Goal: Task Accomplishment & Management: Use online tool/utility

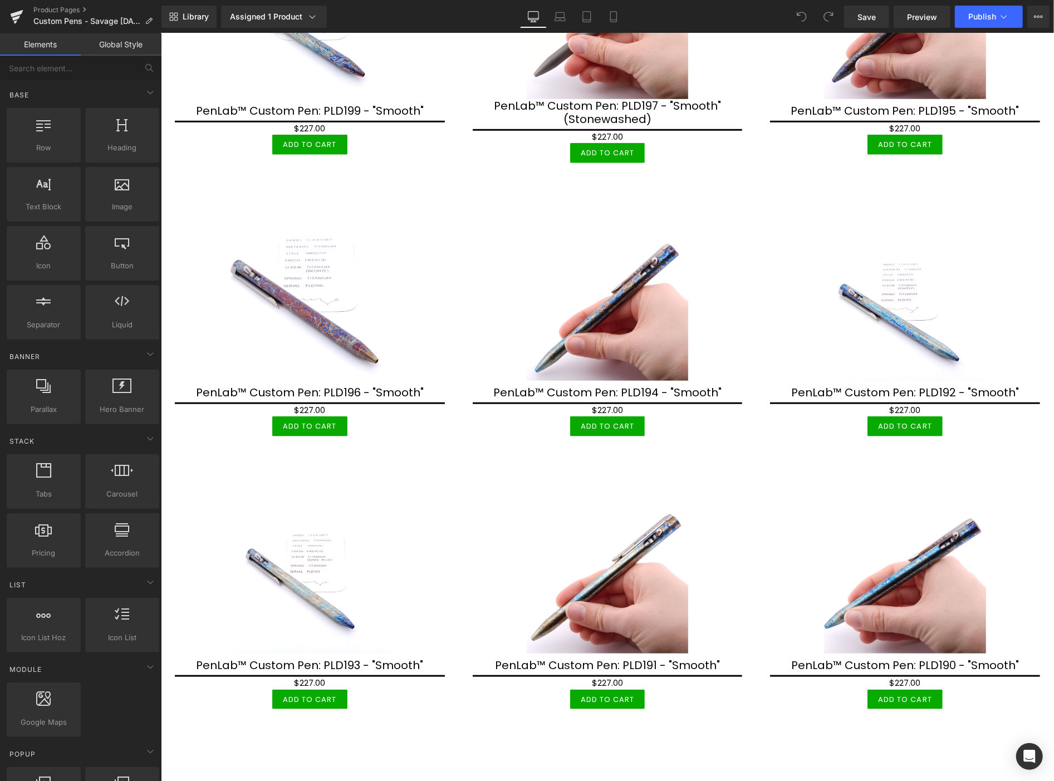
scroll to position [457, 0]
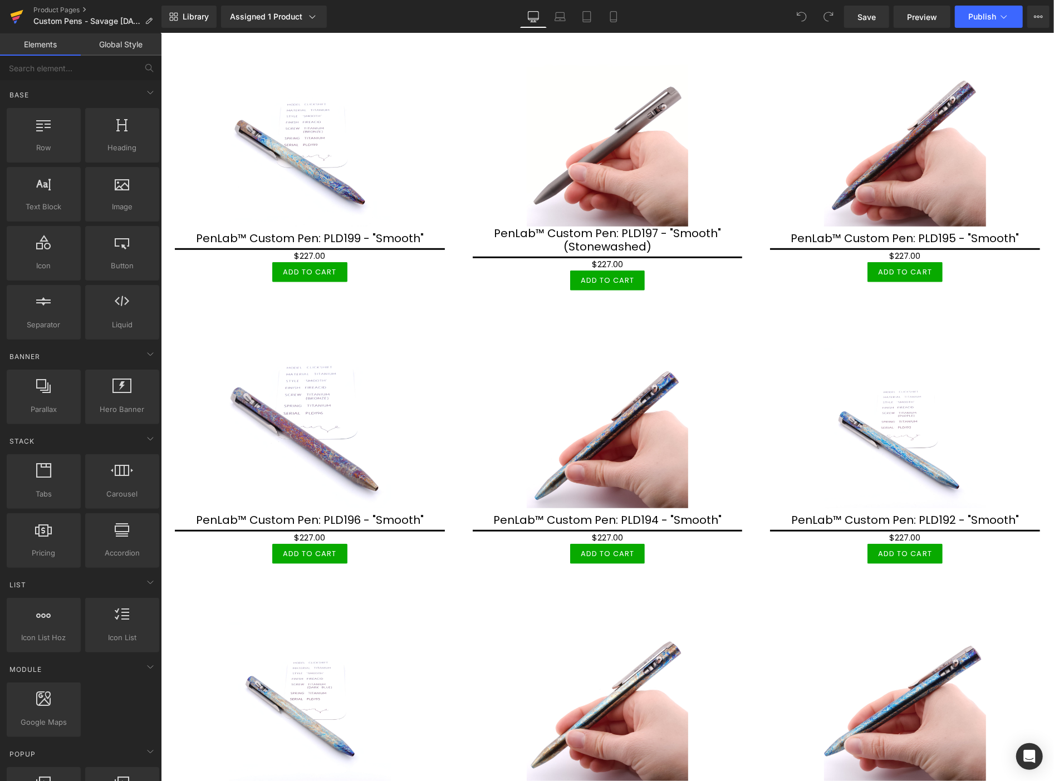
click at [19, 18] on icon at bounding box center [16, 17] width 13 height 28
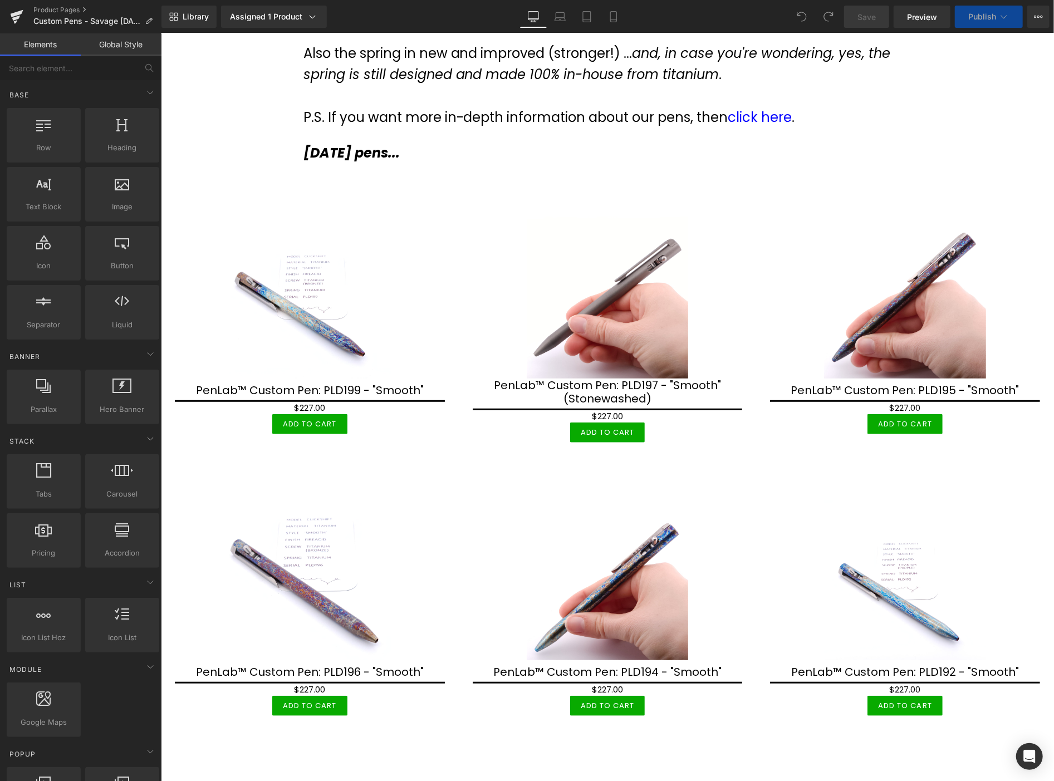
scroll to position [433, 0]
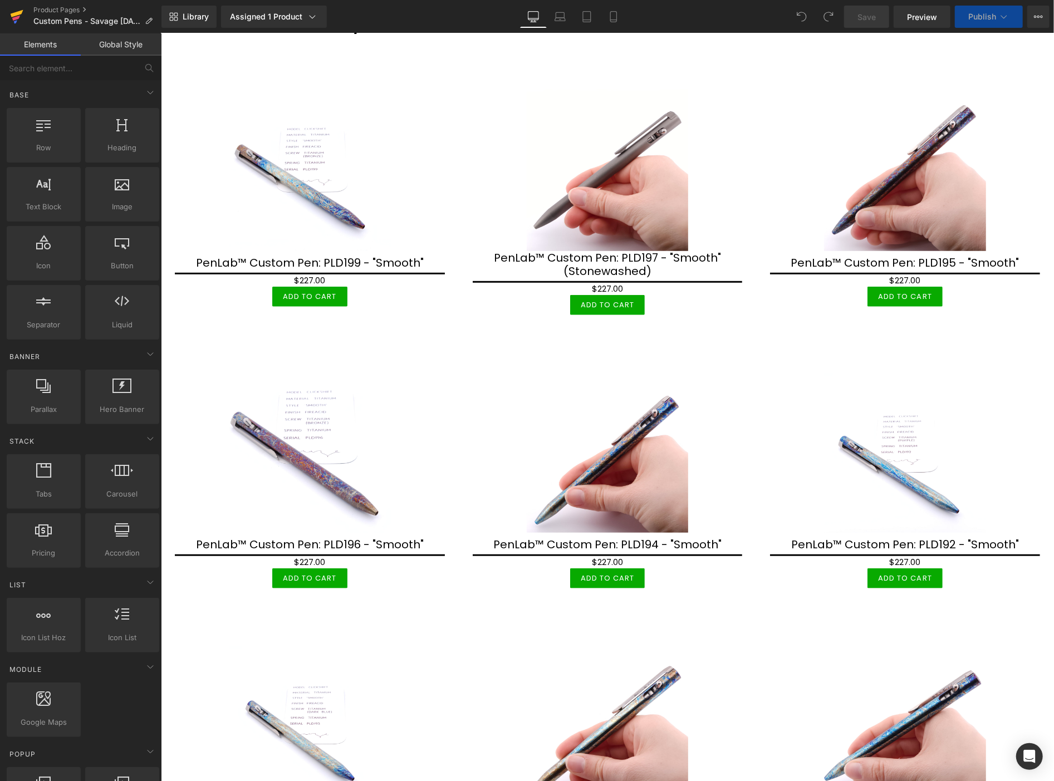
click at [16, 13] on icon at bounding box center [17, 13] width 13 height 7
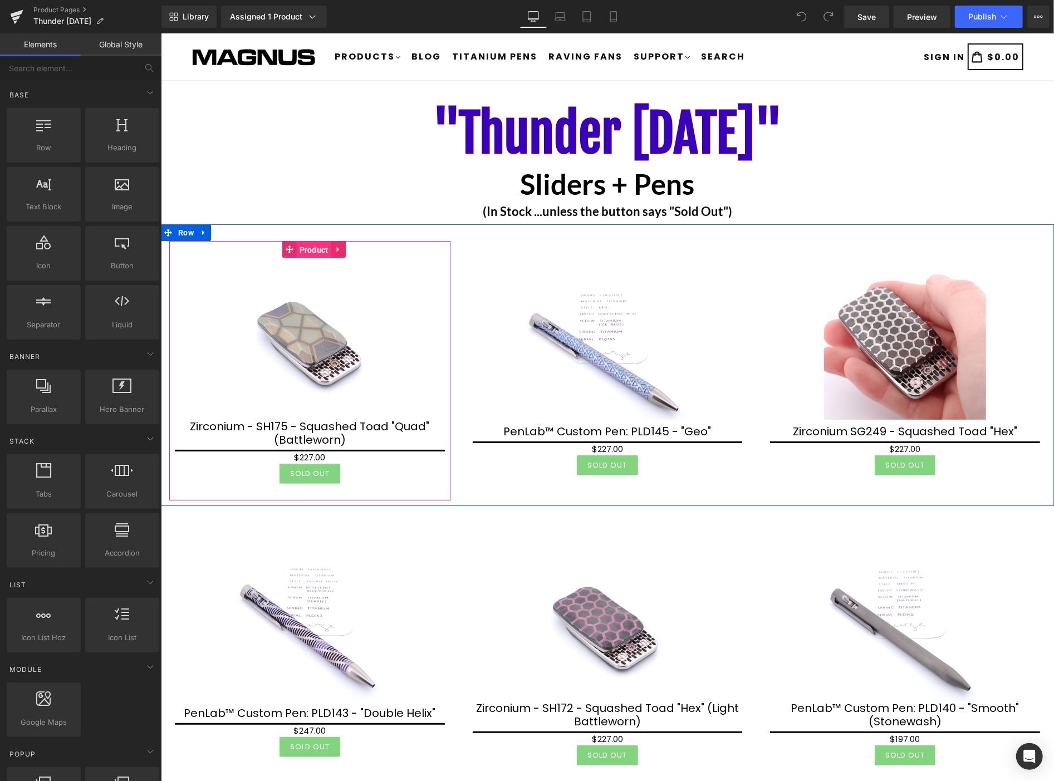
click at [310, 248] on span "Product" at bounding box center [313, 249] width 35 height 17
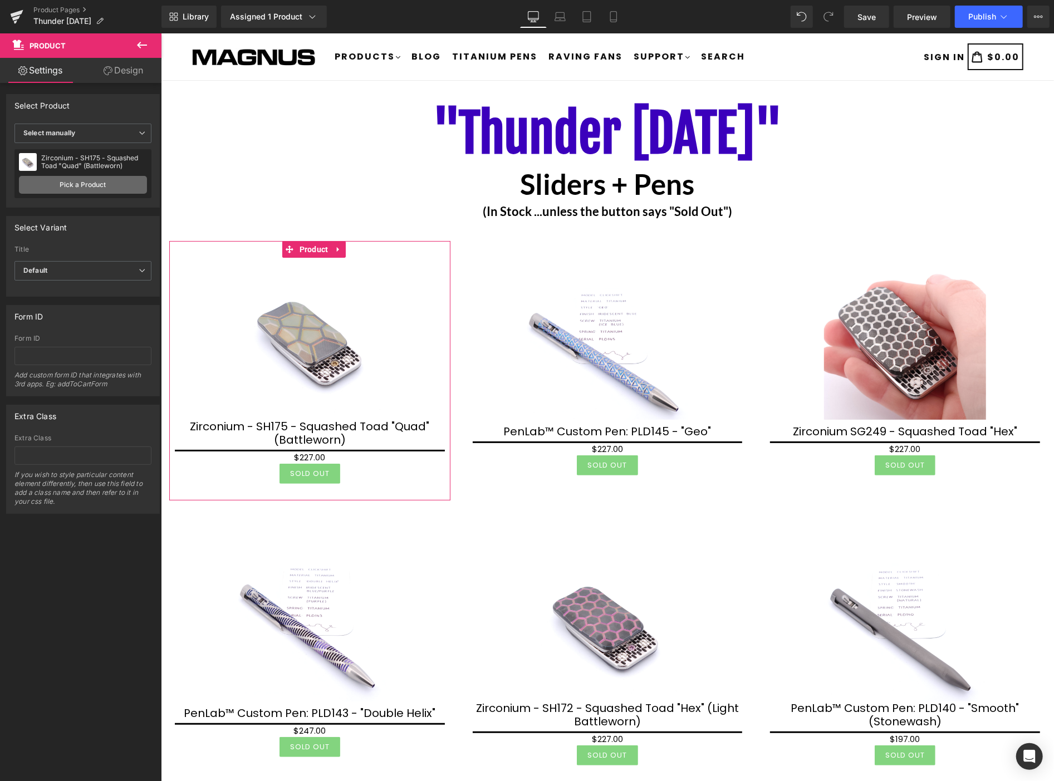
click at [71, 186] on link "Pick a Product" at bounding box center [83, 185] width 128 height 18
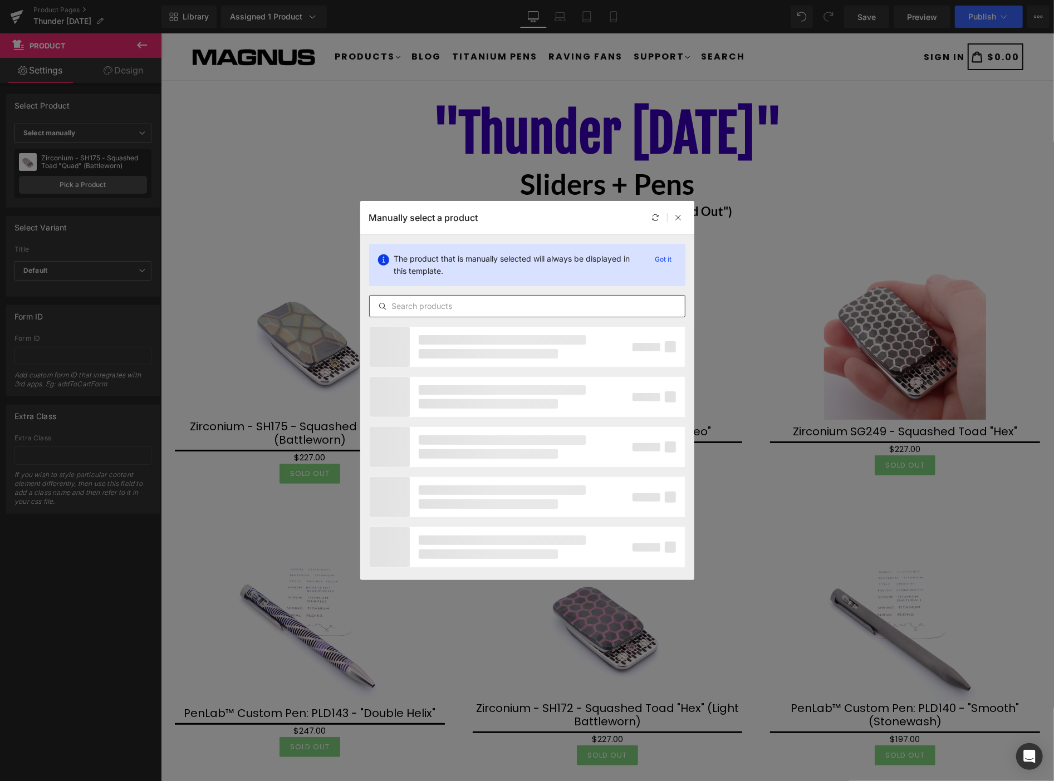
click at [434, 308] on input "text" at bounding box center [527, 305] width 315 height 13
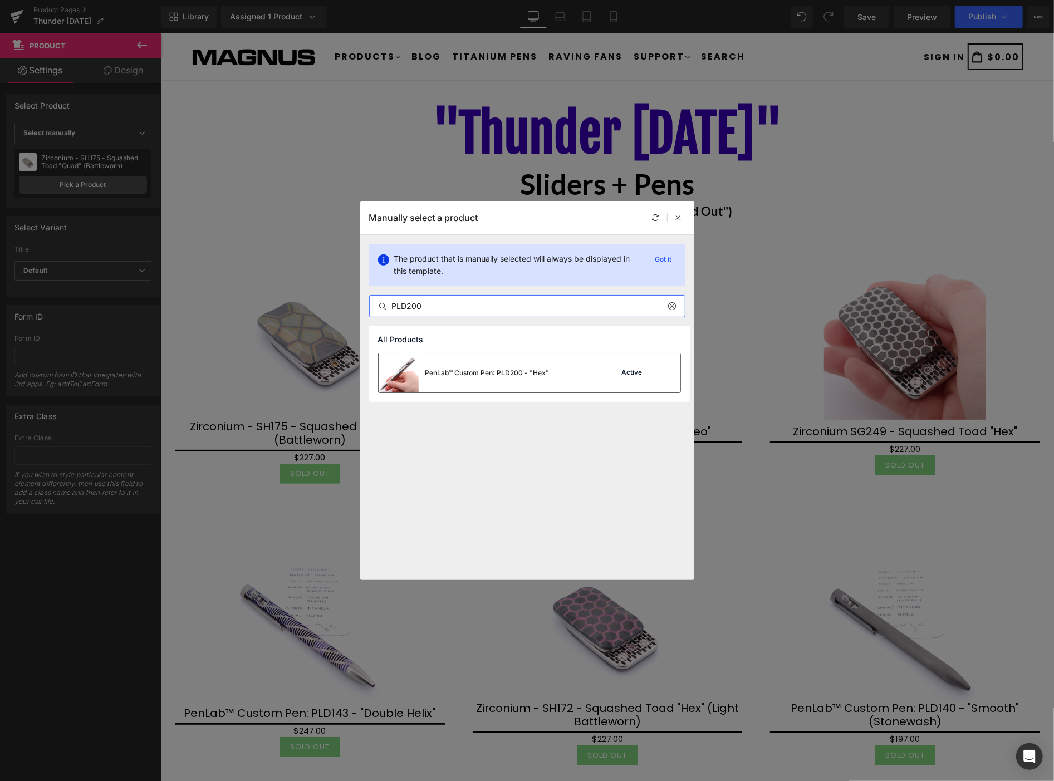
type input "PLD200"
click at [483, 368] on div "PenLab™ Custom Pen: PLD200 - "Hex"" at bounding box center [487, 373] width 124 height 10
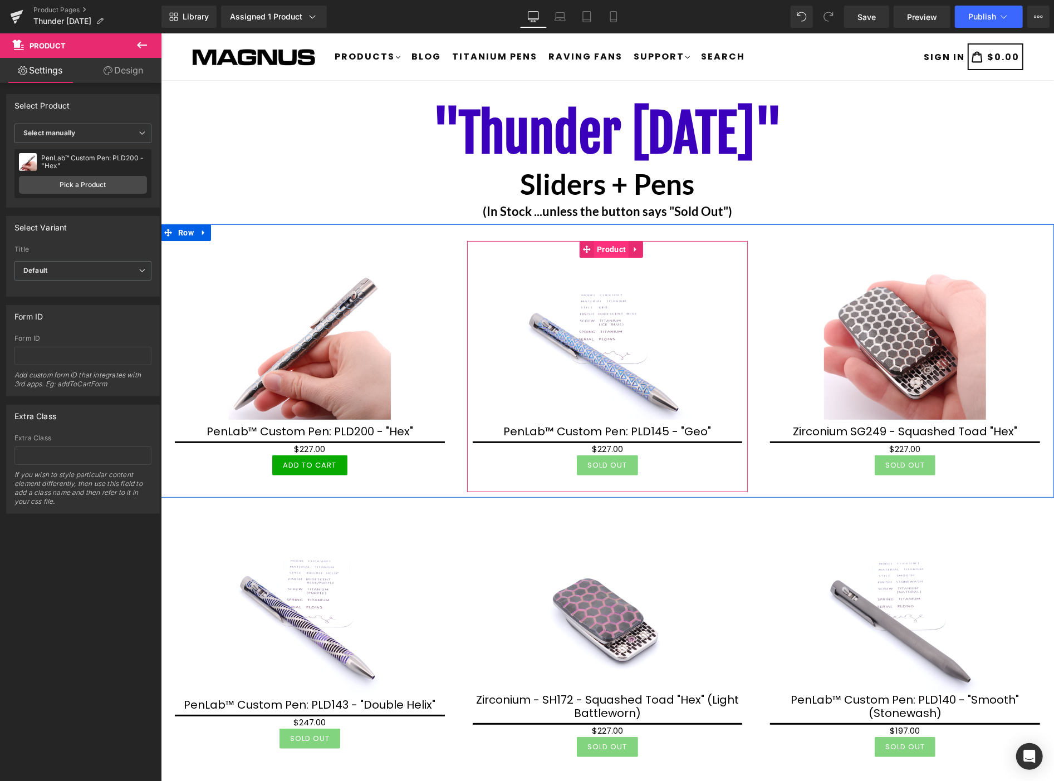
click at [608, 253] on span "Product" at bounding box center [610, 248] width 35 height 17
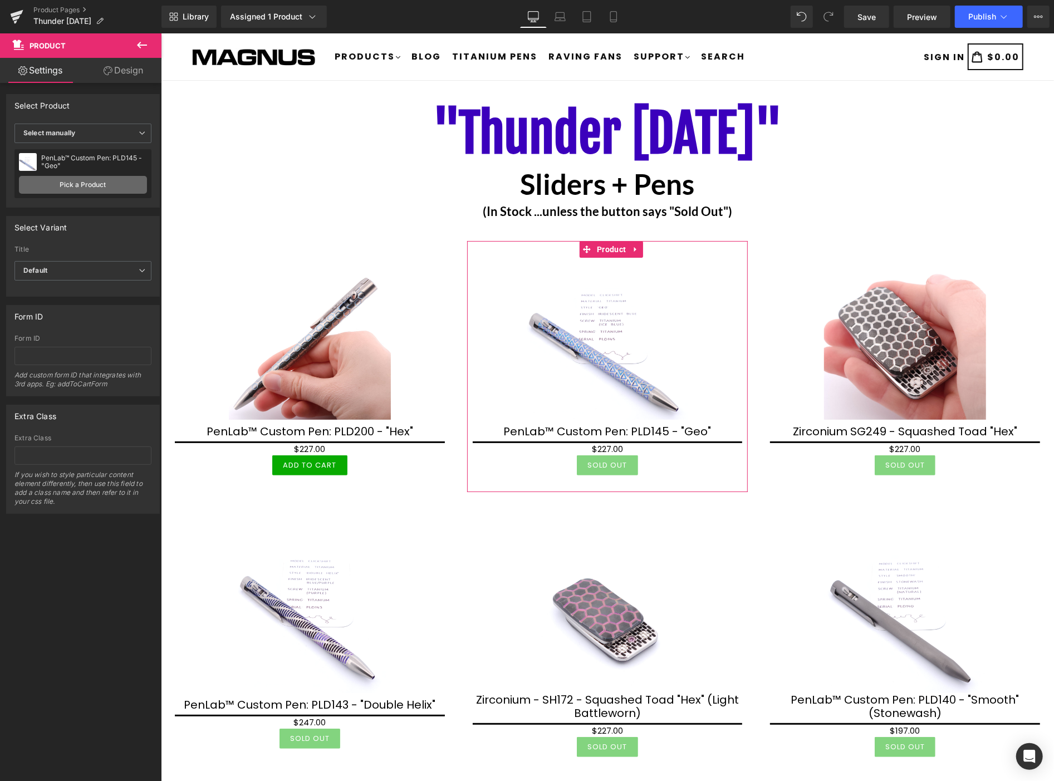
click at [101, 185] on link "Pick a Product" at bounding box center [83, 185] width 128 height 18
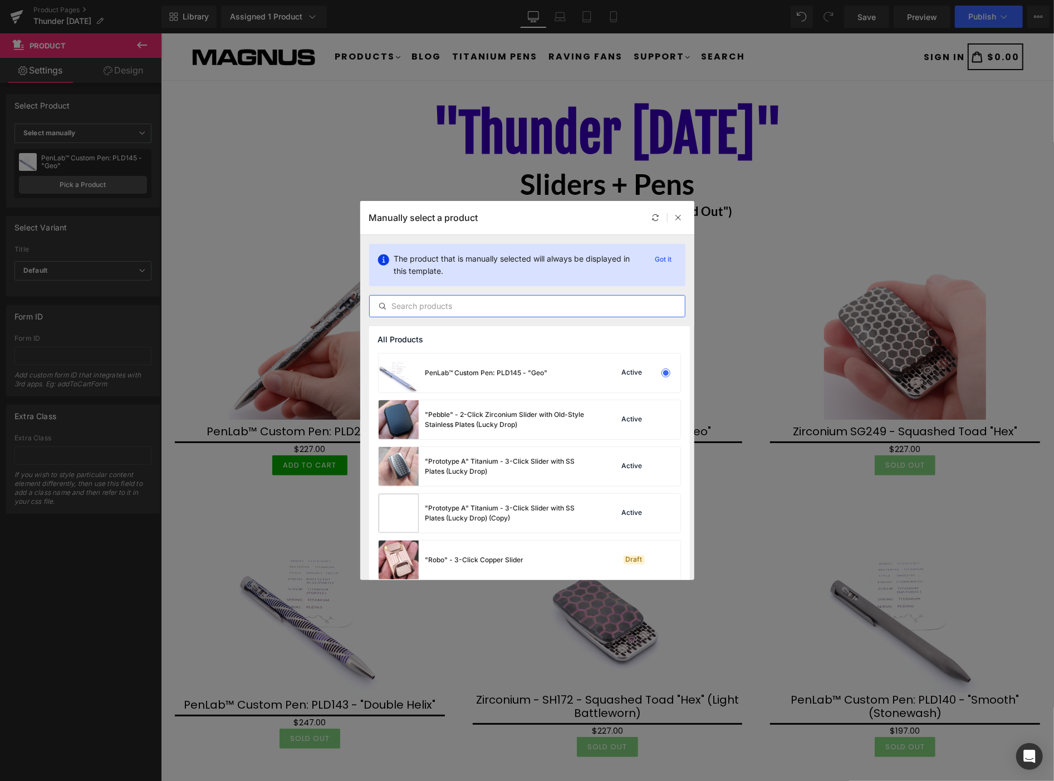
click at [438, 307] on input "text" at bounding box center [527, 305] width 315 height 13
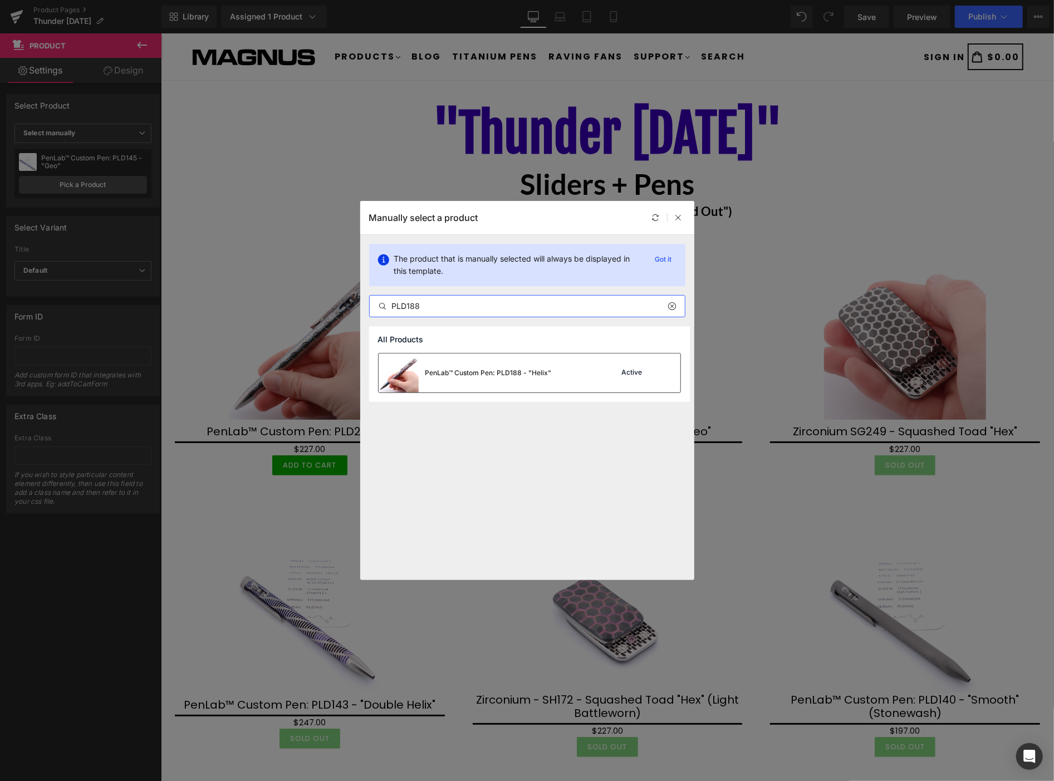
type input "PLD188"
click at [472, 375] on div "PenLab™ Custom Pen: PLD188 - "Helix"" at bounding box center [488, 373] width 126 height 10
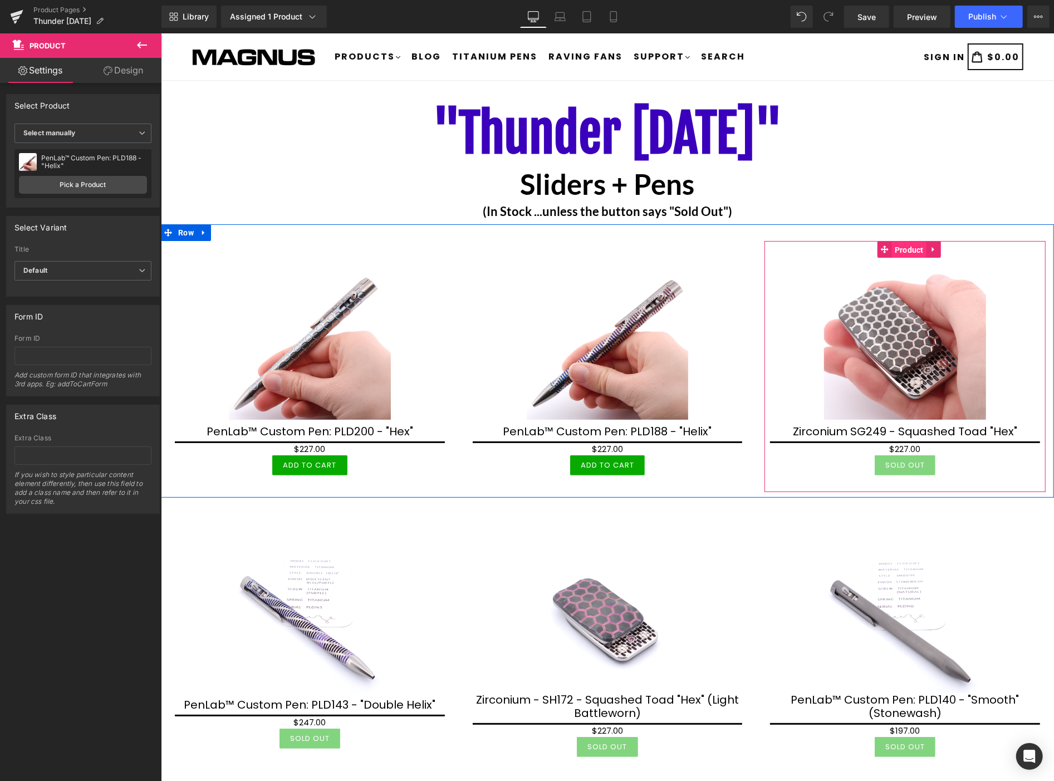
click at [900, 253] on span "Product" at bounding box center [908, 249] width 35 height 17
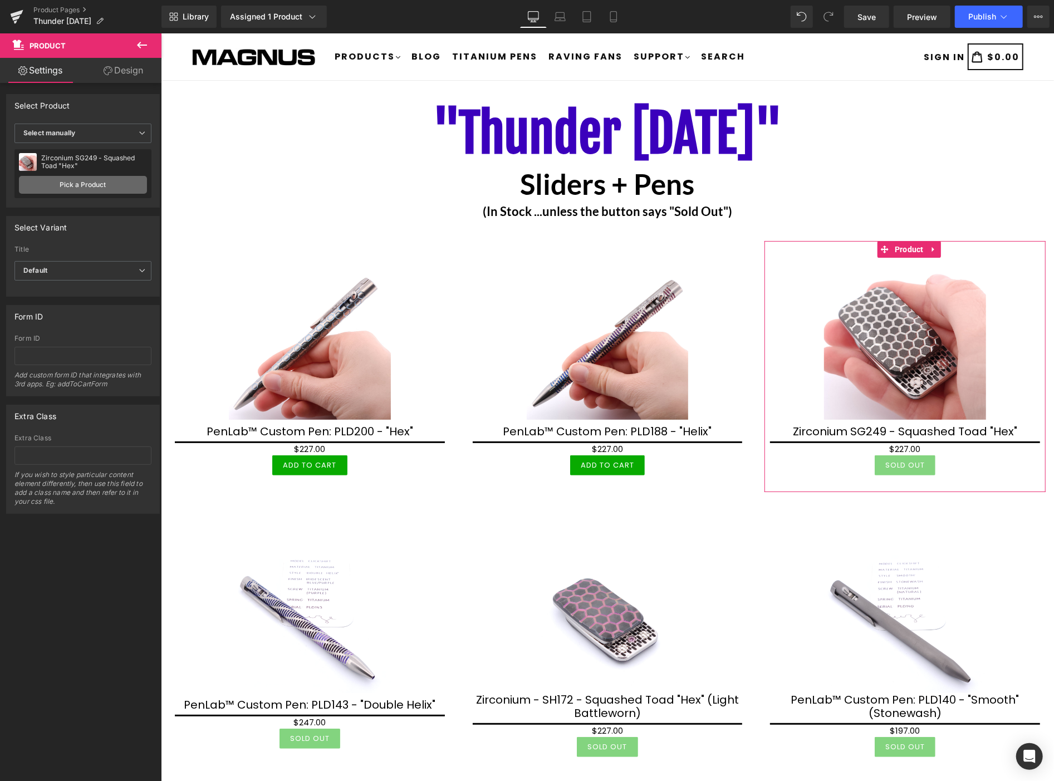
click at [87, 184] on link "Pick a Product" at bounding box center [83, 185] width 128 height 18
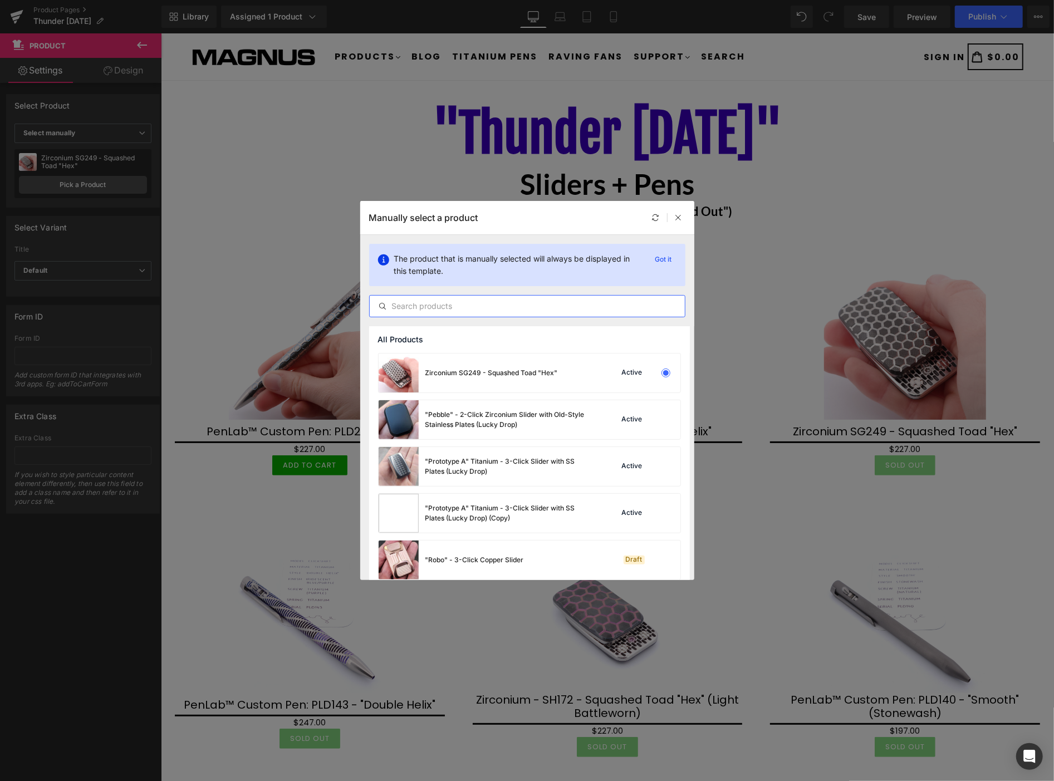
click at [419, 308] on input "text" at bounding box center [527, 305] width 315 height 13
click at [399, 310] on input "text" at bounding box center [527, 305] width 315 height 13
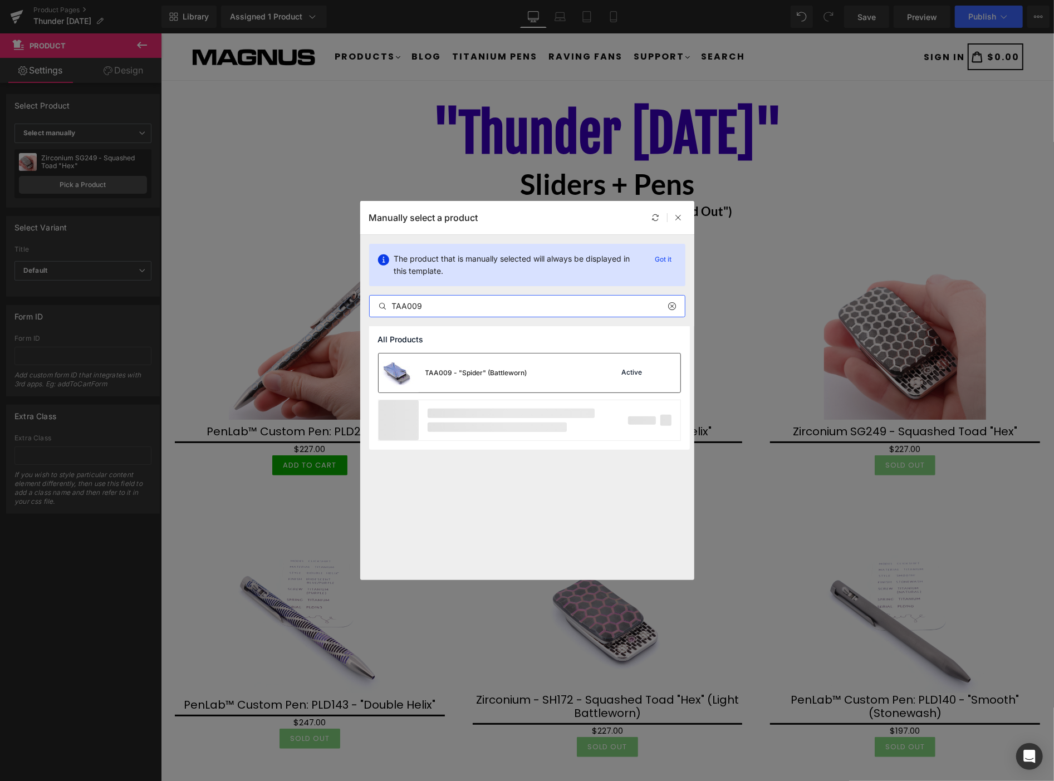
type input "TAA009"
click at [478, 371] on div "TAA009 - "Spider" (Battleworn)" at bounding box center [476, 373] width 102 height 10
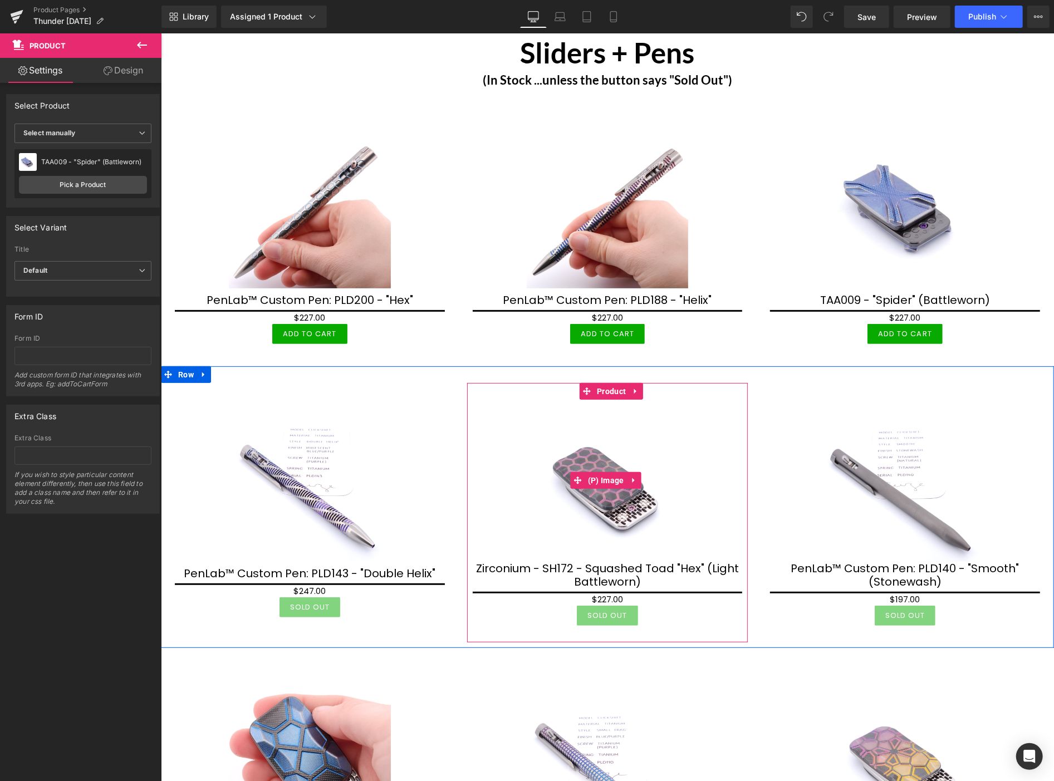
scroll to position [185, 0]
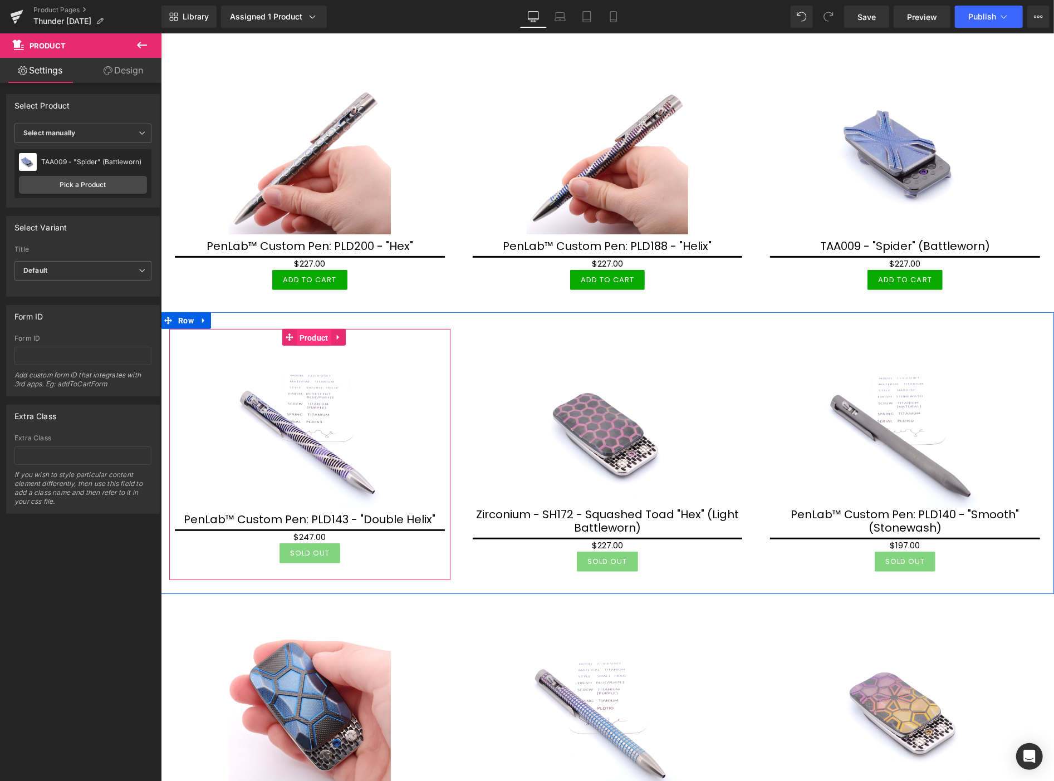
click at [317, 335] on span "Product" at bounding box center [313, 337] width 35 height 17
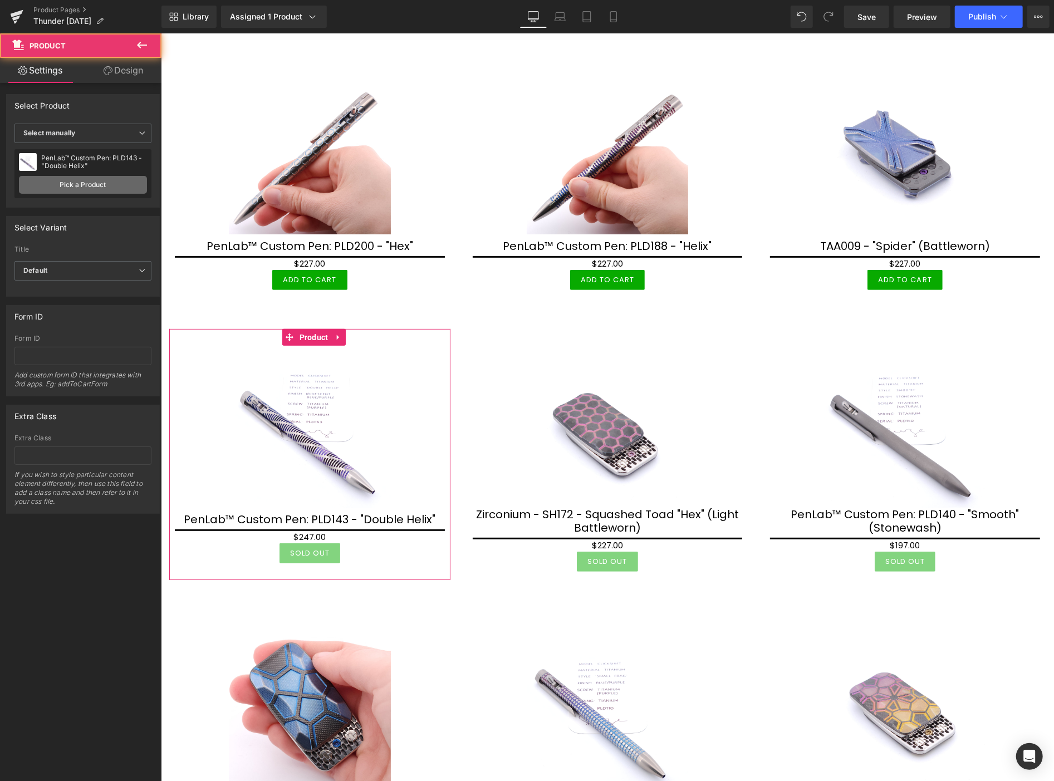
click at [94, 184] on link "Pick a Product" at bounding box center [83, 185] width 128 height 18
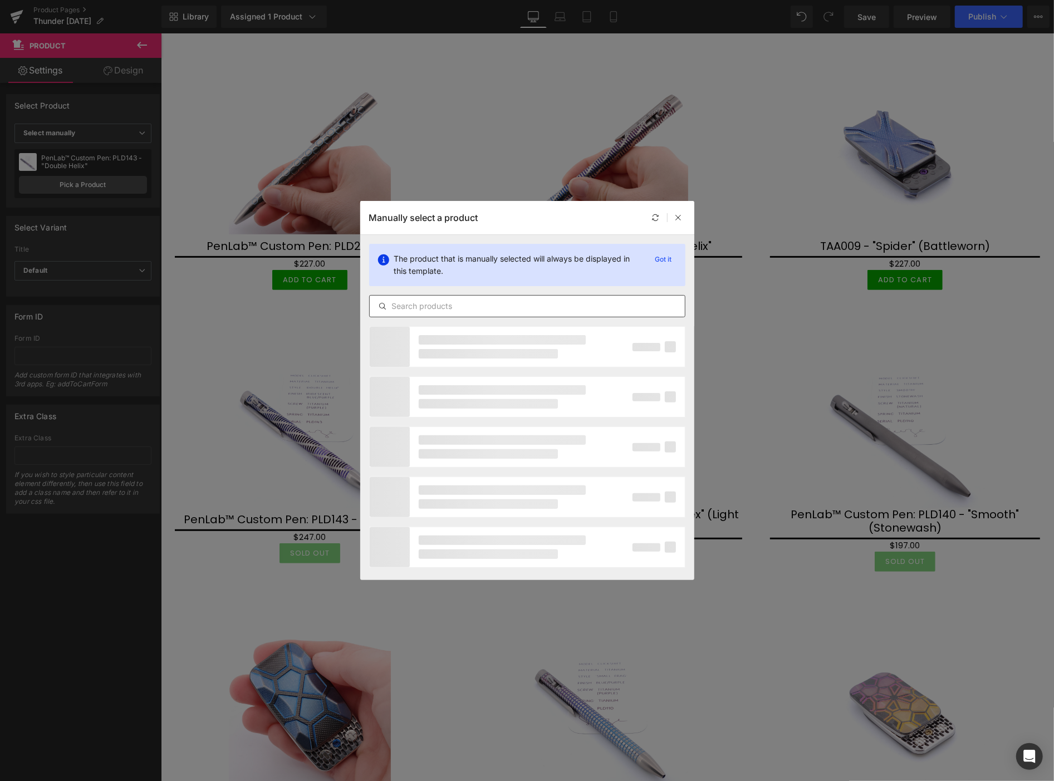
click at [402, 307] on input "text" at bounding box center [527, 305] width 315 height 13
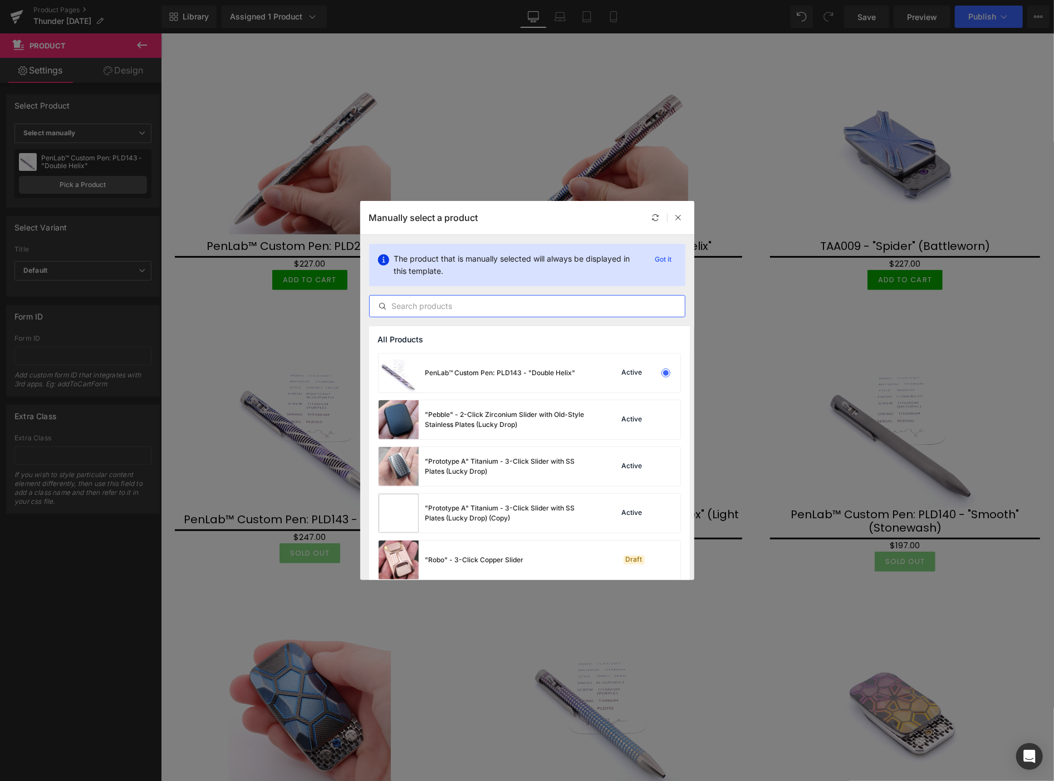
type input "J"
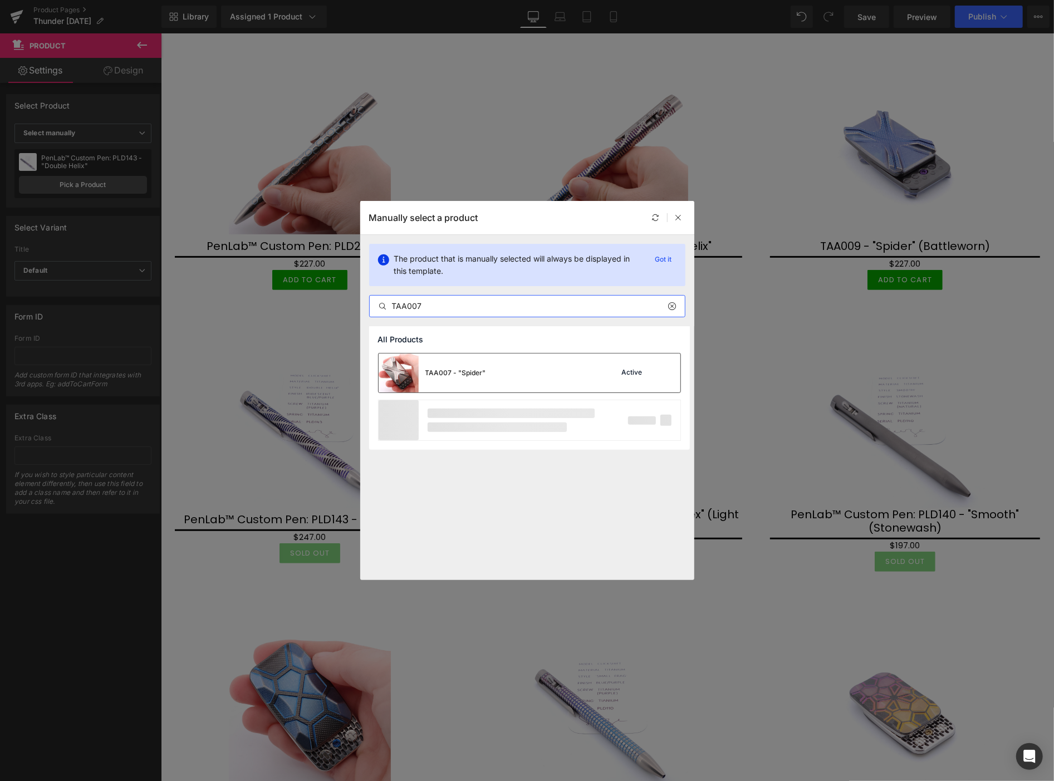
type input "TAA007"
click at [477, 379] on div "TAA007 - "Spider"" at bounding box center [432, 372] width 107 height 39
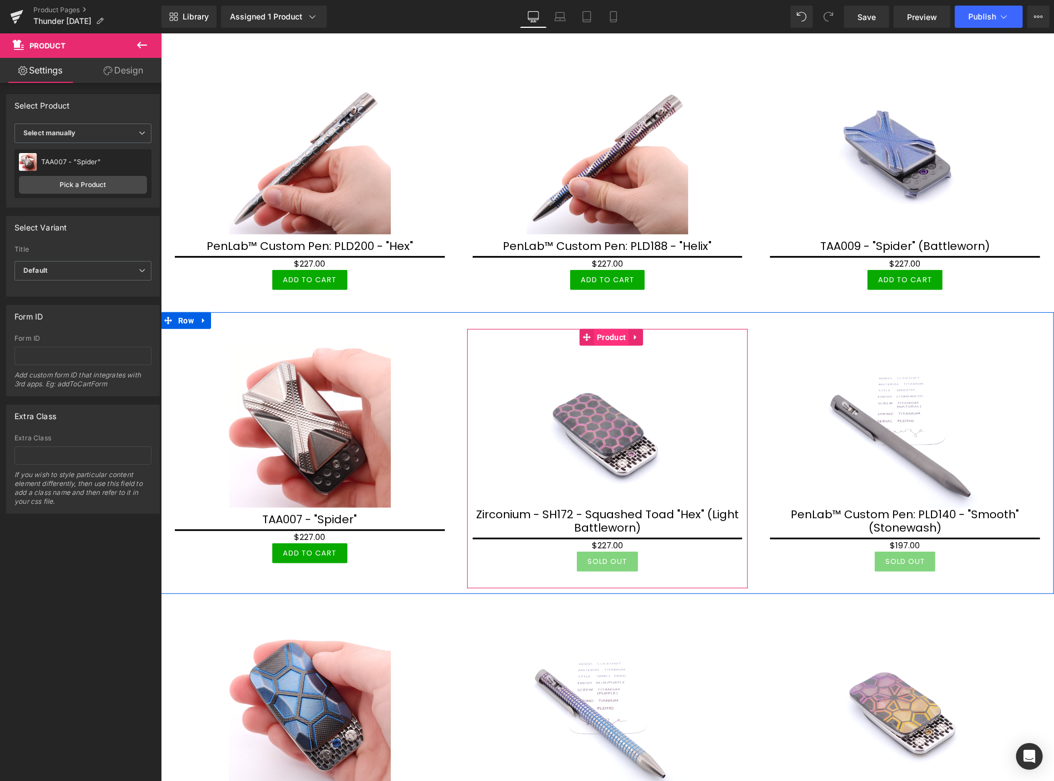
click at [606, 338] on span "Product" at bounding box center [610, 336] width 35 height 17
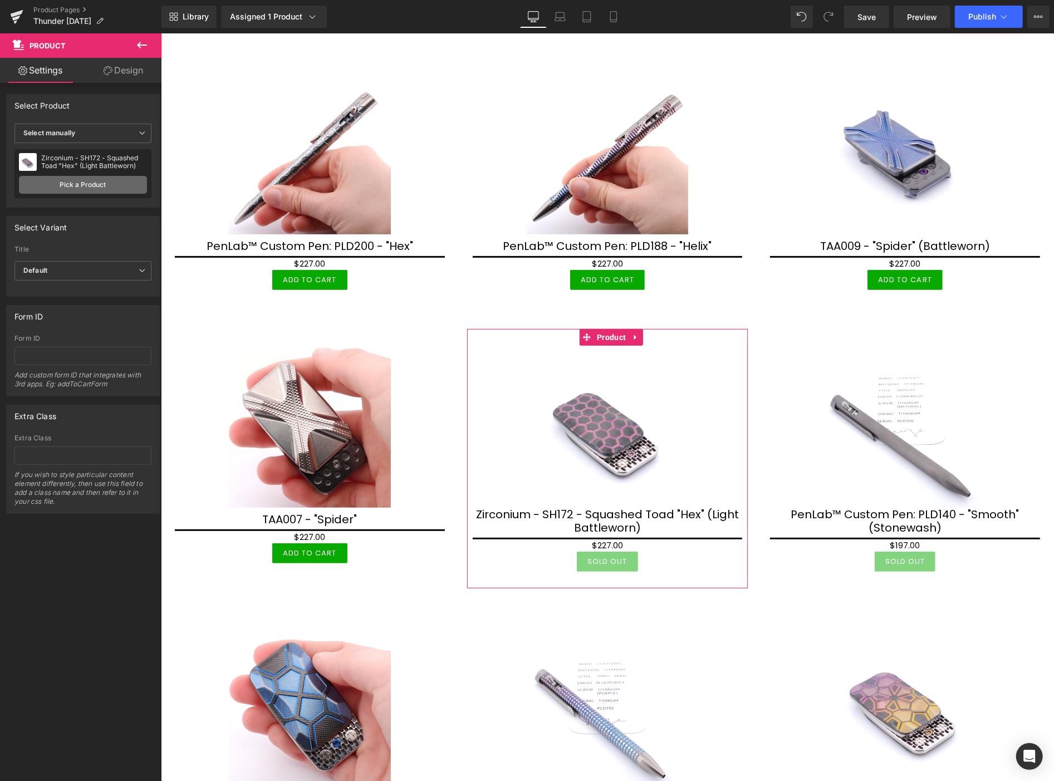
click at [101, 186] on link "Pick a Product" at bounding box center [83, 185] width 128 height 18
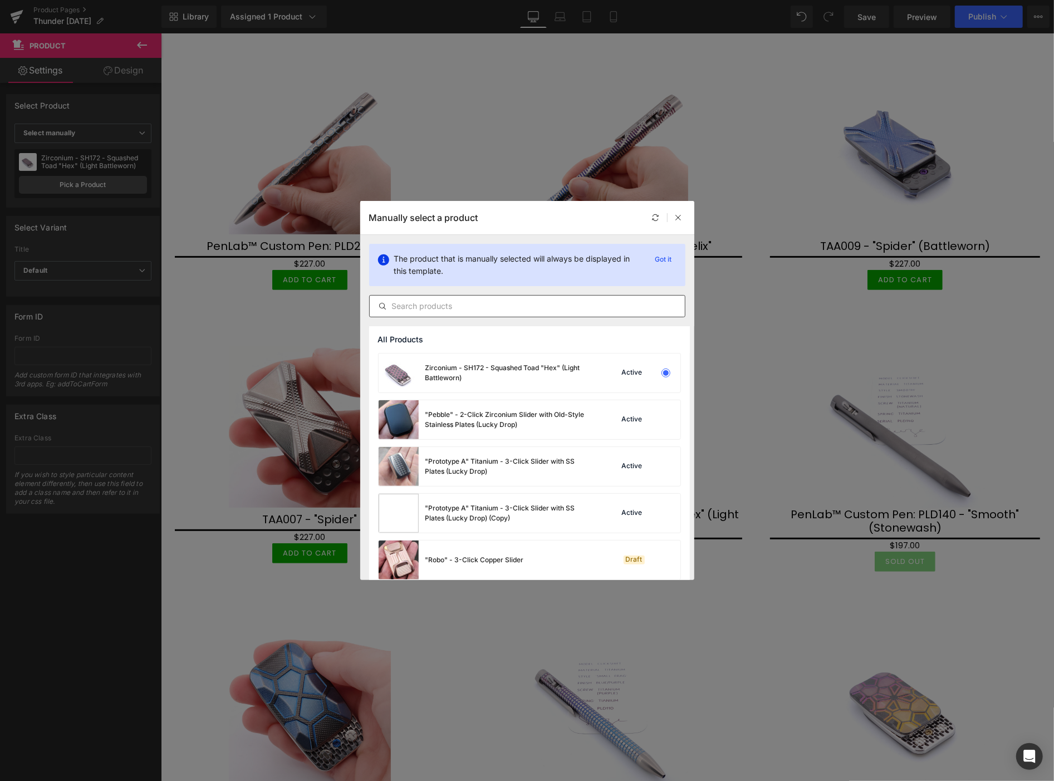
click at [458, 307] on input "text" at bounding box center [527, 305] width 315 height 13
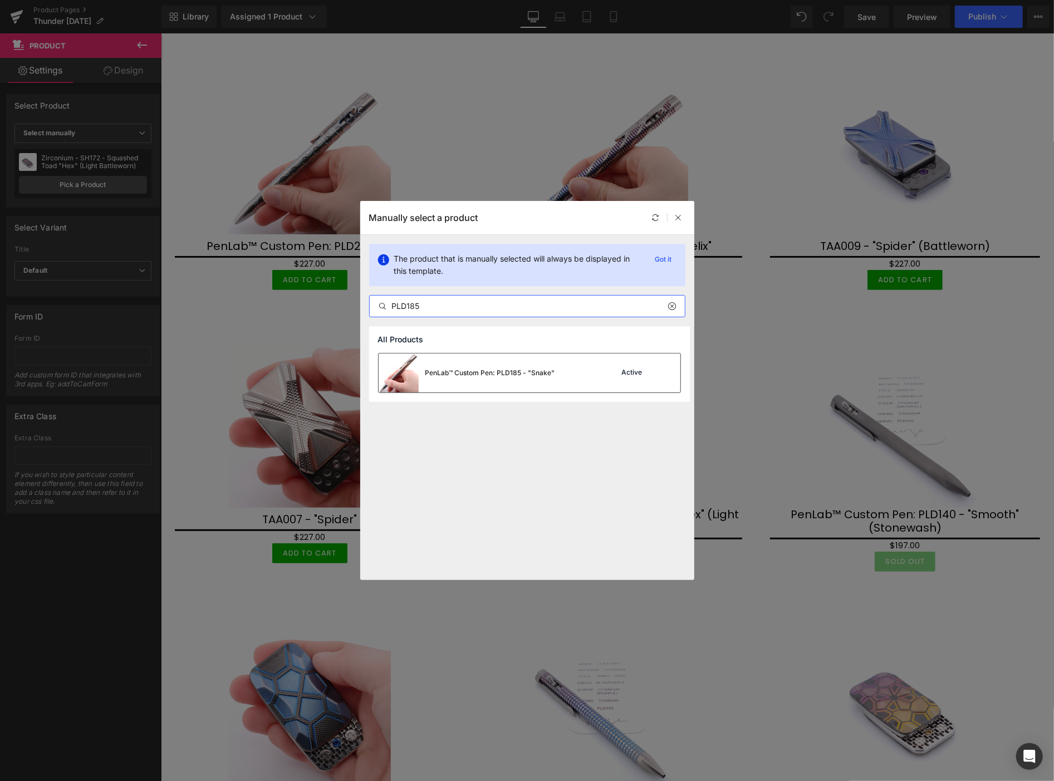
type input "PLD185"
drag, startPoint x: 482, startPoint y: 366, endPoint x: 321, endPoint y: 333, distance: 163.8
click at [482, 366] on div "PenLab™ Custom Pen: PLD185 - "Snake"" at bounding box center [467, 372] width 176 height 39
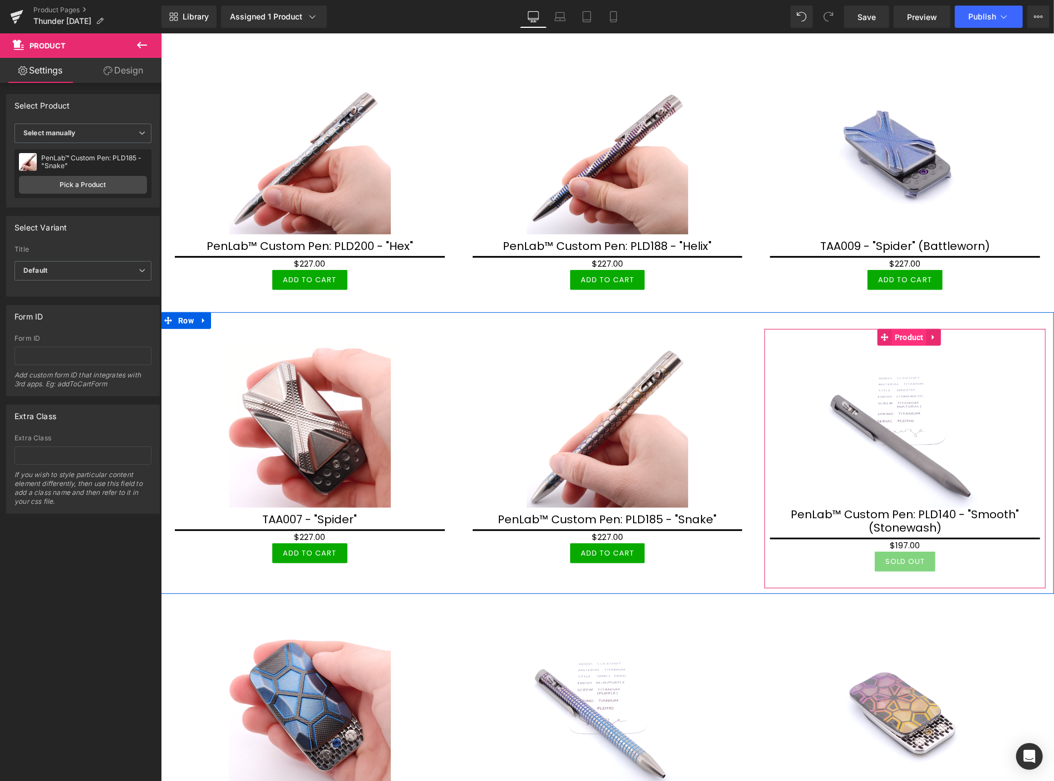
click at [901, 331] on span "Product" at bounding box center [908, 336] width 35 height 17
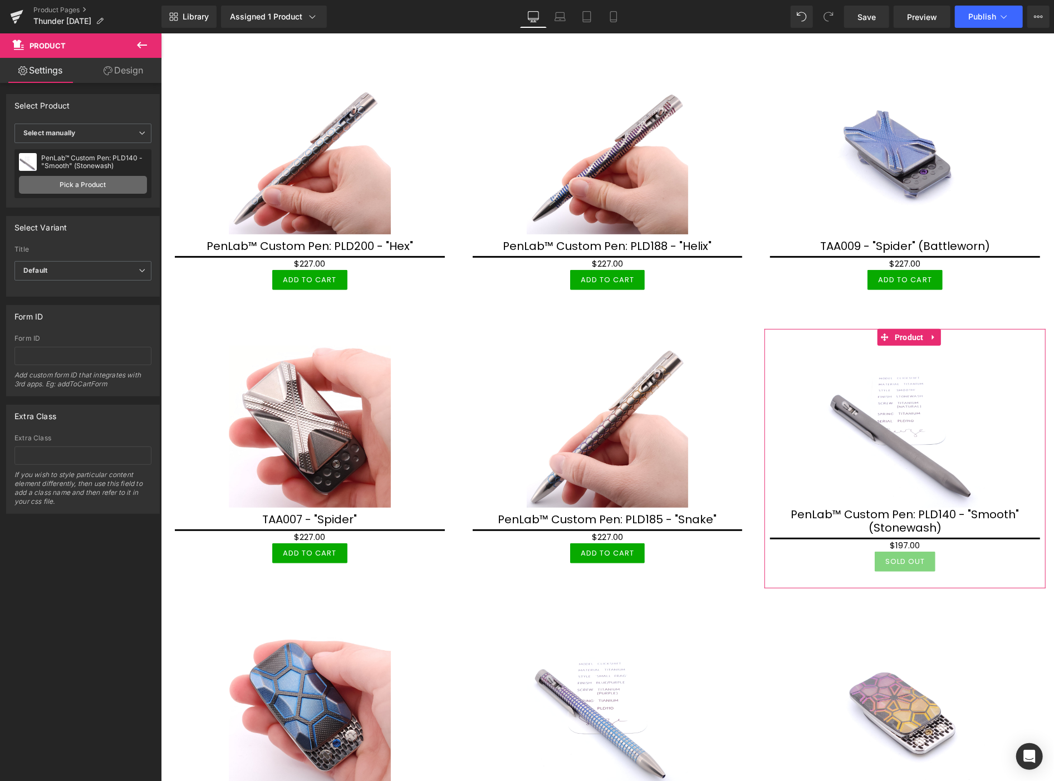
click at [91, 185] on link "Pick a Product" at bounding box center [83, 185] width 128 height 18
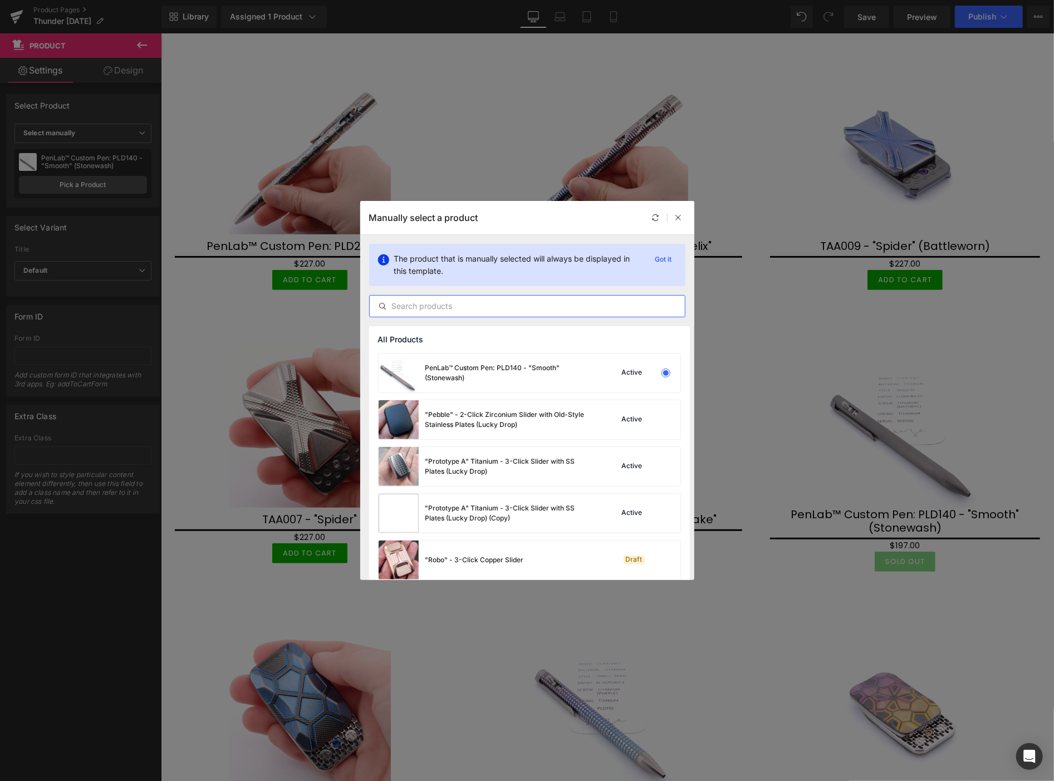
click at [392, 304] on input "text" at bounding box center [527, 305] width 315 height 13
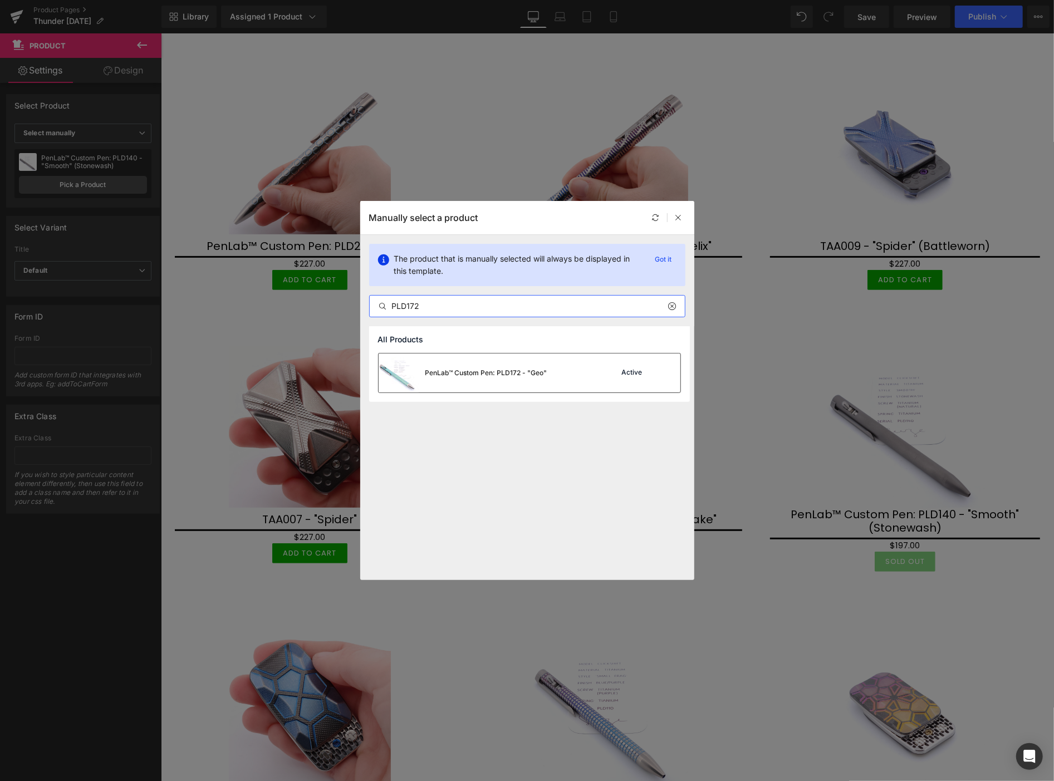
type input "PLD172"
click at [488, 380] on div "PenLab™ Custom Pen: PLD172 - "Geo"" at bounding box center [463, 372] width 169 height 39
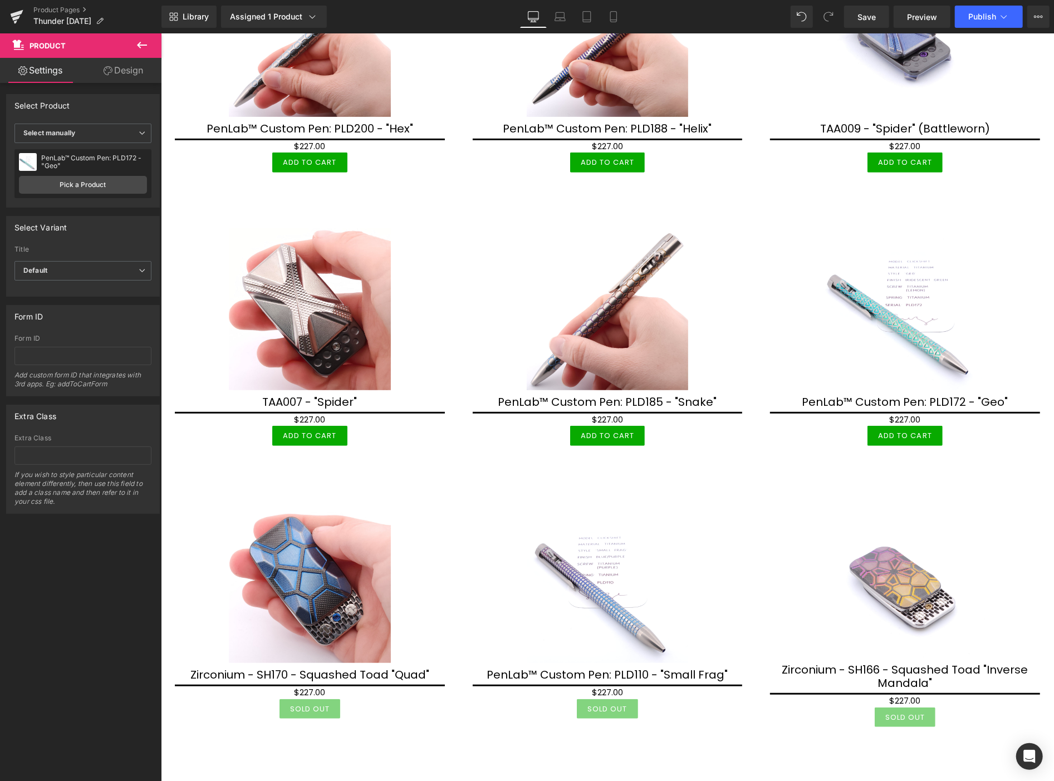
scroll to position [309, 0]
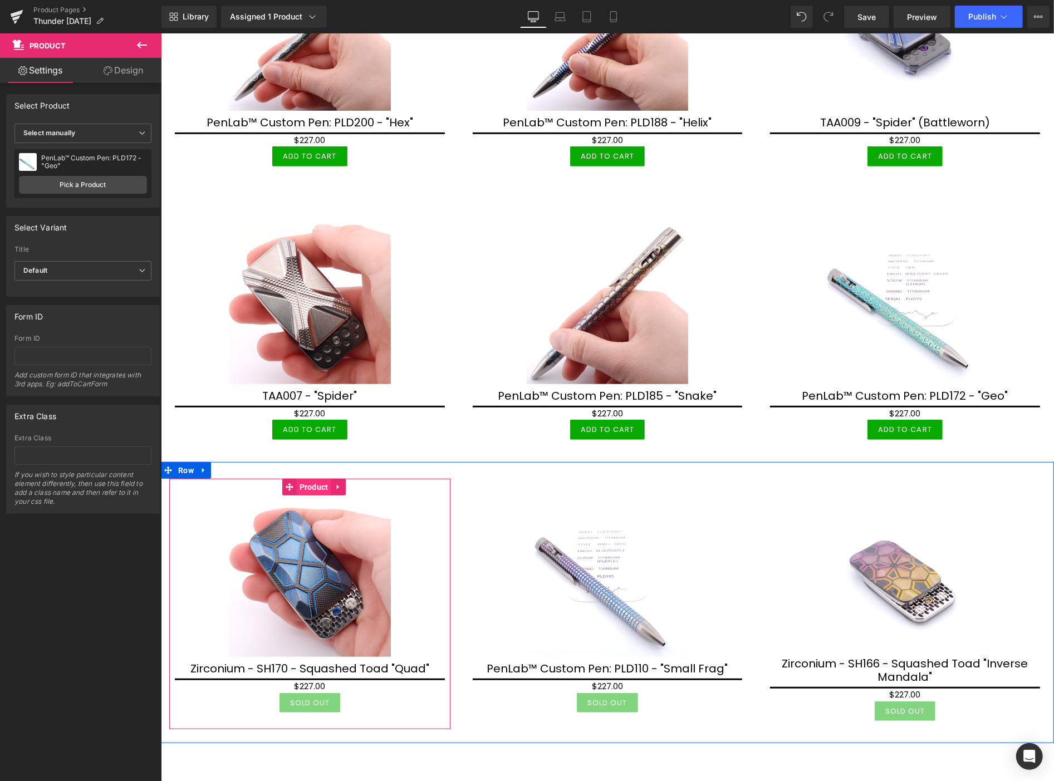
click at [311, 484] on span "Product" at bounding box center [313, 486] width 35 height 17
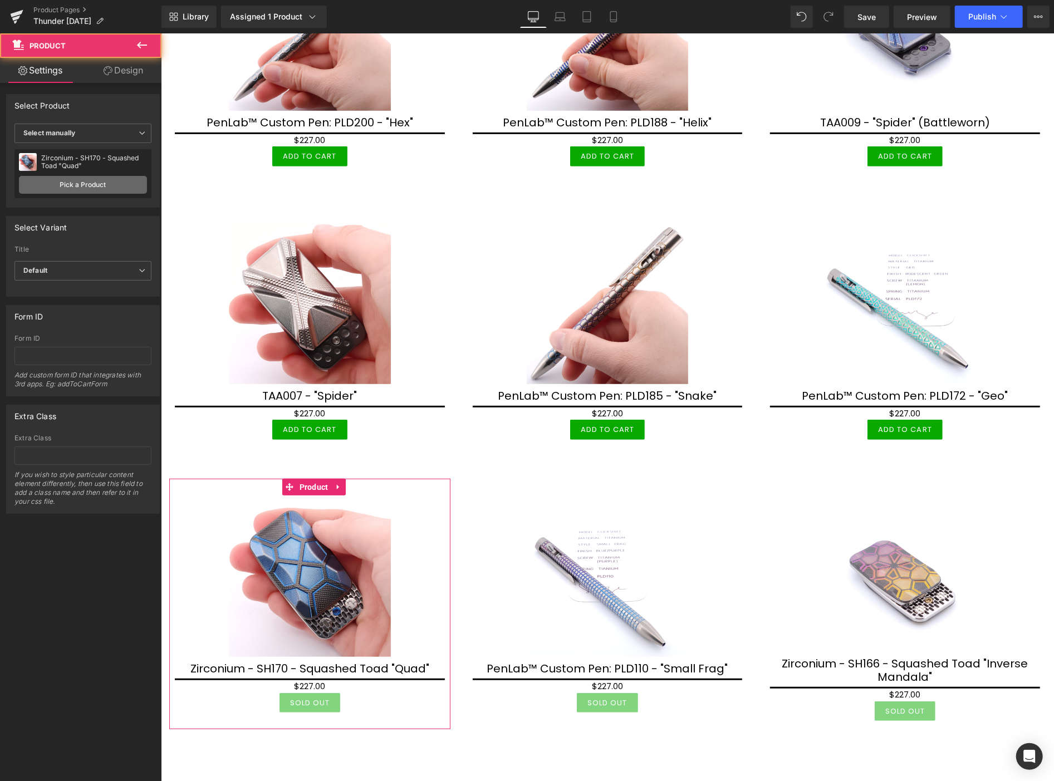
click at [108, 181] on link "Pick a Product" at bounding box center [83, 185] width 128 height 18
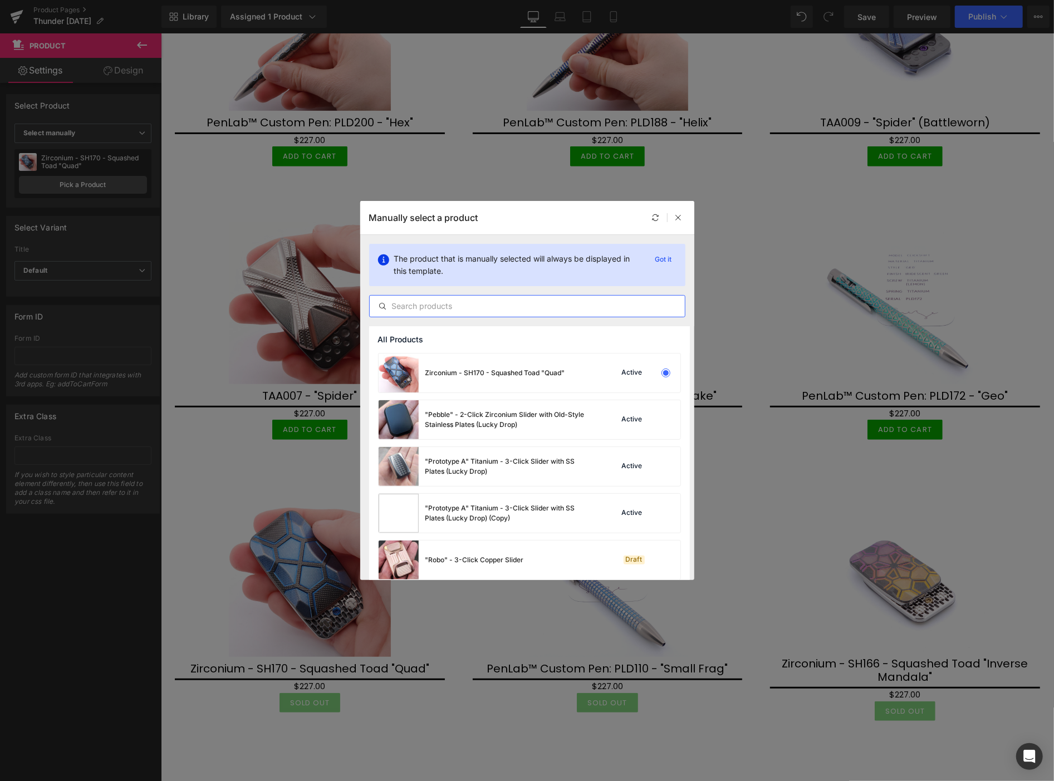
click at [424, 304] on input "text" at bounding box center [527, 305] width 315 height 13
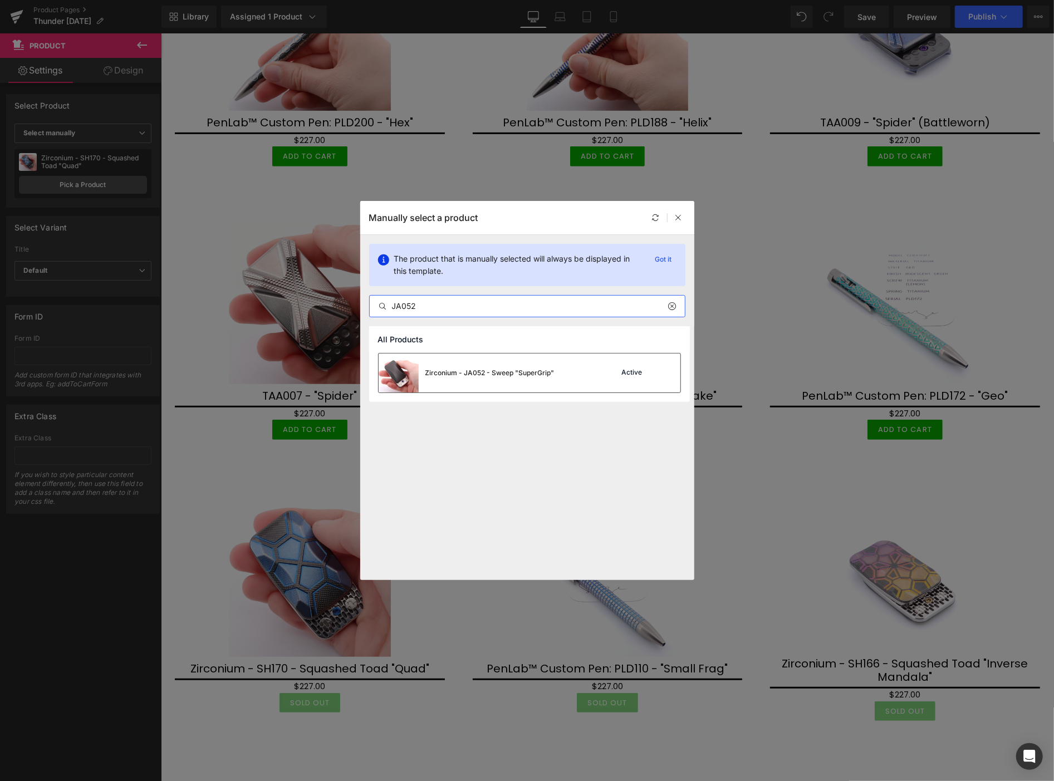
type input "JA052"
click at [448, 377] on div "Zirconium - JA052 - Sweep "SuperGrip"" at bounding box center [489, 373] width 129 height 10
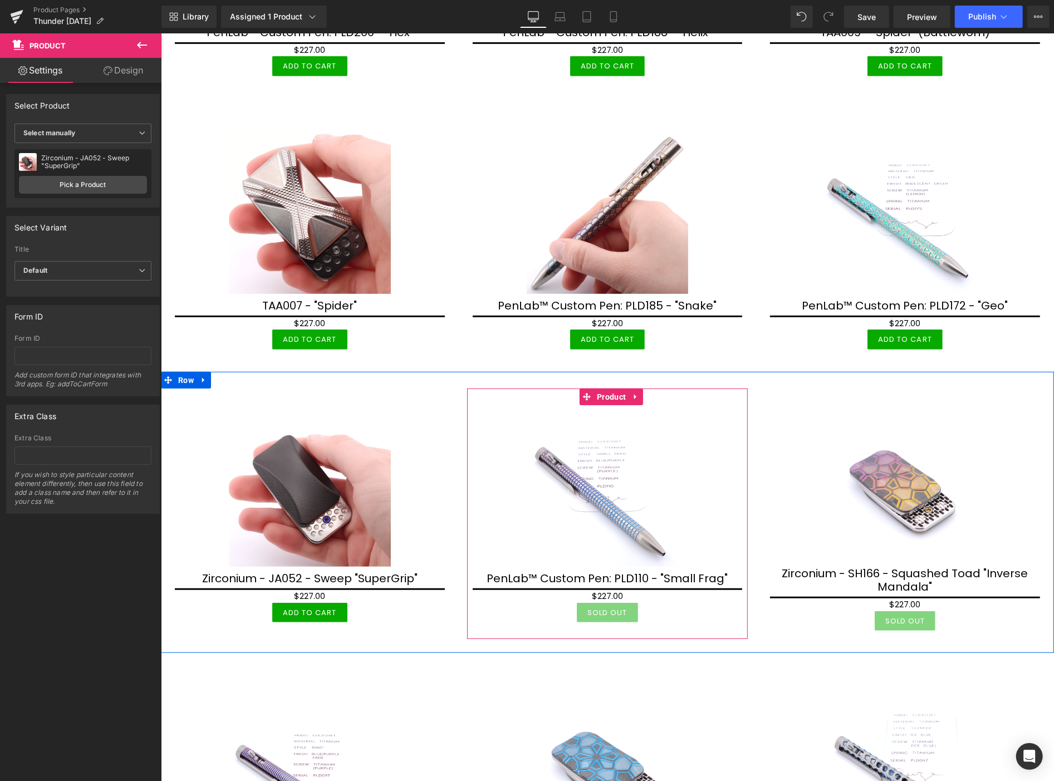
scroll to position [433, 0]
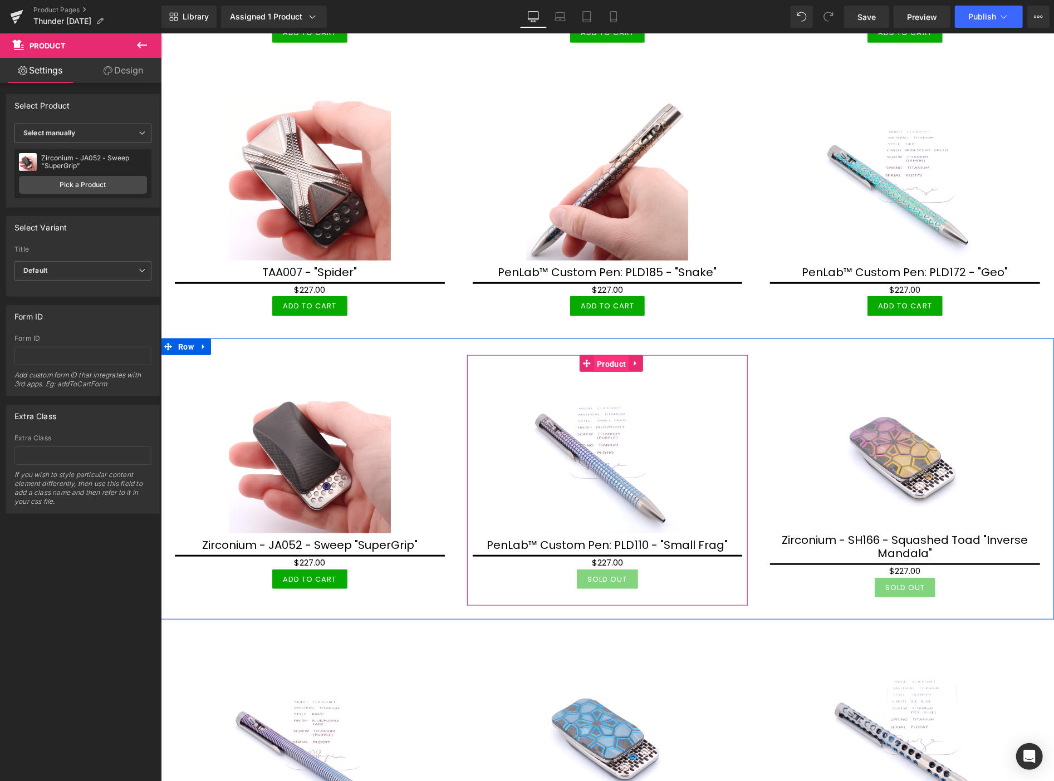
click at [608, 356] on span "Product" at bounding box center [610, 363] width 35 height 17
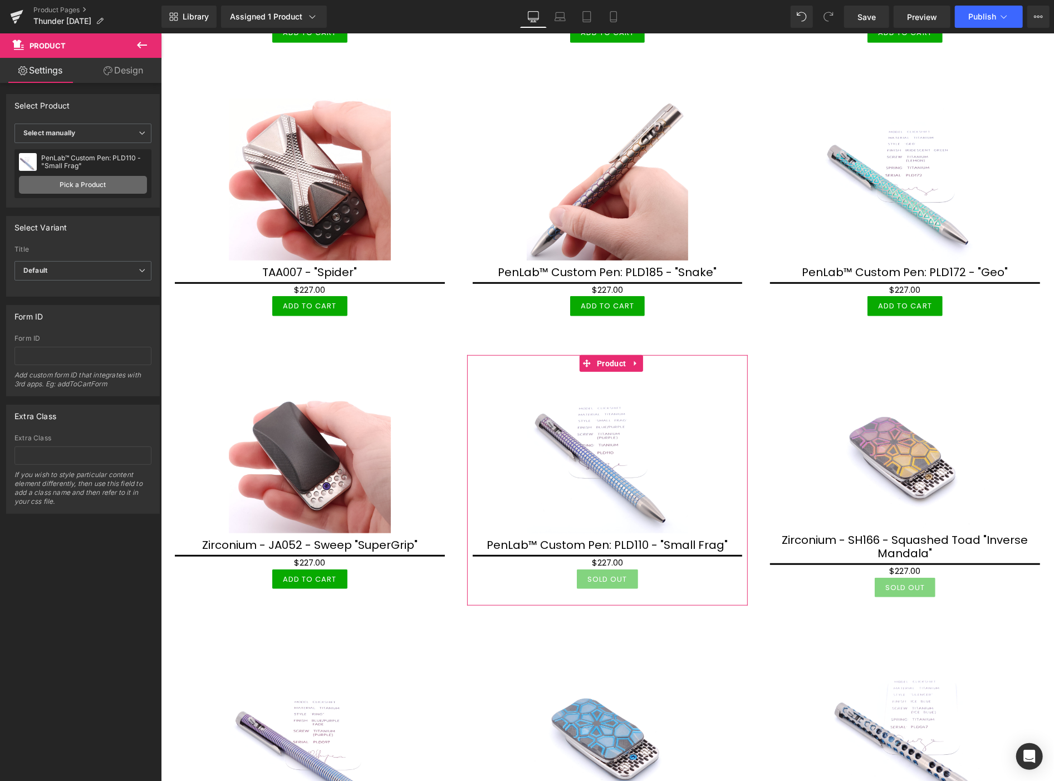
click at [70, 184] on link "Pick a Product" at bounding box center [83, 185] width 128 height 18
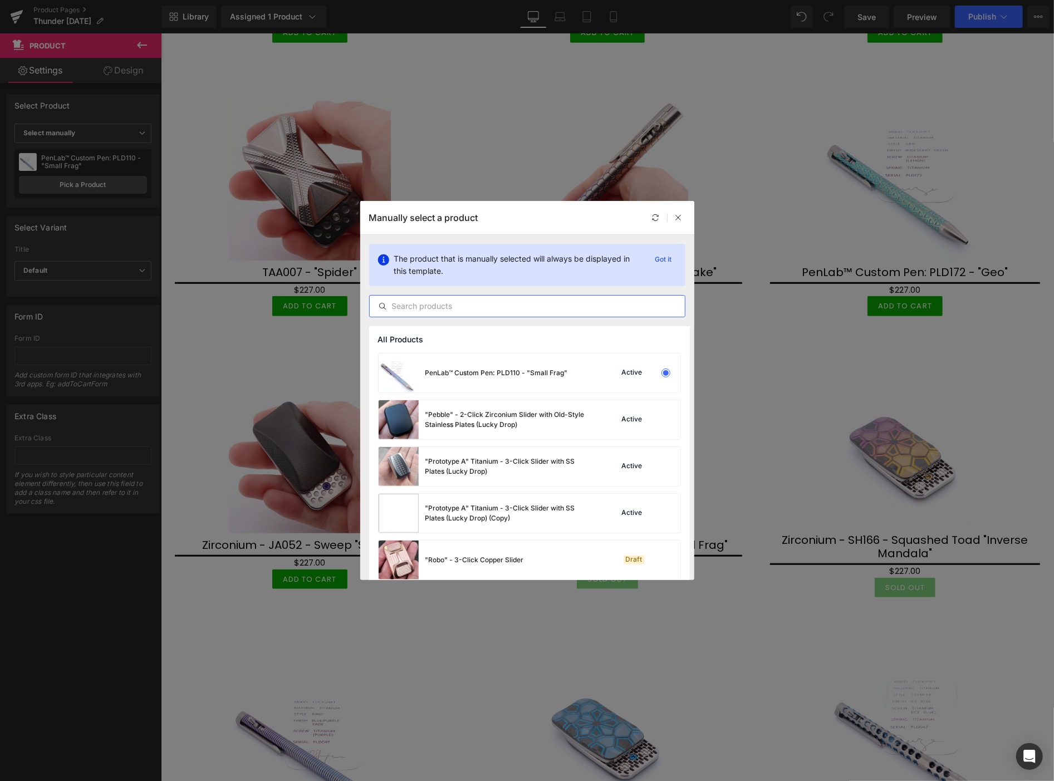
drag, startPoint x: 410, startPoint y: 304, endPoint x: 407, endPoint y: 298, distance: 6.7
click at [410, 303] on input "text" at bounding box center [527, 305] width 315 height 13
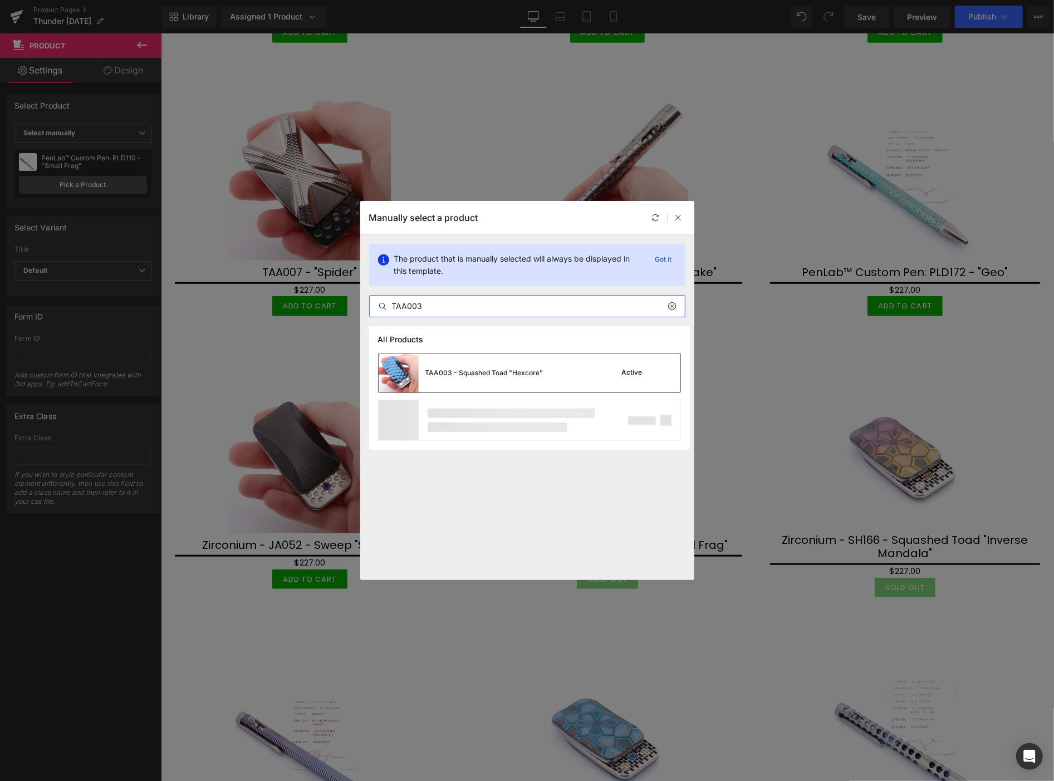
type input "TAA003"
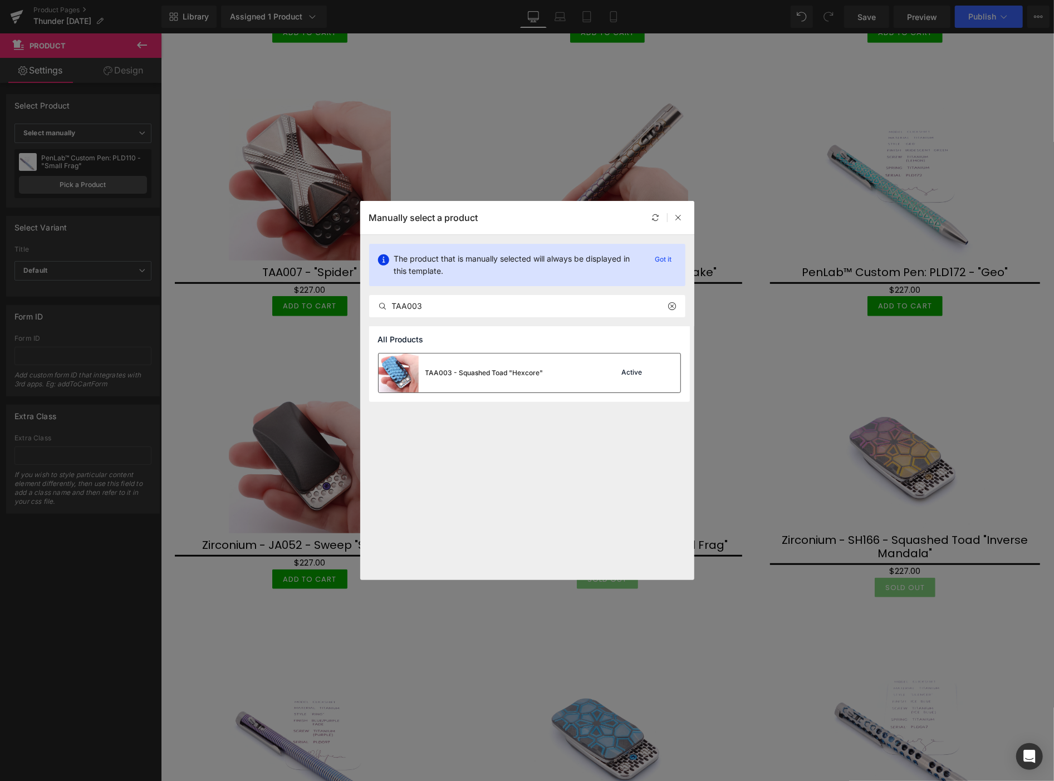
click at [451, 368] on div "TAA003 - Squashed Toad "Hexcore"" at bounding box center [484, 373] width 118 height 10
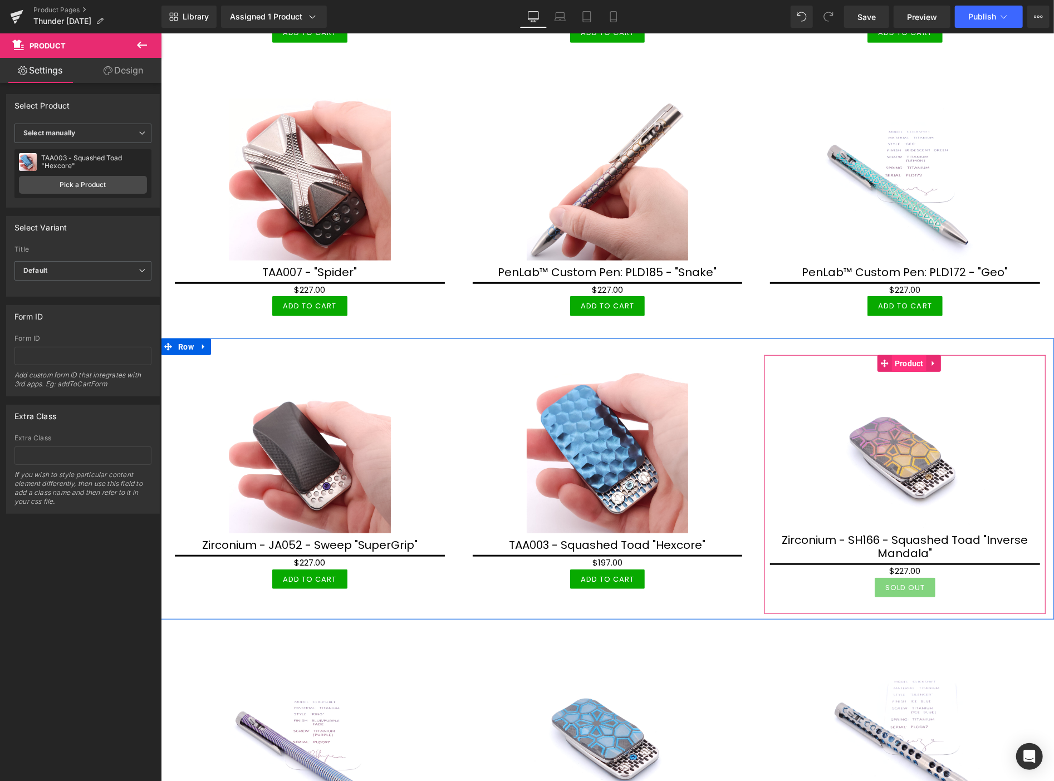
click at [907, 360] on span "Product" at bounding box center [908, 363] width 35 height 17
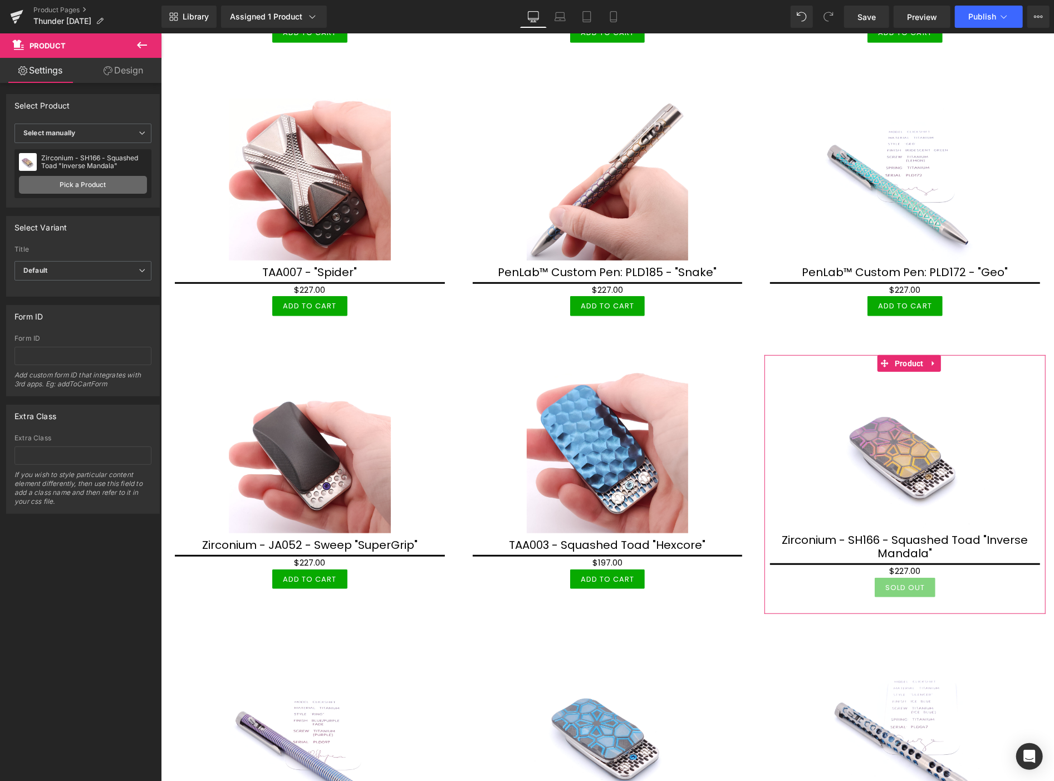
click at [75, 188] on link "Pick a Product" at bounding box center [83, 185] width 128 height 18
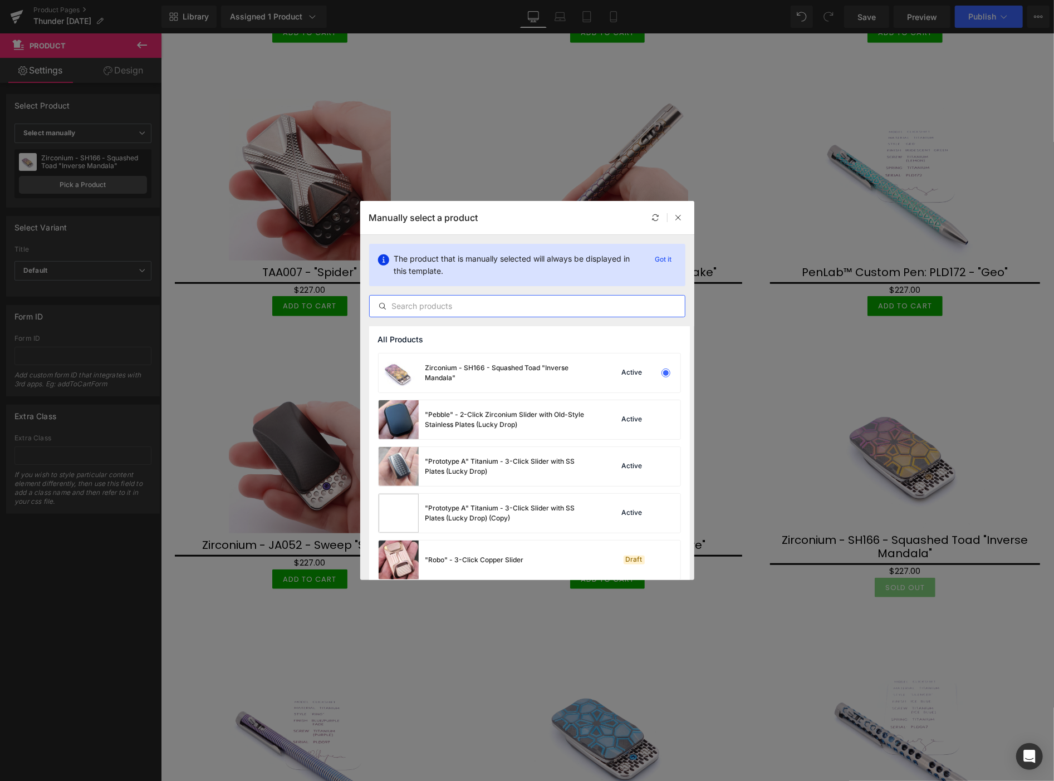
click at [391, 311] on input "text" at bounding box center [527, 305] width 315 height 13
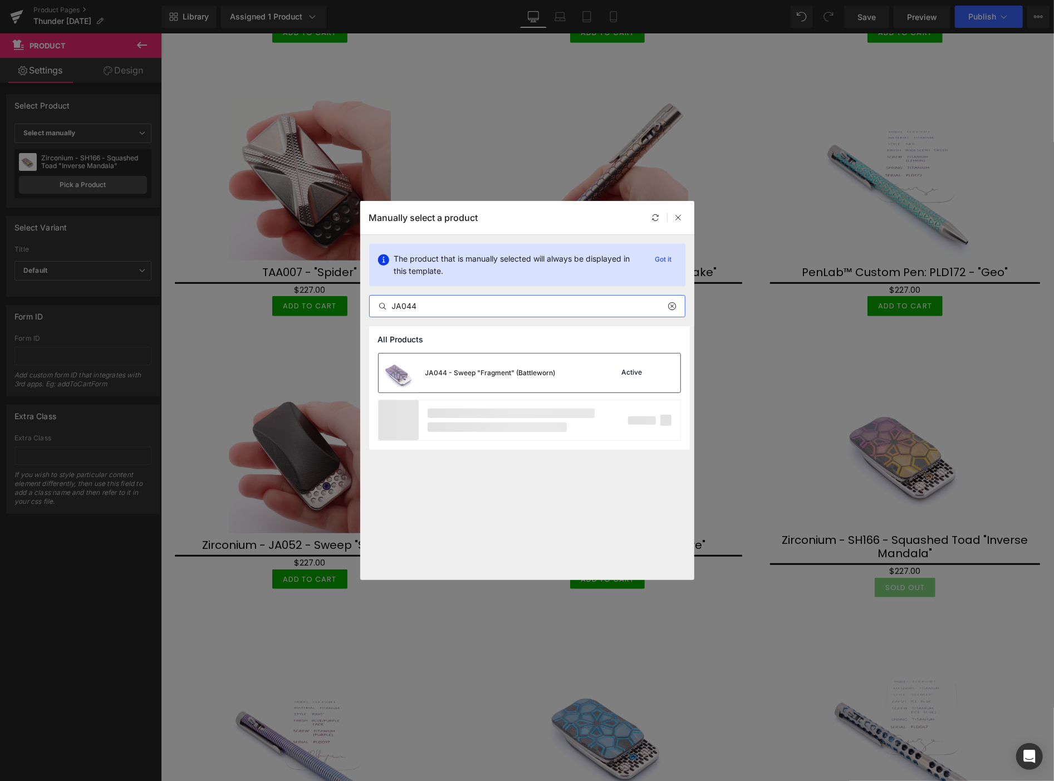
type input "JA044"
click at [435, 379] on div "JA044 - Sweep "Fragment" (Battleworn)" at bounding box center [467, 372] width 177 height 39
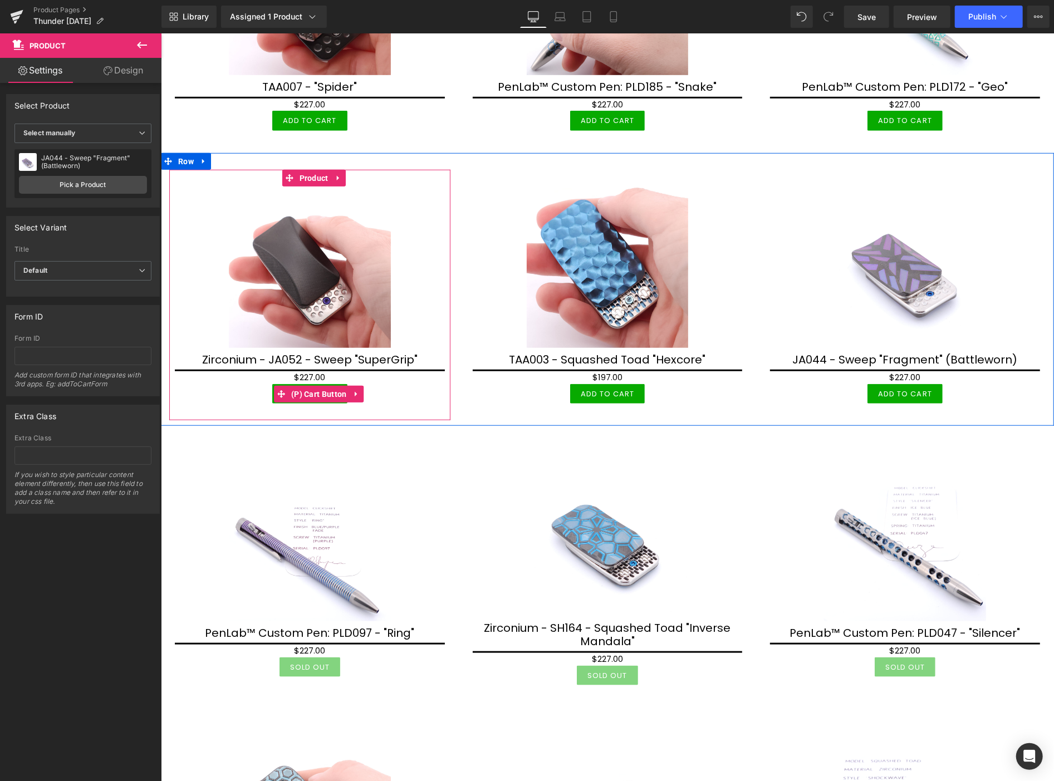
scroll to position [618, 0]
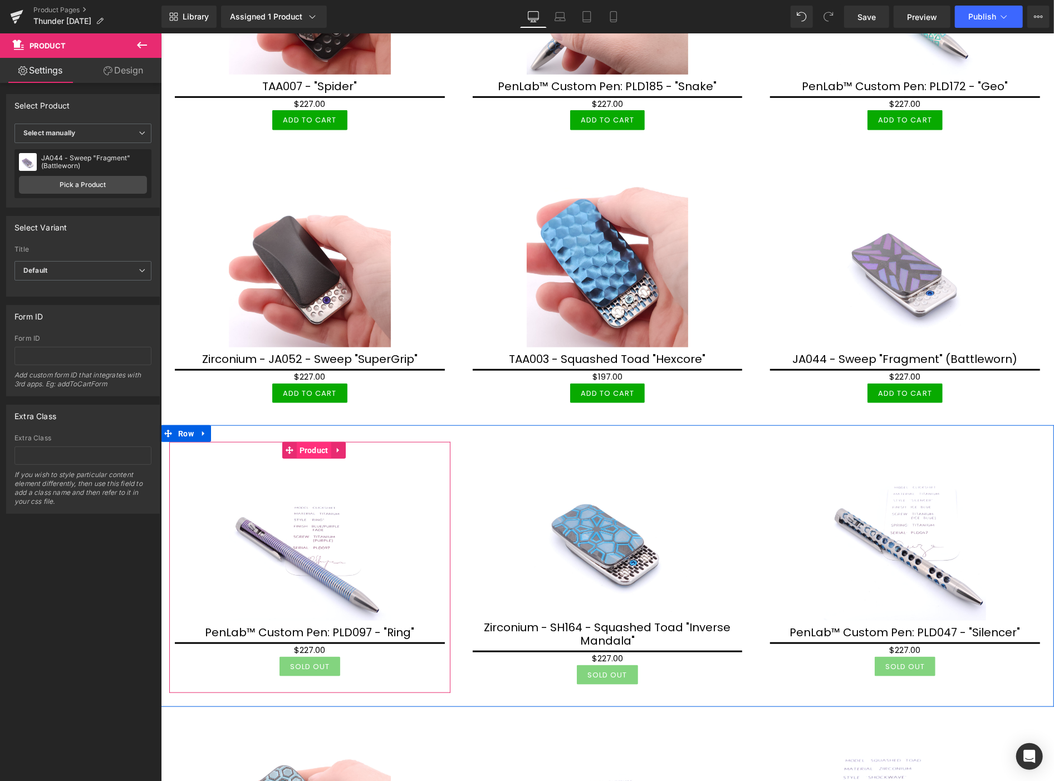
click at [316, 445] on span "Product" at bounding box center [313, 449] width 35 height 17
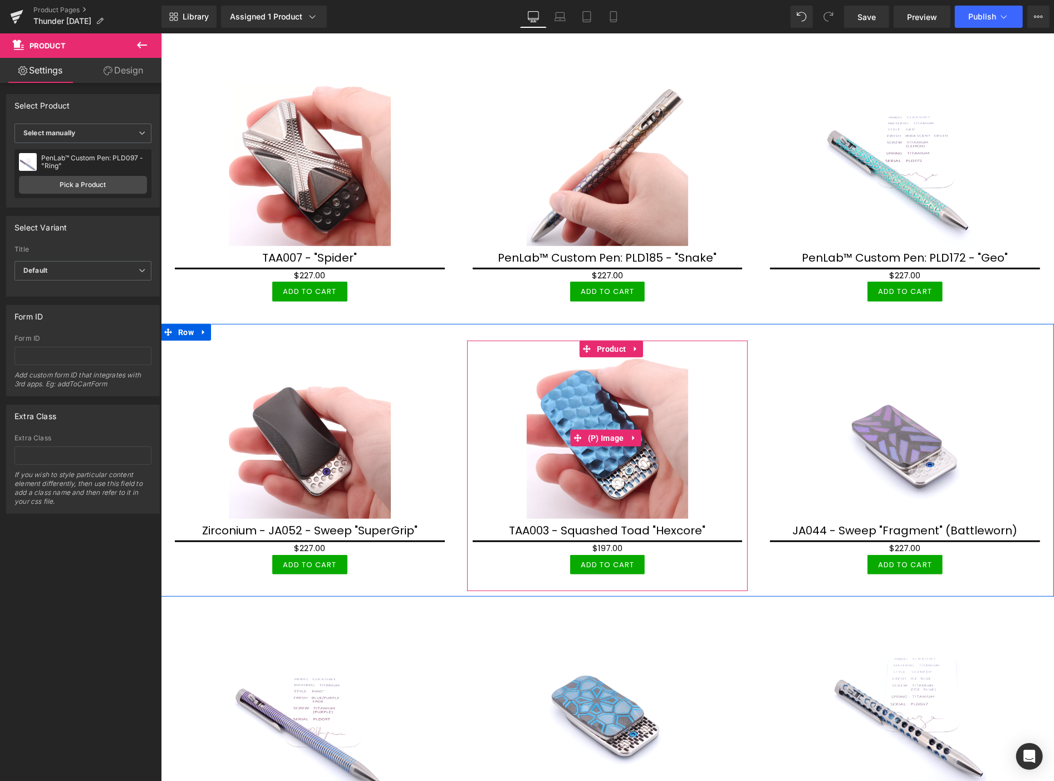
scroll to position [371, 0]
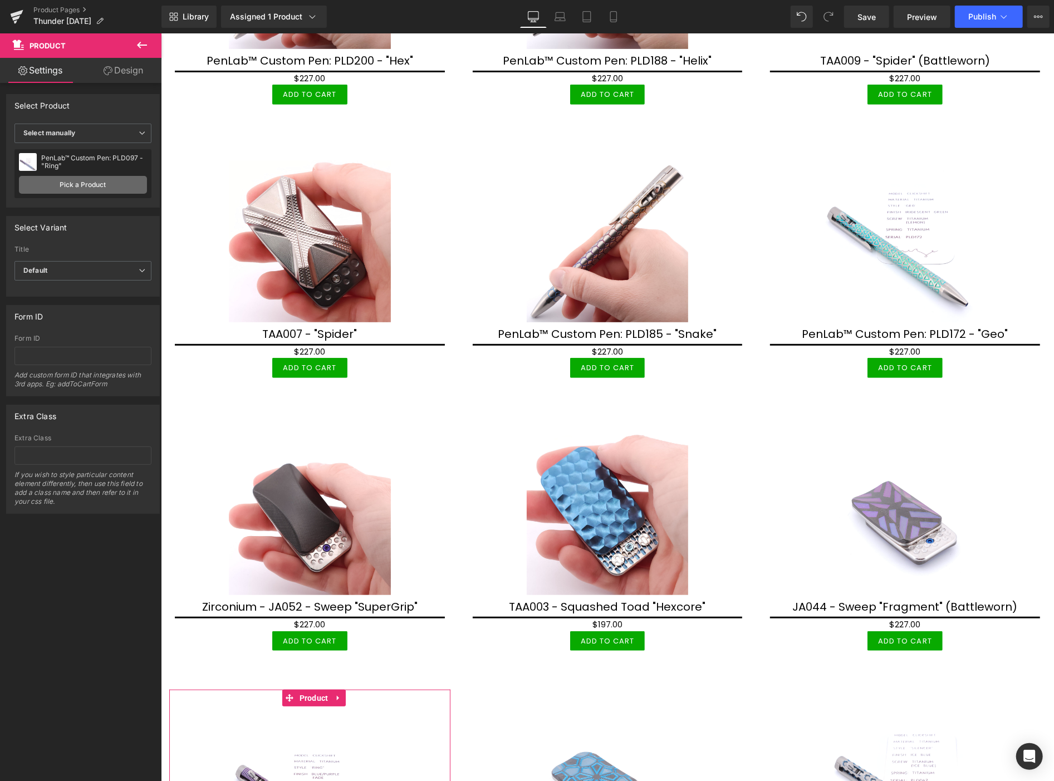
click at [82, 185] on link "Pick a Product" at bounding box center [83, 185] width 128 height 18
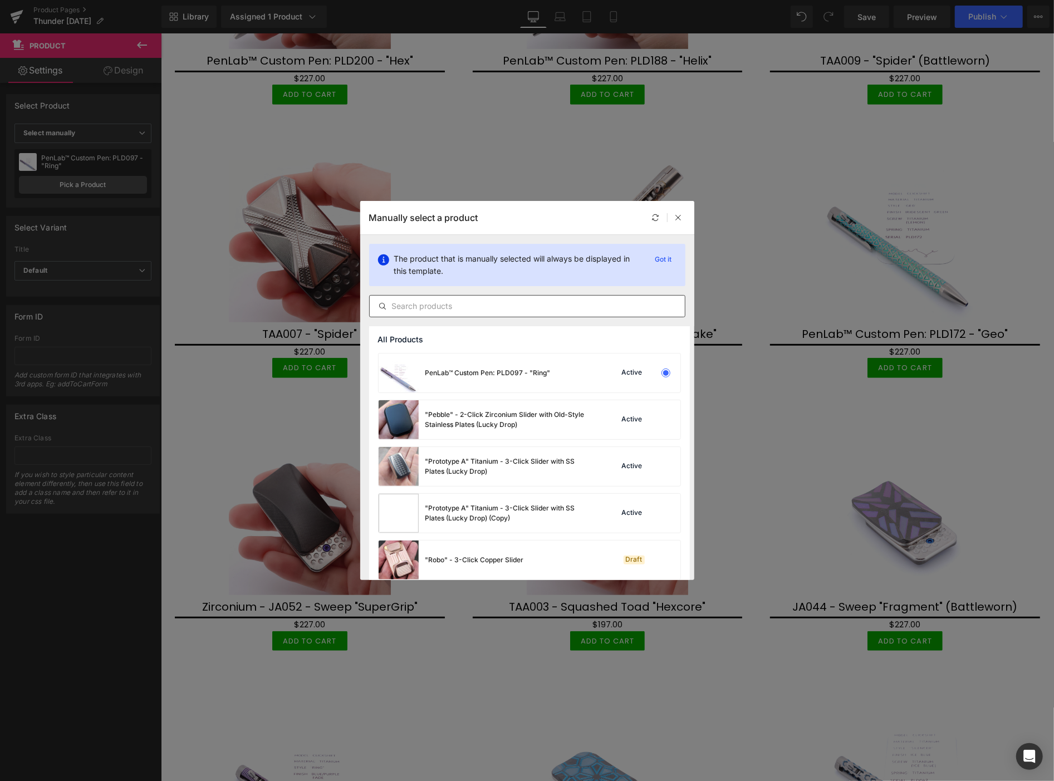
click at [412, 306] on input "text" at bounding box center [527, 305] width 315 height 13
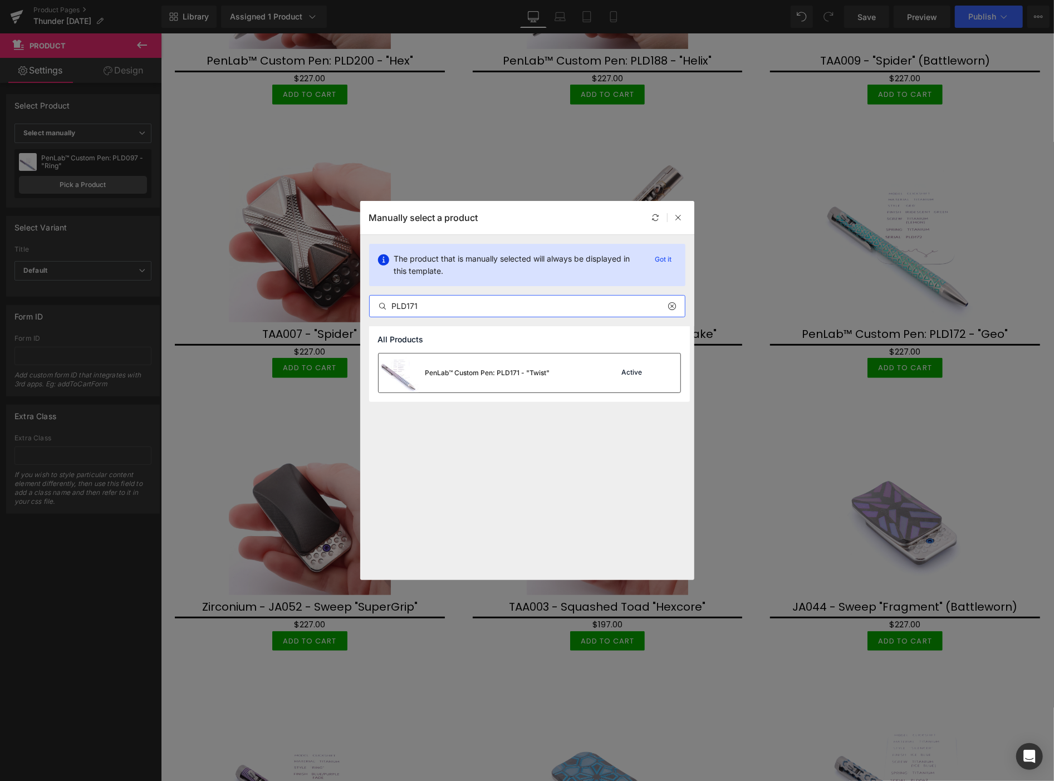
type input "PLD171"
click at [474, 374] on div "PenLab™ Custom Pen: PLD171 - "Twist"" at bounding box center [487, 373] width 125 height 10
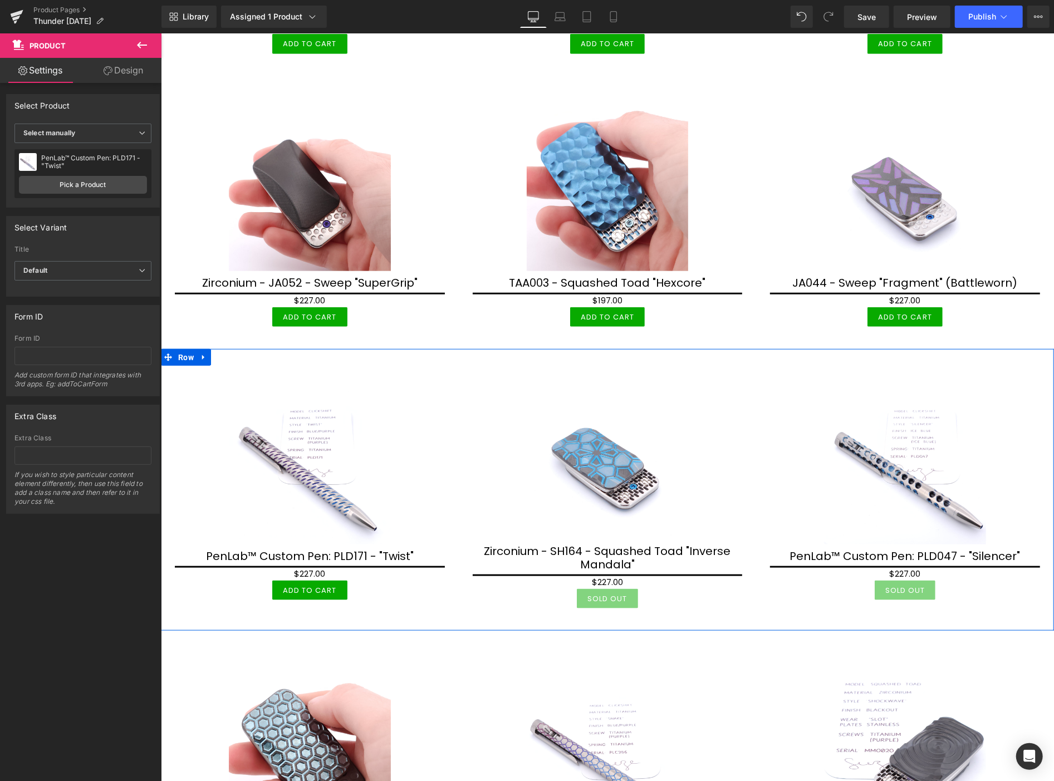
scroll to position [742, 0]
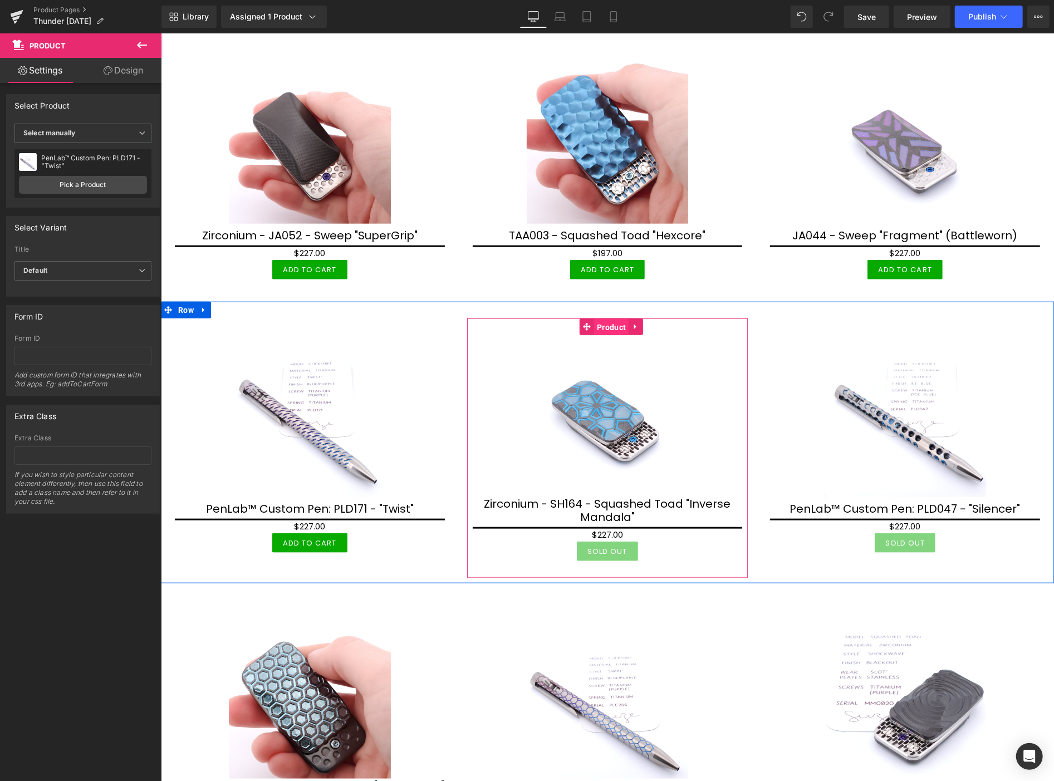
click at [612, 323] on span "Product" at bounding box center [610, 326] width 35 height 17
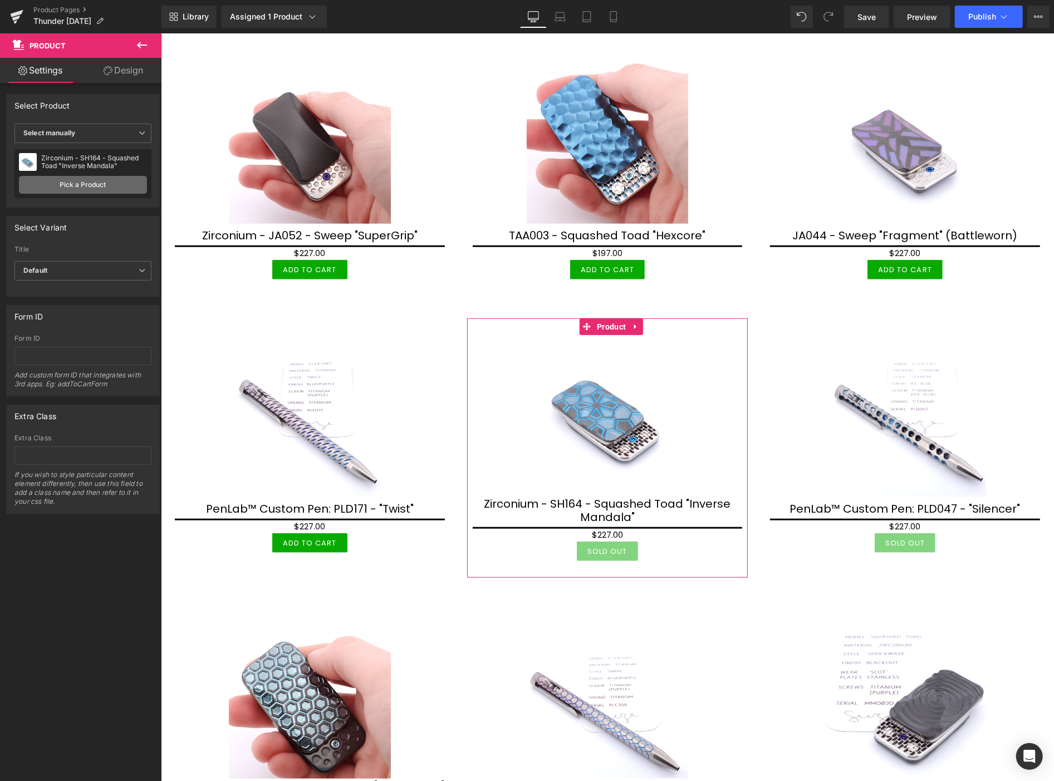
click at [76, 188] on link "Pick a Product" at bounding box center [83, 185] width 128 height 18
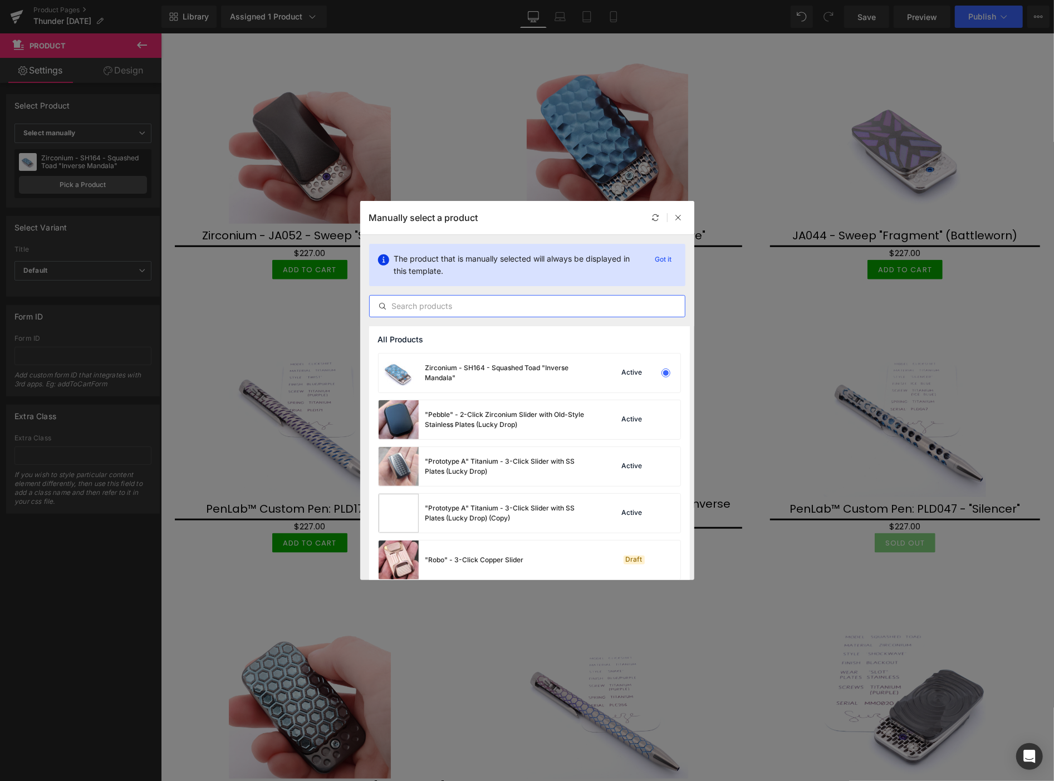
click at [457, 307] on input "text" at bounding box center [527, 305] width 315 height 13
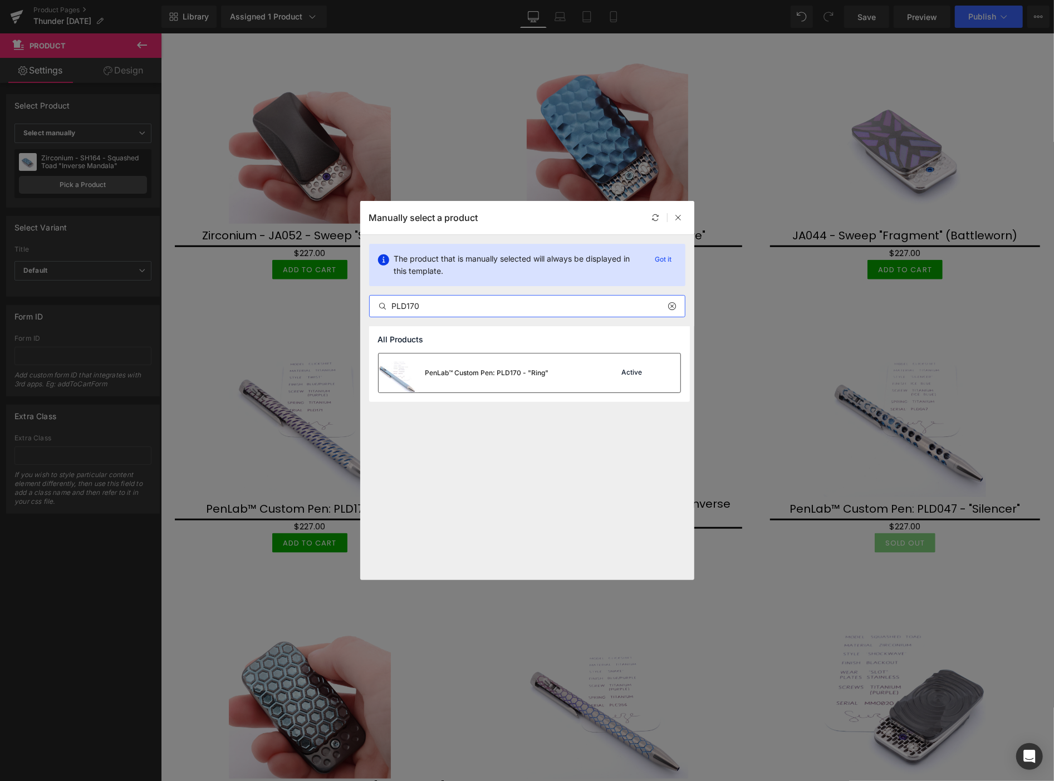
type input "PLD170"
click at [474, 374] on div "PenLab™ Custom Pen: PLD170 - "Ring"" at bounding box center [487, 373] width 124 height 10
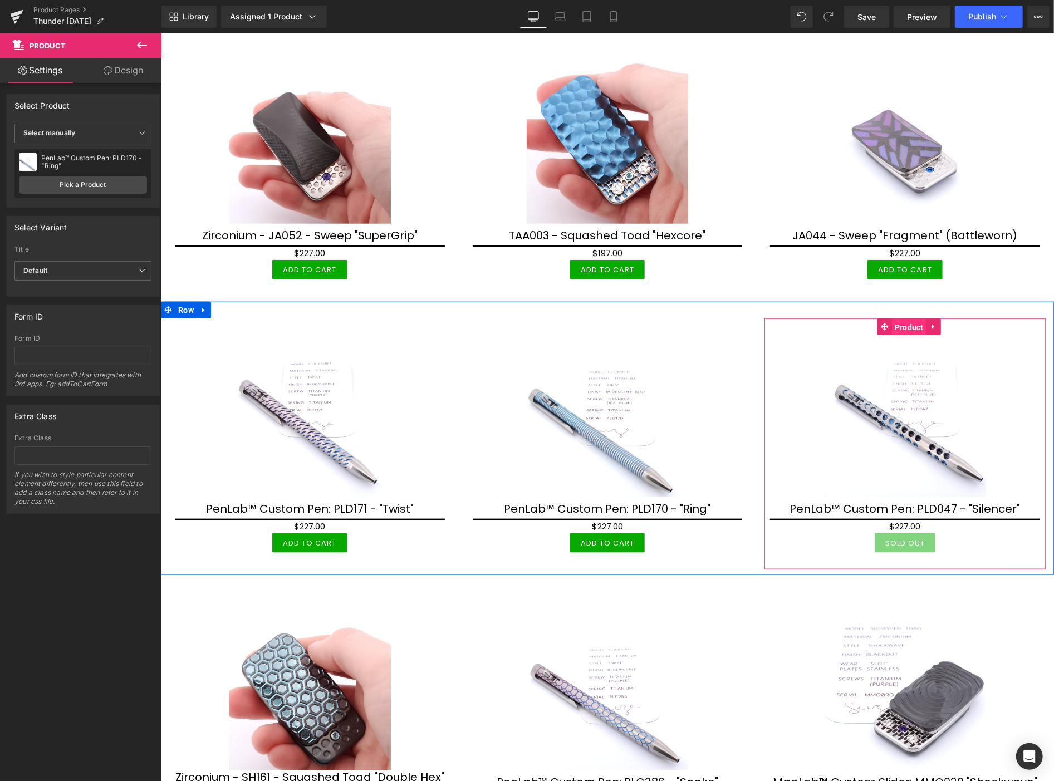
click at [898, 323] on span "Product" at bounding box center [908, 326] width 35 height 17
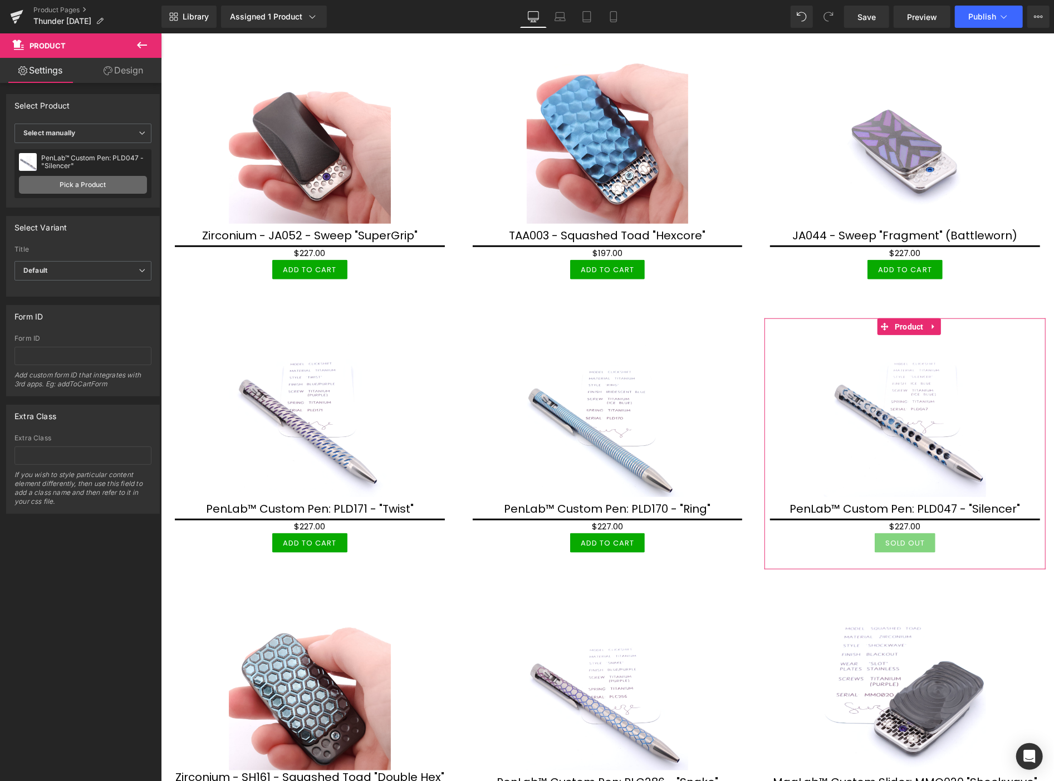
click at [112, 185] on link "Pick a Product" at bounding box center [83, 185] width 128 height 18
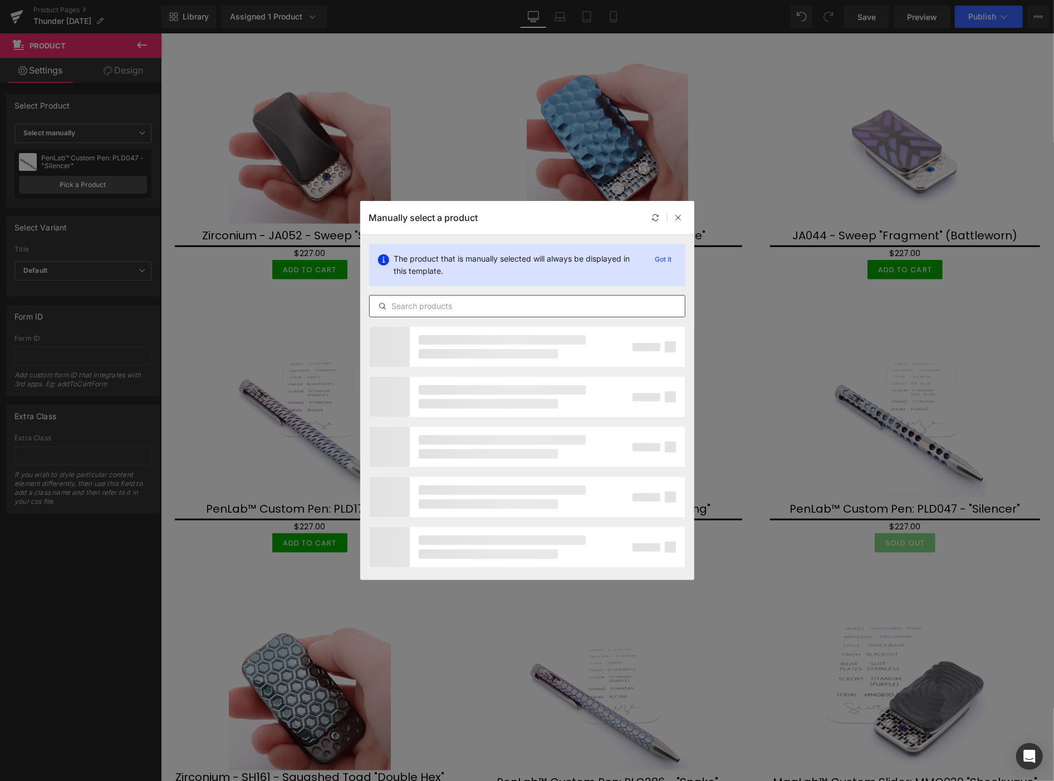
click at [414, 303] on input "text" at bounding box center [527, 305] width 315 height 13
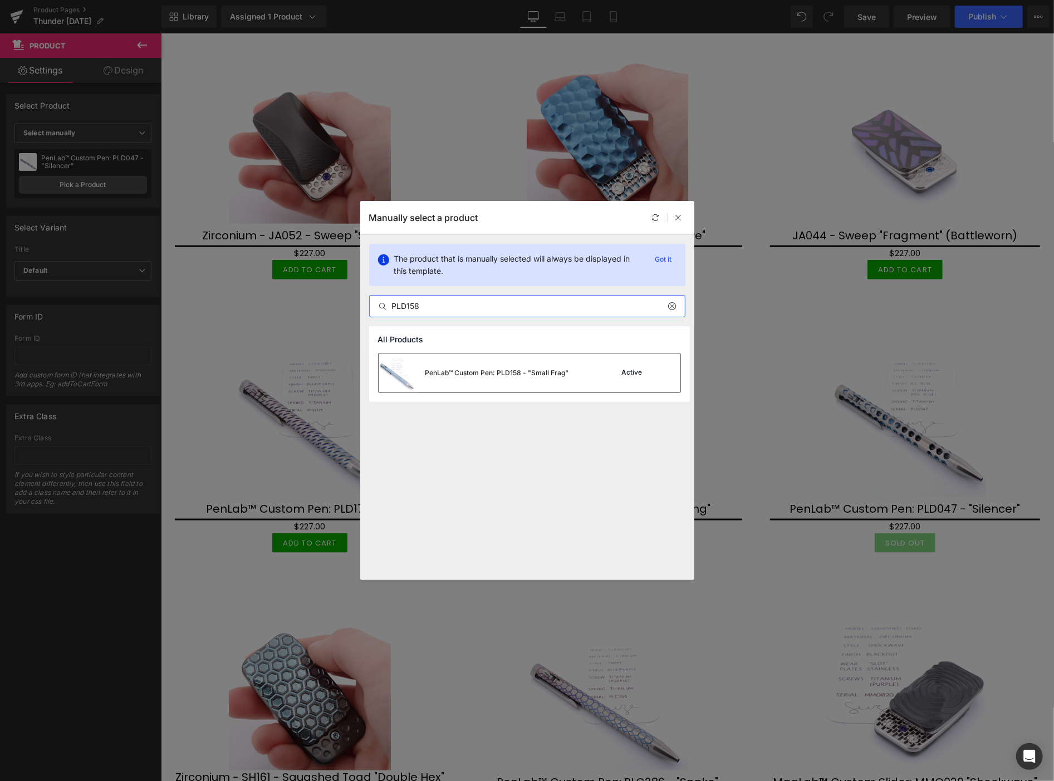
type input "PLD158"
click at [480, 376] on div "PenLab™ Custom Pen: PLD158 - "Small Frag"" at bounding box center [497, 373] width 144 height 10
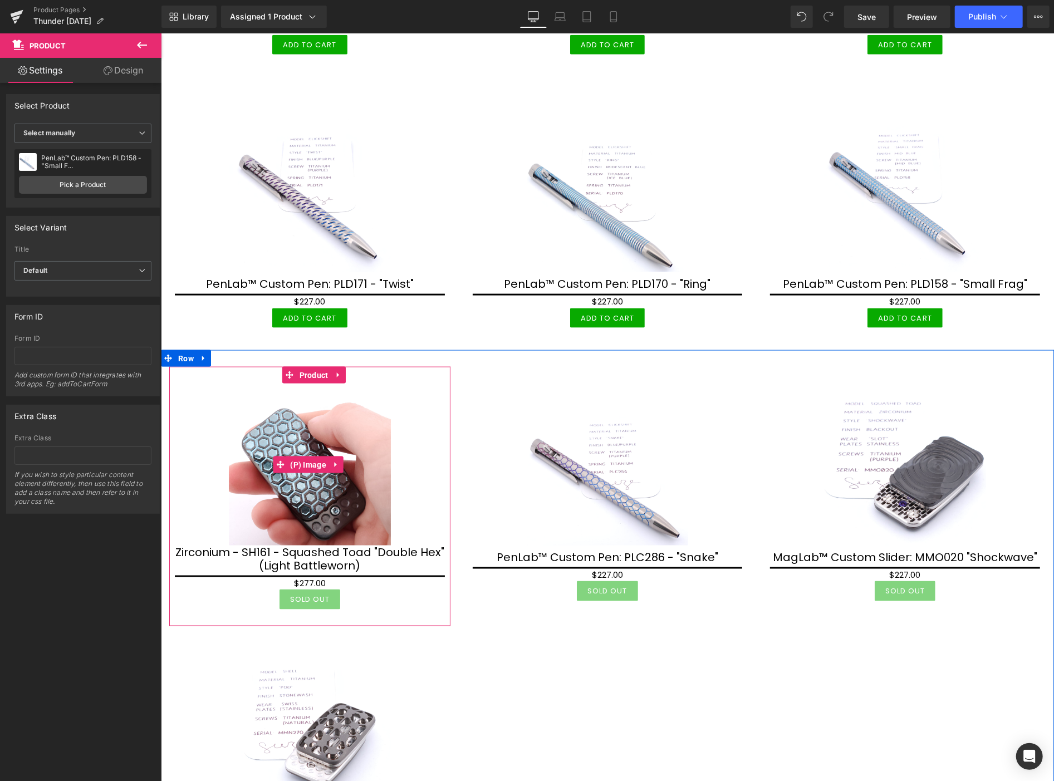
scroll to position [989, 0]
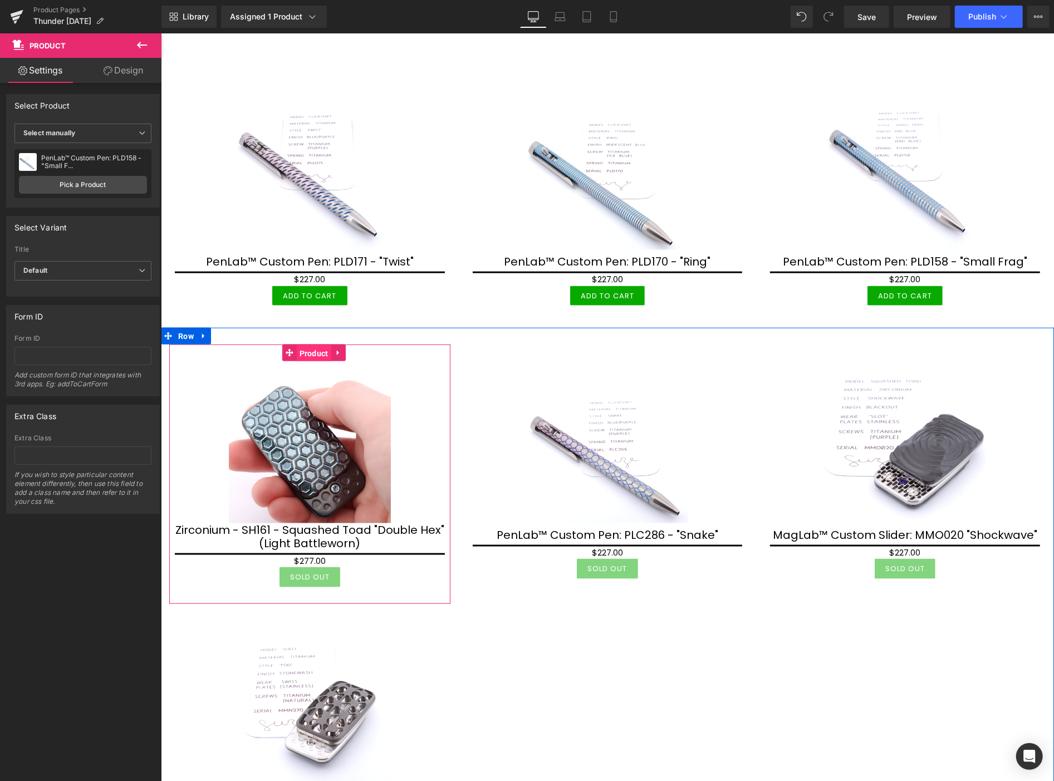
click at [311, 347] on span "Product" at bounding box center [313, 353] width 35 height 17
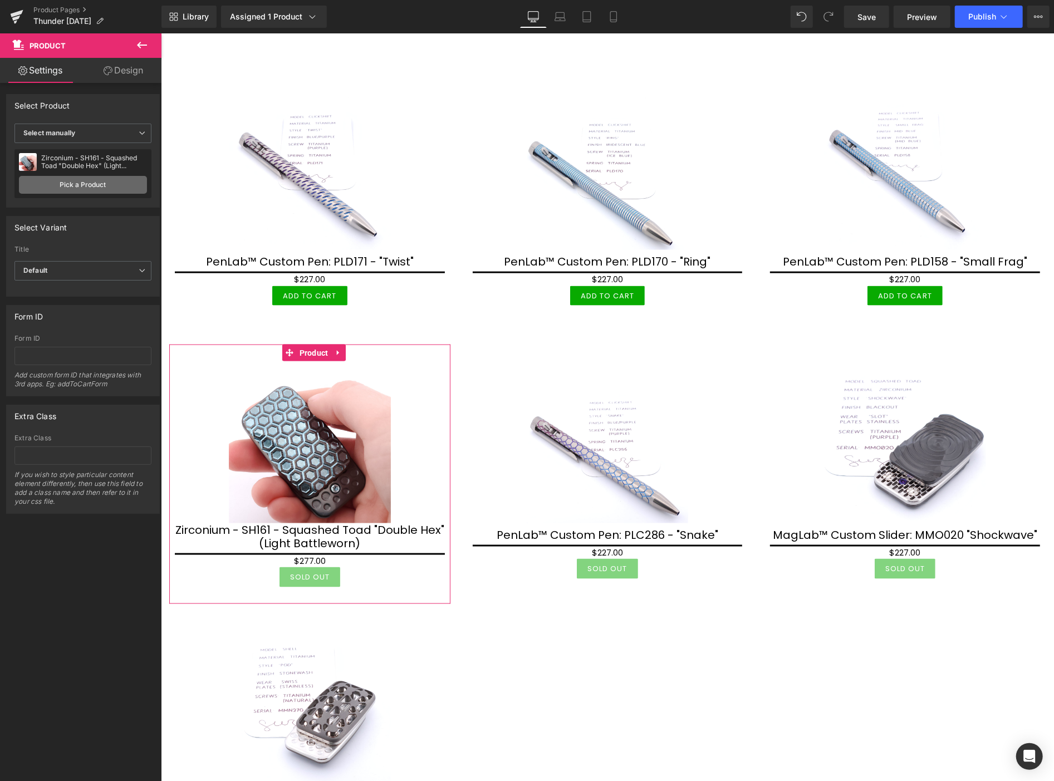
click at [87, 184] on link "Pick a Product" at bounding box center [83, 185] width 128 height 18
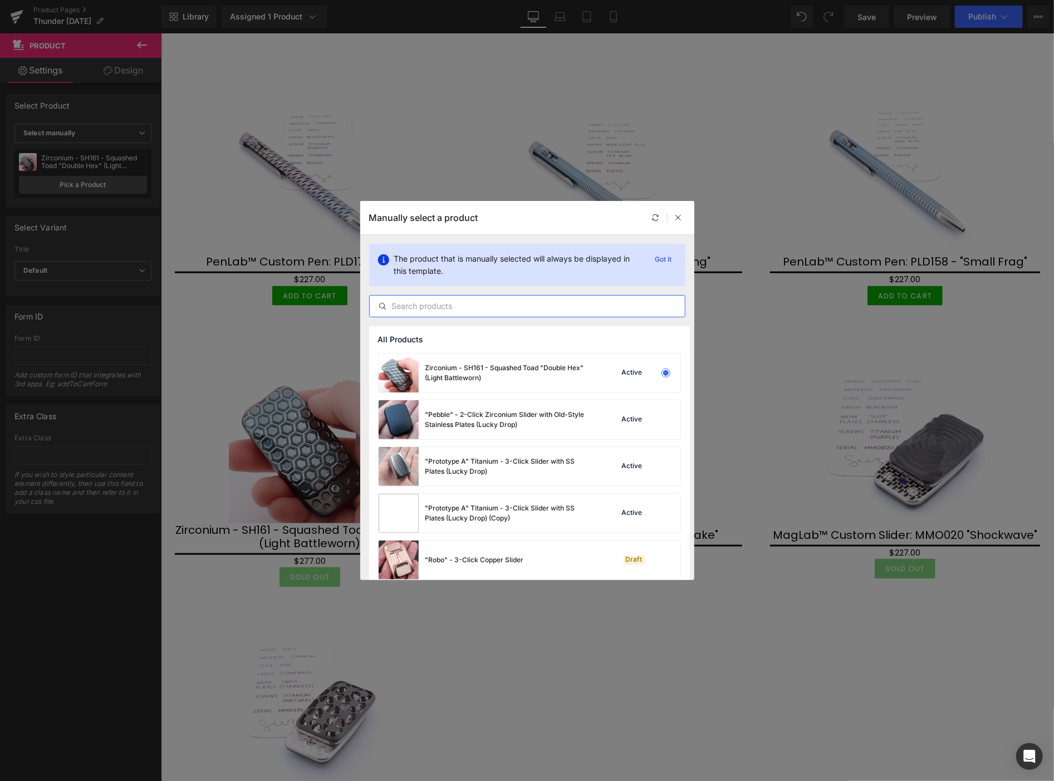
click at [454, 303] on input "text" at bounding box center [527, 305] width 315 height 13
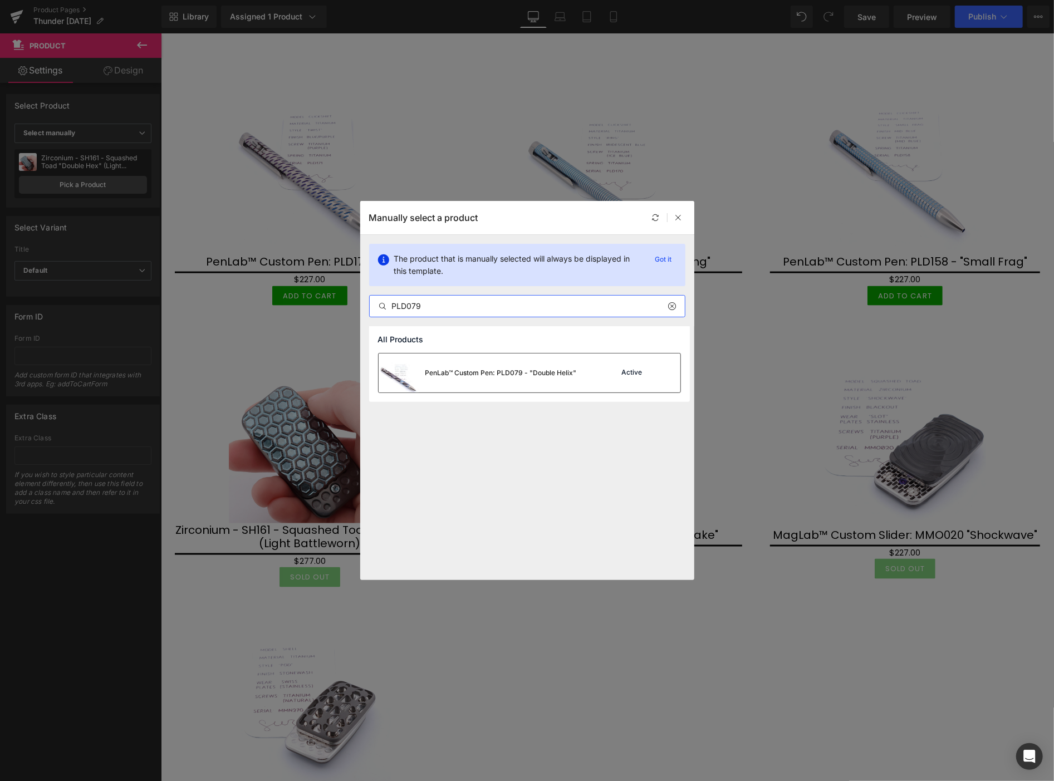
type input "PLD079"
click at [488, 376] on div "PenLab™ Custom Pen: PLD079 - "Double Helix"" at bounding box center [500, 373] width 151 height 10
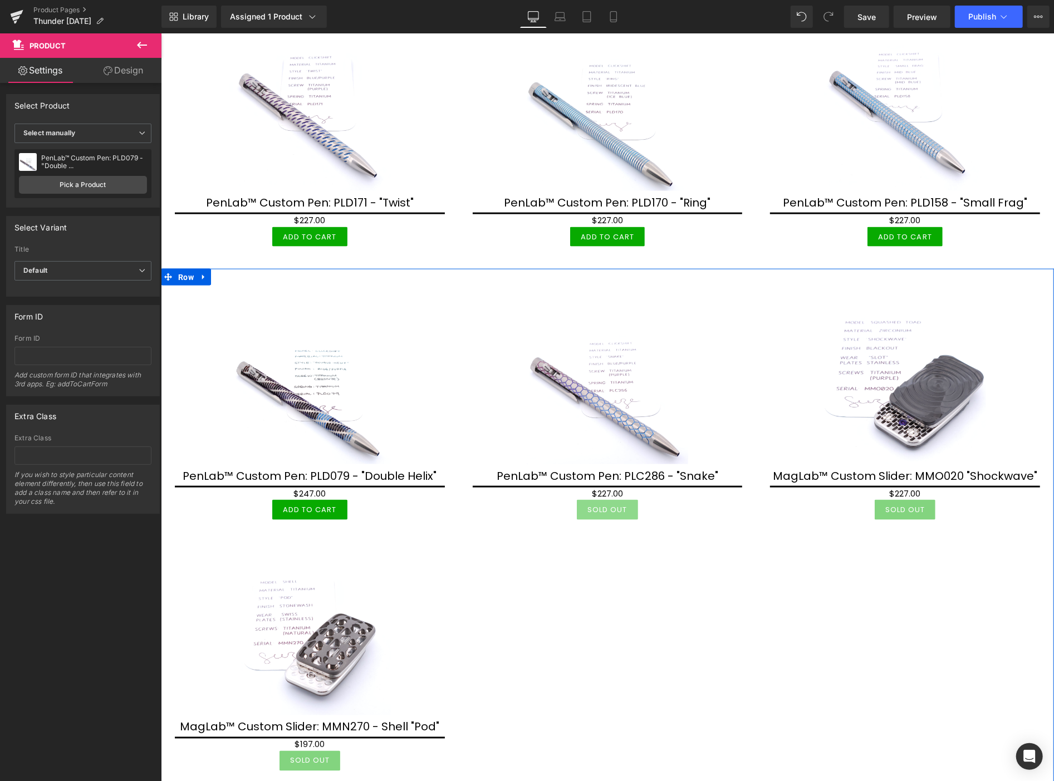
scroll to position [1051, 0]
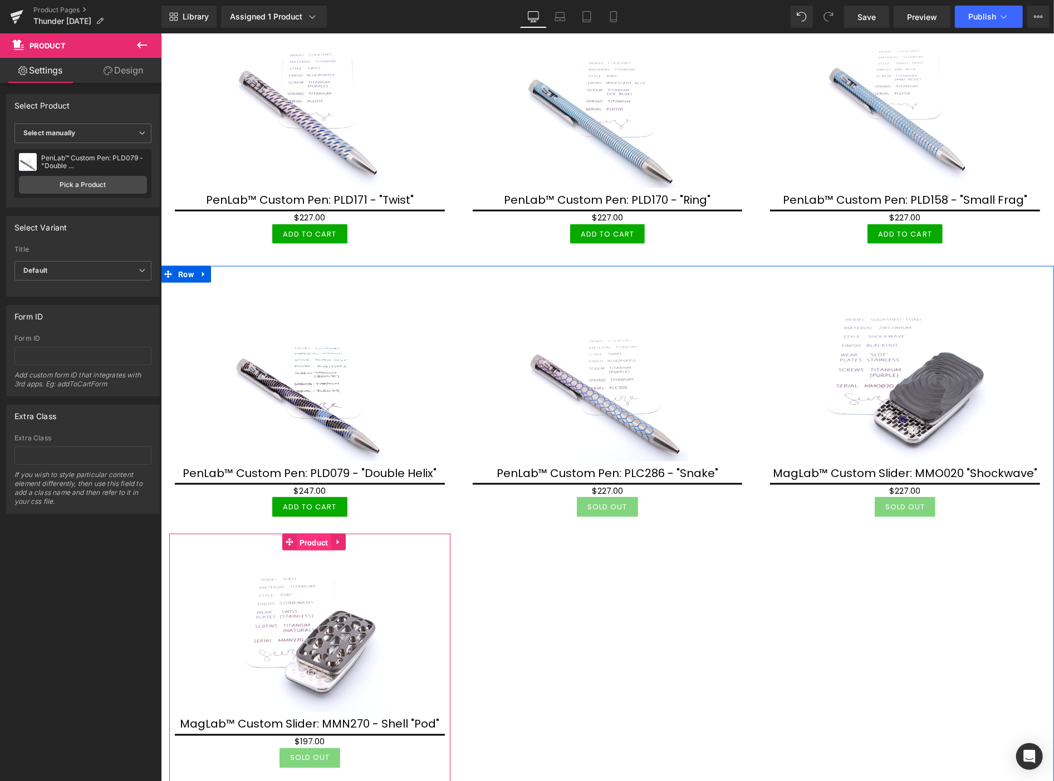
click at [309, 534] on span "Product" at bounding box center [313, 542] width 35 height 17
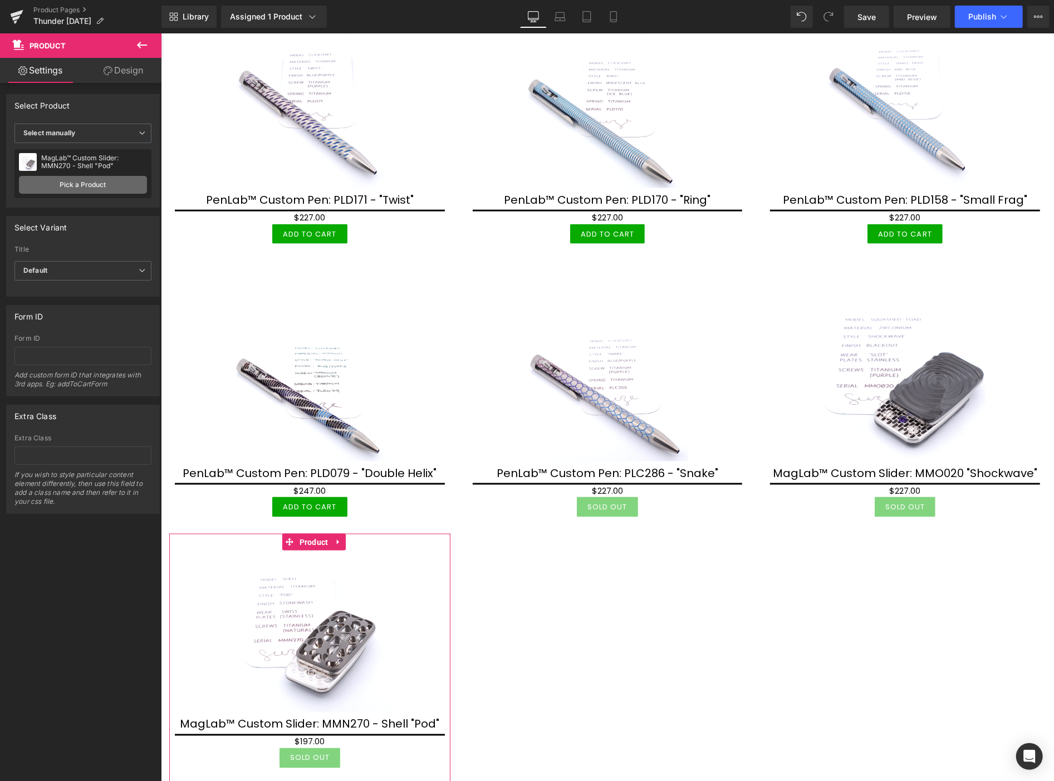
click at [89, 188] on link "Pick a Product" at bounding box center [83, 185] width 128 height 18
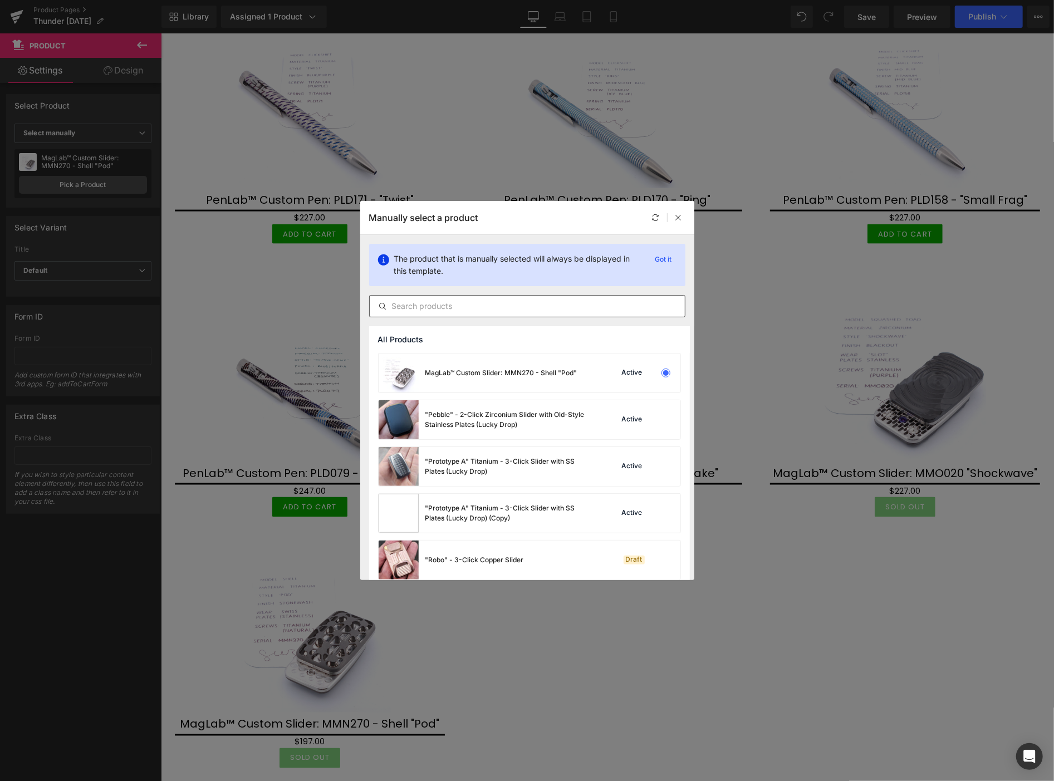
click at [429, 310] on input "text" at bounding box center [527, 305] width 315 height 13
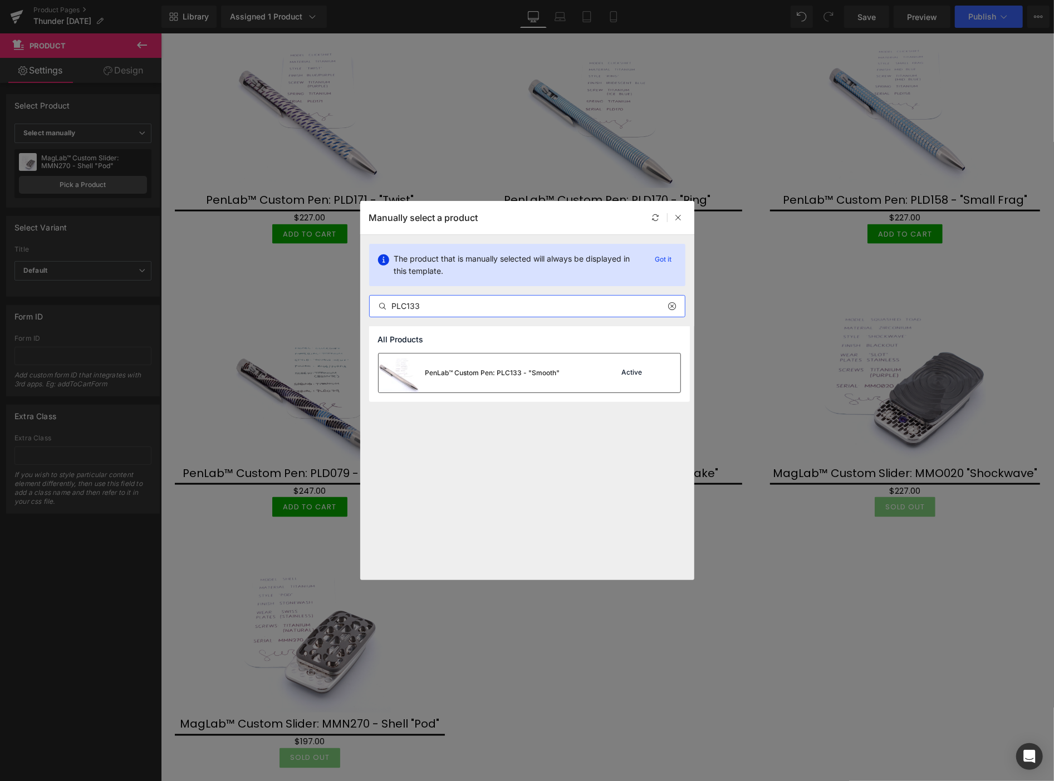
type input "PLC133"
click at [479, 374] on div "PenLab™ Custom Pen: PLC133 - "Smooth"" at bounding box center [492, 373] width 135 height 10
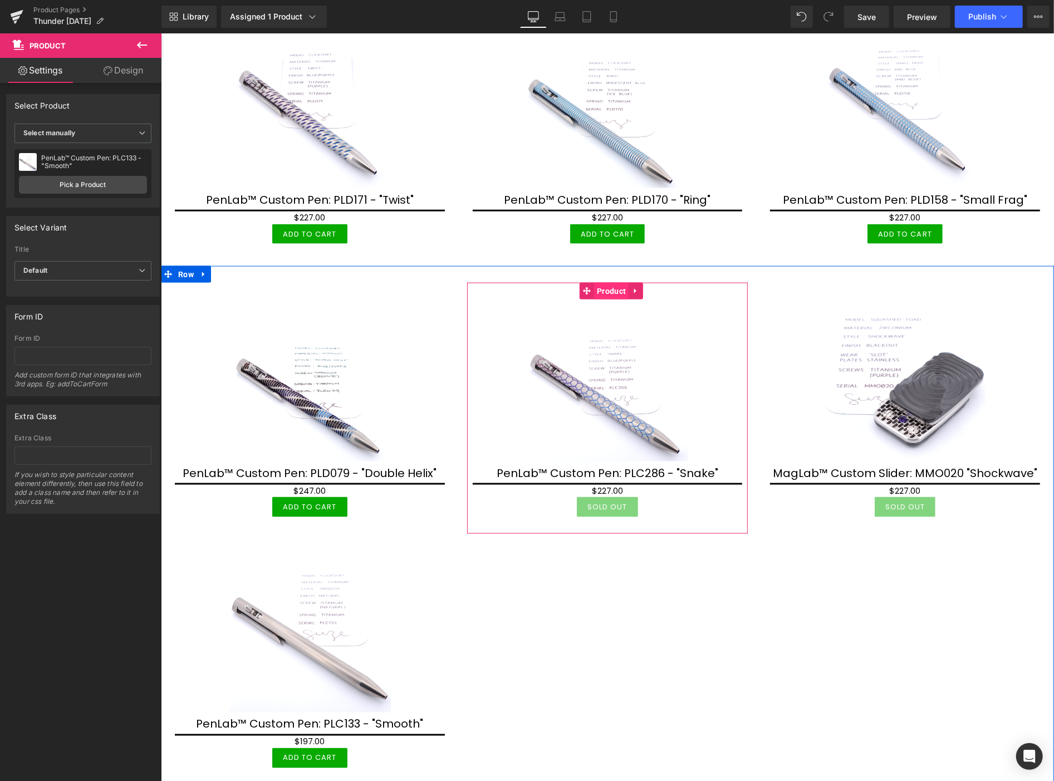
click at [607, 282] on span "Product" at bounding box center [610, 290] width 35 height 17
click at [607, 286] on span "Product" at bounding box center [610, 291] width 35 height 17
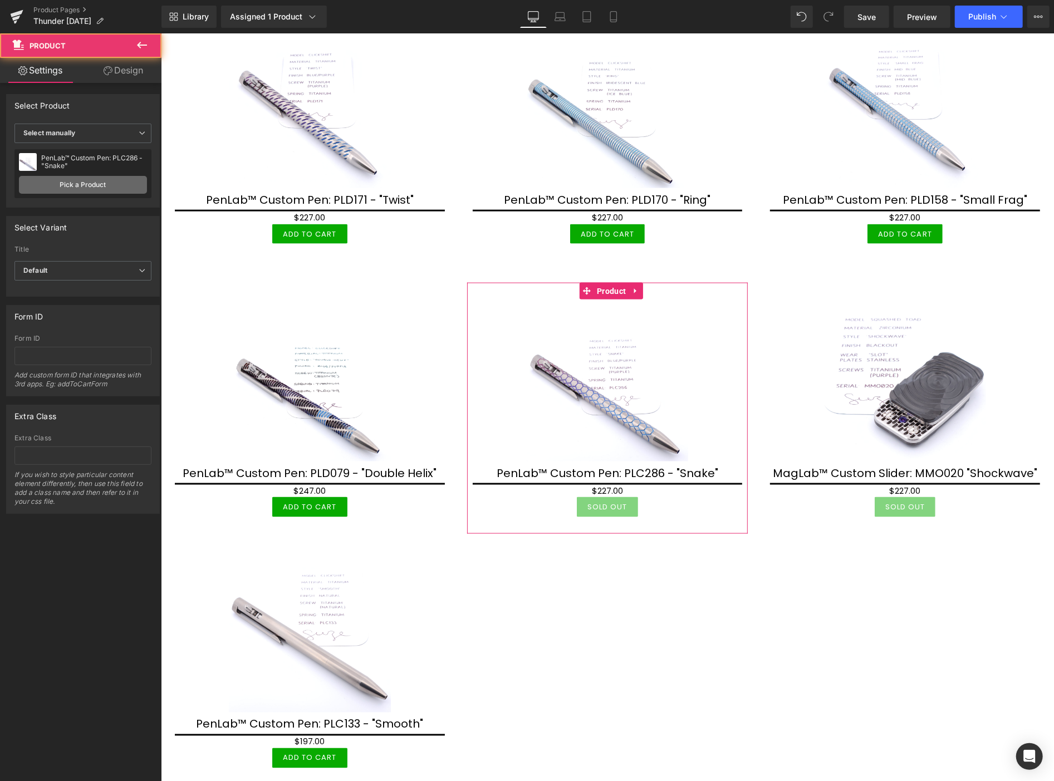
click at [74, 184] on link "Pick a Product" at bounding box center [83, 185] width 128 height 18
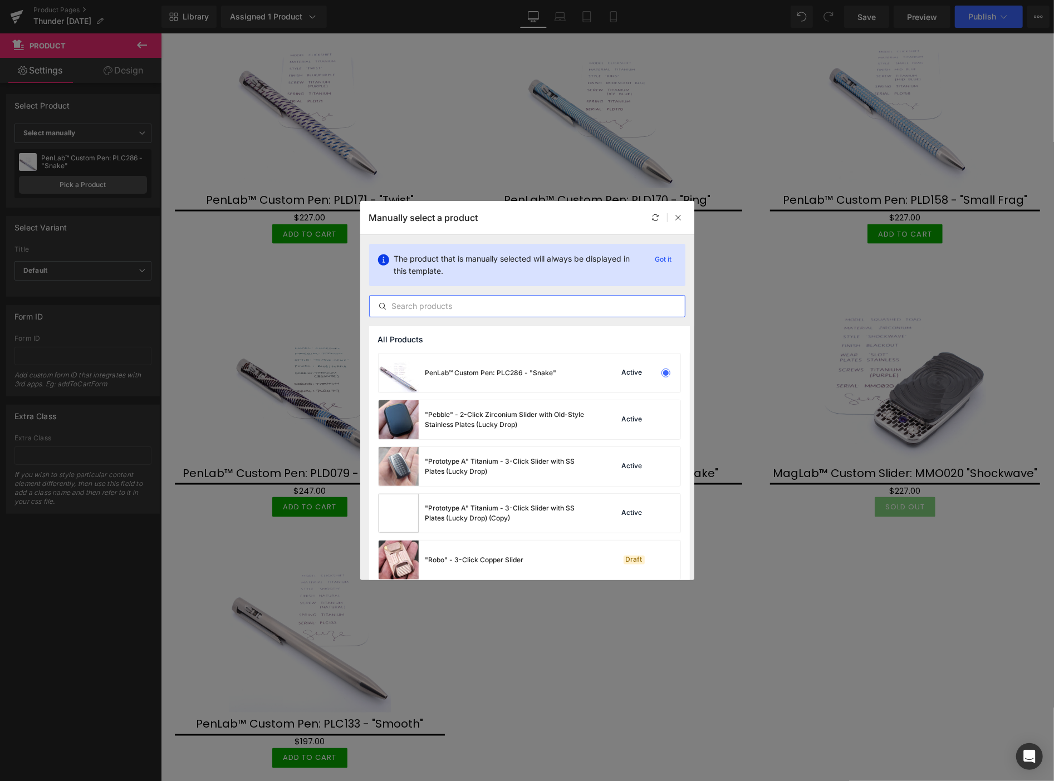
click at [415, 304] on input "text" at bounding box center [527, 305] width 315 height 13
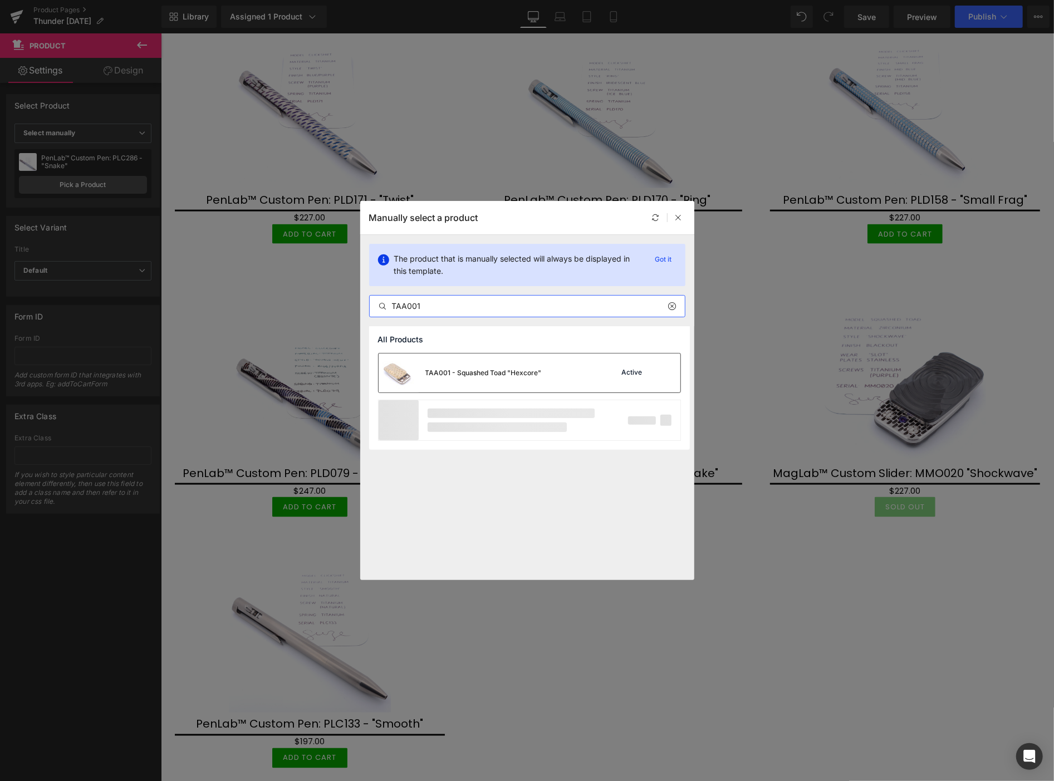
type input "TAA001"
click at [439, 370] on div "TAA001 - Squashed Toad "Hexcore"" at bounding box center [483, 373] width 116 height 10
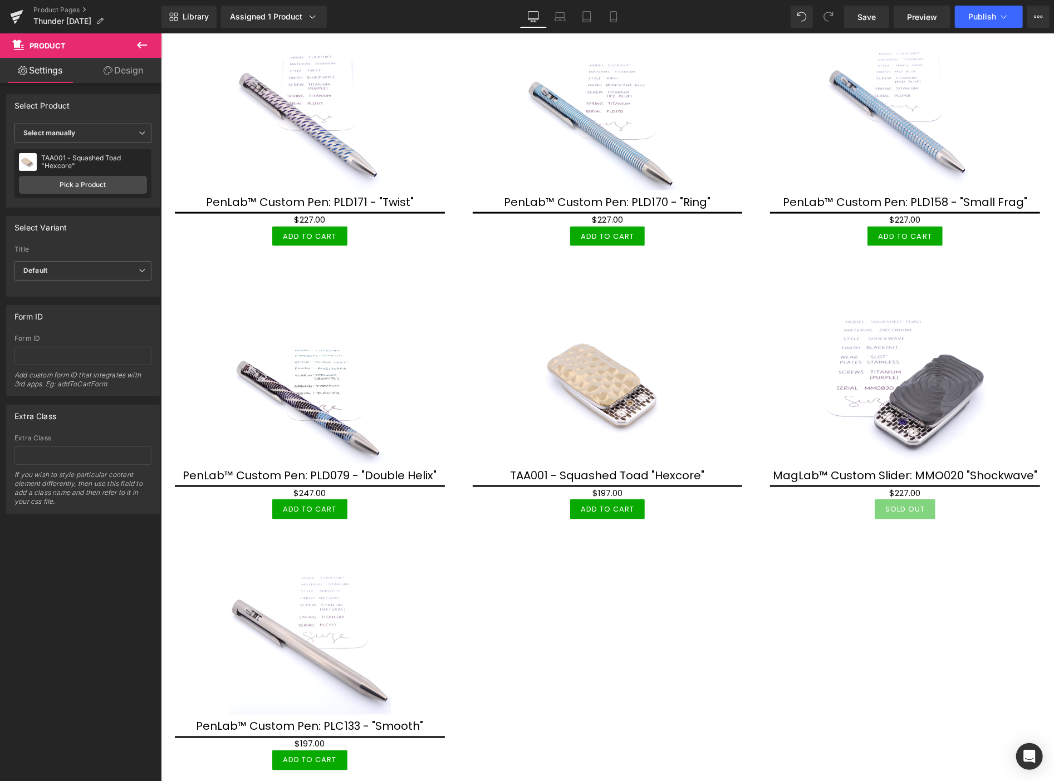
scroll to position [1113, 0]
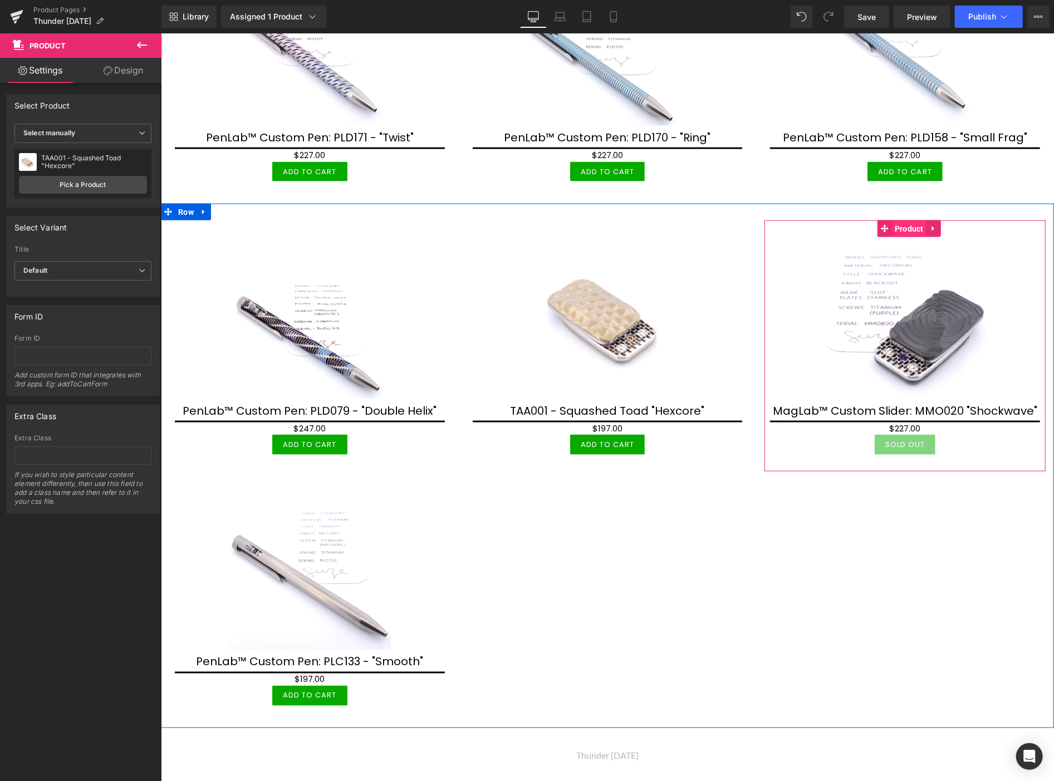
click at [905, 222] on span "Product" at bounding box center [908, 228] width 35 height 17
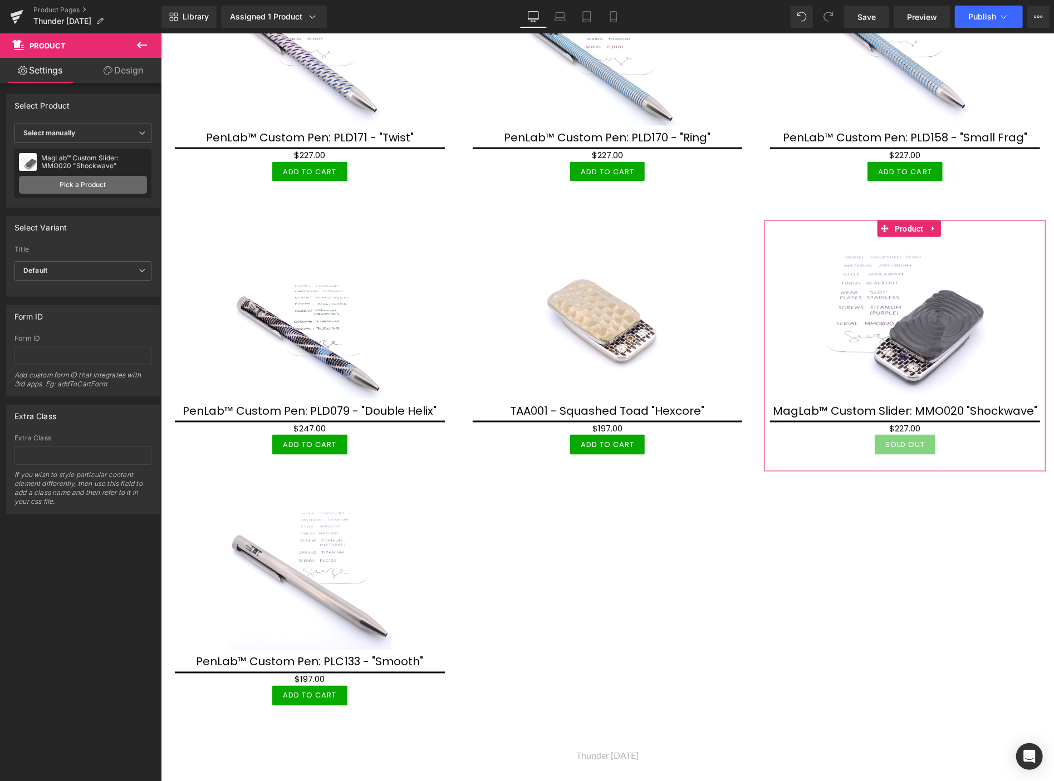
click at [99, 188] on link "Pick a Product" at bounding box center [83, 185] width 128 height 18
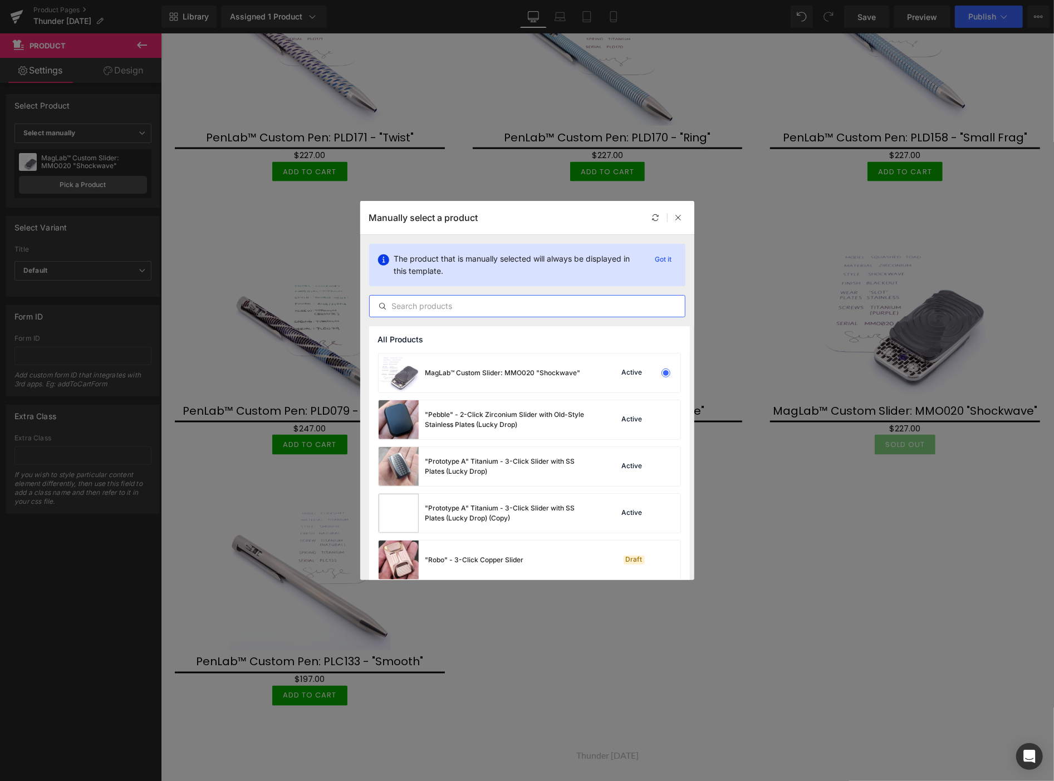
click at [391, 306] on input "text" at bounding box center [527, 305] width 315 height 13
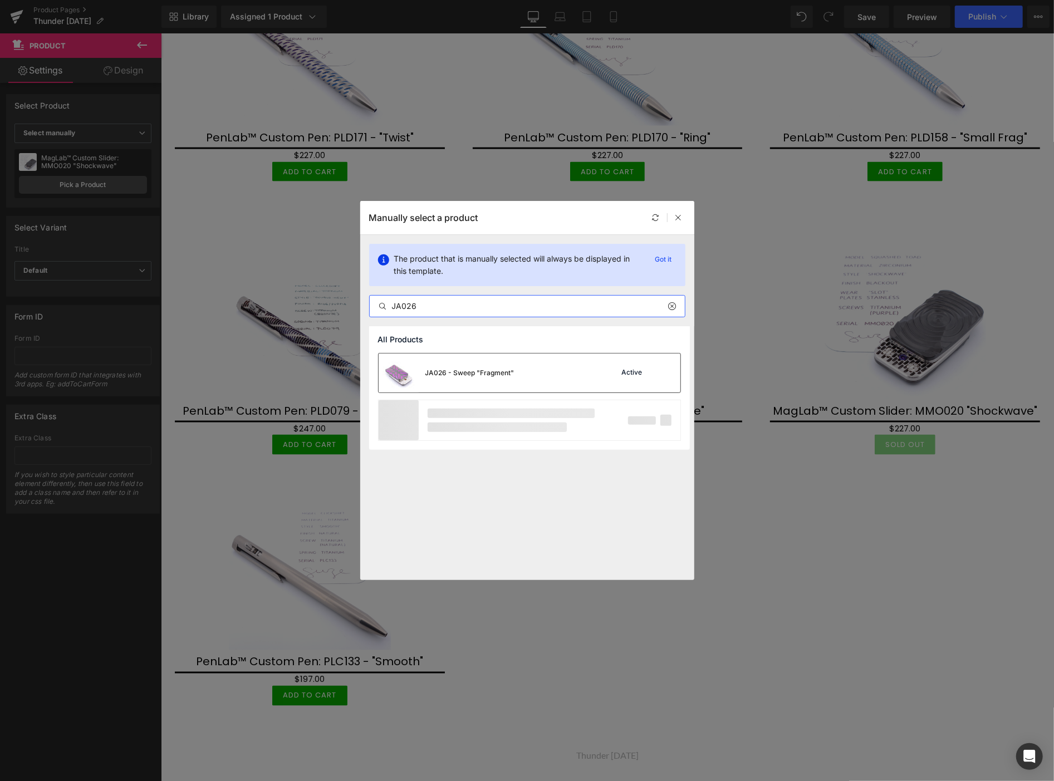
type input "JA026"
click at [482, 381] on div "JA026 - Sweep "Fragment"" at bounding box center [447, 372] width 136 height 39
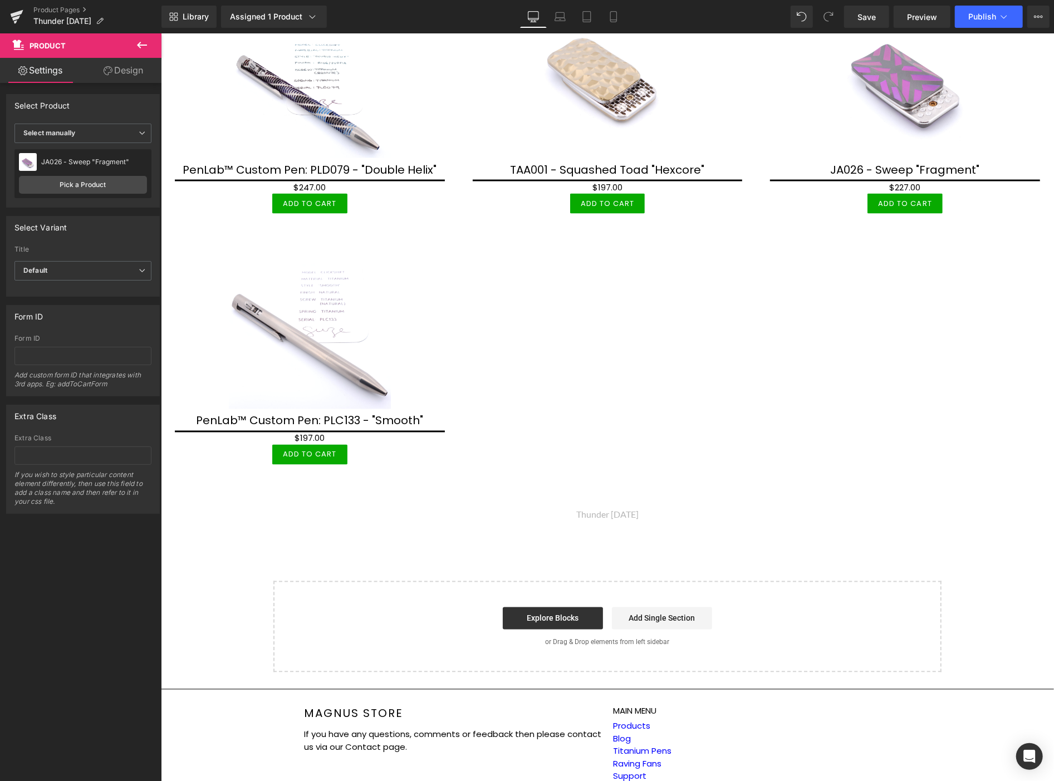
scroll to position [1400, 0]
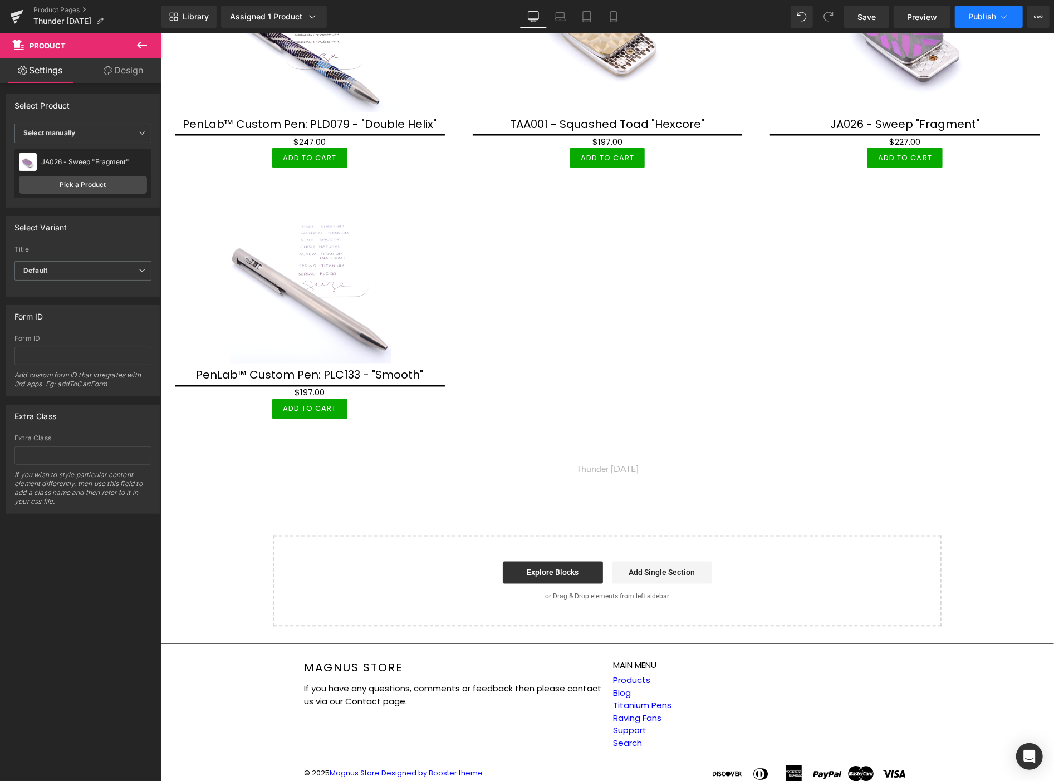
click at [980, 13] on span "Publish" at bounding box center [982, 16] width 28 height 9
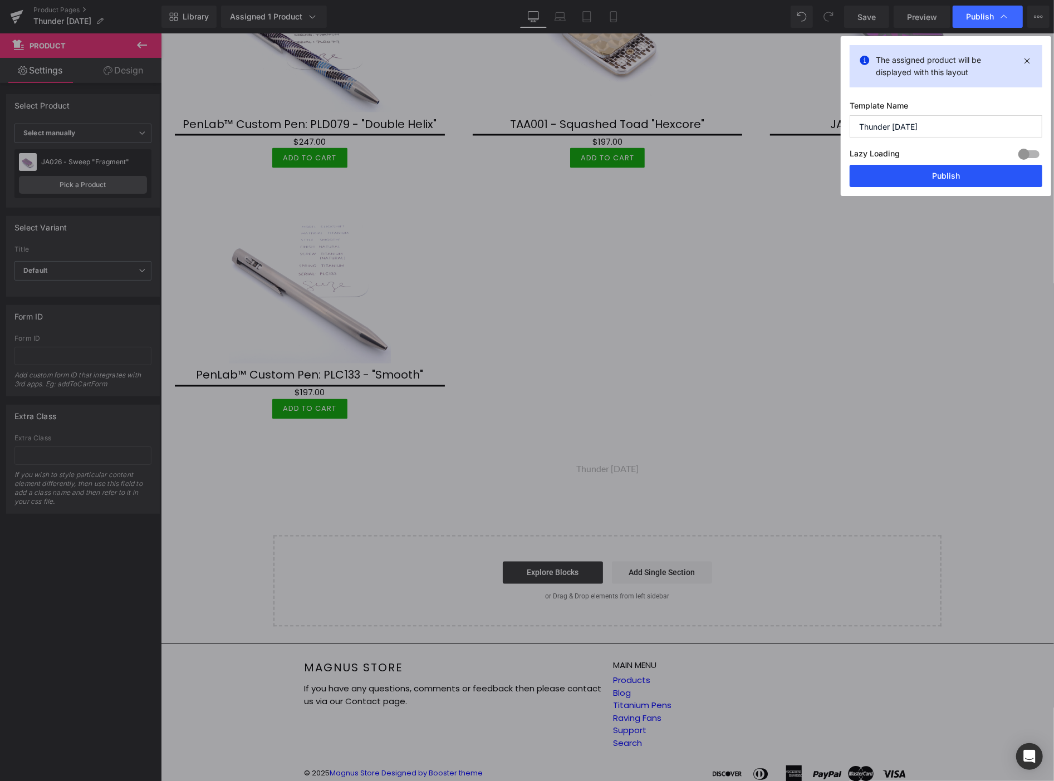
click at [958, 174] on button "Publish" at bounding box center [945, 176] width 193 height 22
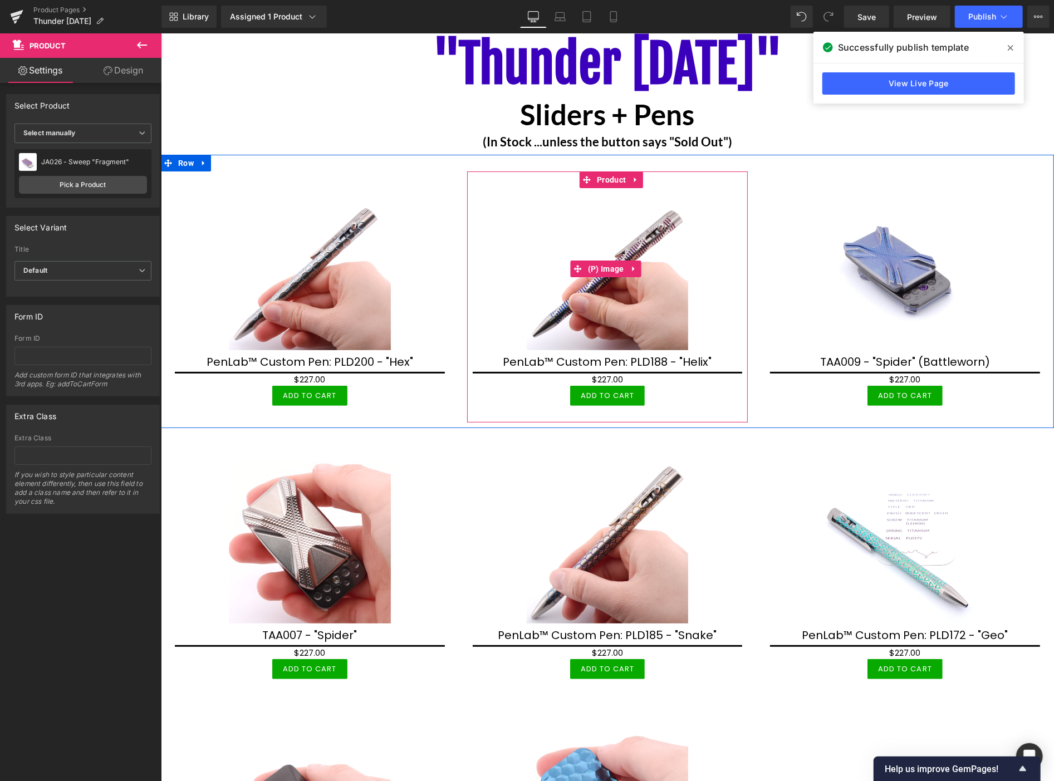
scroll to position [0, 0]
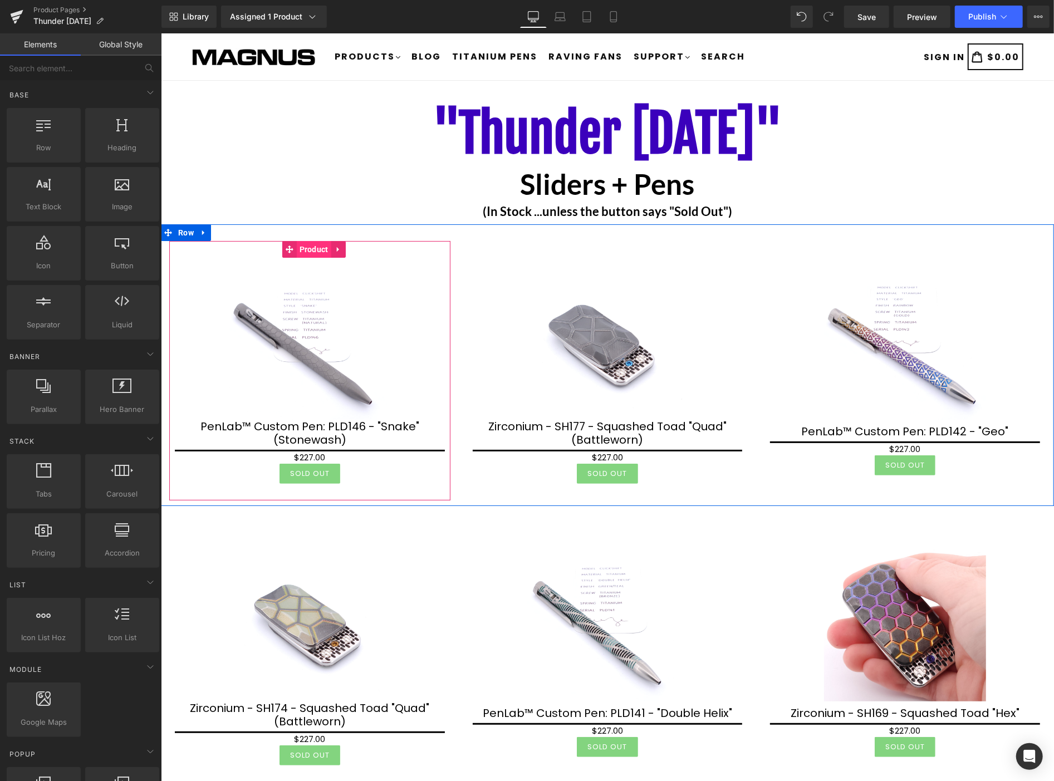
click at [310, 253] on span "Product" at bounding box center [313, 248] width 35 height 17
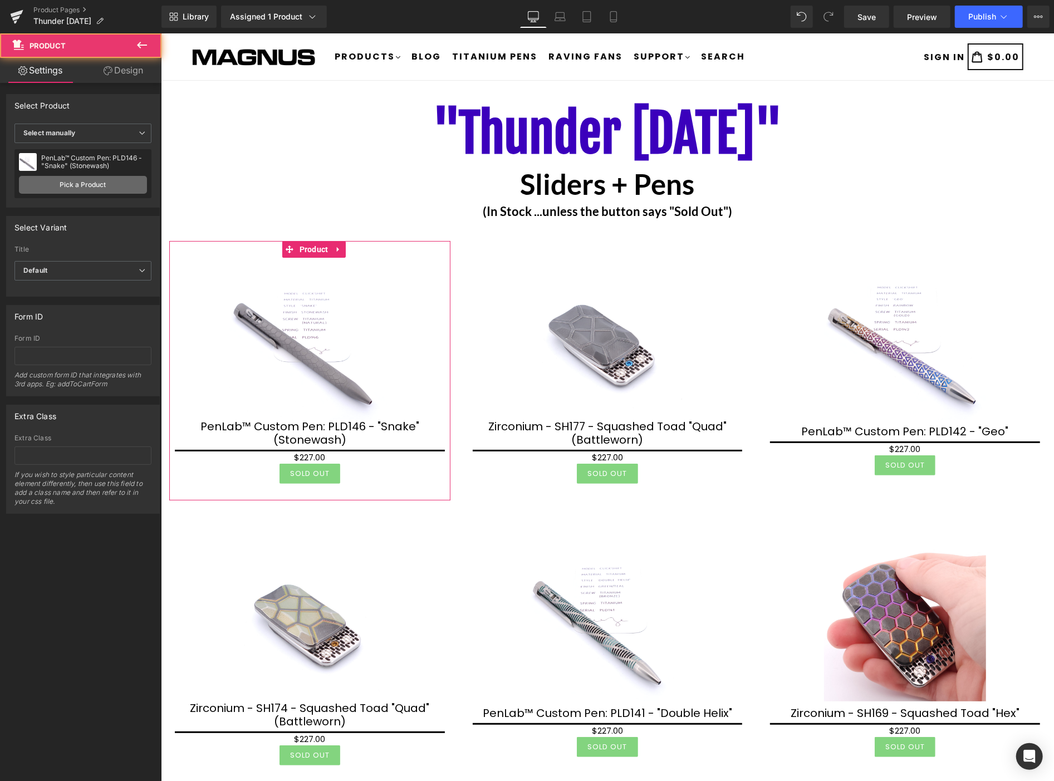
click at [102, 186] on link "Pick a Product" at bounding box center [83, 185] width 128 height 18
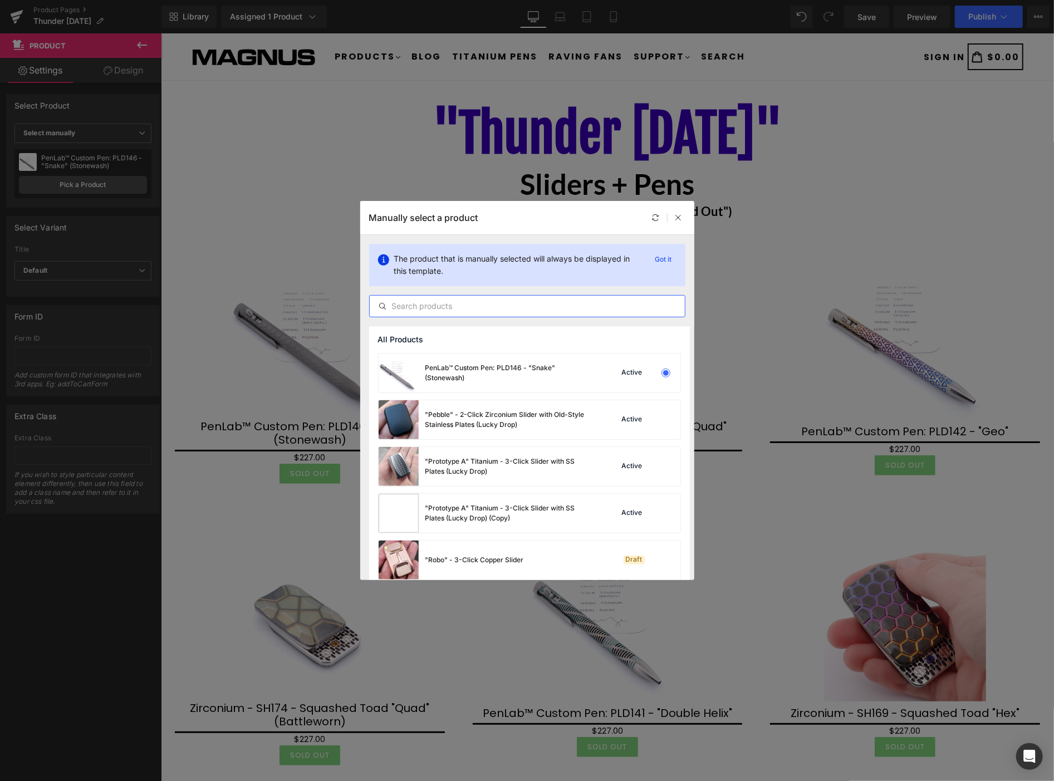
click at [425, 307] on input "text" at bounding box center [527, 305] width 315 height 13
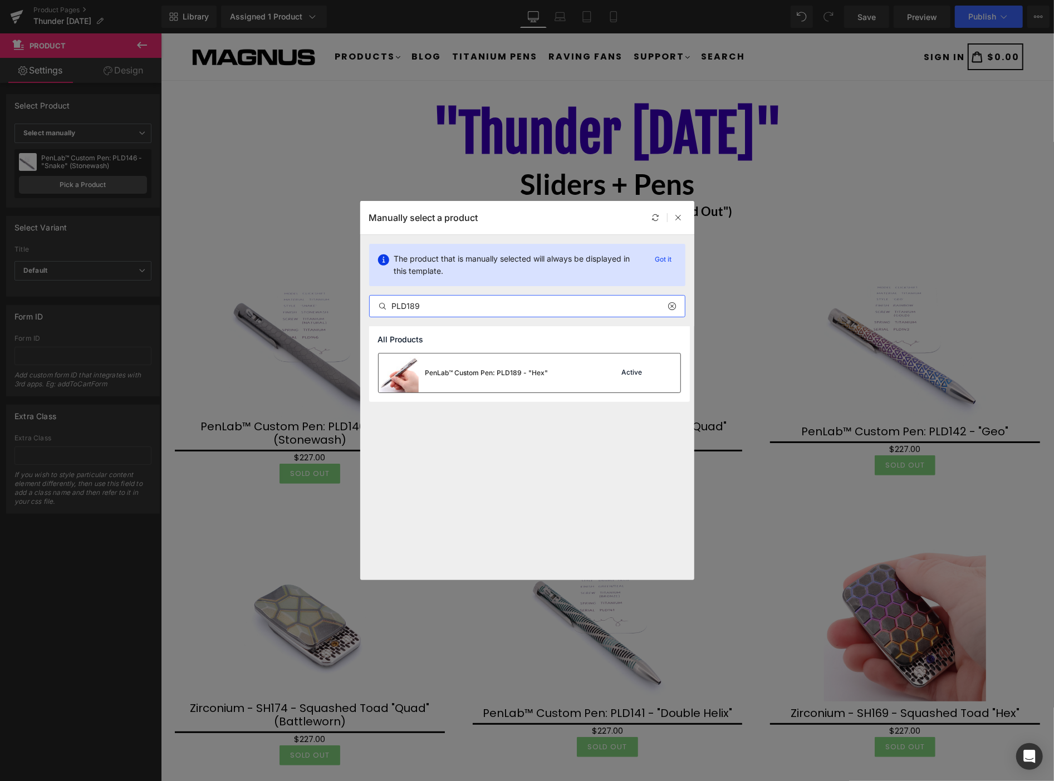
type input "PLD189"
click at [515, 372] on div "PenLab™ Custom Pen: PLD189 - "Hex"" at bounding box center [486, 373] width 123 height 10
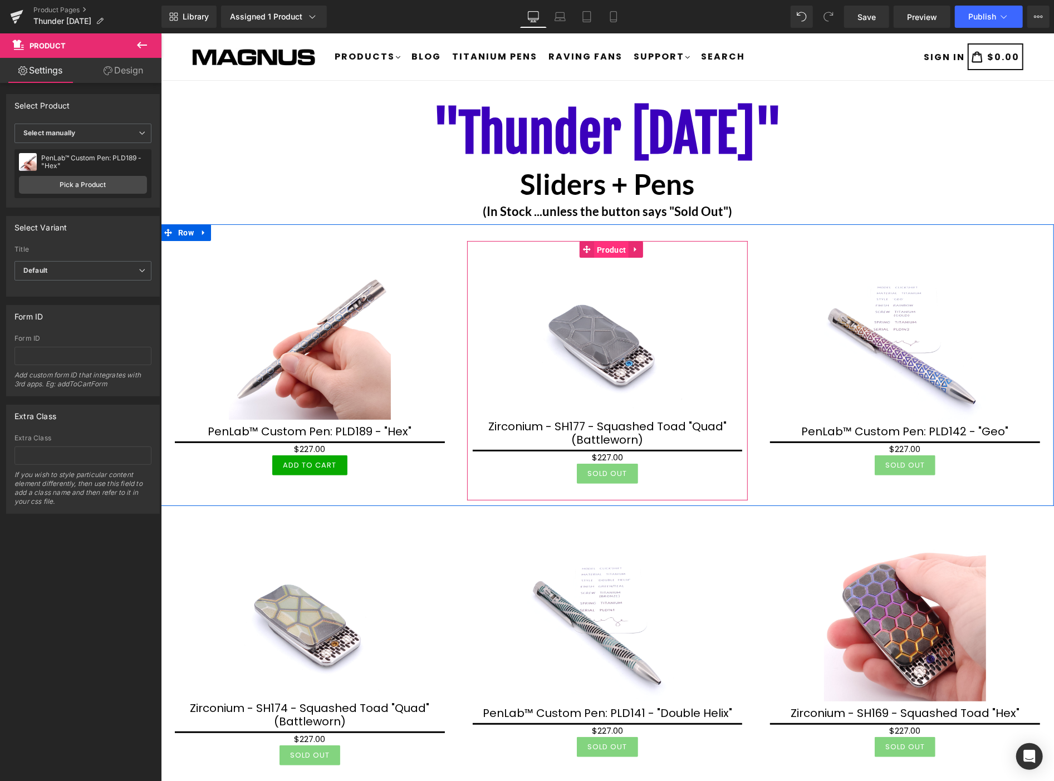
click at [606, 254] on span "Product" at bounding box center [610, 249] width 35 height 17
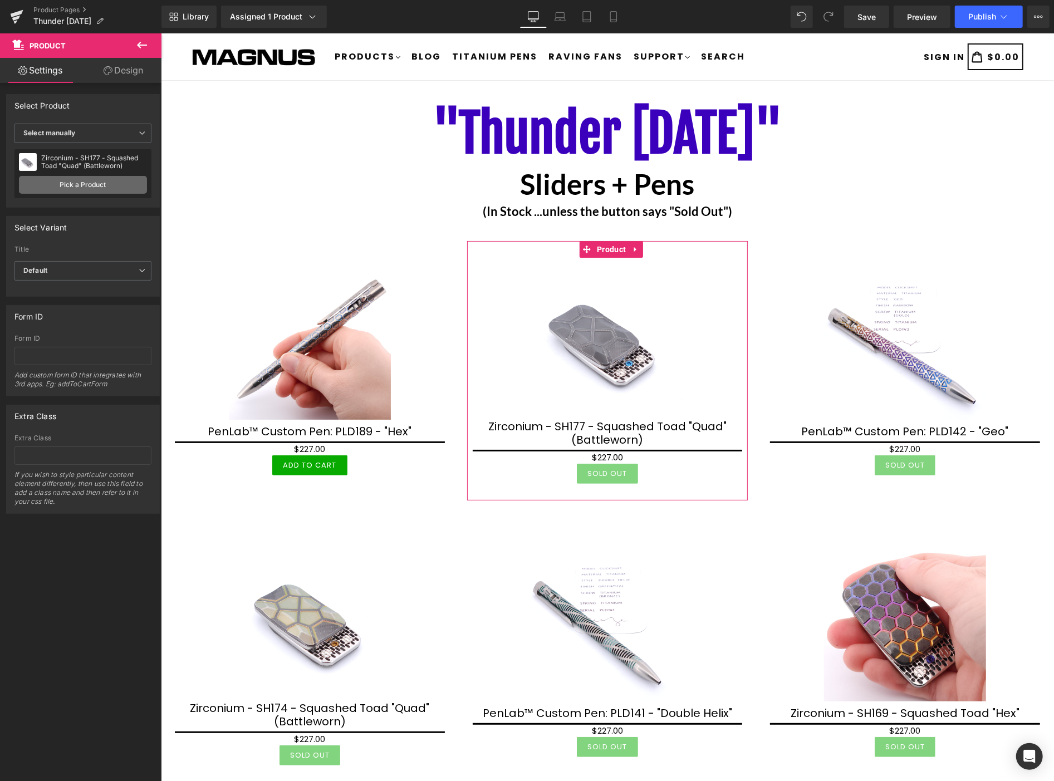
click at [99, 185] on link "Pick a Product" at bounding box center [83, 185] width 128 height 18
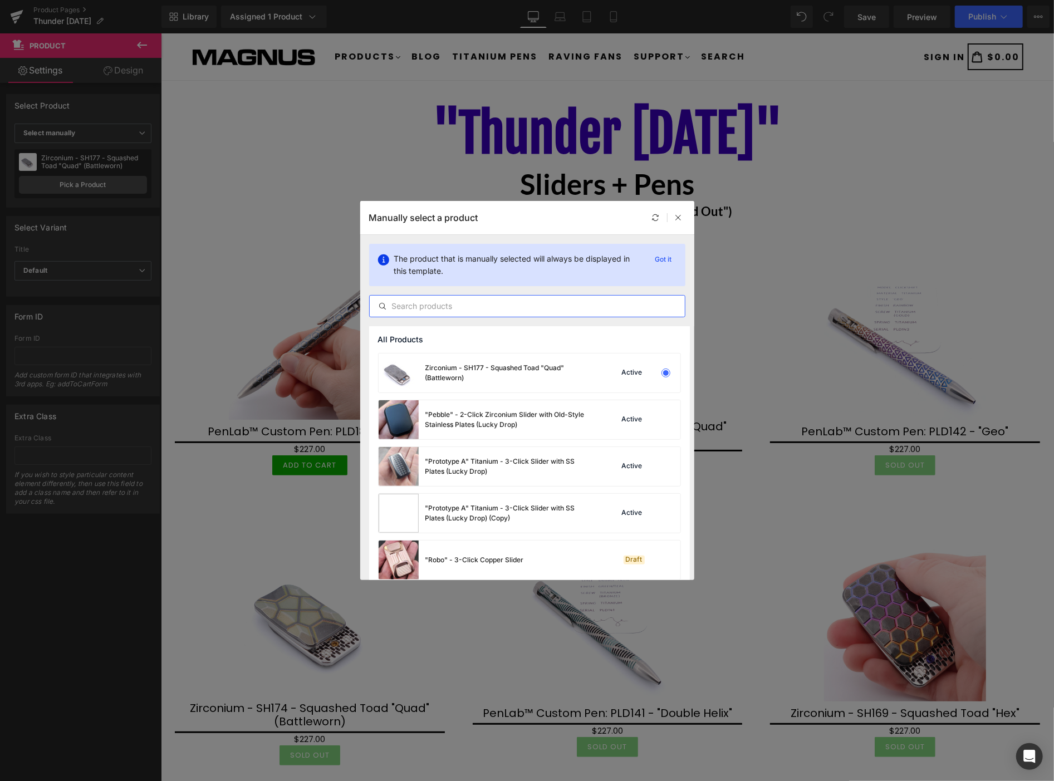
click at [409, 307] on input "text" at bounding box center [527, 305] width 315 height 13
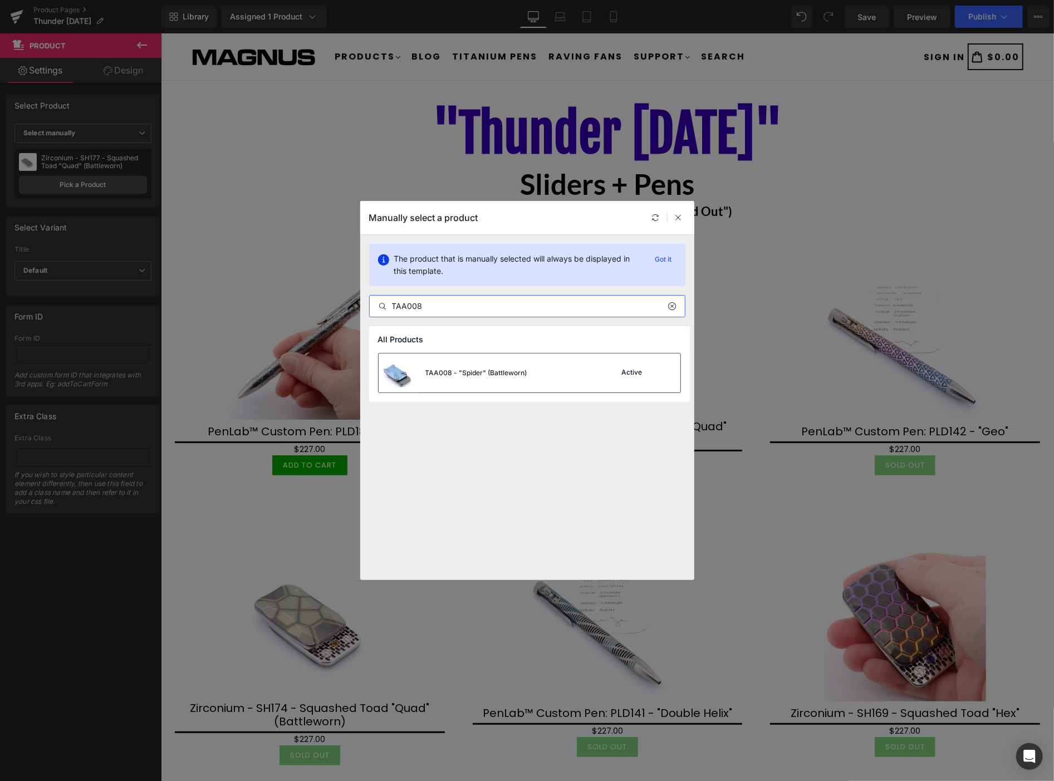
type input "TAA008"
click at [456, 366] on div "TAA008 - "Spider" (Battleworn)" at bounding box center [453, 372] width 149 height 39
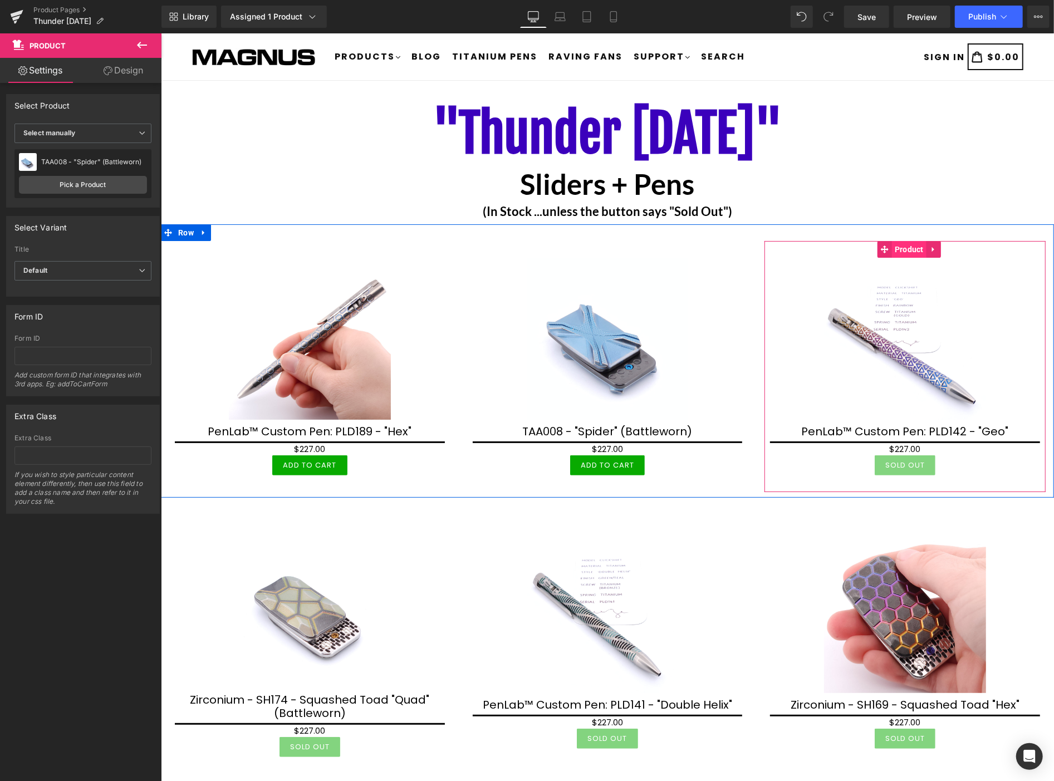
click at [899, 252] on span "Product" at bounding box center [908, 248] width 35 height 17
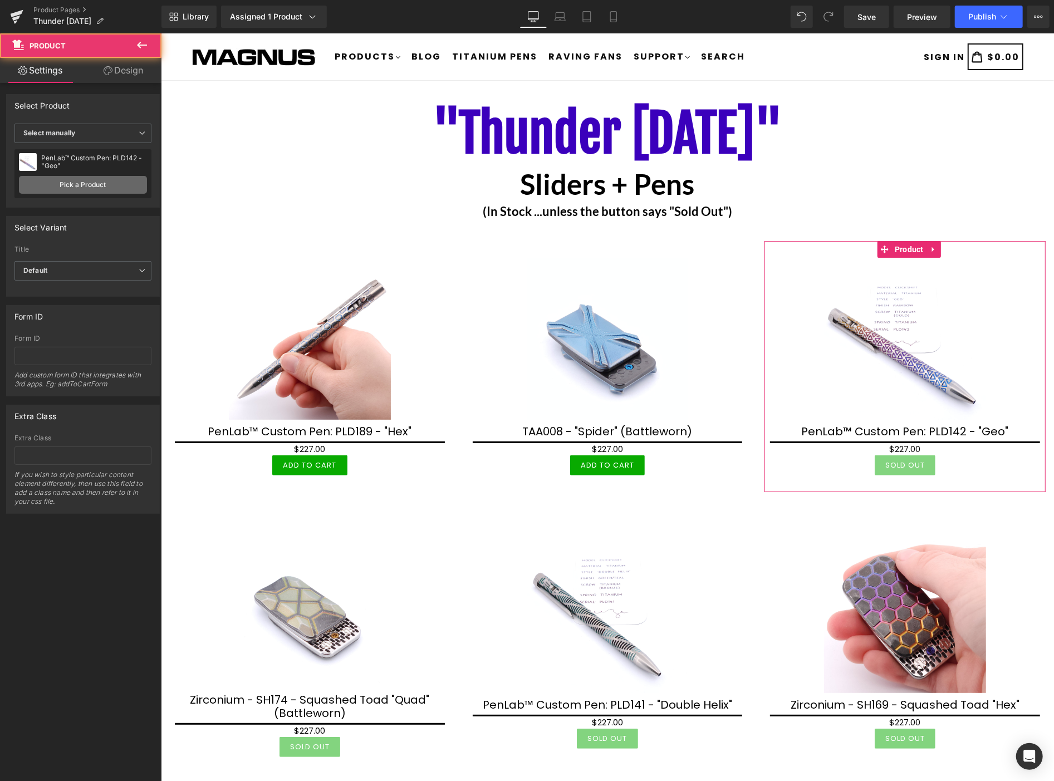
click at [95, 183] on link "Pick a Product" at bounding box center [83, 185] width 128 height 18
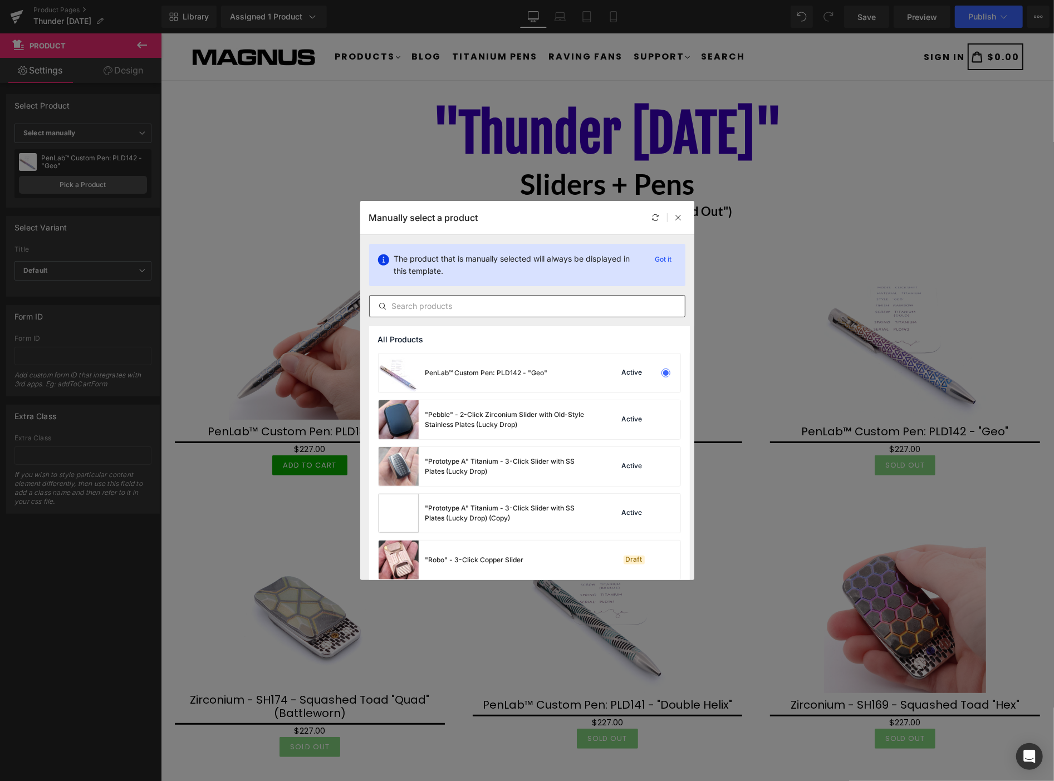
click at [407, 303] on input "text" at bounding box center [527, 305] width 315 height 13
click at [412, 306] on input "text" at bounding box center [527, 305] width 315 height 13
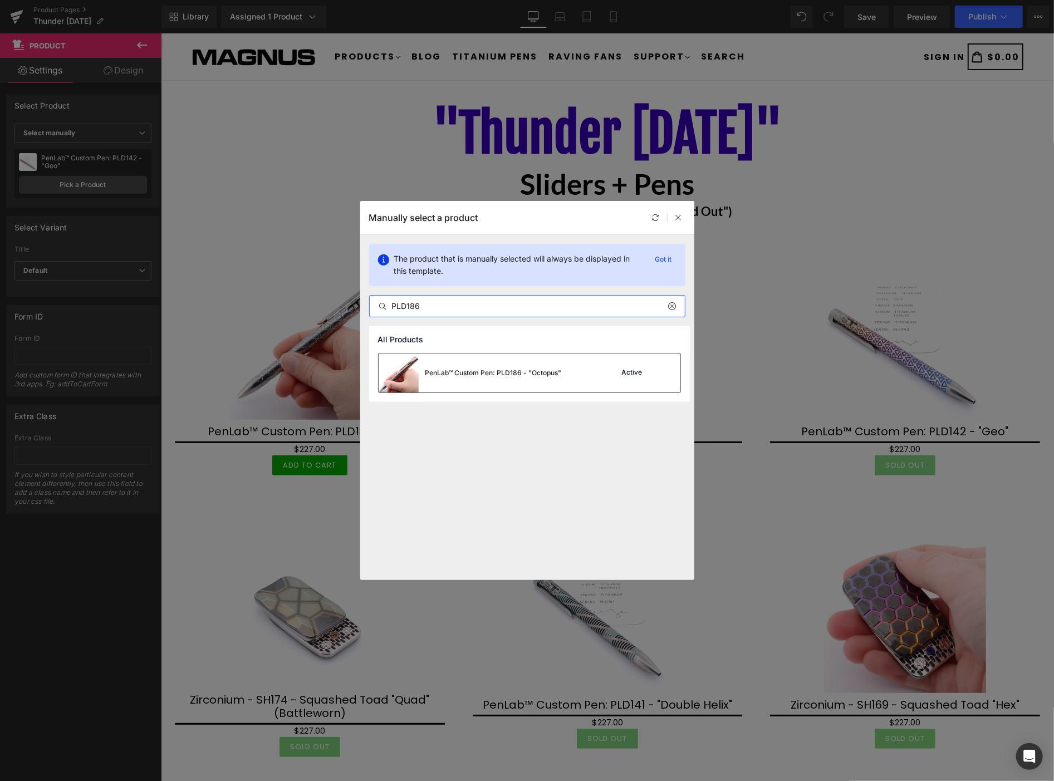
type input "PLD186"
drag, startPoint x: 471, startPoint y: 366, endPoint x: 310, endPoint y: 332, distance: 164.3
click at [471, 366] on div "PenLab™ Custom Pen: PLD186 - "Octopus"" at bounding box center [470, 372] width 183 height 39
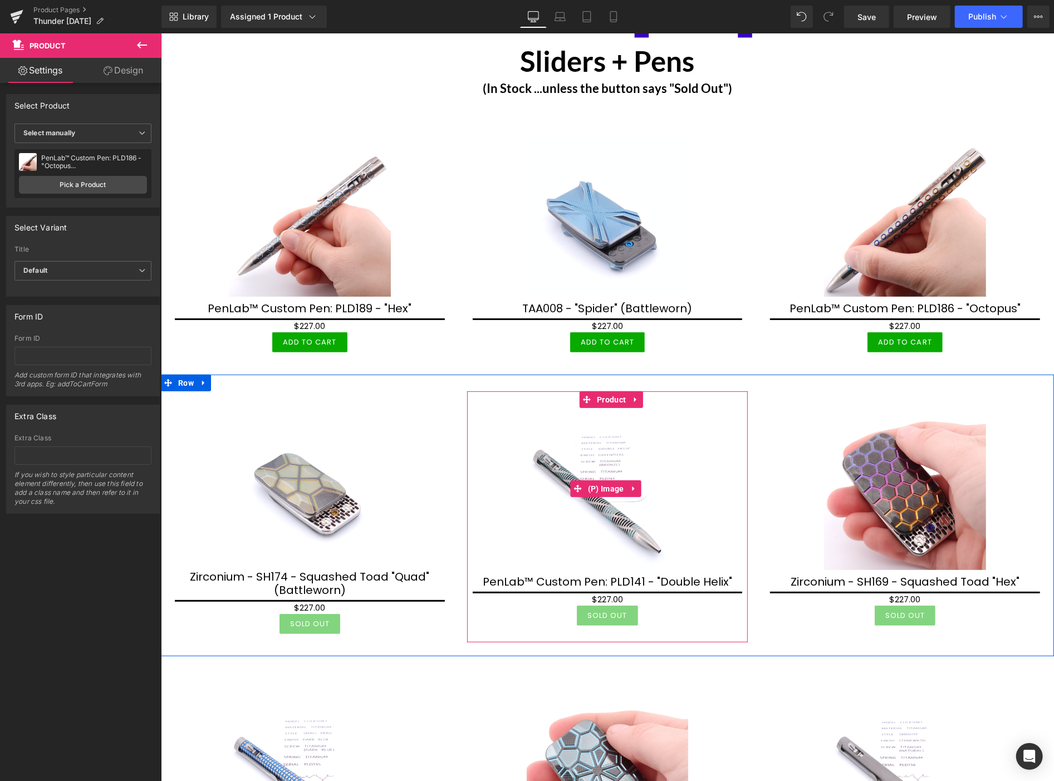
scroll to position [124, 0]
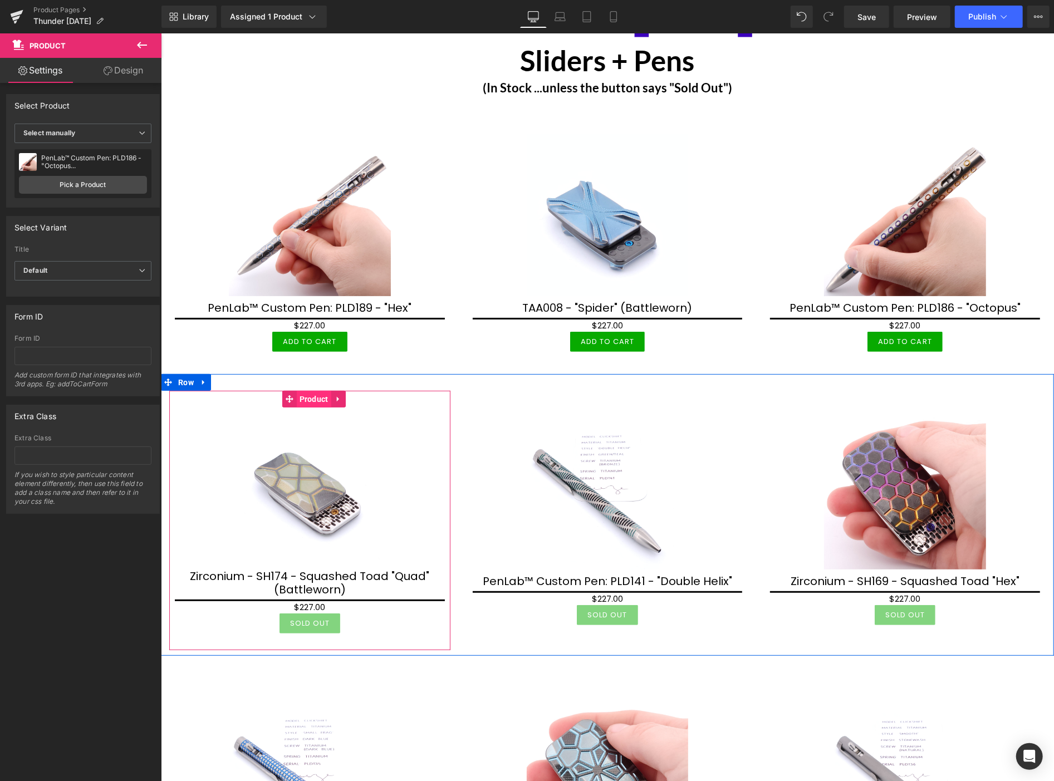
click at [310, 397] on span "Product" at bounding box center [313, 398] width 35 height 17
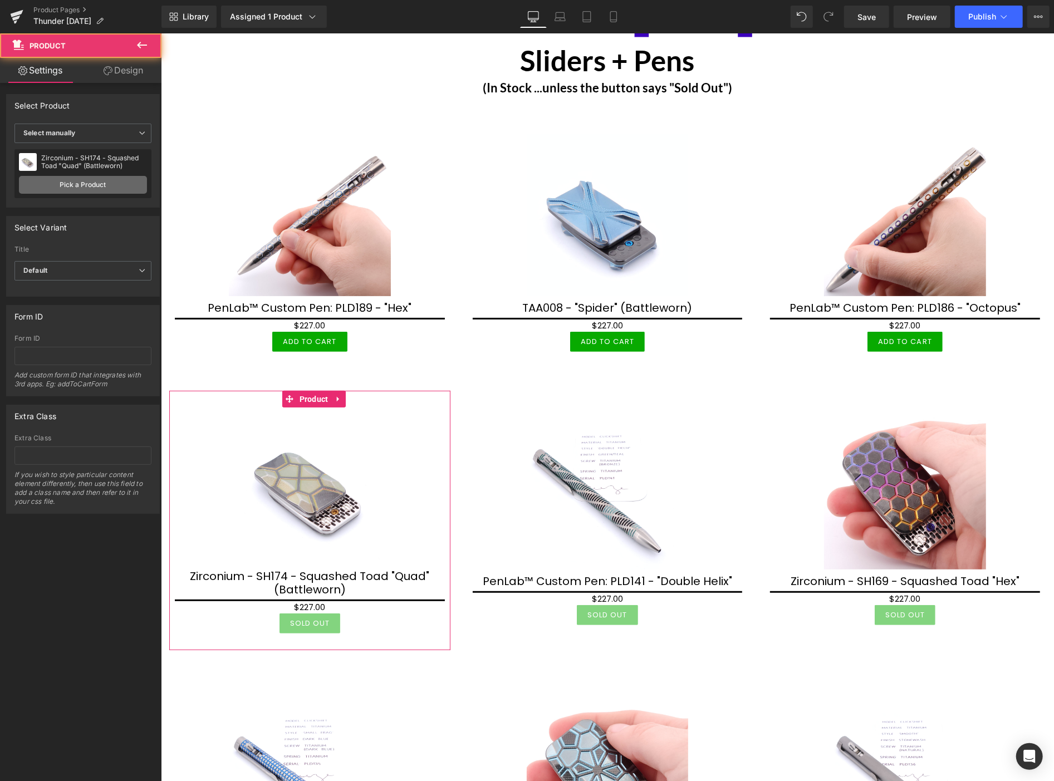
click at [102, 184] on link "Pick a Product" at bounding box center [83, 185] width 128 height 18
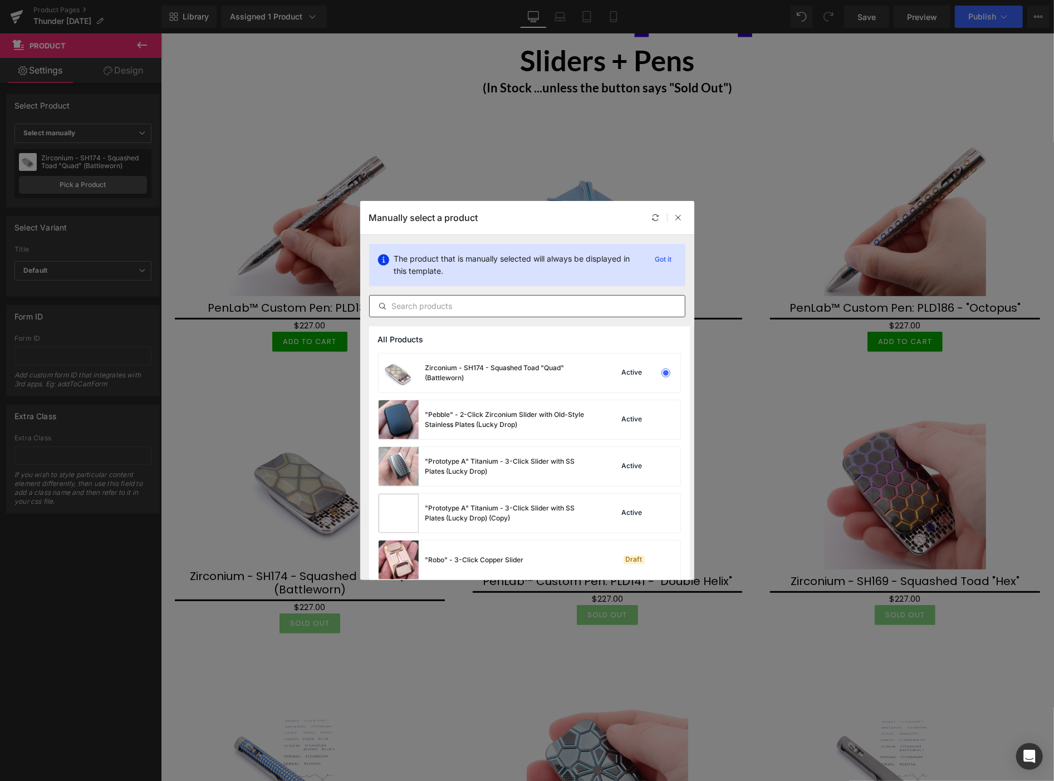
click at [412, 304] on input "text" at bounding box center [527, 305] width 315 height 13
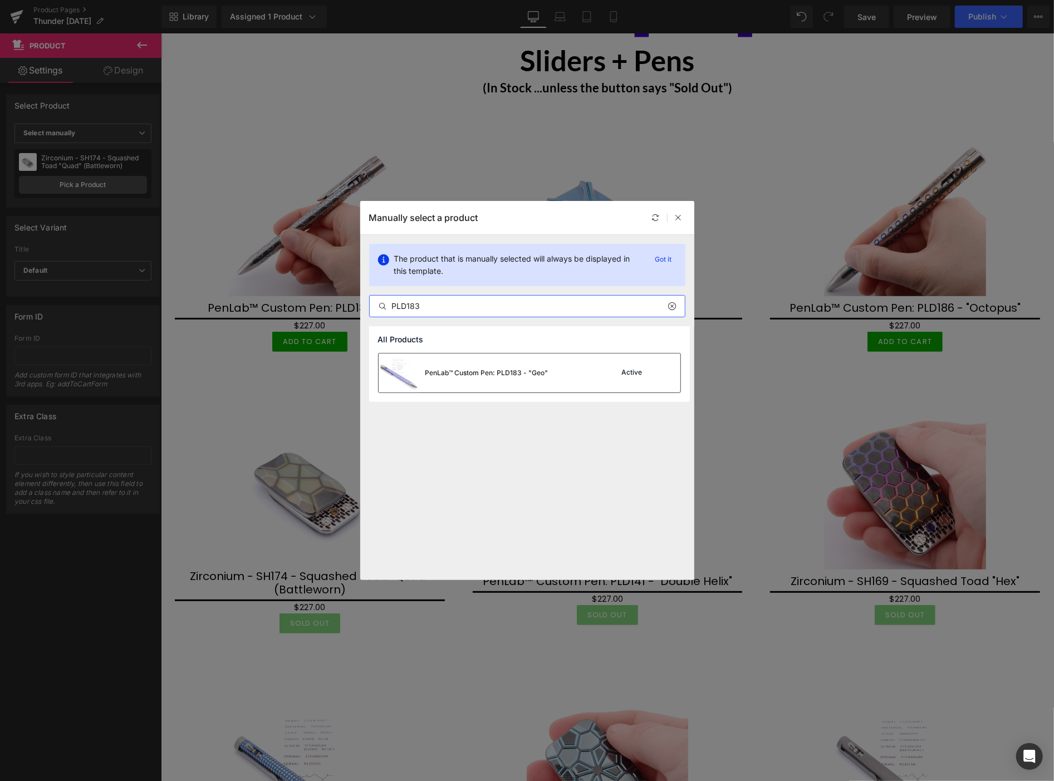
type input "PLD183"
click at [466, 377] on div "PenLab™ Custom Pen: PLD183 - "Geo"" at bounding box center [486, 373] width 123 height 10
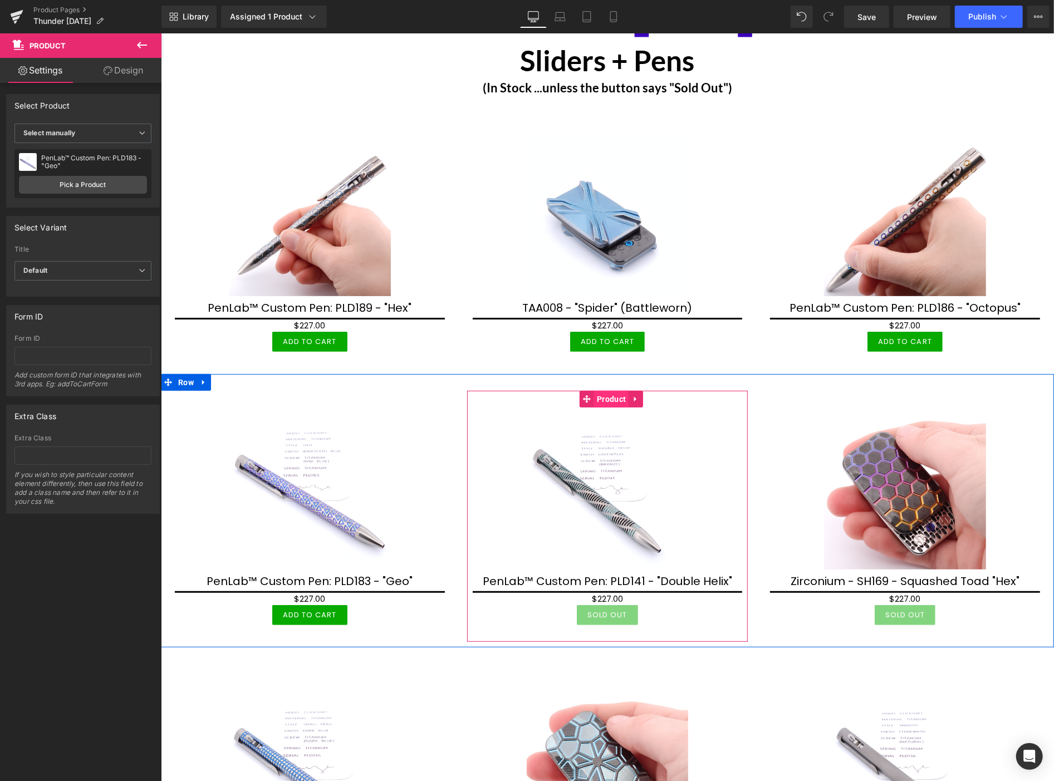
click at [611, 396] on span "Product" at bounding box center [610, 398] width 35 height 17
click at [112, 181] on link "Pick a Product" at bounding box center [83, 185] width 128 height 18
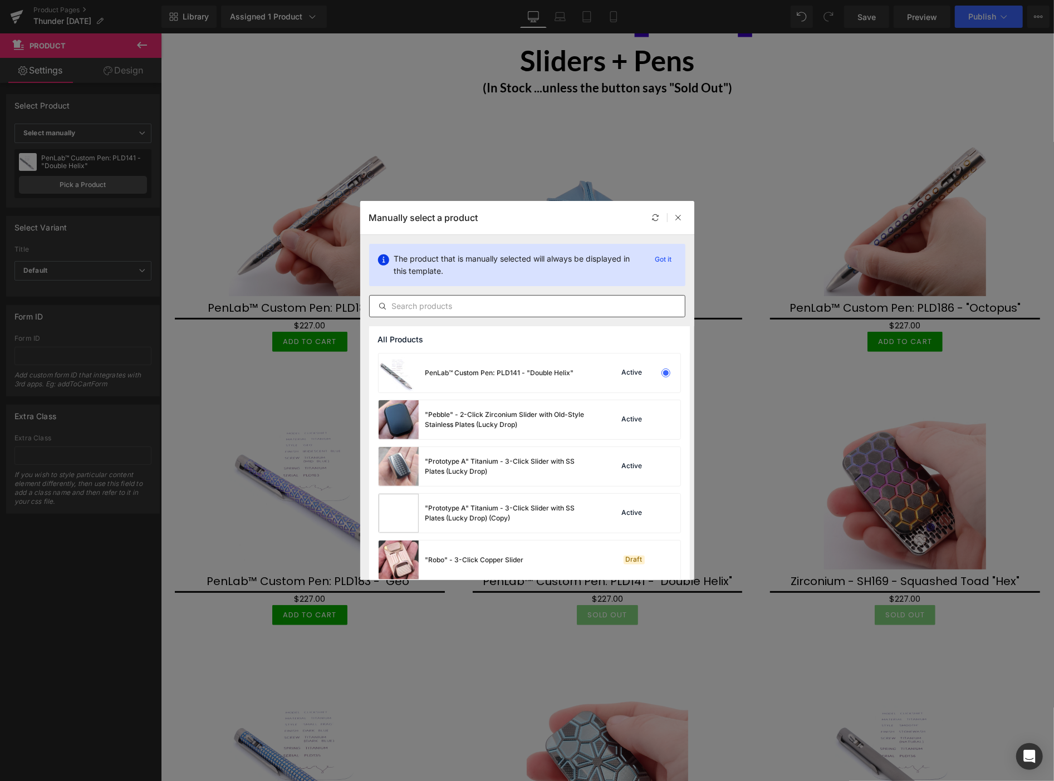
click at [426, 306] on input "text" at bounding box center [527, 305] width 315 height 13
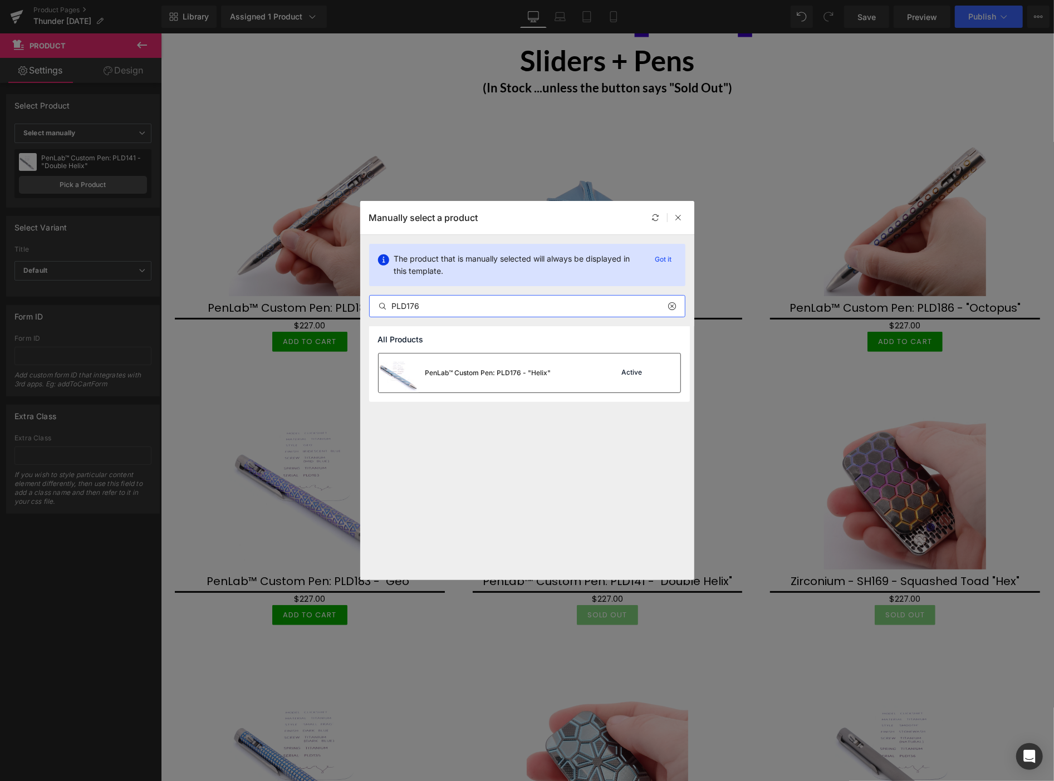
type input "PLD176"
click at [466, 374] on div "PenLab™ Custom Pen: PLD176 - "Helix"" at bounding box center [488, 373] width 126 height 10
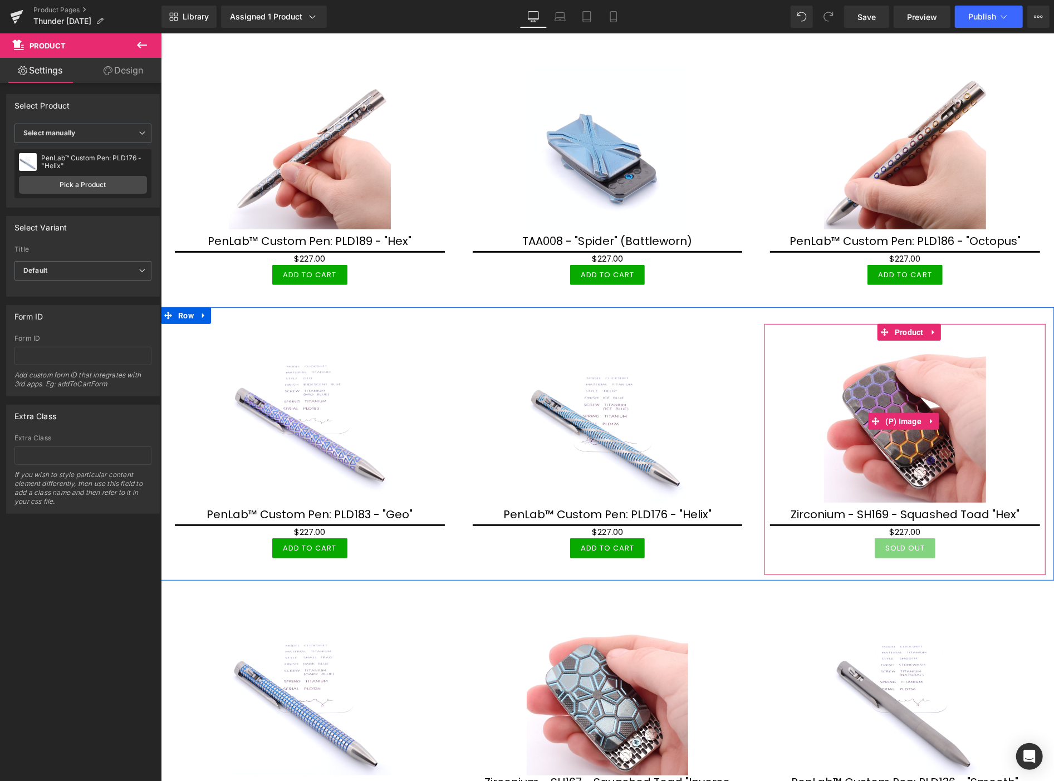
scroll to position [247, 0]
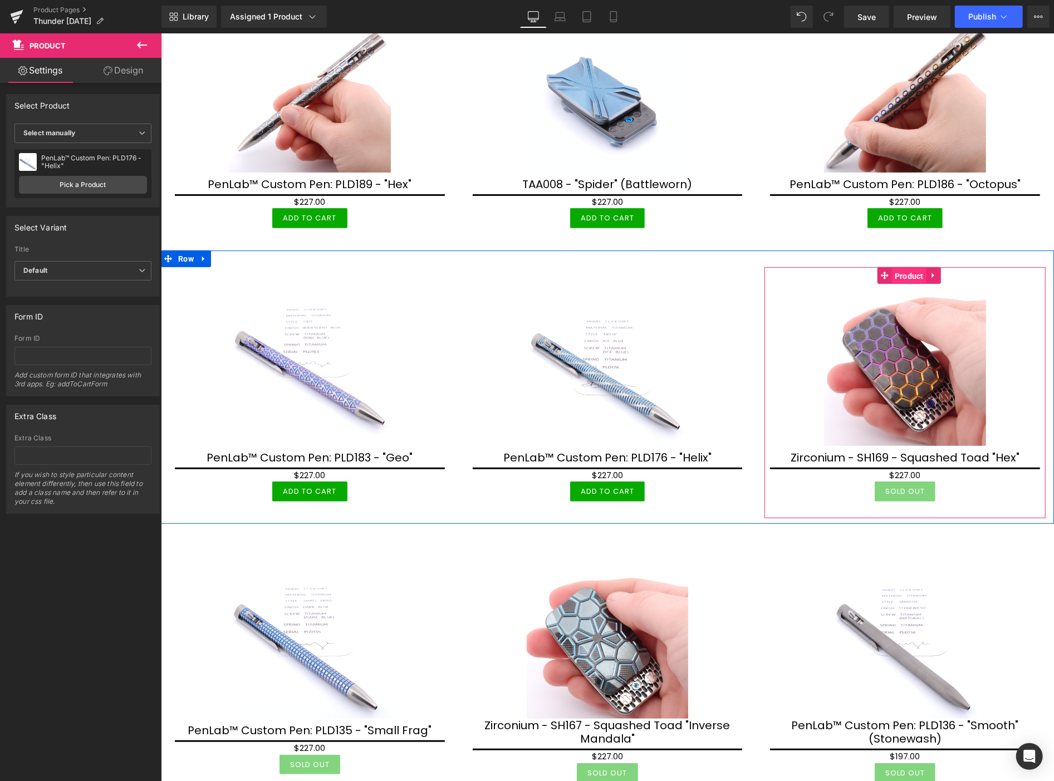
click at [904, 275] on span "Product" at bounding box center [908, 275] width 35 height 17
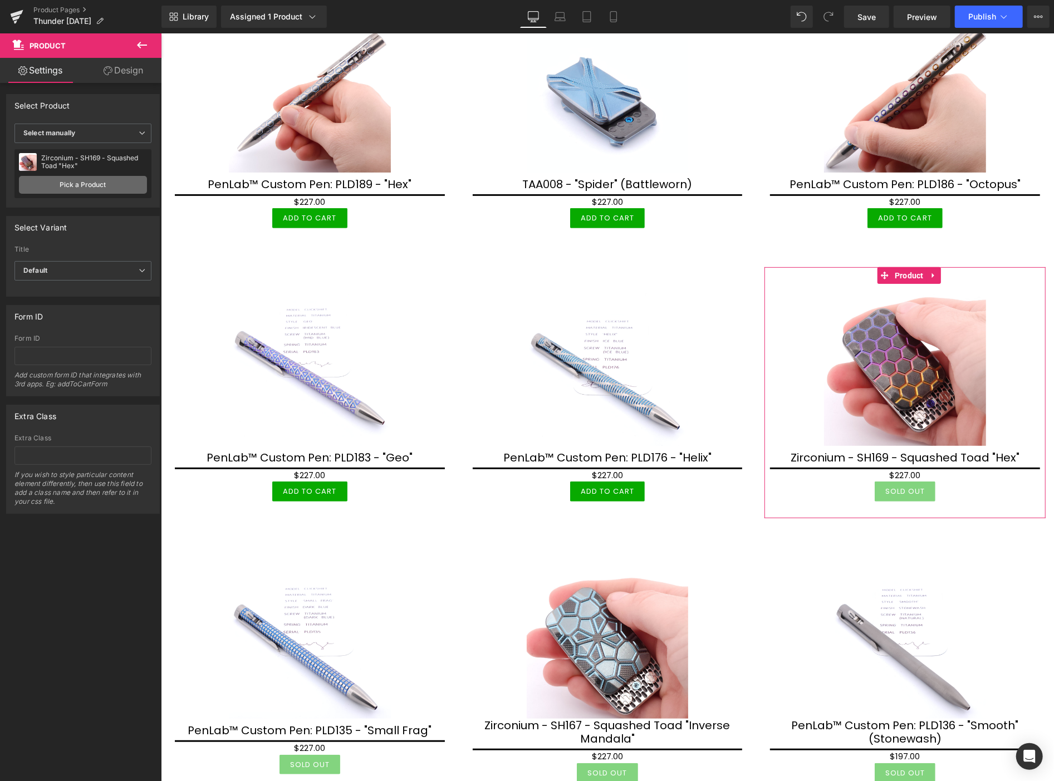
click at [107, 188] on link "Pick a Product" at bounding box center [83, 185] width 128 height 18
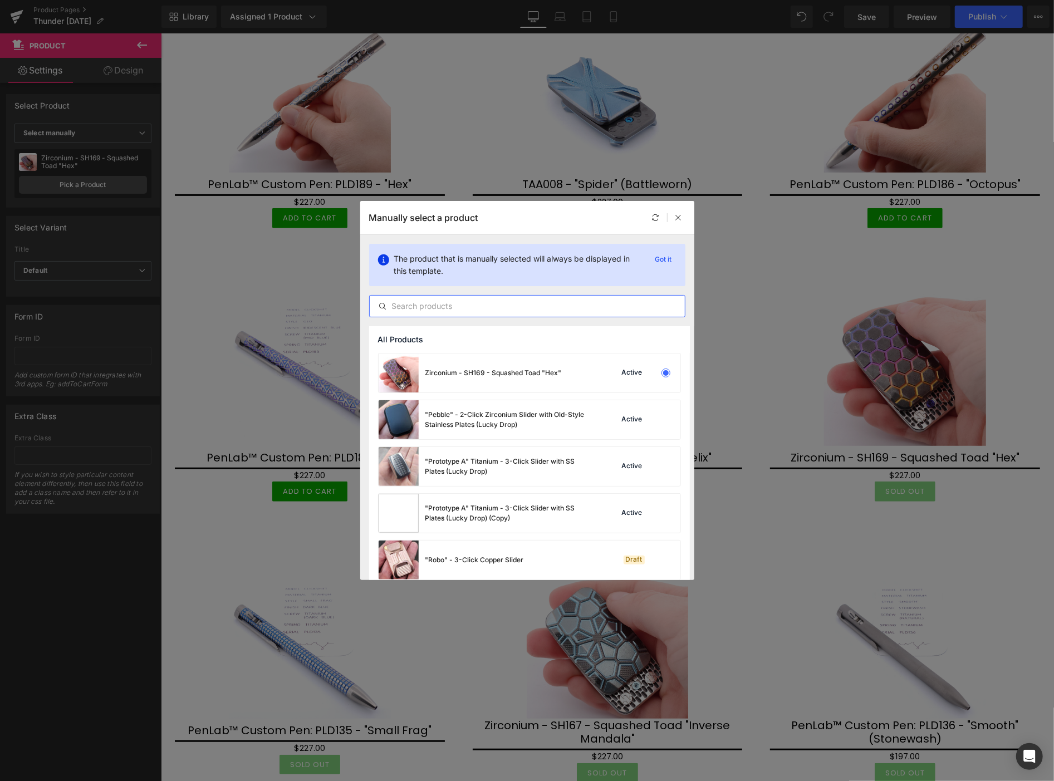
click at [423, 301] on input "text" at bounding box center [527, 305] width 315 height 13
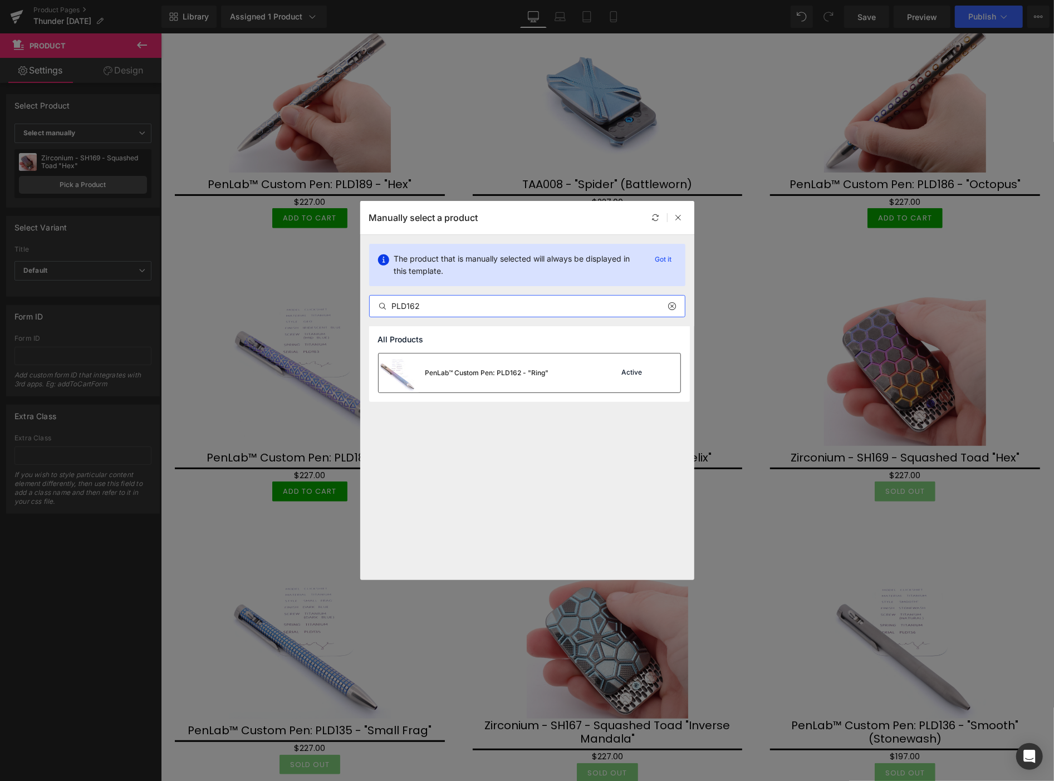
type input "PLD162"
click at [490, 368] on div "PenLab™ Custom Pen: PLD162 - "Ring"" at bounding box center [487, 373] width 124 height 10
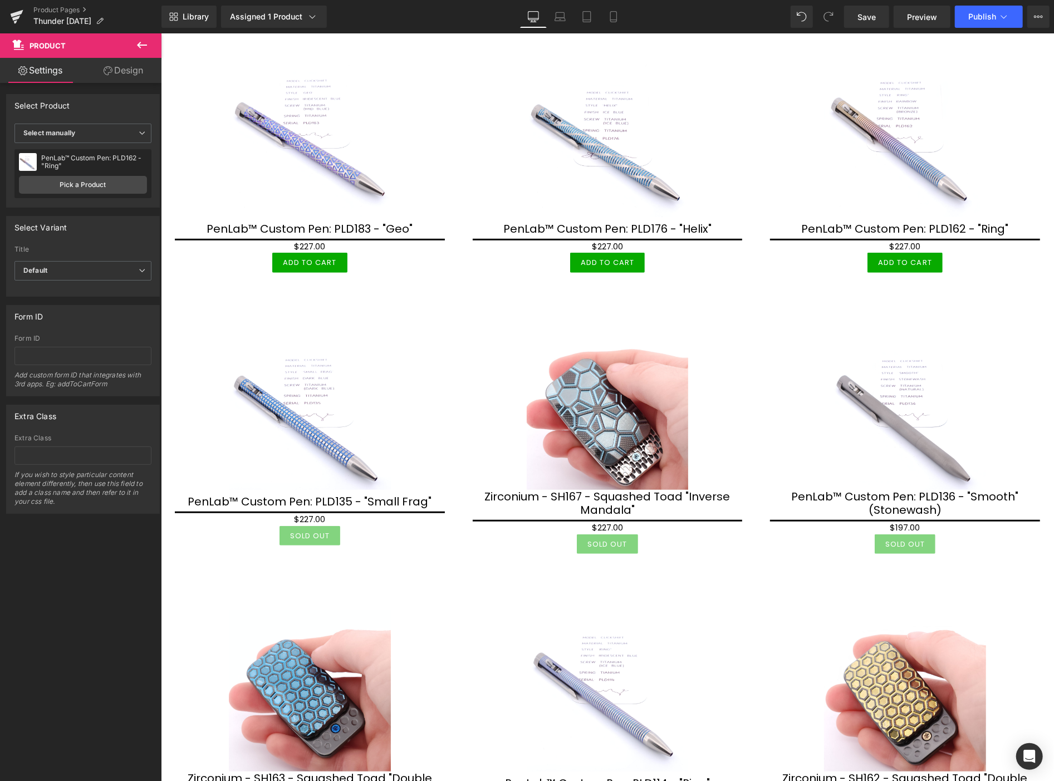
scroll to position [494, 0]
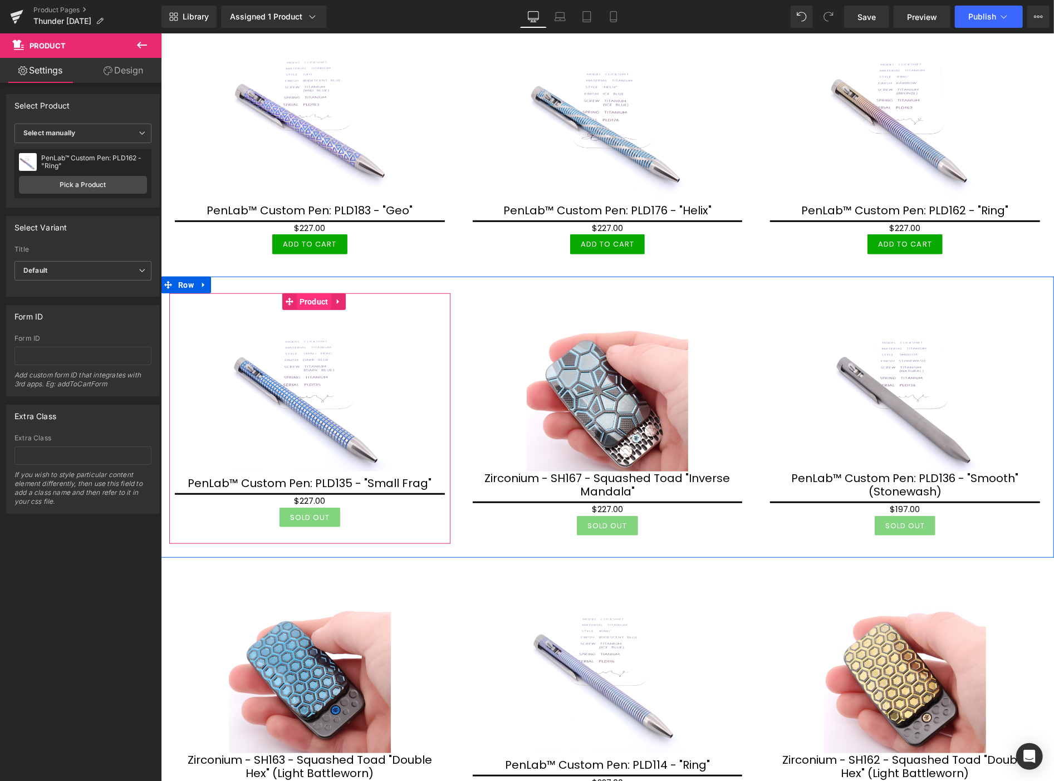
click at [309, 302] on span "Product" at bounding box center [313, 301] width 35 height 17
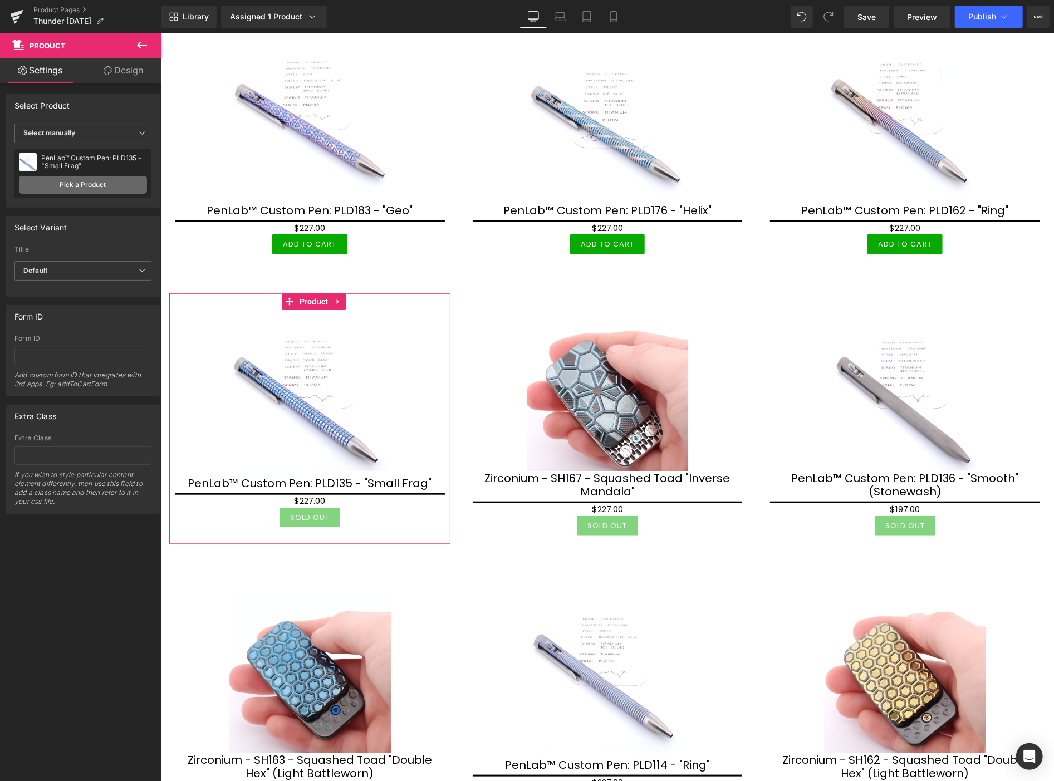
click at [82, 184] on link "Pick a Product" at bounding box center [83, 185] width 128 height 18
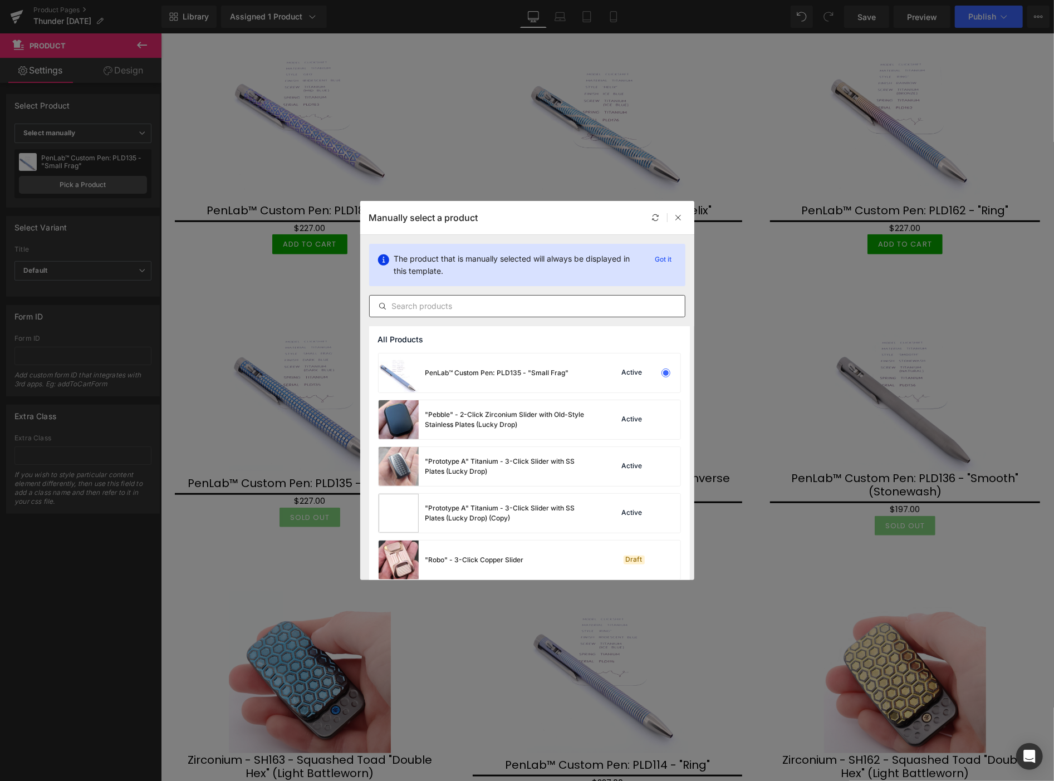
click at [453, 304] on input "text" at bounding box center [527, 305] width 315 height 13
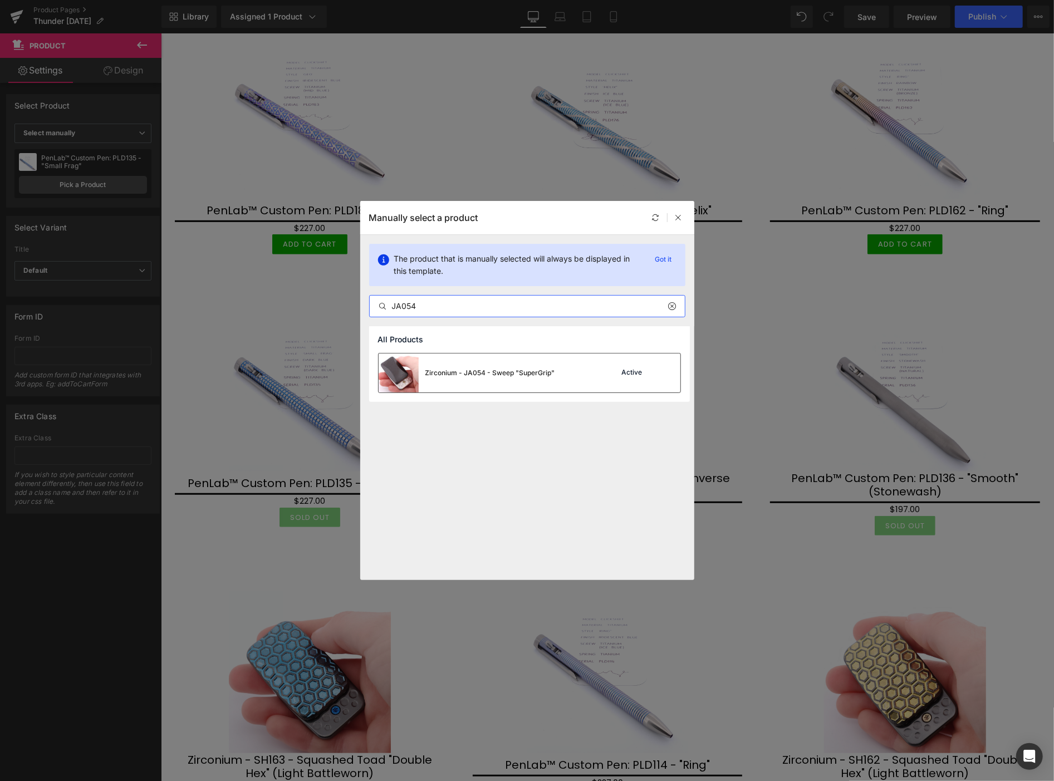
type input "JA054"
click at [487, 379] on div "Zirconium - JA054 - Sweep "SuperGrip"" at bounding box center [467, 372] width 176 height 39
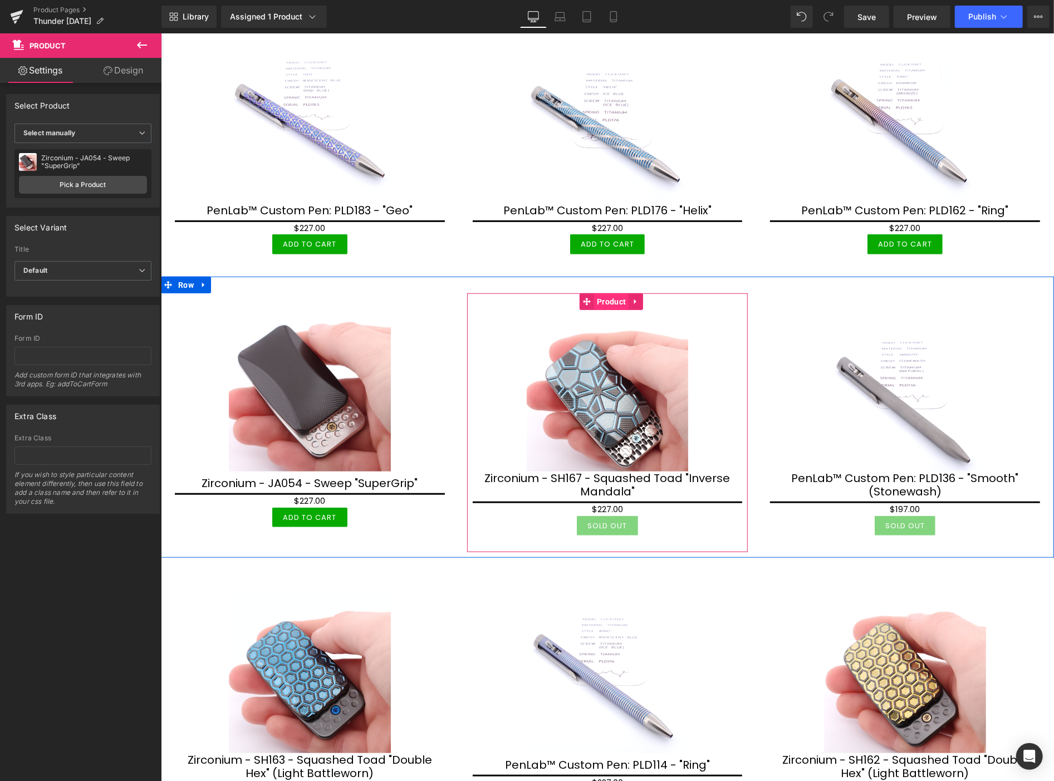
click at [607, 296] on span "Product" at bounding box center [610, 301] width 35 height 17
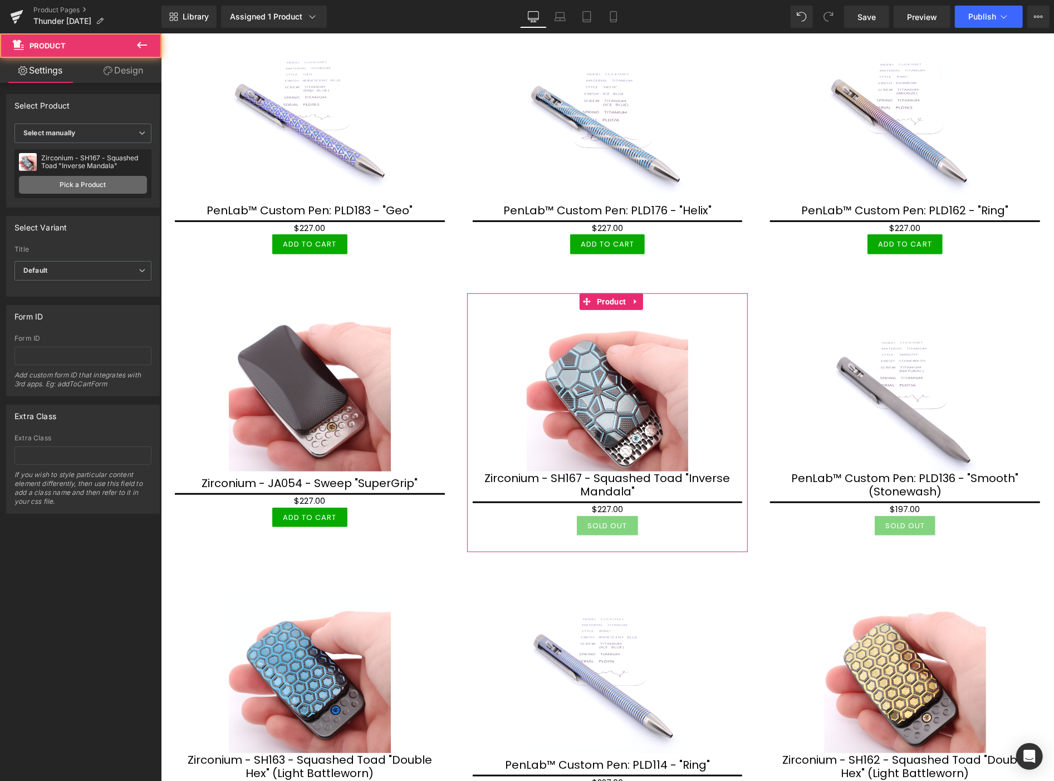
click at [80, 185] on link "Pick a Product" at bounding box center [83, 185] width 128 height 18
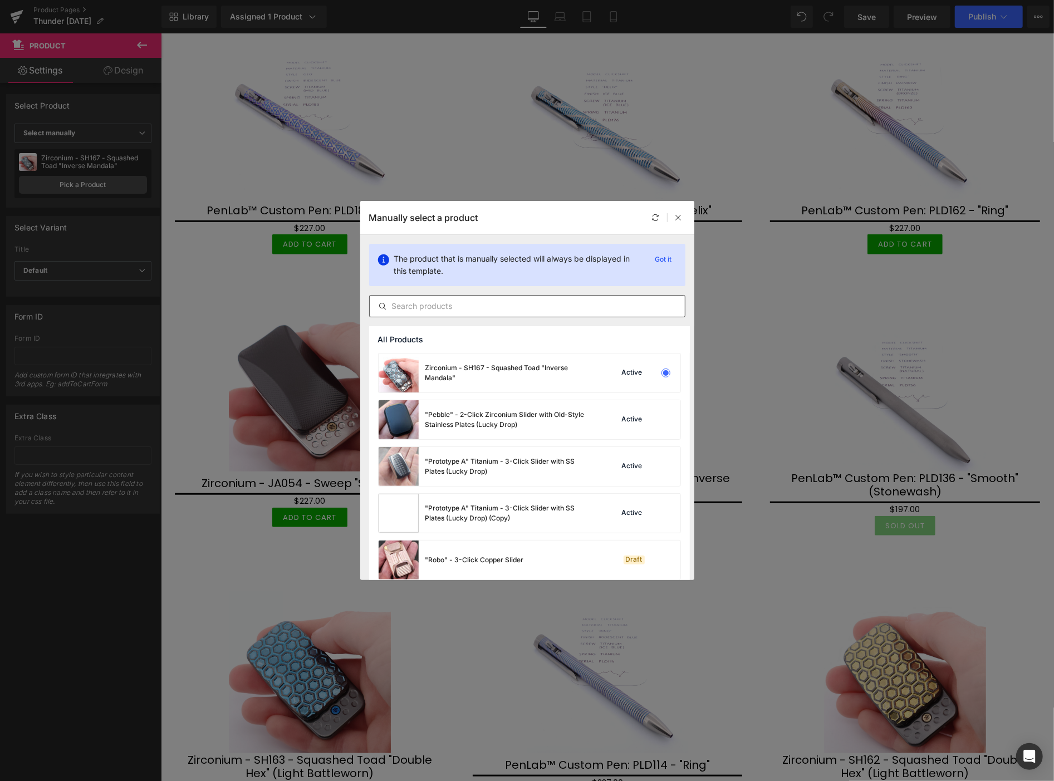
click at [416, 304] on input "text" at bounding box center [527, 305] width 315 height 13
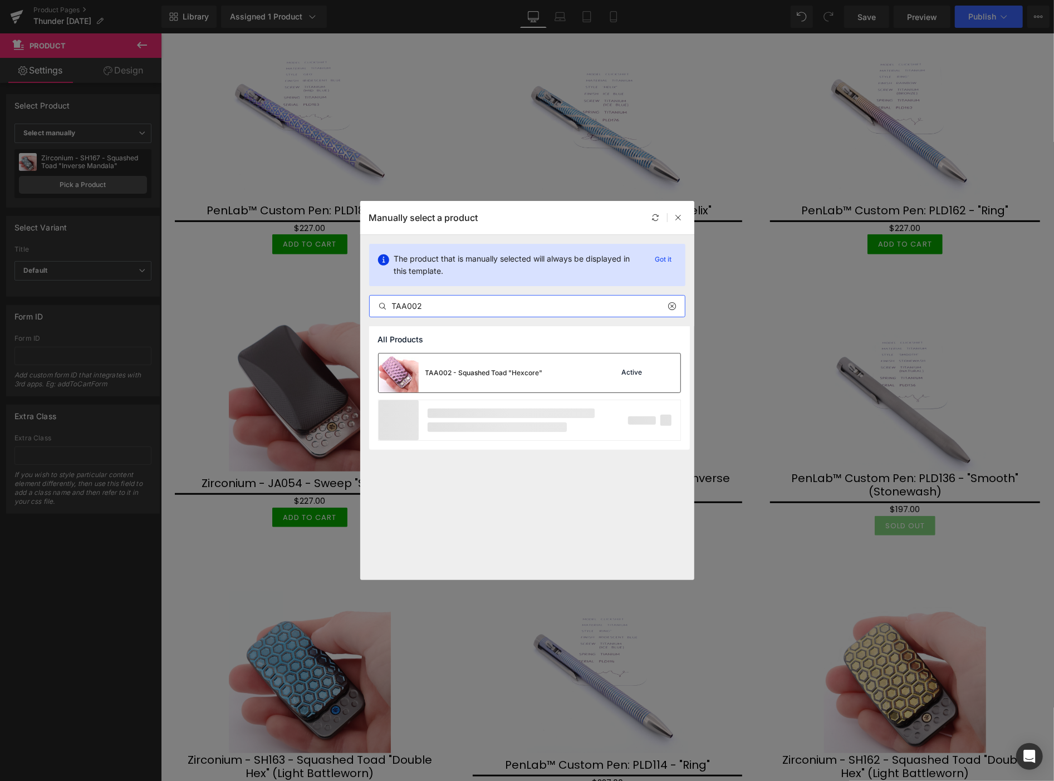
type input "TAA002"
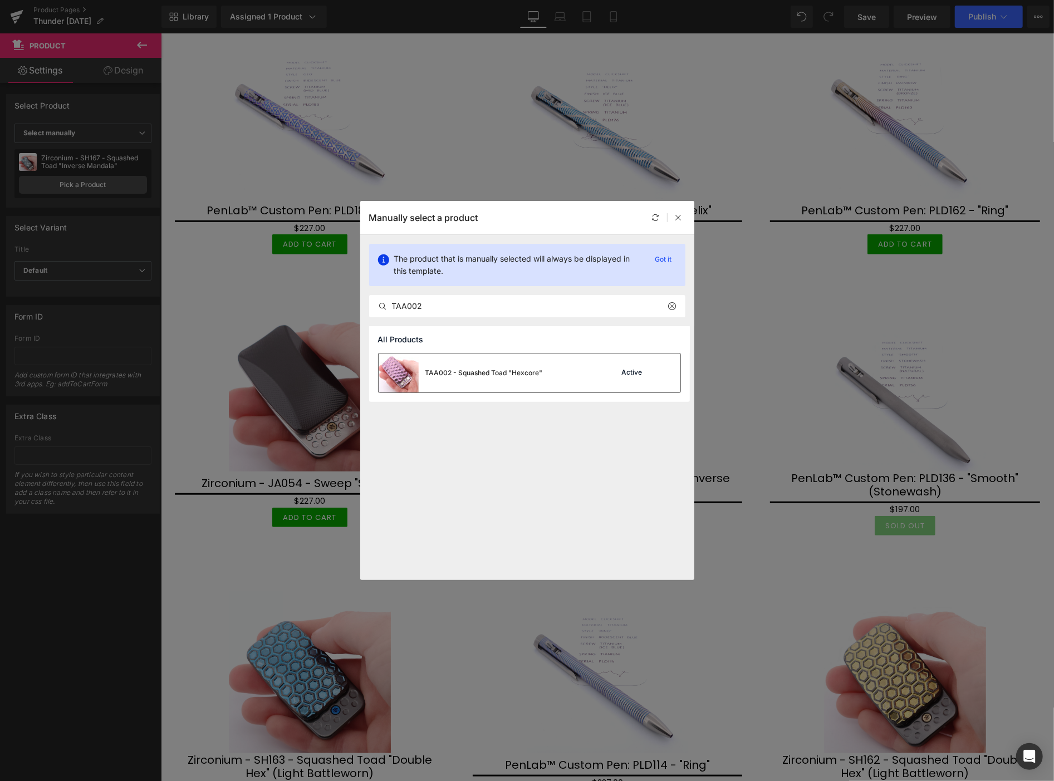
click at [445, 368] on div "TAA002 - Squashed Toad "Hexcore"" at bounding box center [483, 373] width 117 height 10
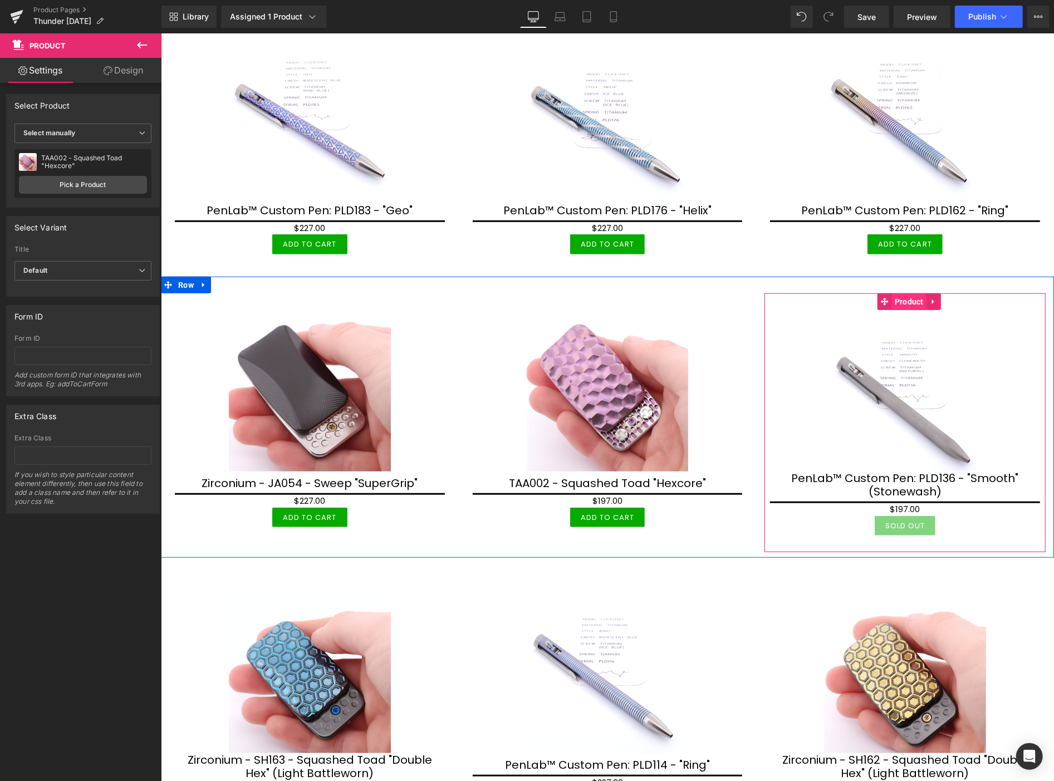
click at [905, 298] on span "Product" at bounding box center [908, 301] width 35 height 17
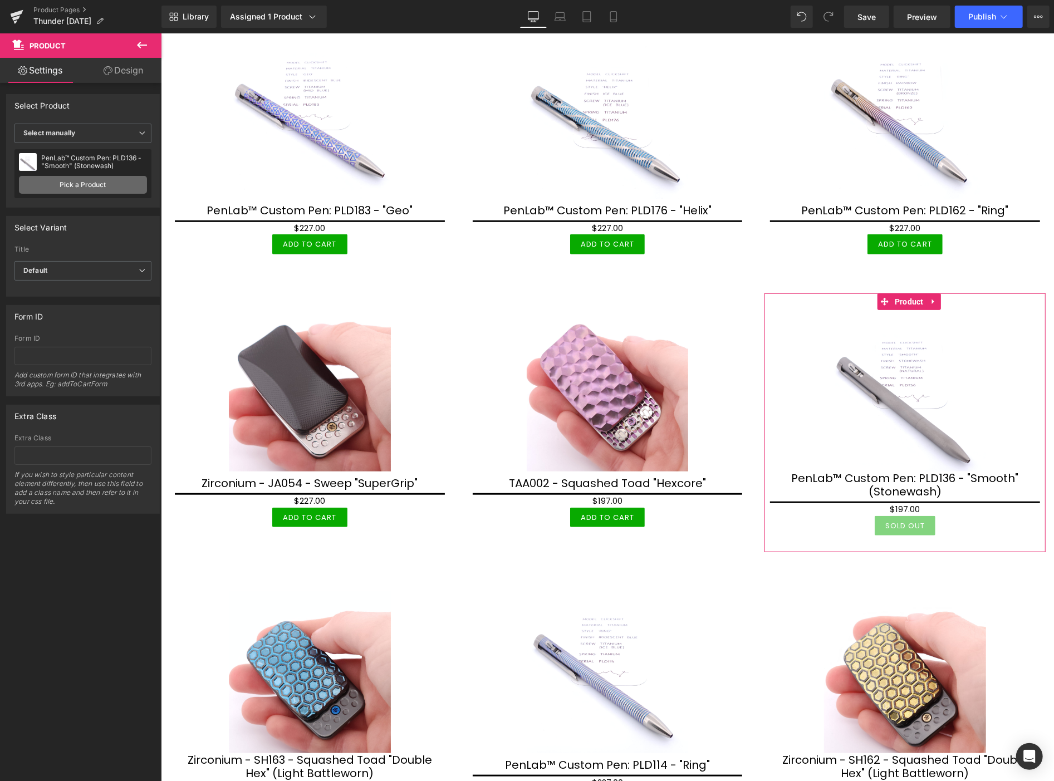
click at [99, 185] on link "Pick a Product" at bounding box center [83, 185] width 128 height 18
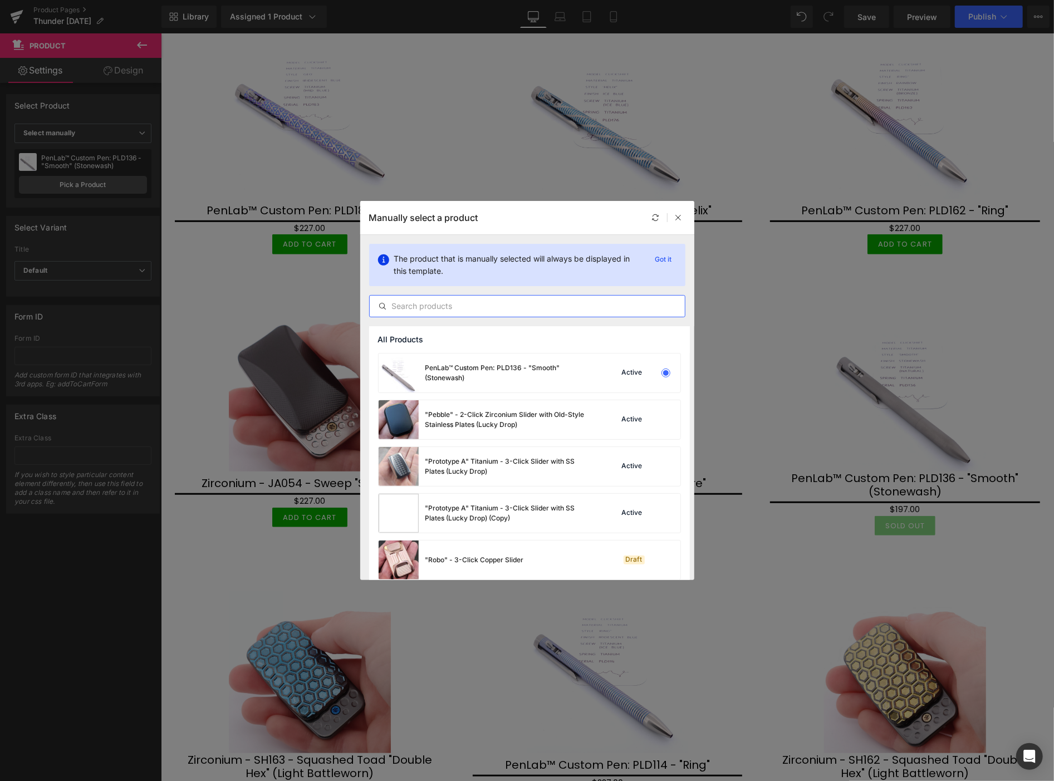
click at [409, 307] on input "text" at bounding box center [527, 305] width 315 height 13
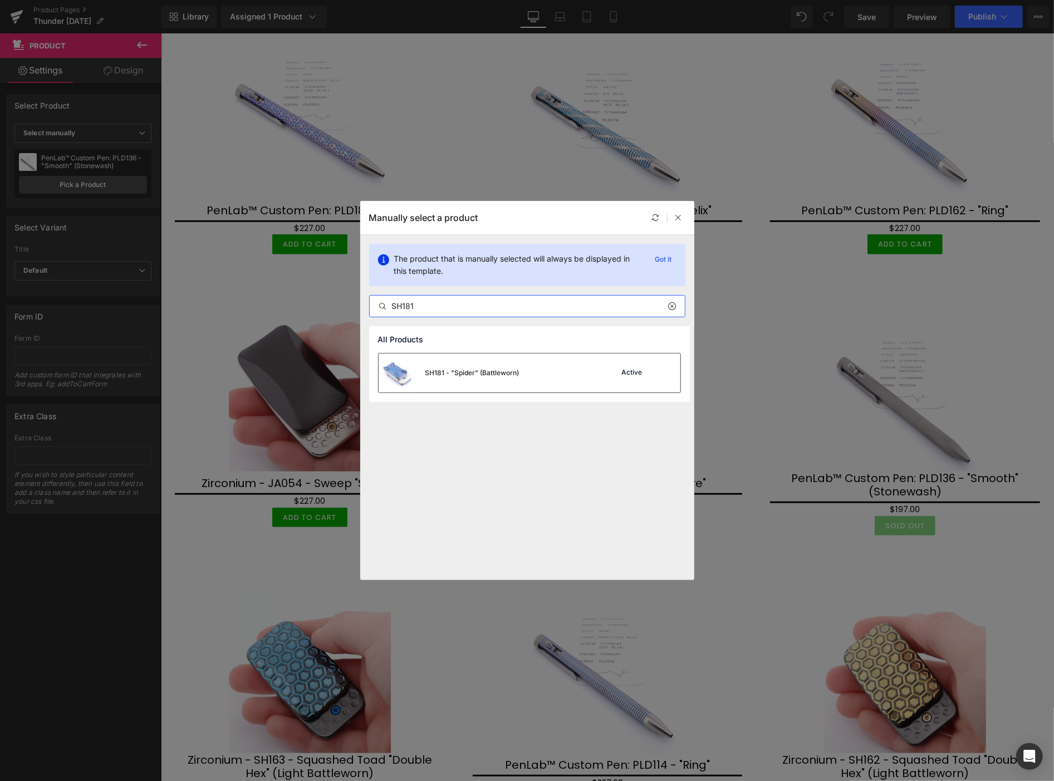
type input "SH181"
click at [492, 372] on div "SH181 - "Spider" (Battleworn)" at bounding box center [472, 373] width 94 height 10
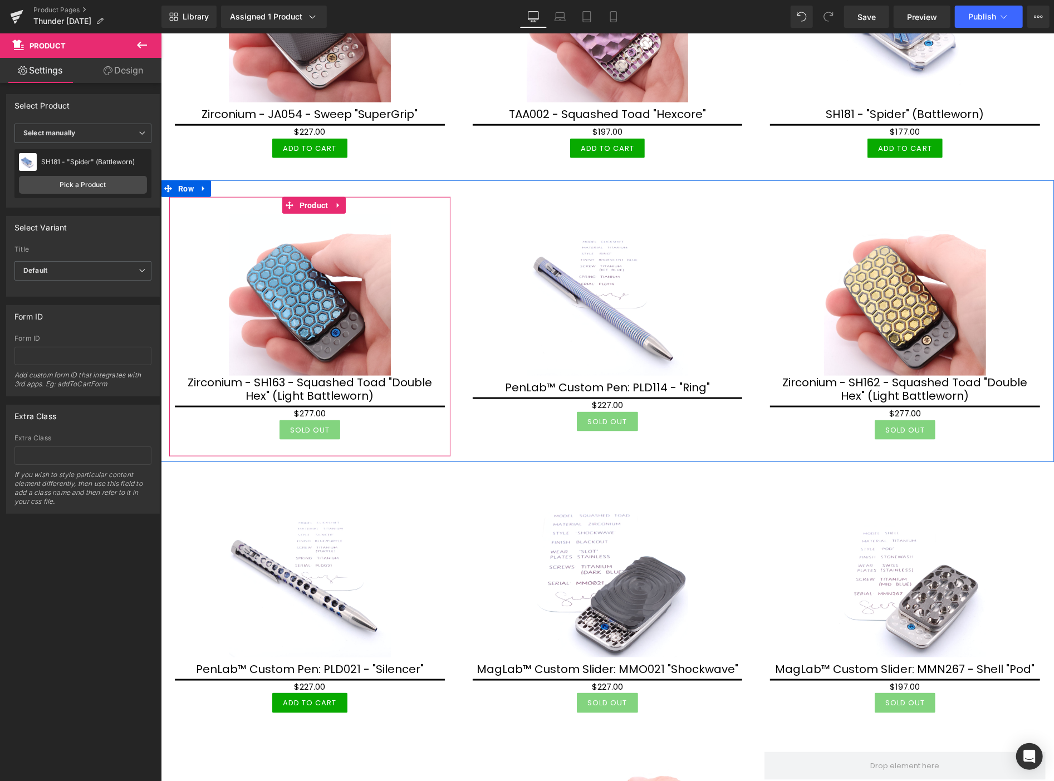
scroll to position [866, 0]
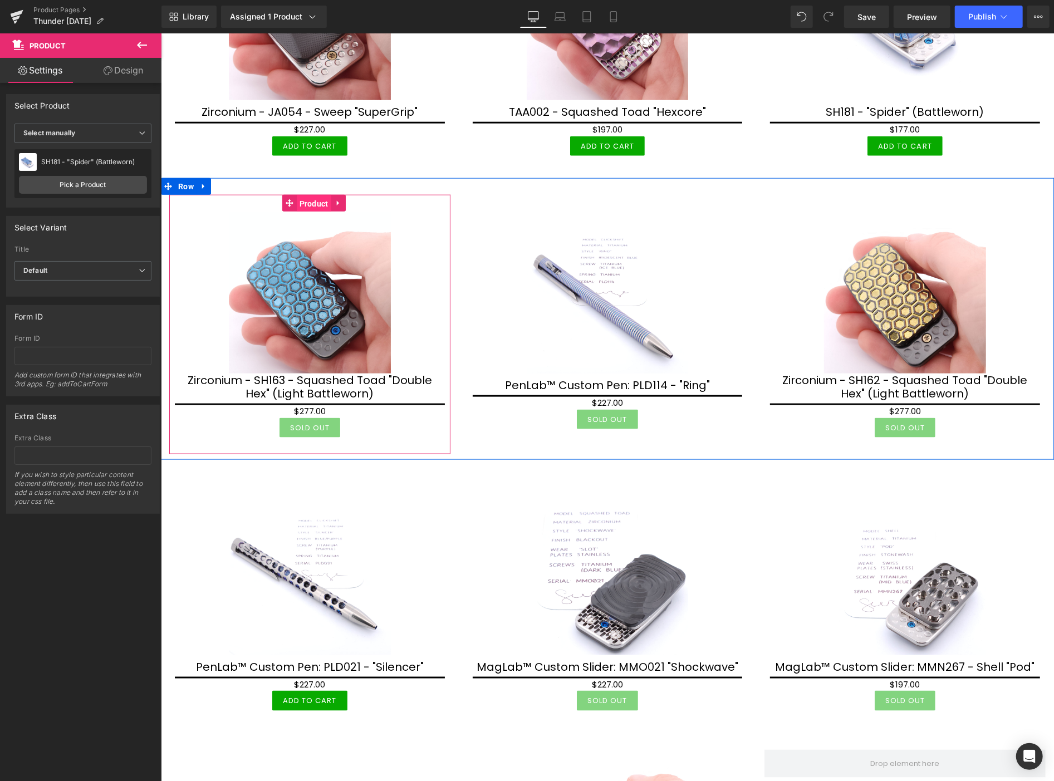
click at [306, 200] on span "Product" at bounding box center [313, 203] width 35 height 17
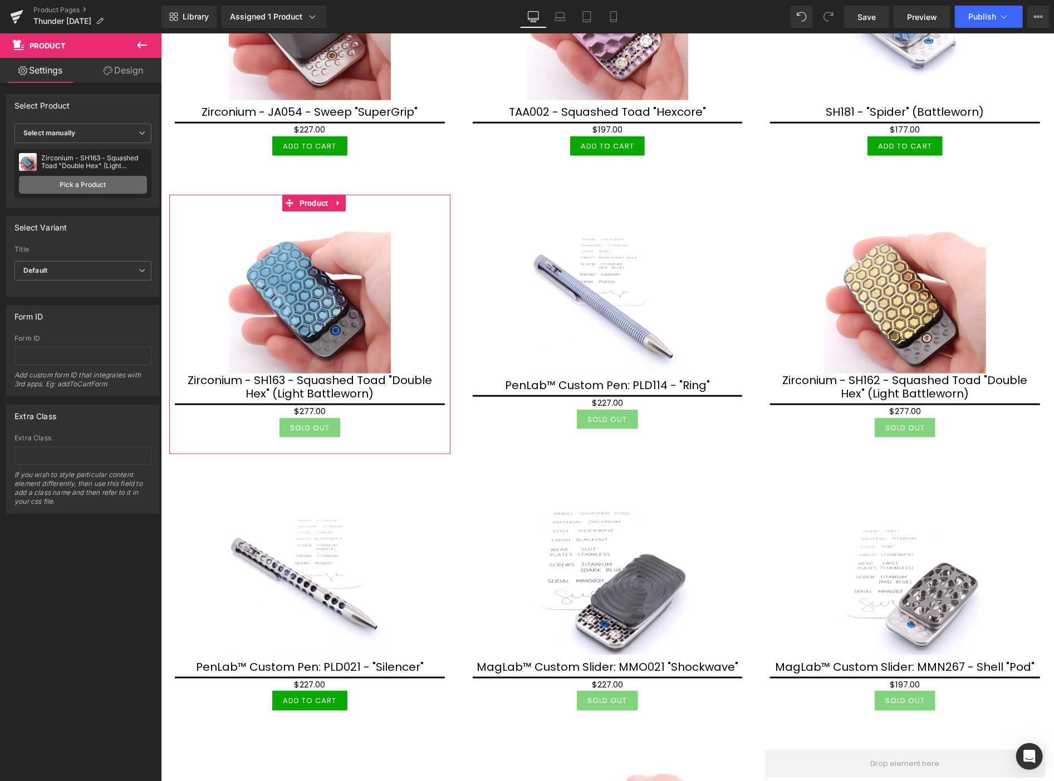
click at [110, 188] on link "Pick a Product" at bounding box center [83, 185] width 128 height 18
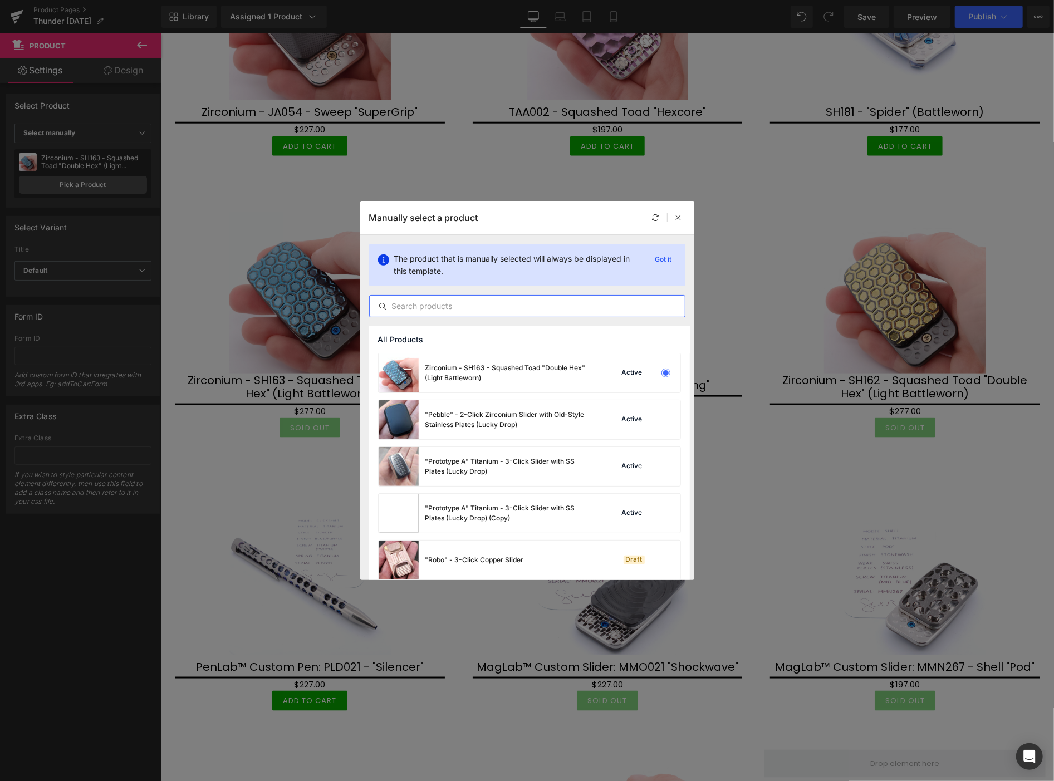
click at [427, 308] on input "text" at bounding box center [527, 305] width 315 height 13
click at [669, 219] on div at bounding box center [667, 217] width 36 height 13
click at [680, 217] on icon at bounding box center [679, 218] width 8 height 8
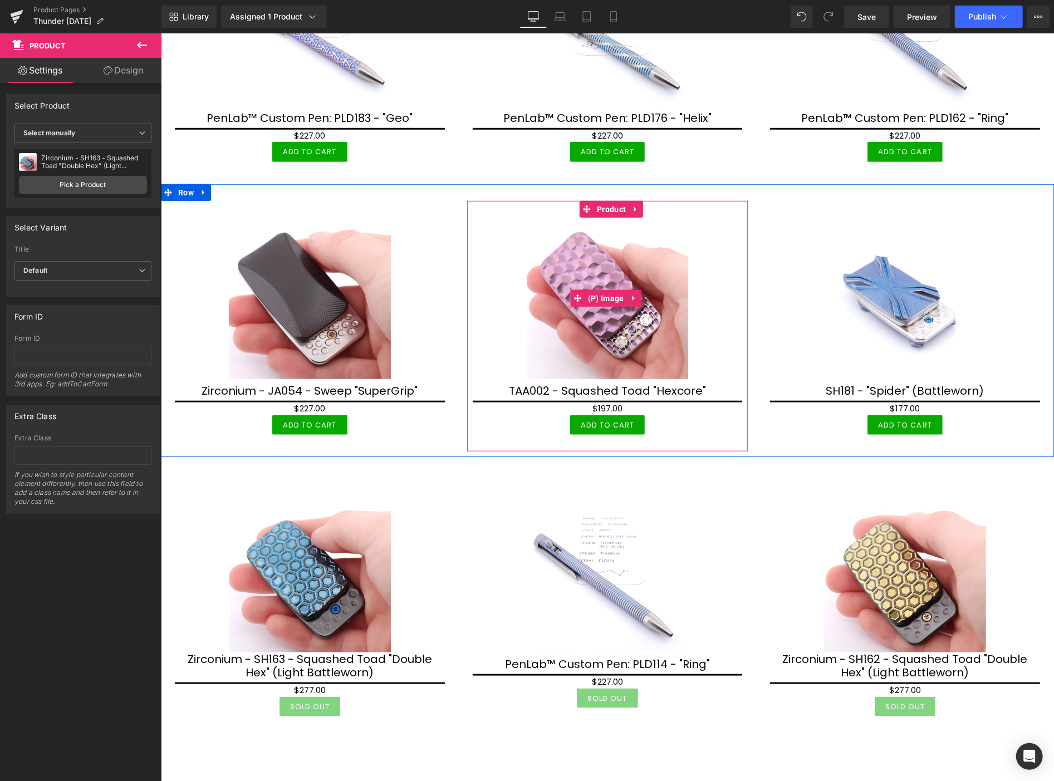
scroll to position [680, 0]
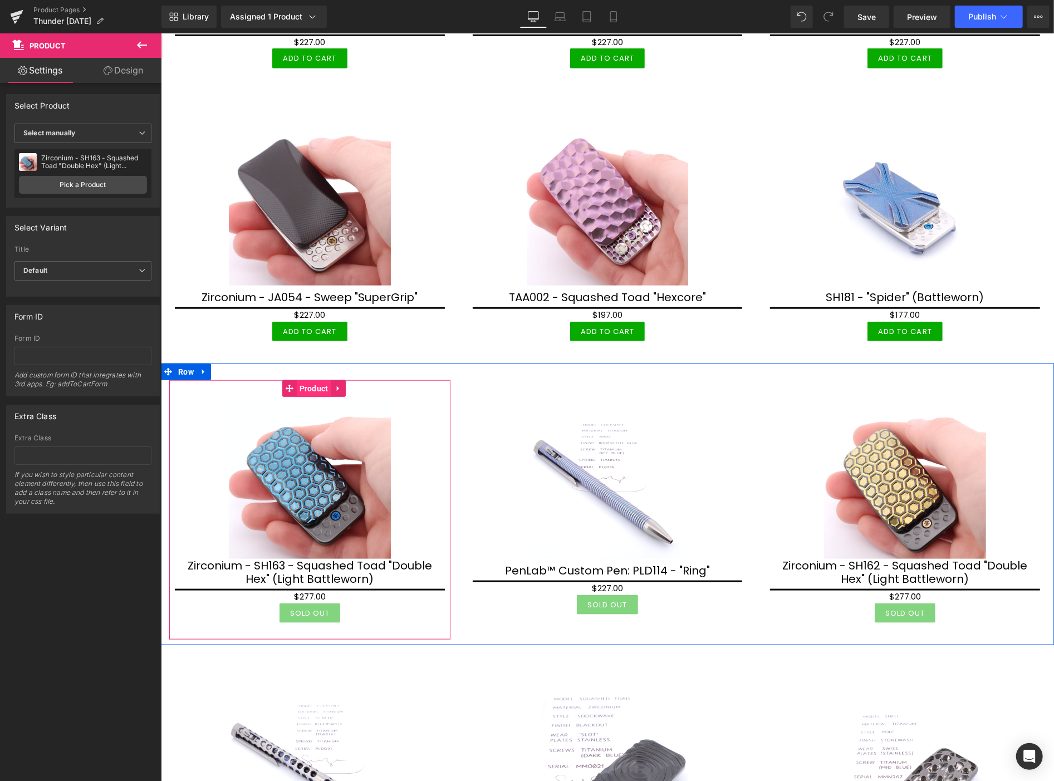
drag, startPoint x: 307, startPoint y: 385, endPoint x: 305, endPoint y: 376, distance: 9.1
click at [308, 385] on span "Product" at bounding box center [313, 388] width 35 height 17
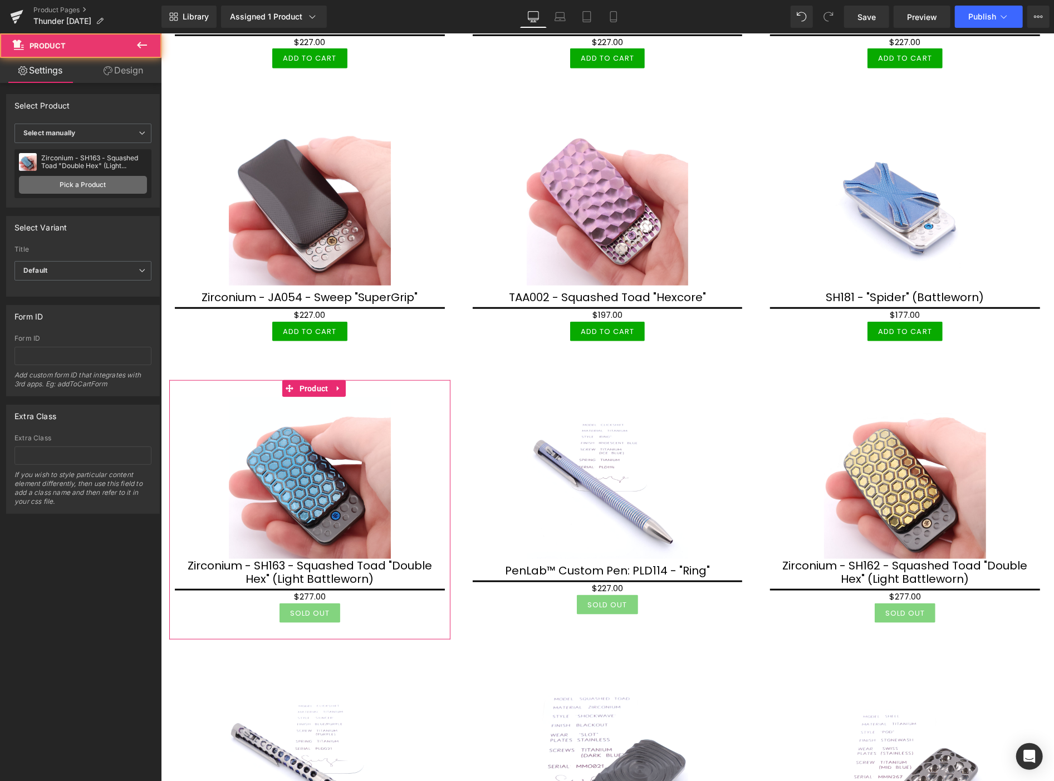
click at [91, 185] on link "Pick a Product" at bounding box center [83, 185] width 128 height 18
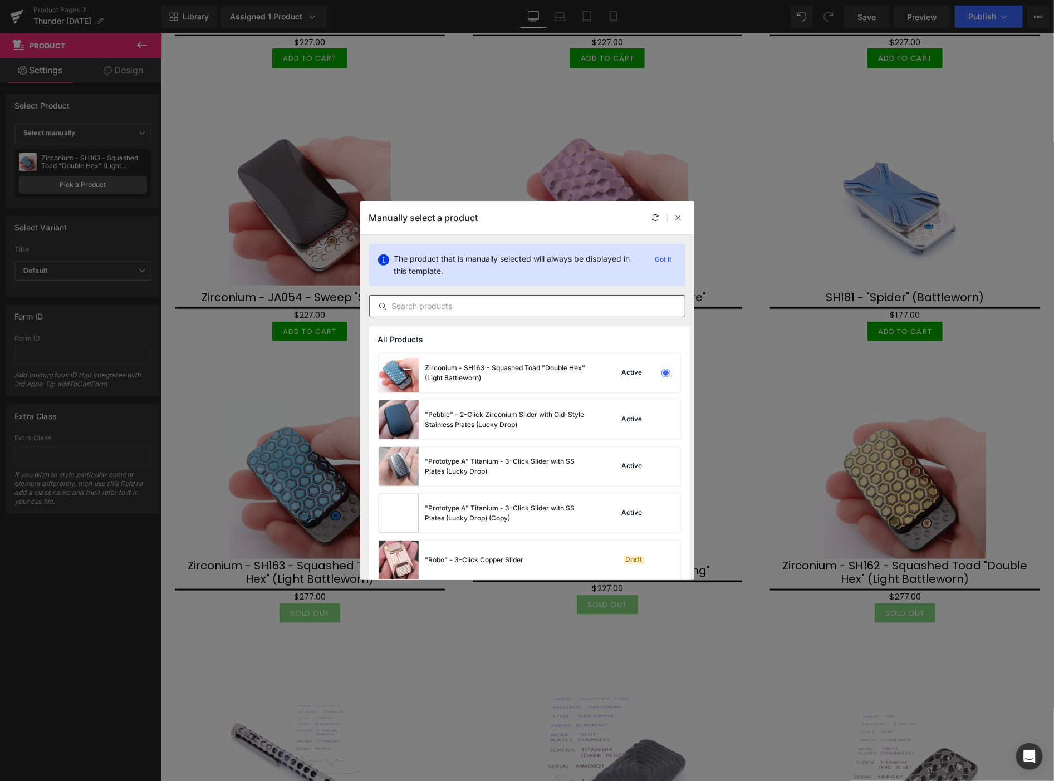
click at [418, 308] on input "text" at bounding box center [527, 305] width 315 height 13
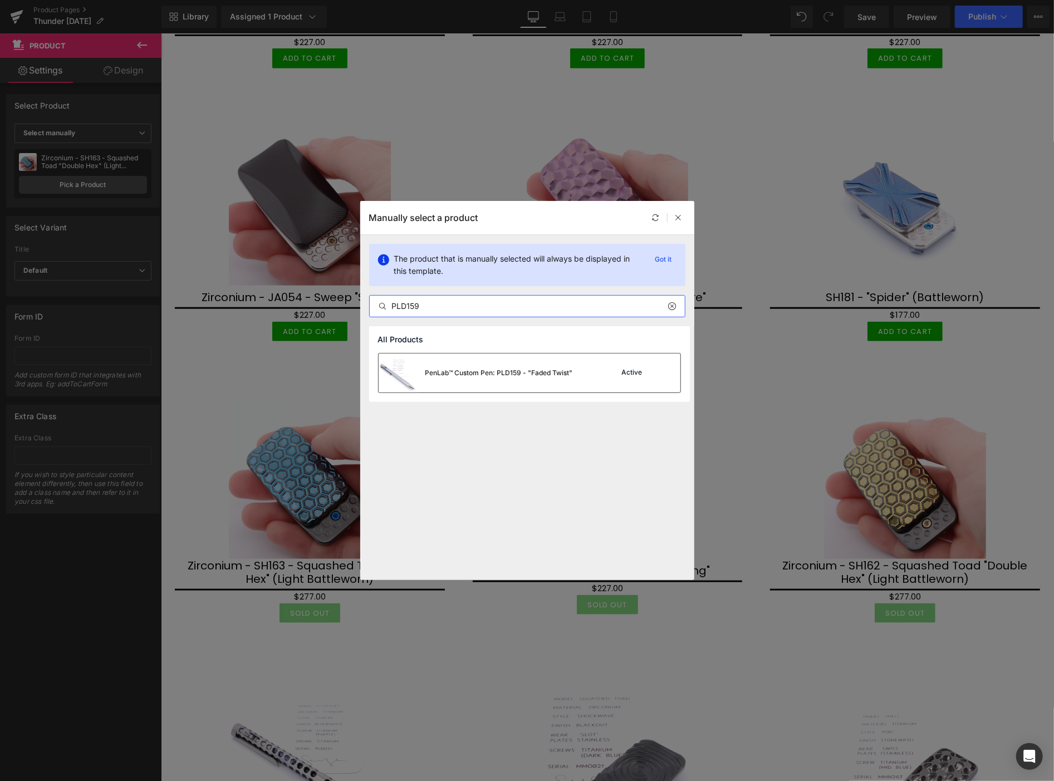
type input "PLD159"
click at [485, 373] on div "PenLab™ Custom Pen: PLD159 - "Faded Twist"" at bounding box center [499, 373] width 148 height 10
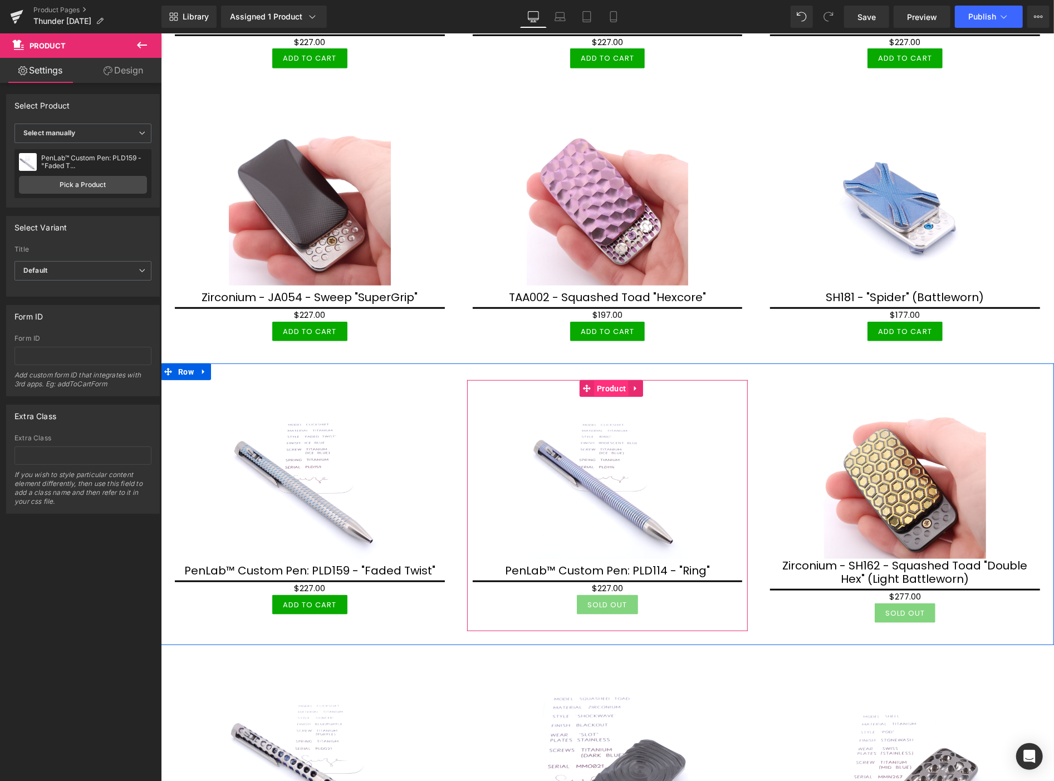
click at [603, 385] on span "Product" at bounding box center [610, 388] width 35 height 17
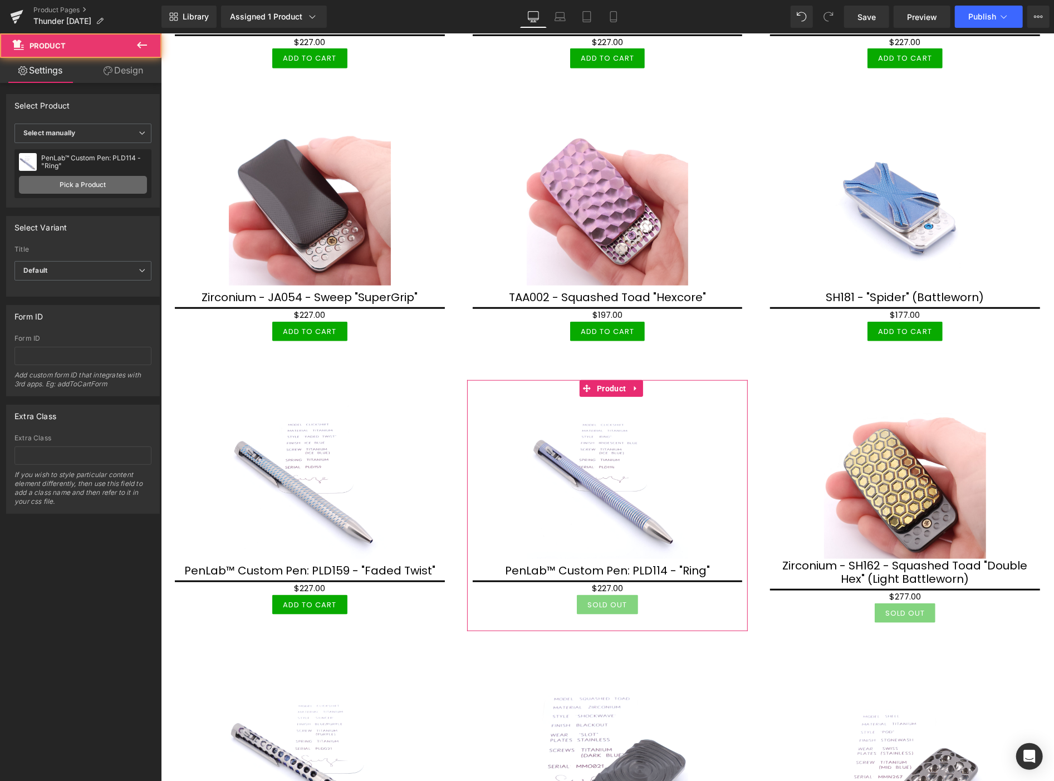
click at [105, 184] on link "Pick a Product" at bounding box center [83, 185] width 128 height 18
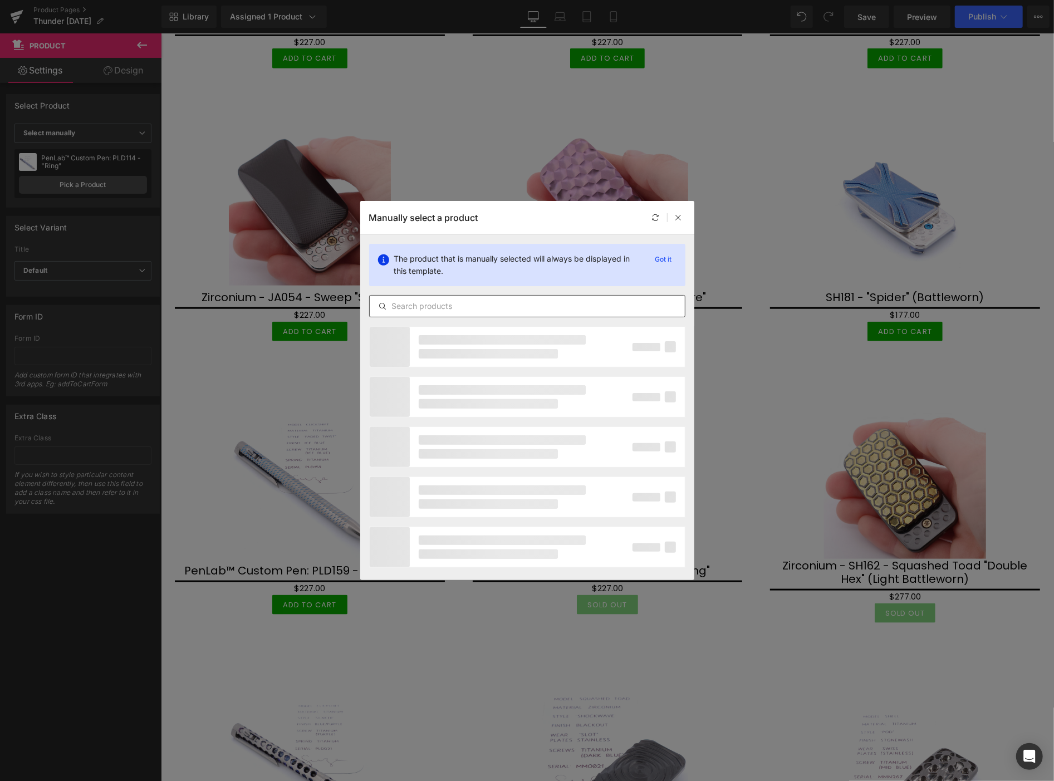
click at [410, 308] on input "text" at bounding box center [527, 305] width 315 height 13
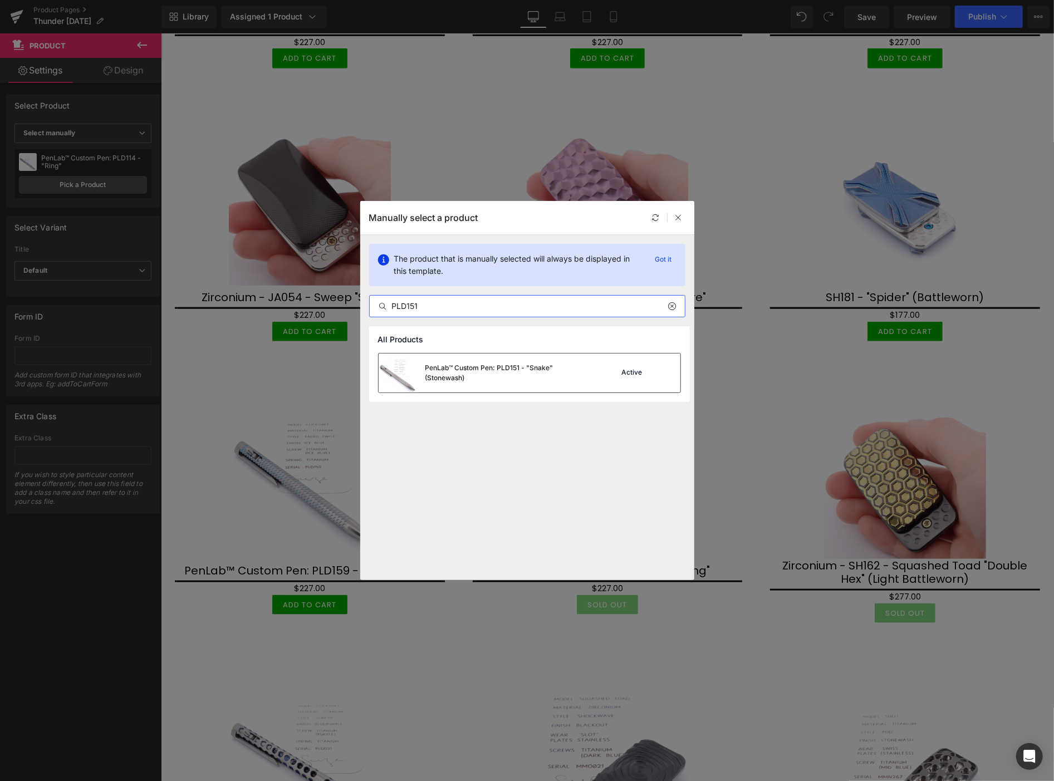
type input "PLD151"
click at [445, 370] on div "PenLab™ Custom Pen: PLD151 - "Snake" (Stonewash)" at bounding box center [508, 373] width 167 height 20
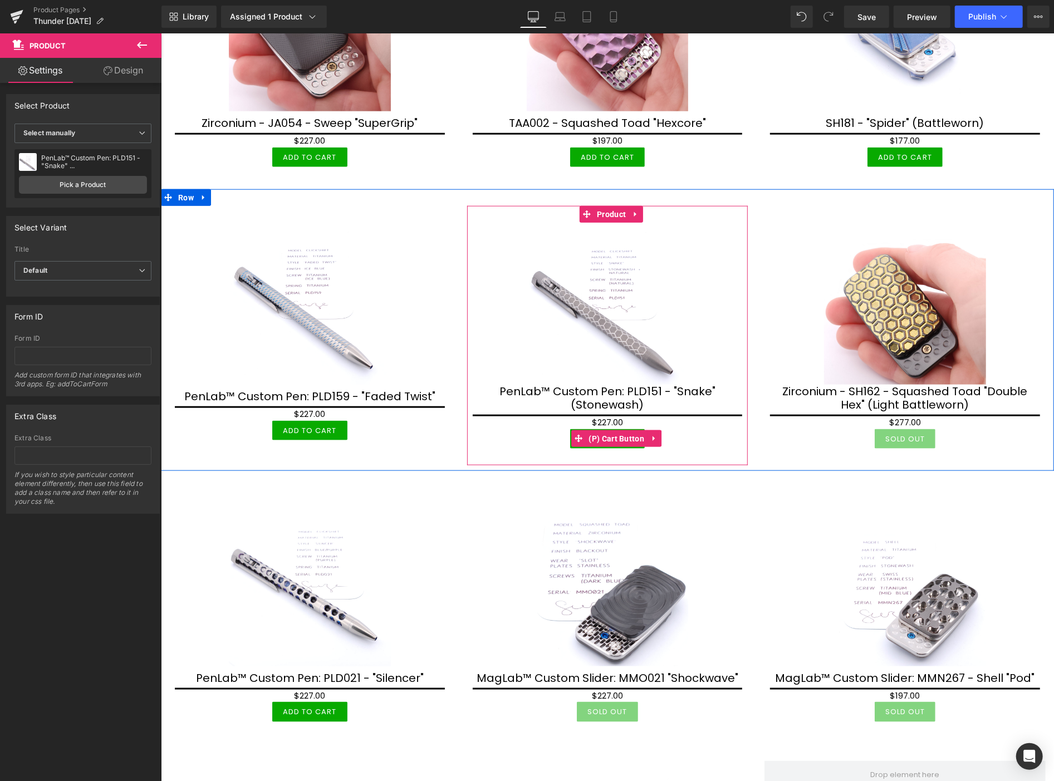
scroll to position [866, 0]
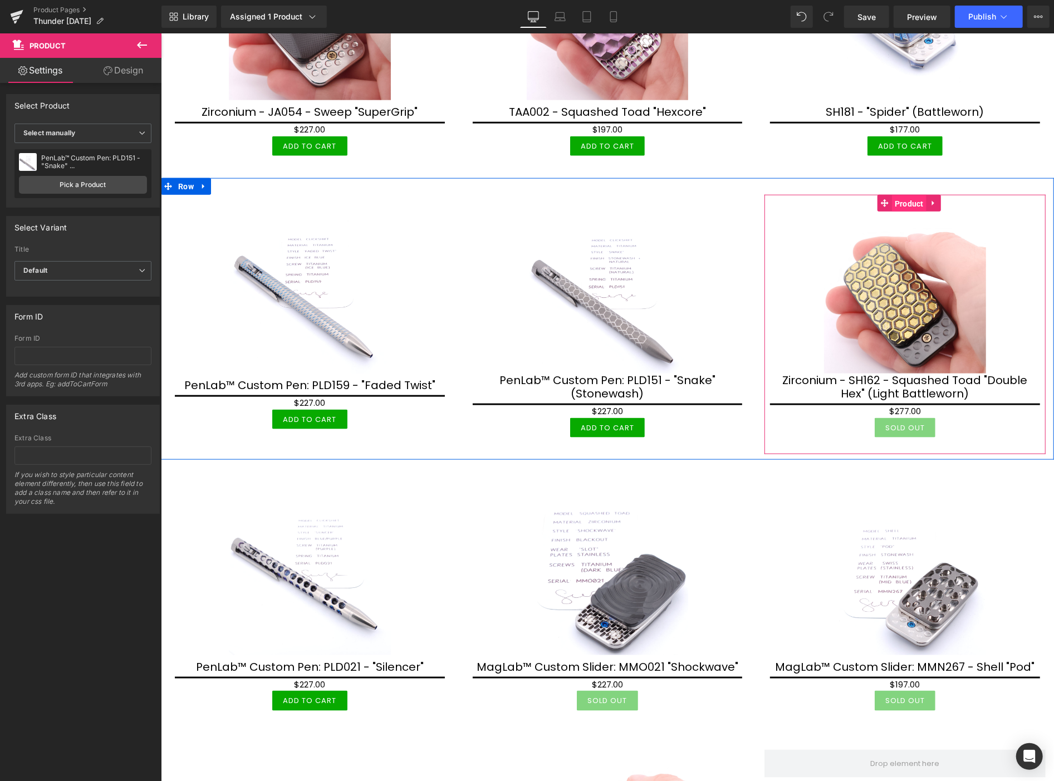
click at [899, 195] on span "Product" at bounding box center [908, 203] width 35 height 17
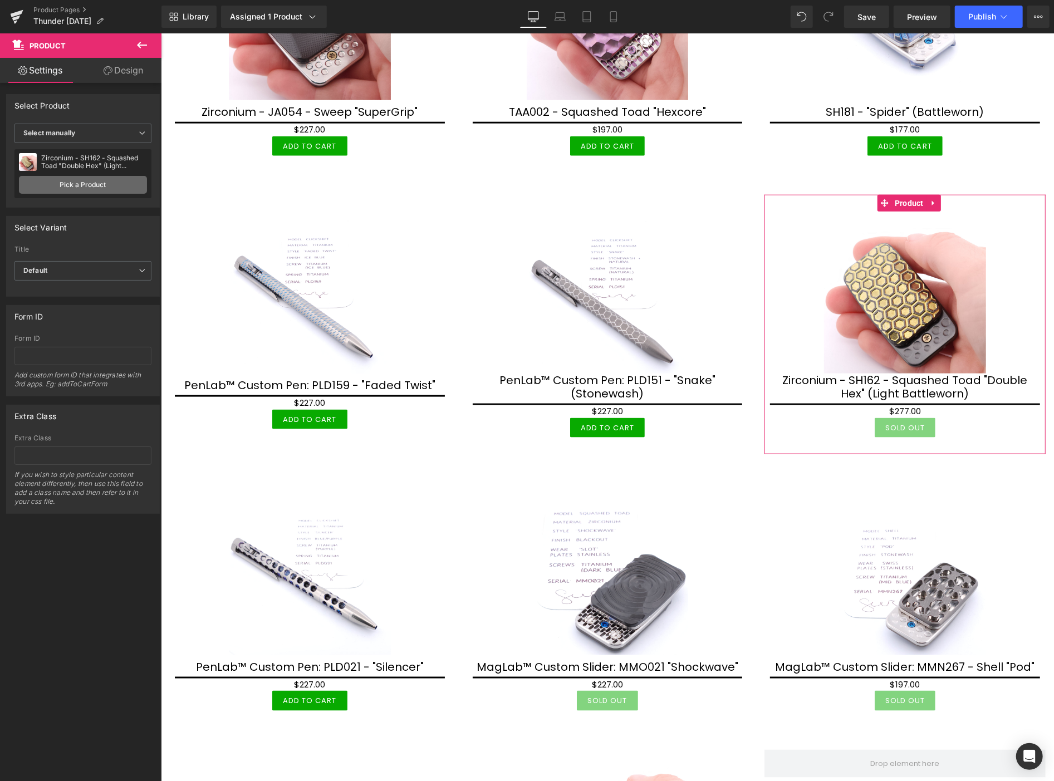
click at [92, 185] on link "Pick a Product" at bounding box center [83, 185] width 128 height 18
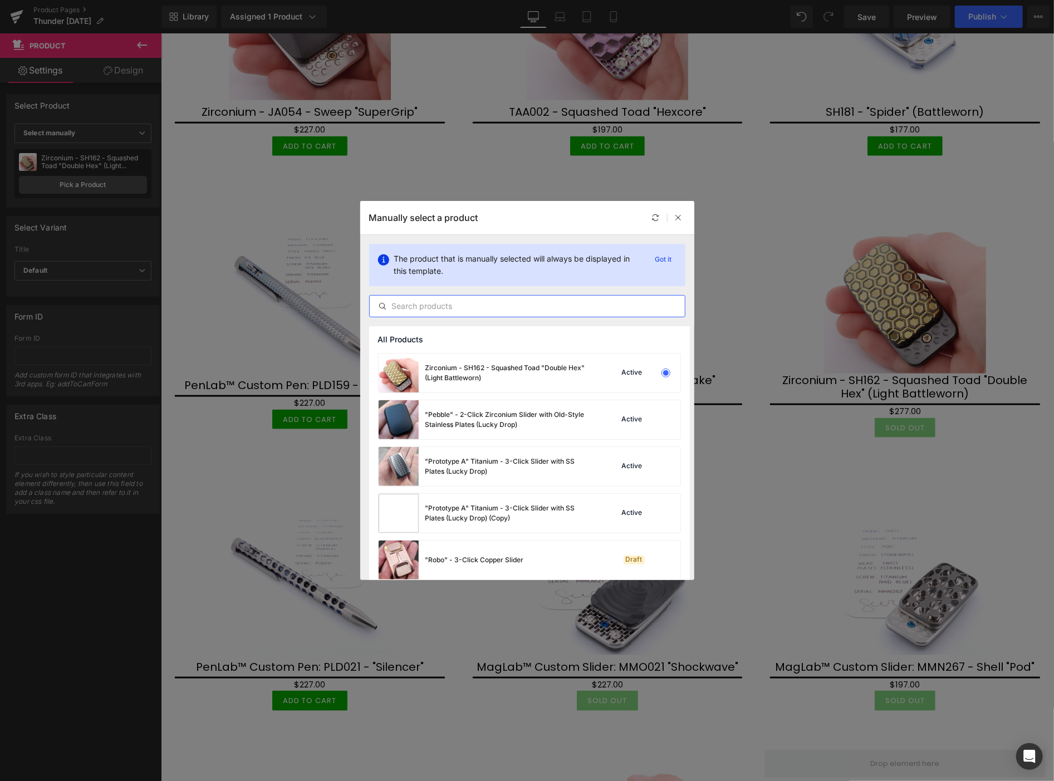
click at [392, 306] on input "text" at bounding box center [527, 305] width 315 height 13
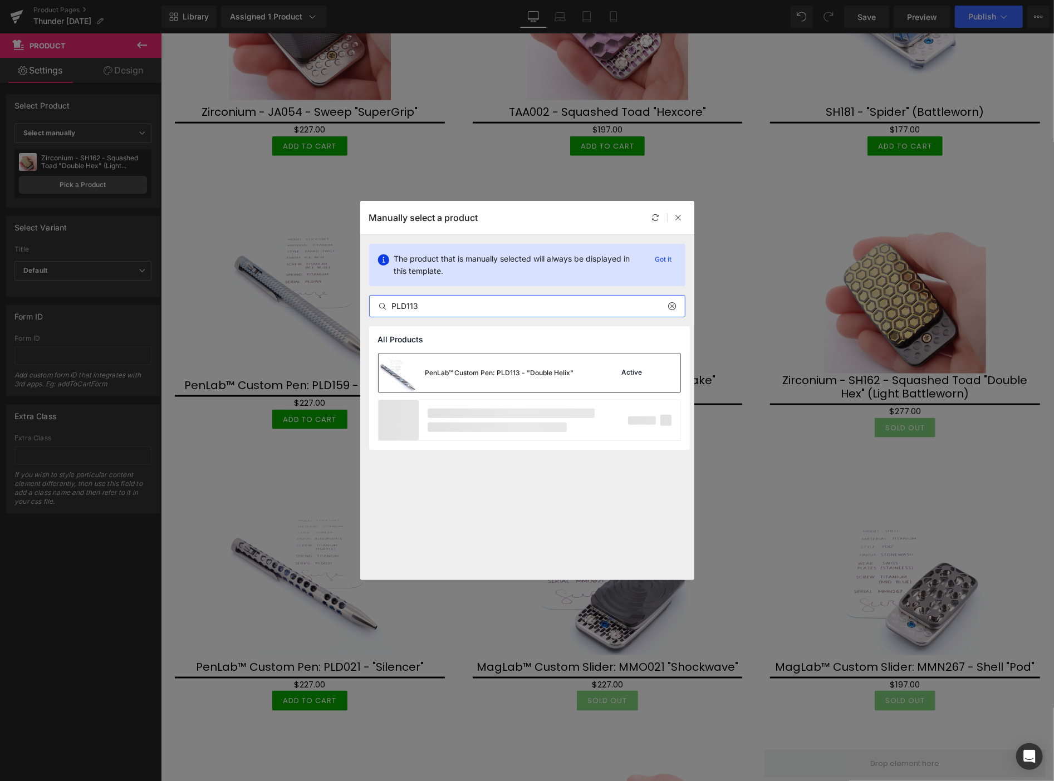
type input "PLD113"
click at [466, 371] on div "PenLab™ Custom Pen: PLD113 - "Double Helix"" at bounding box center [499, 373] width 149 height 10
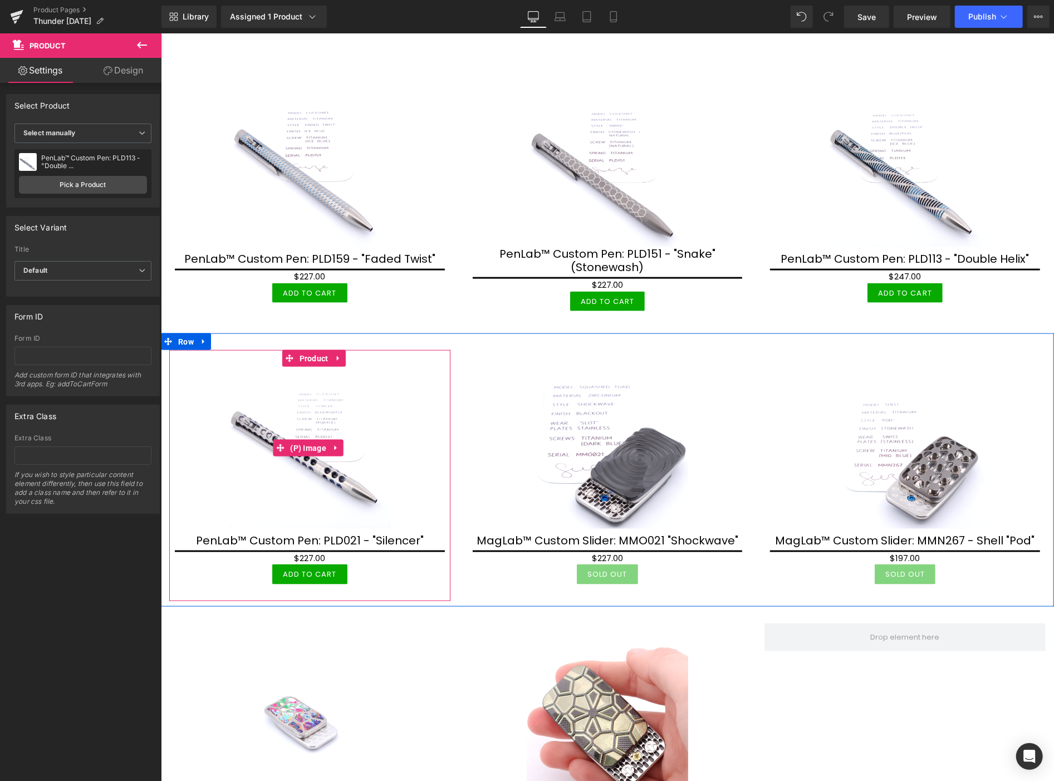
scroll to position [989, 0]
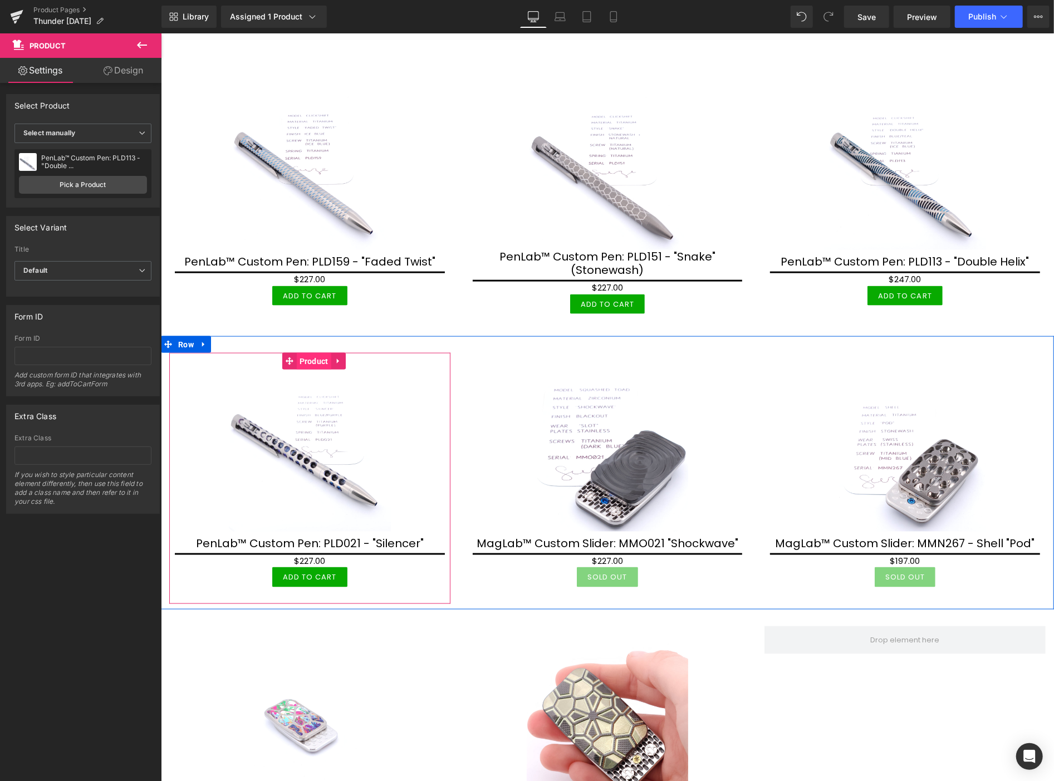
click at [306, 352] on span "Product" at bounding box center [313, 360] width 35 height 17
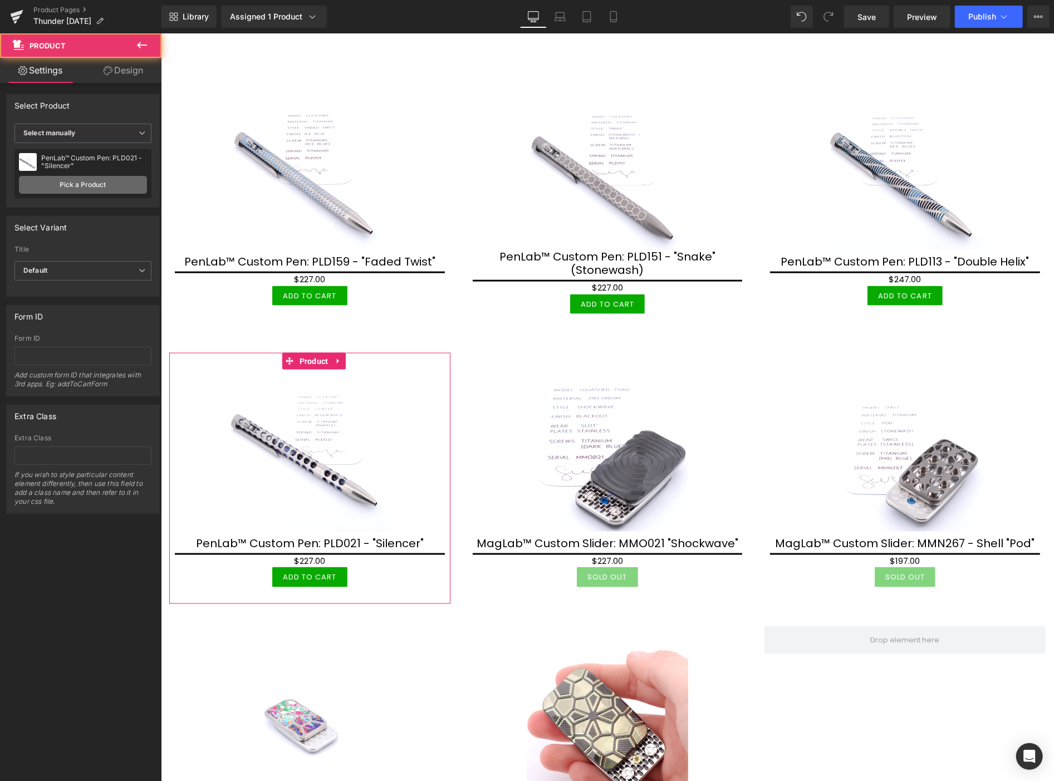
click at [73, 183] on link "Pick a Product" at bounding box center [83, 185] width 128 height 18
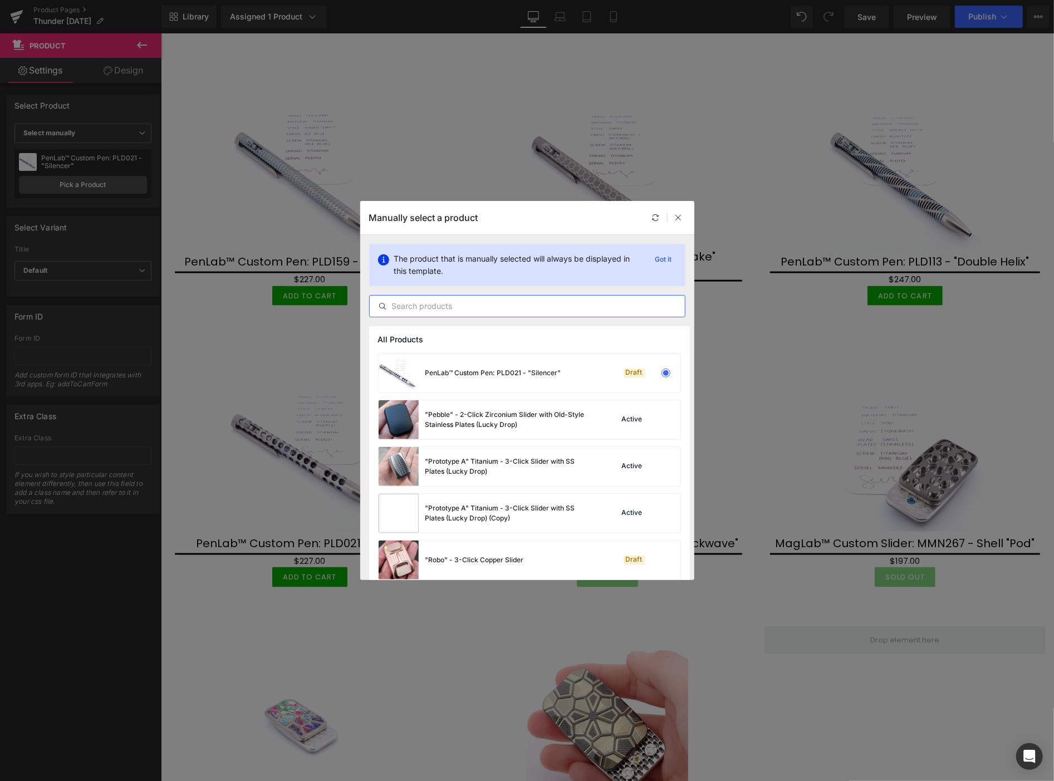
click at [412, 303] on input "text" at bounding box center [527, 305] width 315 height 13
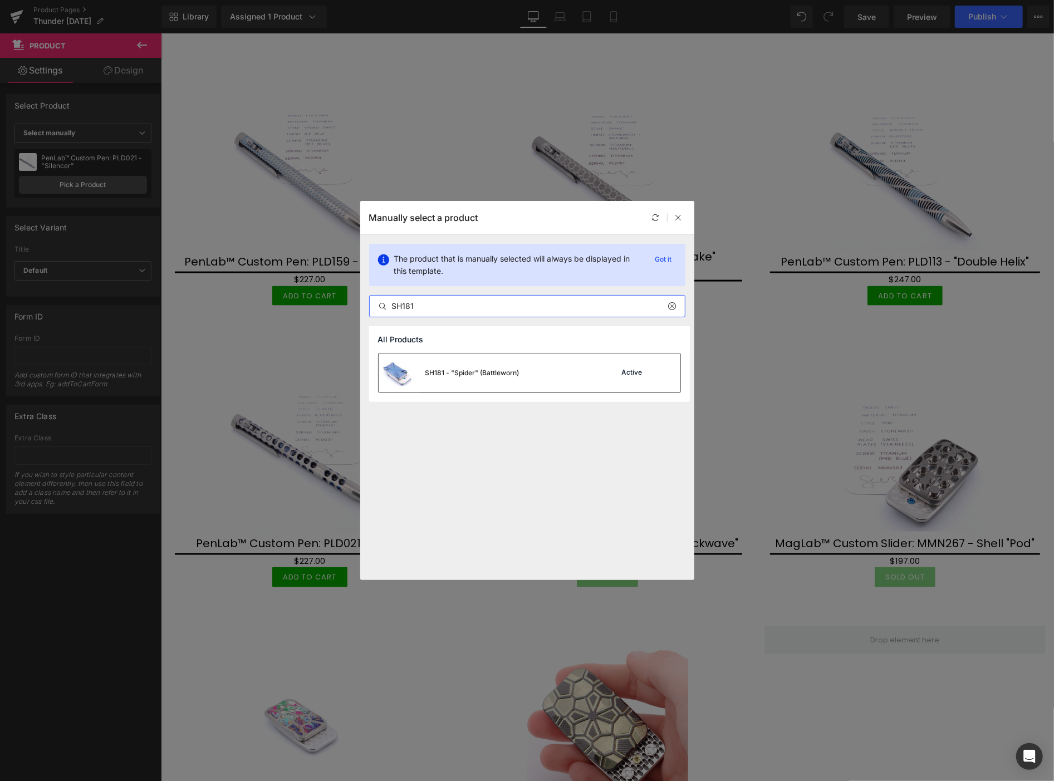
type input "SH181"
click at [441, 375] on div "SH181 - "Spider" (Battleworn)" at bounding box center [472, 373] width 94 height 10
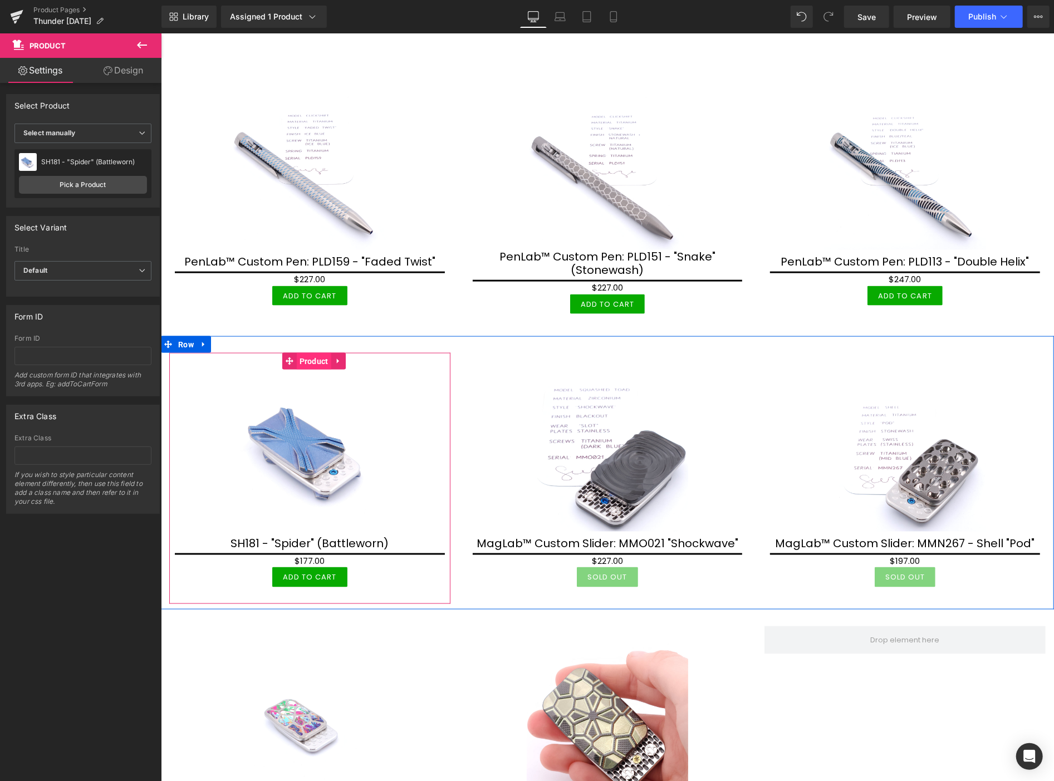
drag, startPoint x: 311, startPoint y: 352, endPoint x: 251, endPoint y: 330, distance: 64.1
click at [310, 352] on span "Product" at bounding box center [313, 360] width 35 height 17
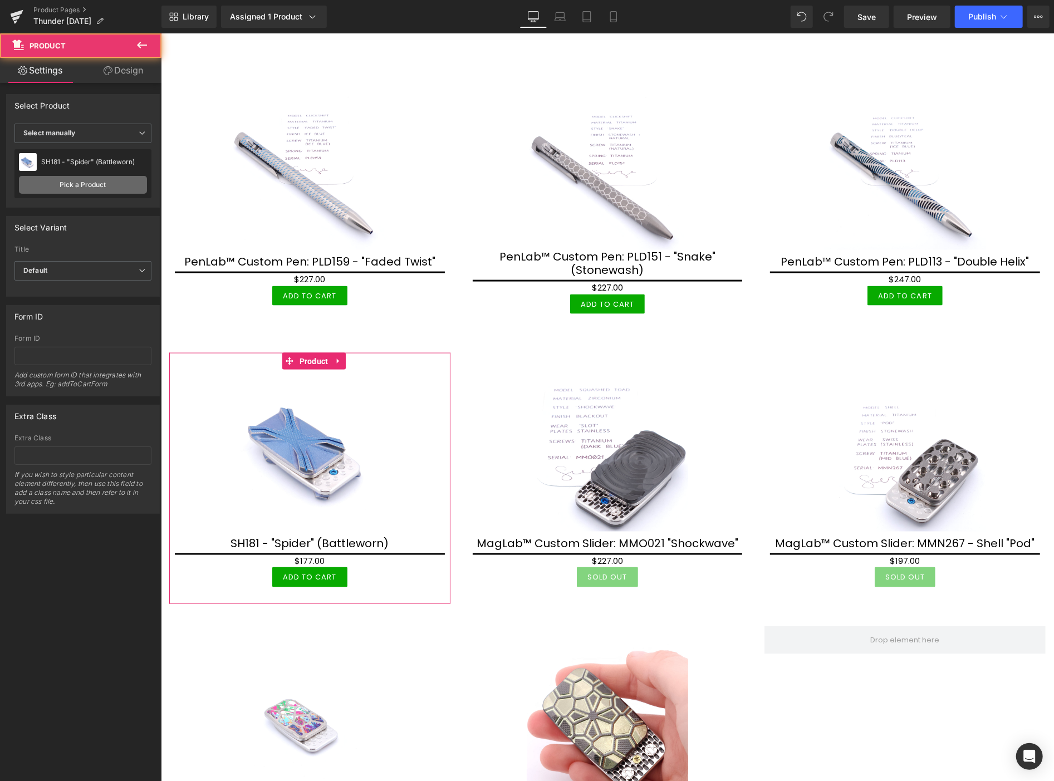
click at [109, 179] on link "Pick a Product" at bounding box center [83, 185] width 128 height 18
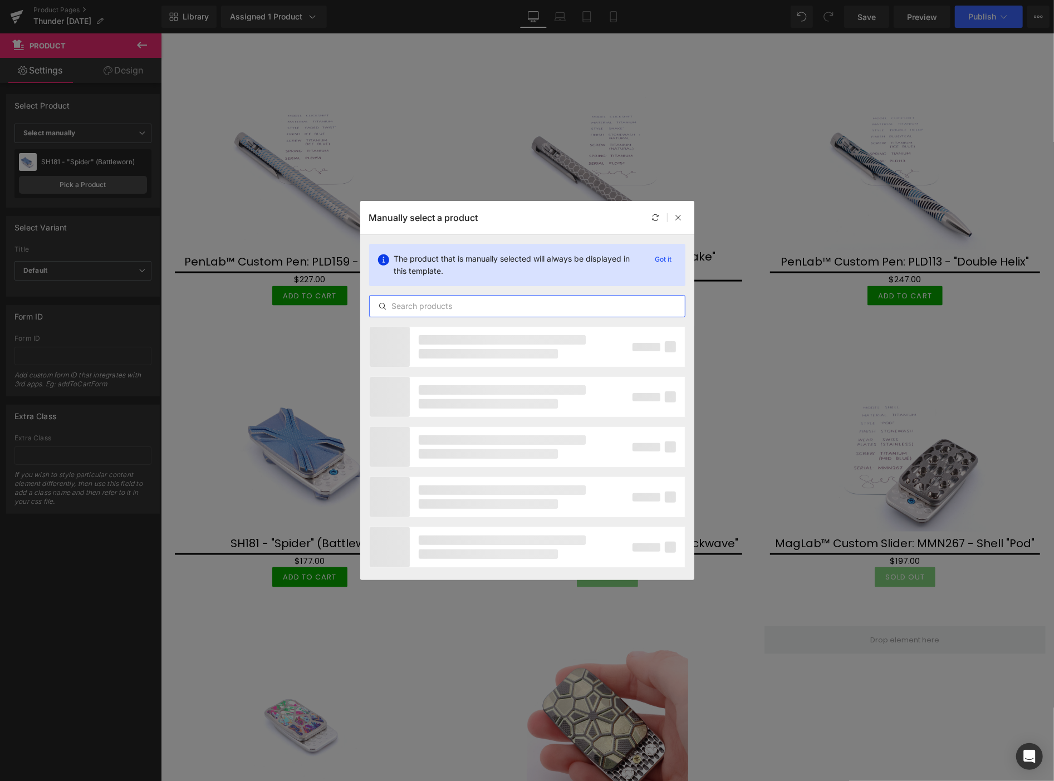
click at [463, 307] on input "text" at bounding box center [527, 305] width 315 height 13
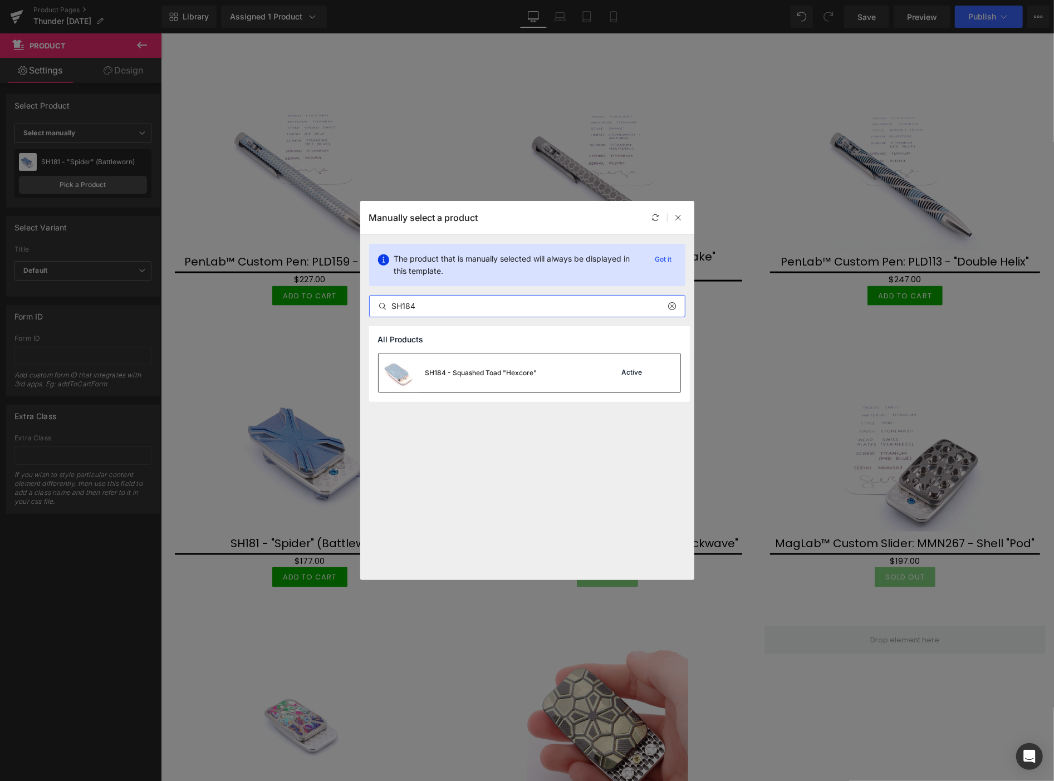
type input "SH184"
click at [492, 374] on div "SH184 - Squashed Toad "Hexcore"" at bounding box center [481, 373] width 112 height 10
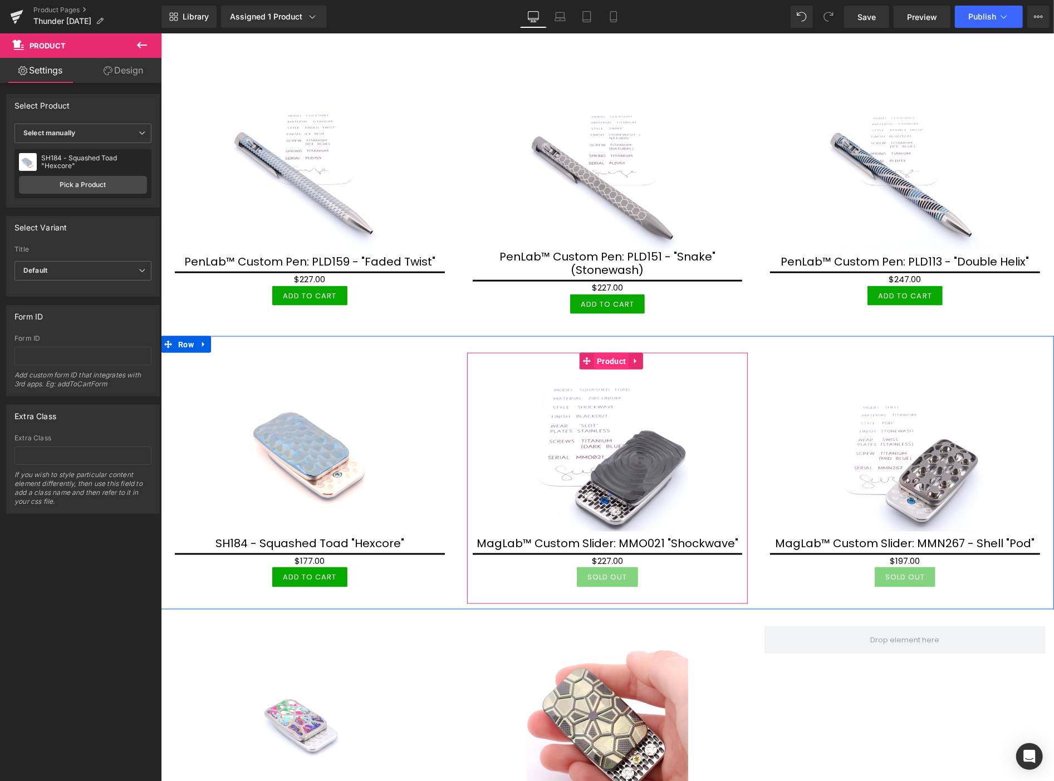
click at [615, 354] on span "Product" at bounding box center [610, 360] width 35 height 17
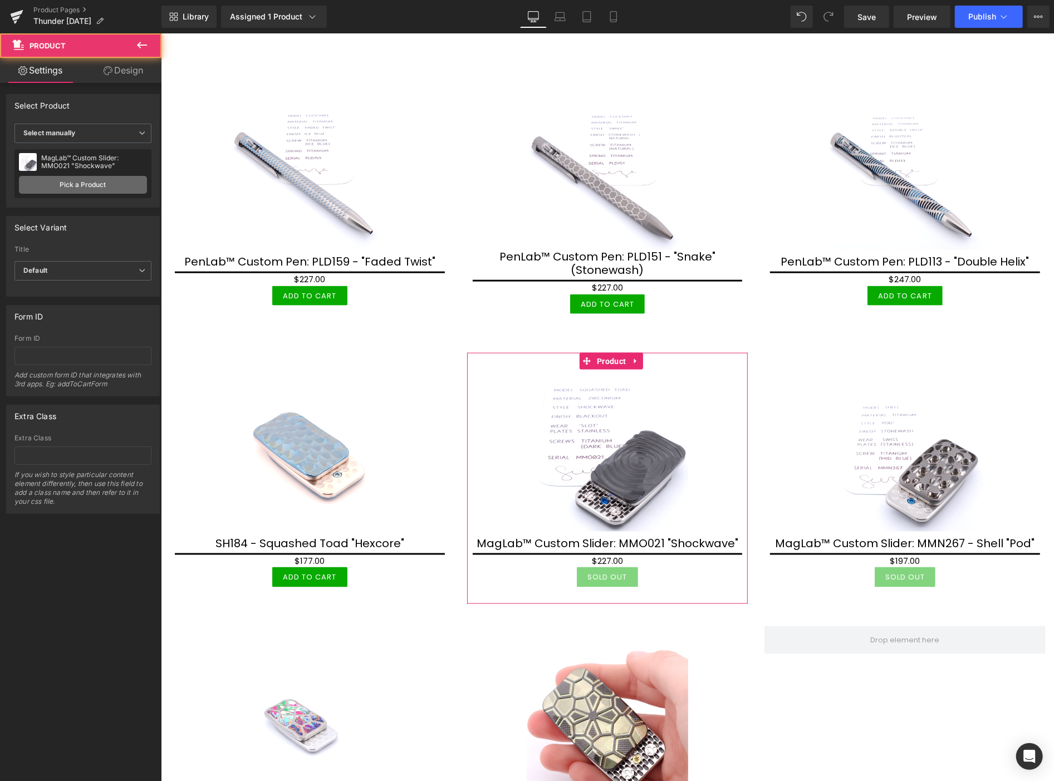
click at [71, 185] on link "Pick a Product" at bounding box center [83, 185] width 128 height 18
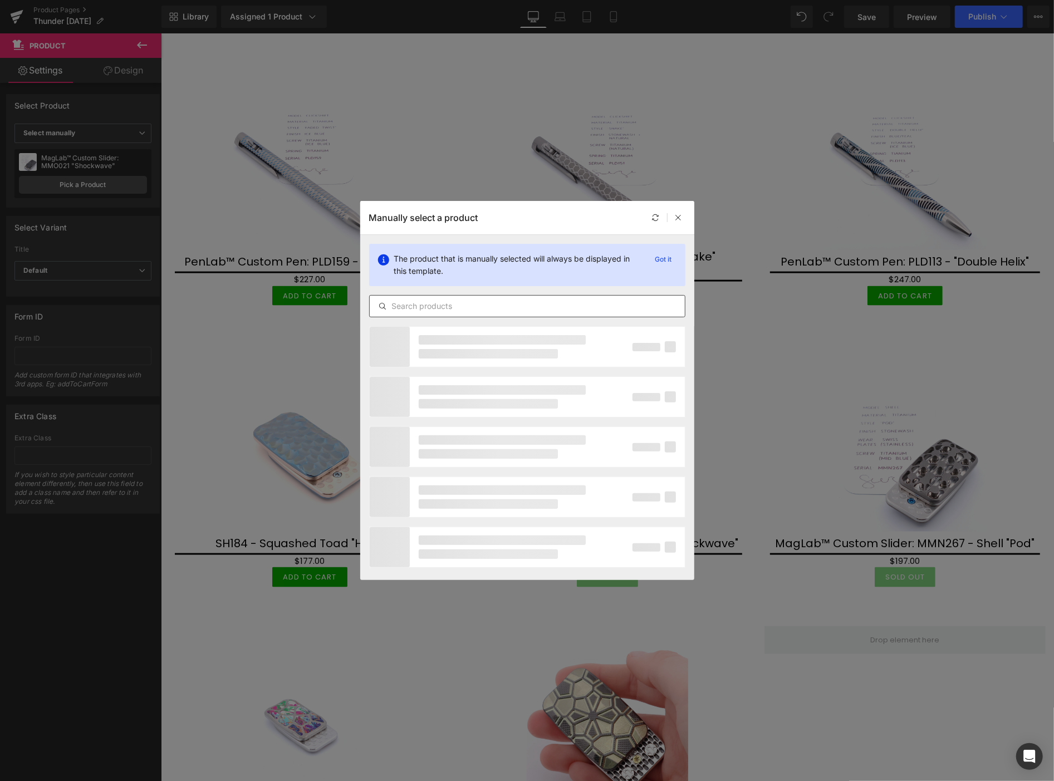
click at [407, 303] on input "text" at bounding box center [527, 305] width 315 height 13
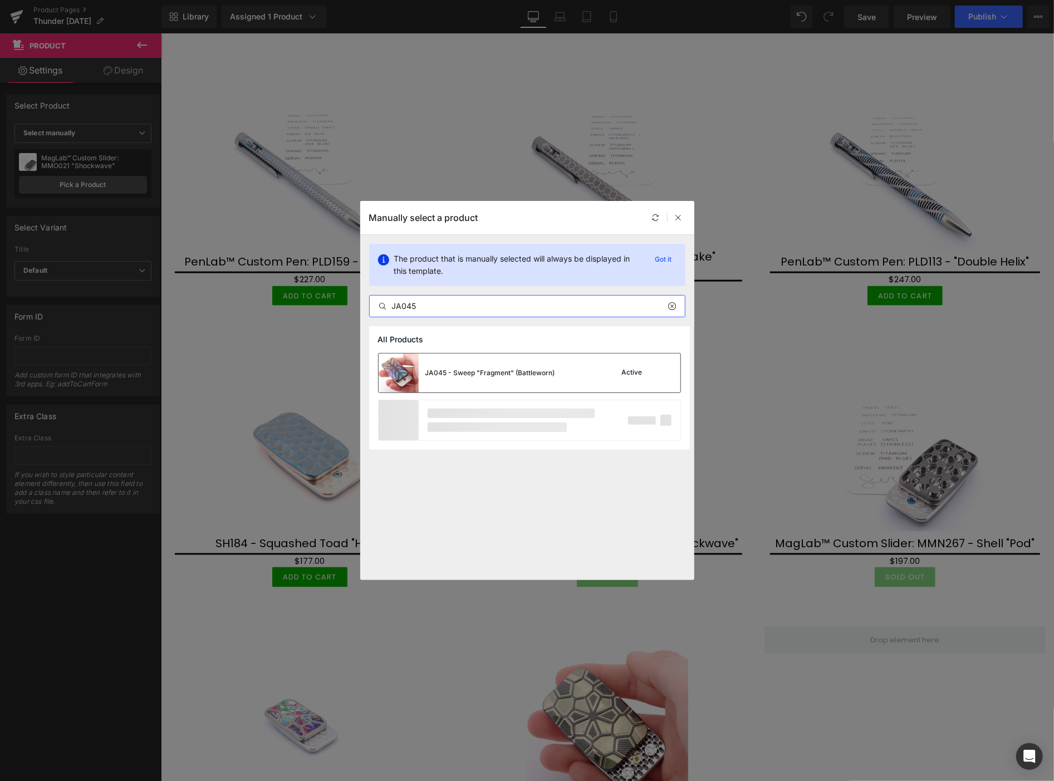
type input "JA045"
click at [434, 368] on div "JA045 - Sweep "Fragment" (Battleworn)" at bounding box center [490, 373] width 130 height 10
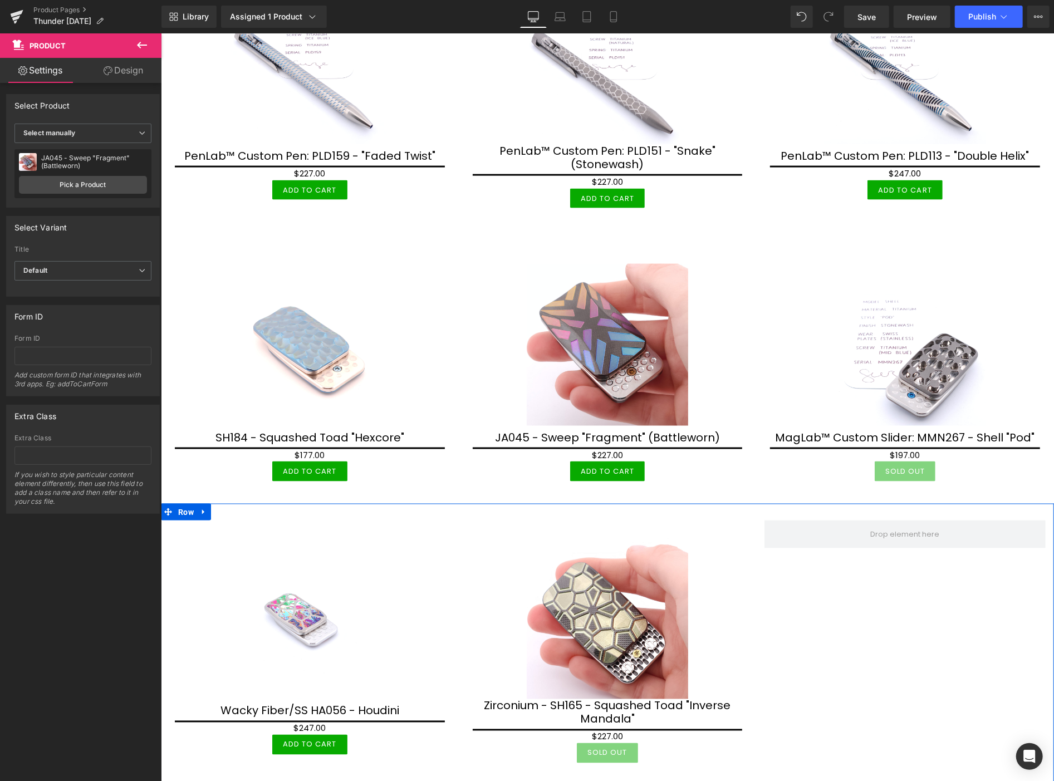
scroll to position [1175, 0]
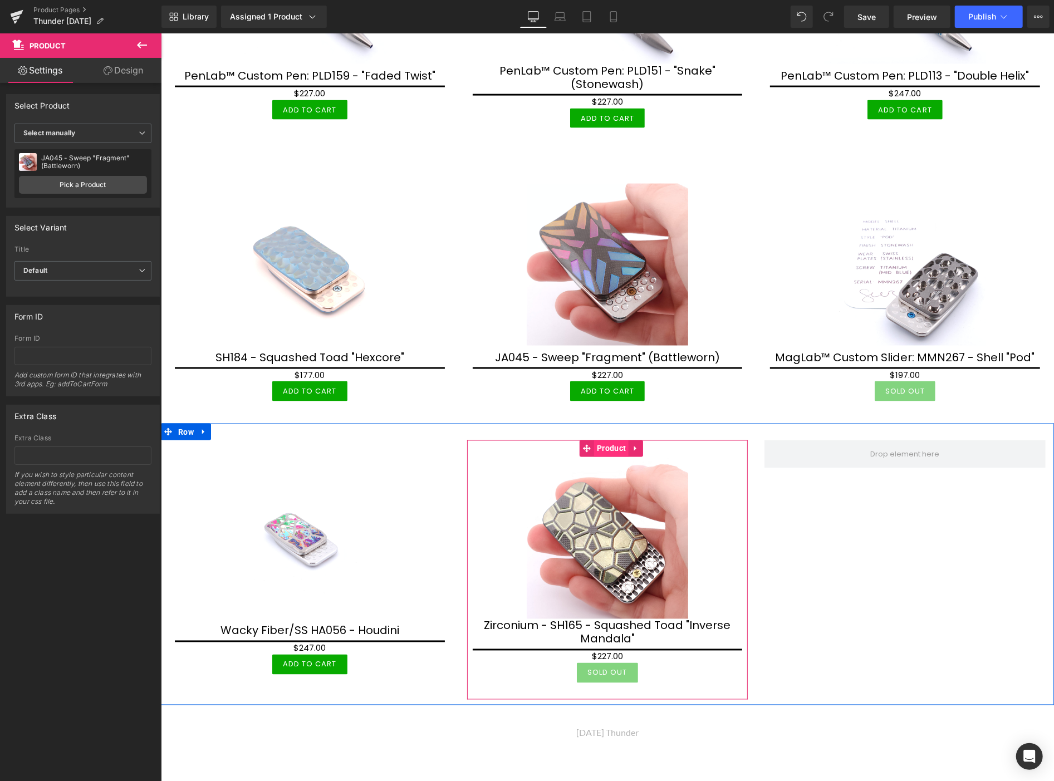
click at [613, 440] on span "Product" at bounding box center [610, 448] width 35 height 17
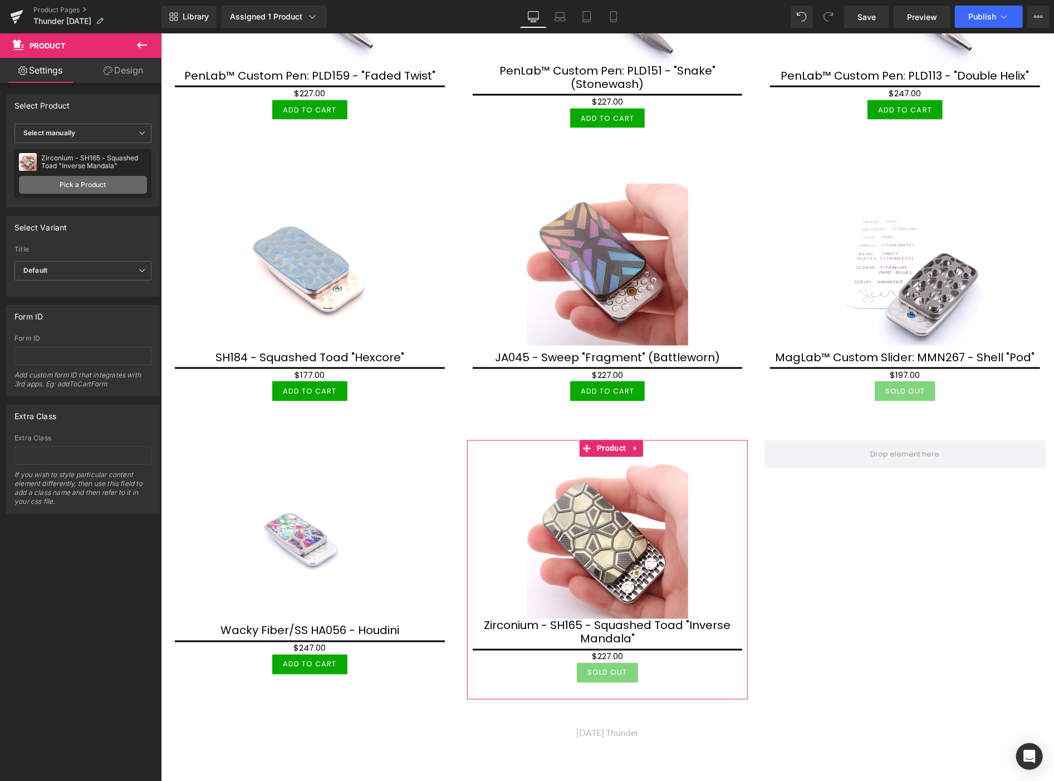
click at [95, 185] on link "Pick a Product" at bounding box center [83, 185] width 128 height 18
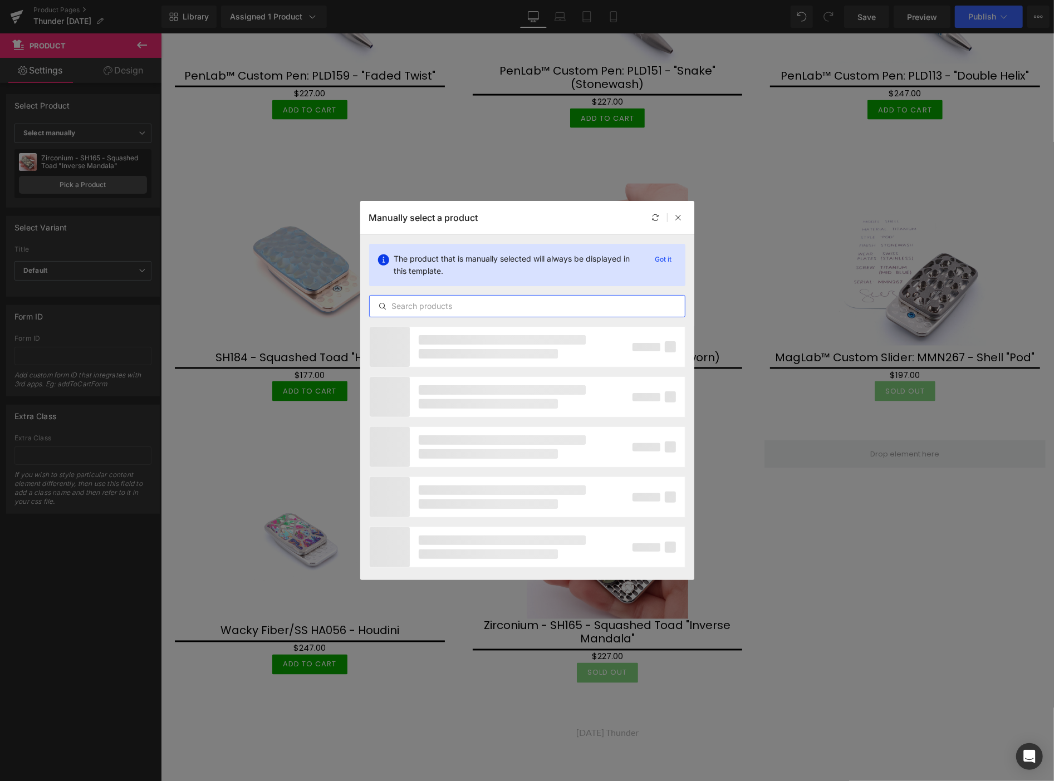
click at [398, 307] on input "text" at bounding box center [527, 305] width 315 height 13
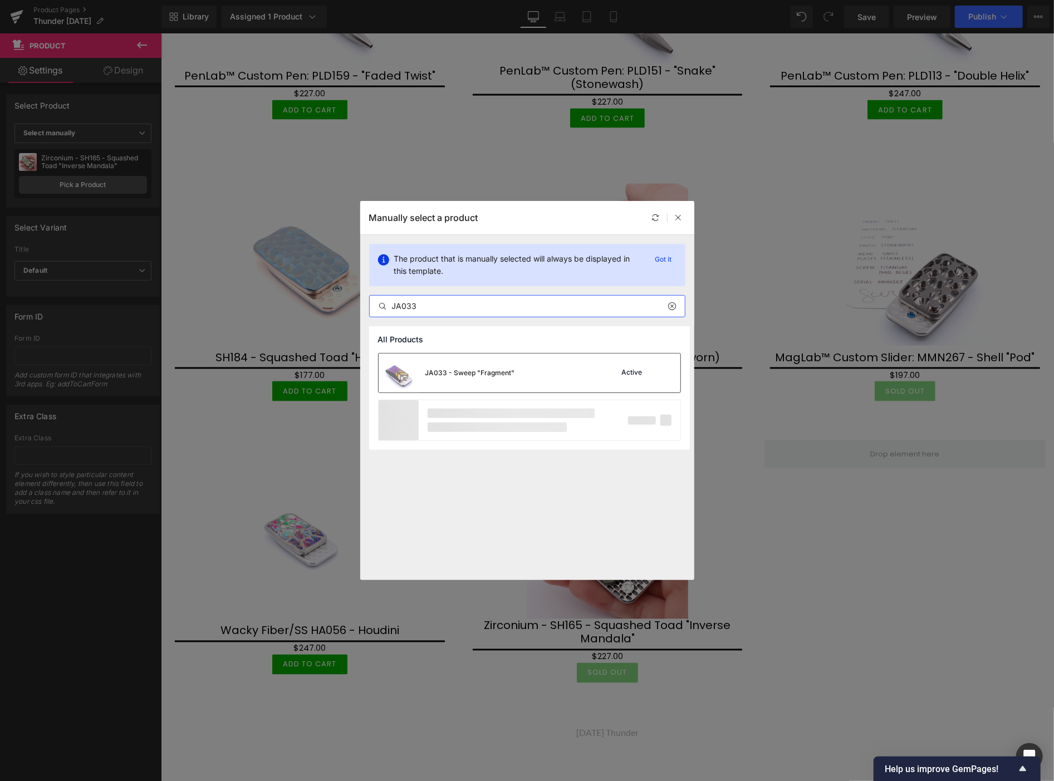
type input "JA033"
click at [484, 374] on div "JA033 - Sweep "Fragment"" at bounding box center [470, 373] width 90 height 10
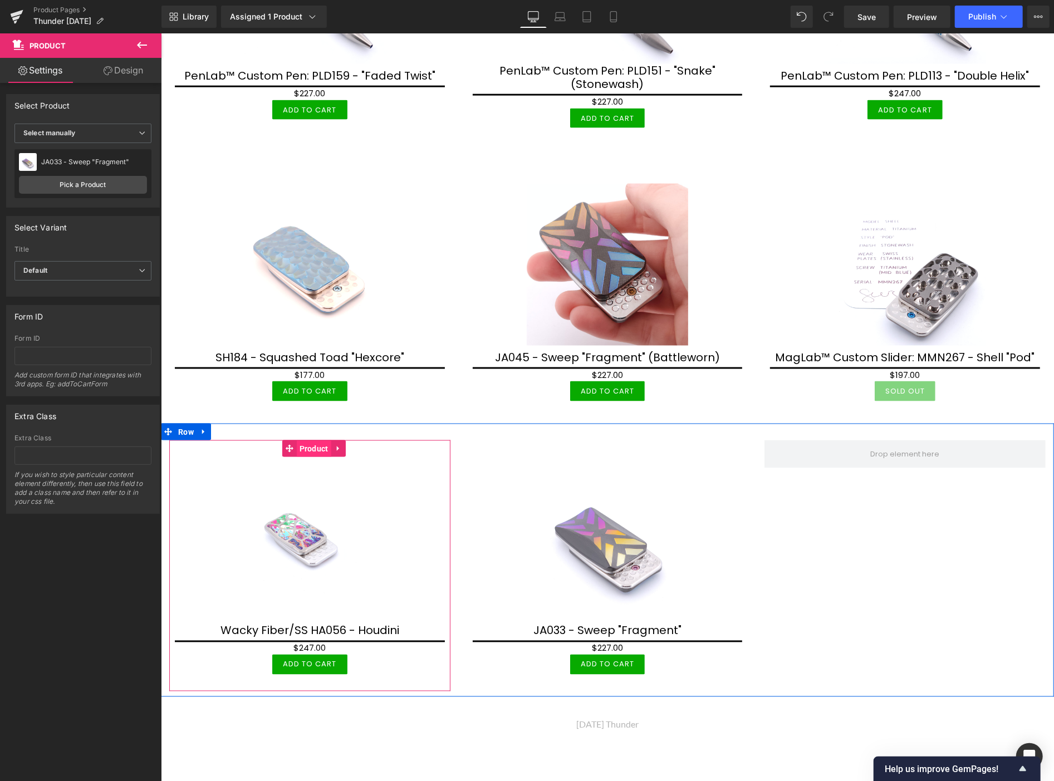
click at [312, 440] on span "Product" at bounding box center [313, 448] width 35 height 17
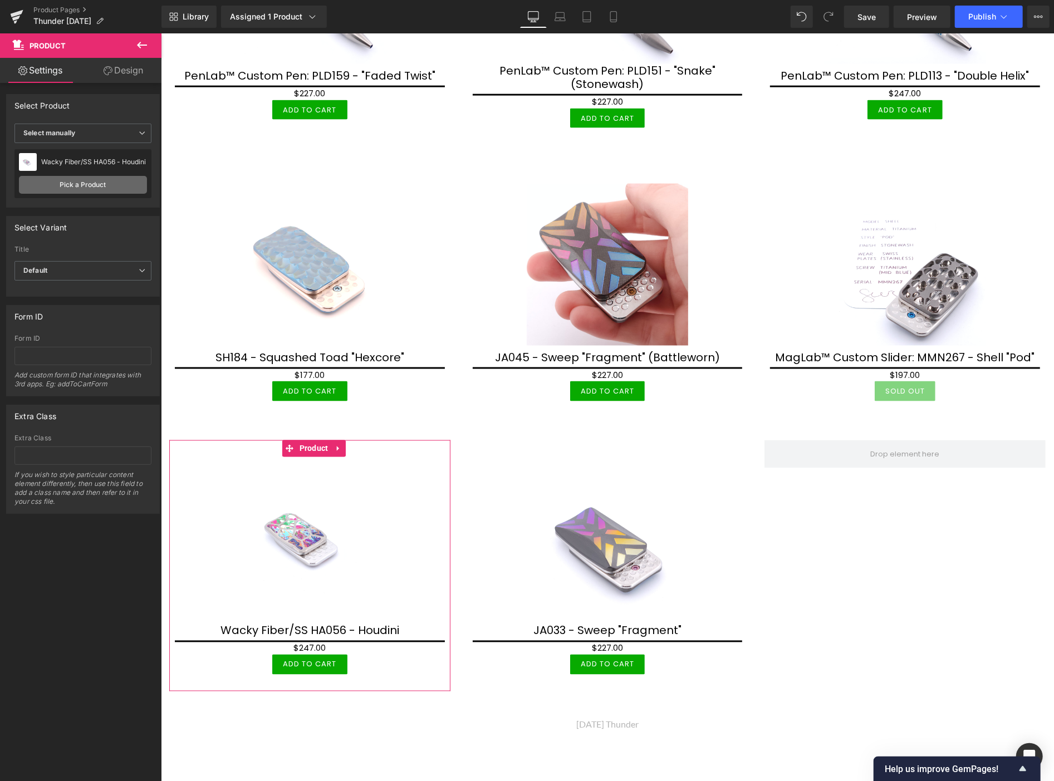
click at [67, 184] on link "Pick a Product" at bounding box center [83, 185] width 128 height 18
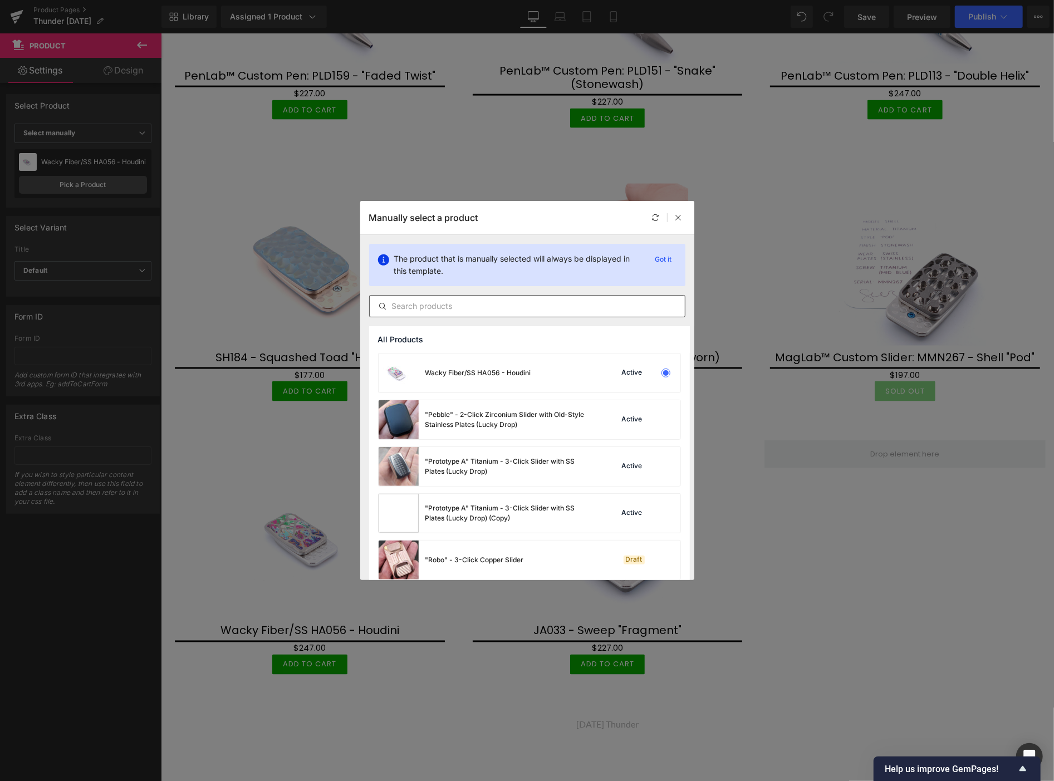
click at [435, 306] on input "text" at bounding box center [527, 305] width 315 height 13
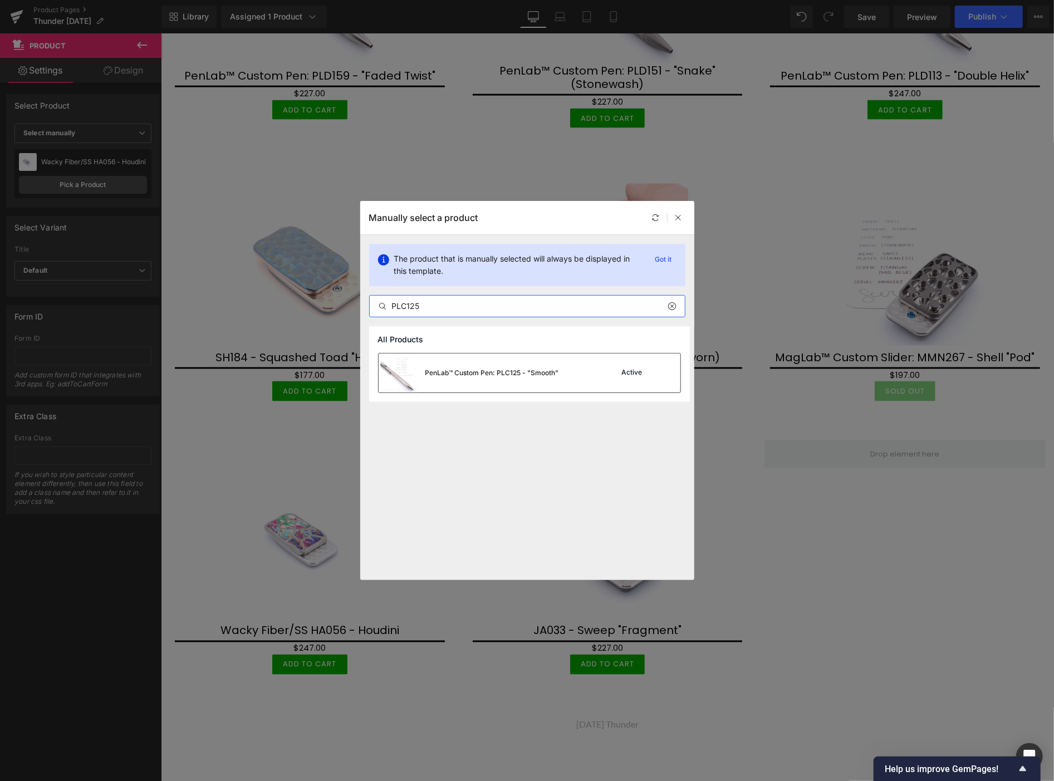
type input "PLC125"
click at [481, 365] on div "PenLab™ Custom Pen: PLC125 - "Smooth"" at bounding box center [469, 372] width 180 height 39
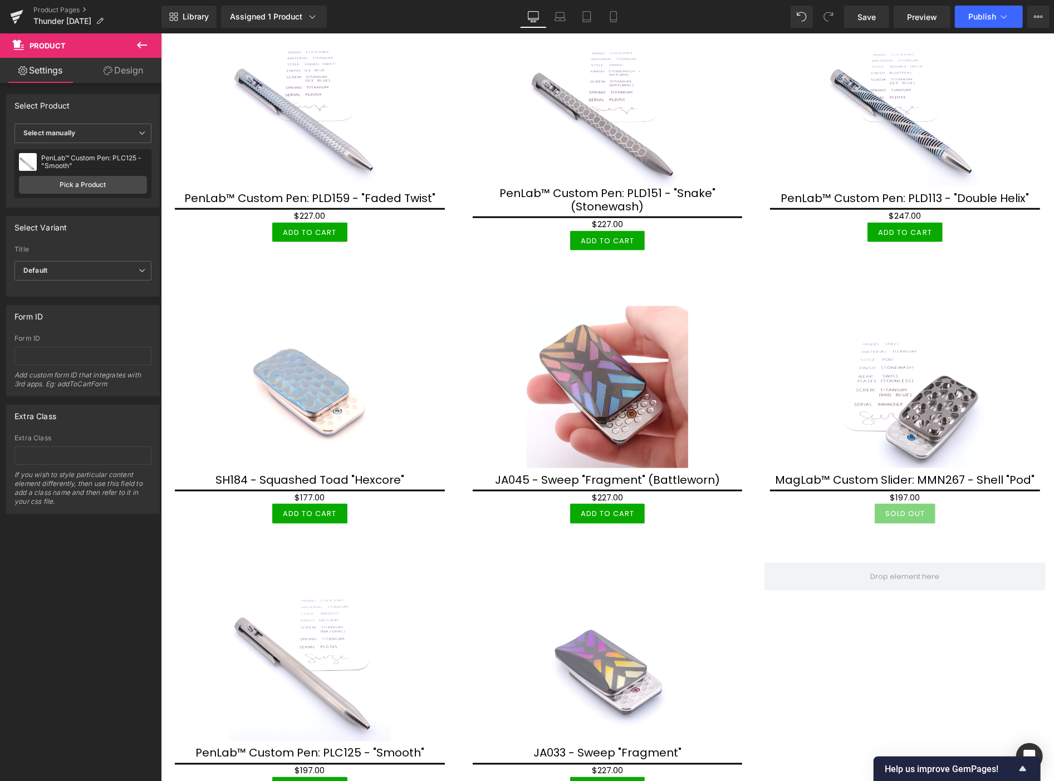
scroll to position [1051, 0]
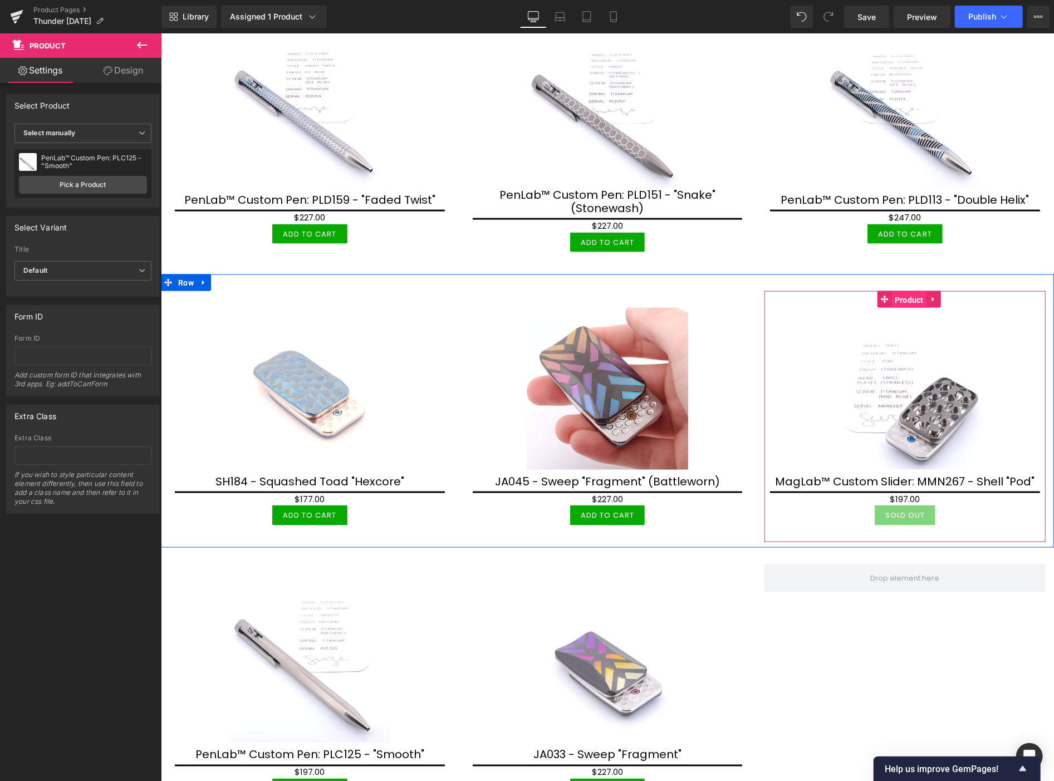
click at [898, 292] on span "Product" at bounding box center [908, 299] width 35 height 17
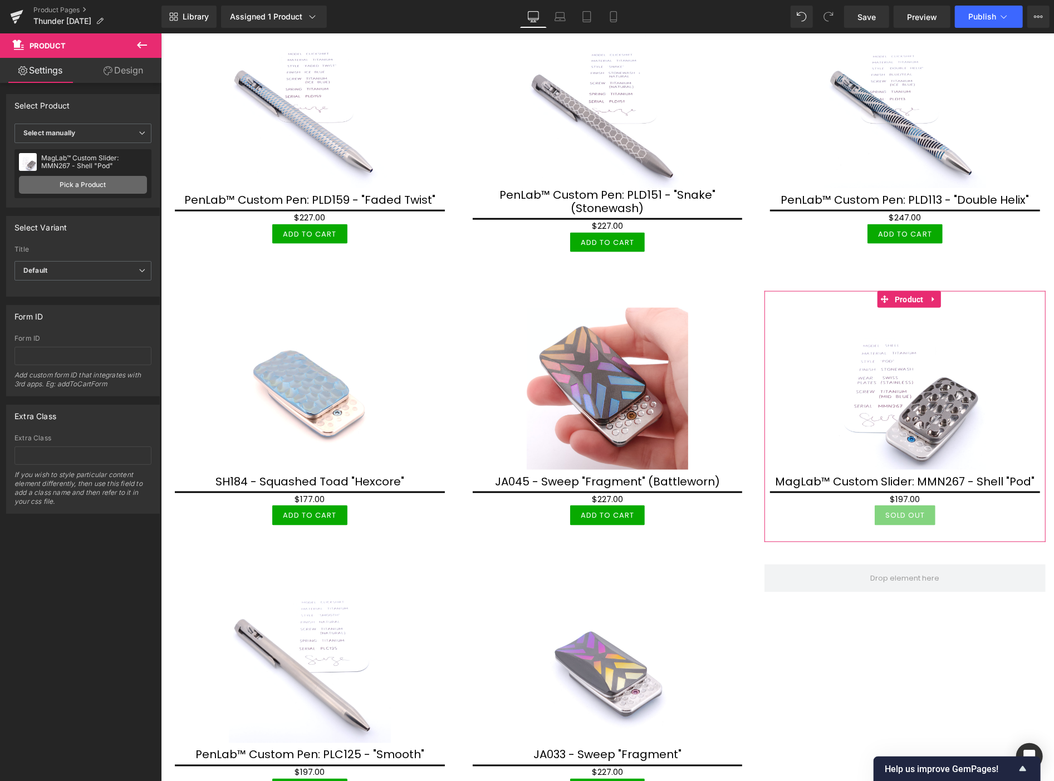
click at [99, 181] on link "Pick a Product" at bounding box center [83, 185] width 128 height 18
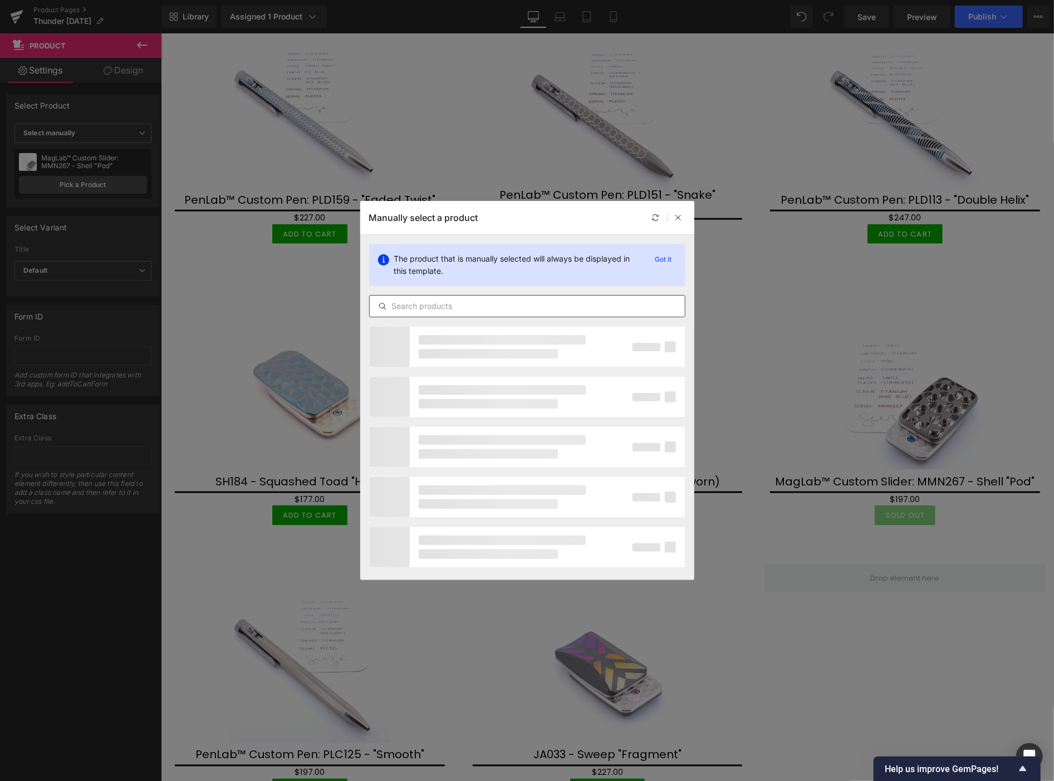
click at [426, 310] on input "text" at bounding box center [527, 305] width 315 height 13
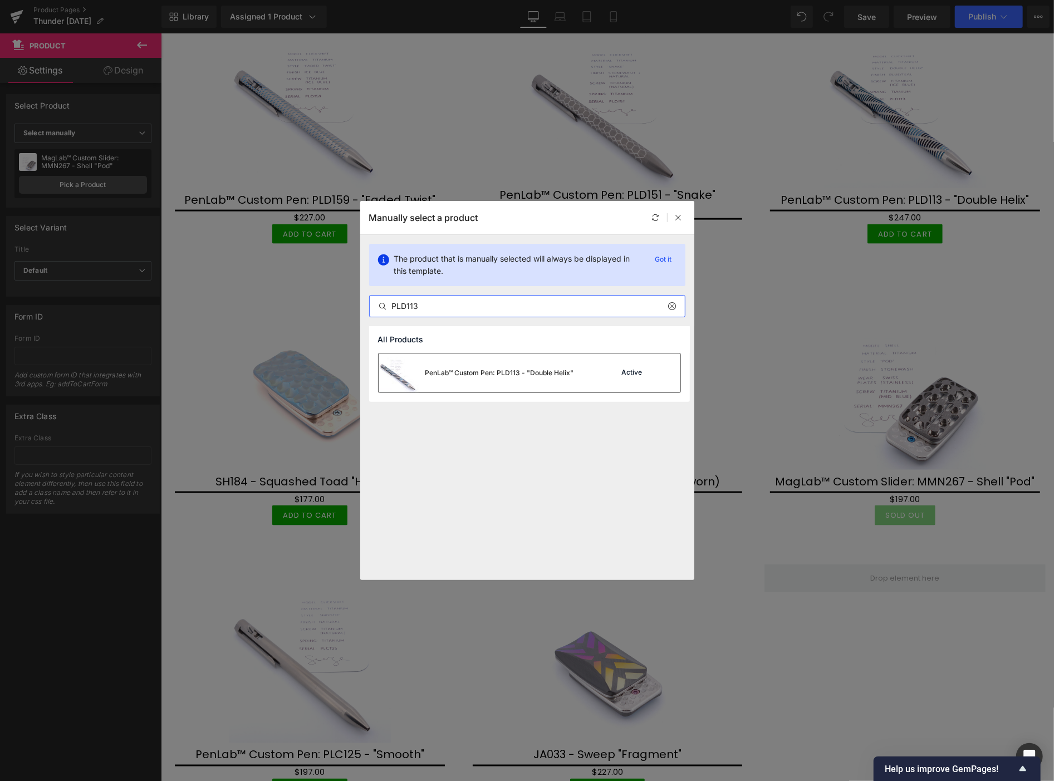
type input "PLD113"
click at [488, 366] on div "PenLab™ Custom Pen: PLD113 - "Double Helix"" at bounding box center [476, 372] width 195 height 39
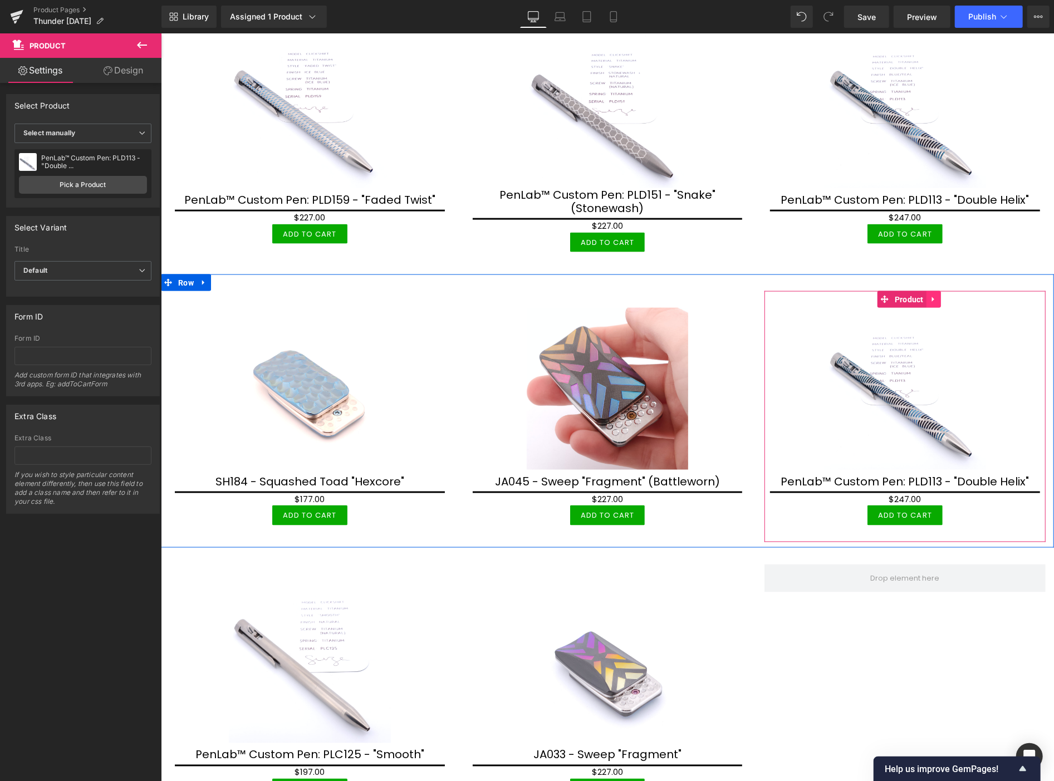
click at [931, 297] on icon at bounding box center [932, 299] width 2 height 5
click at [936, 295] on icon at bounding box center [940, 299] width 8 height 8
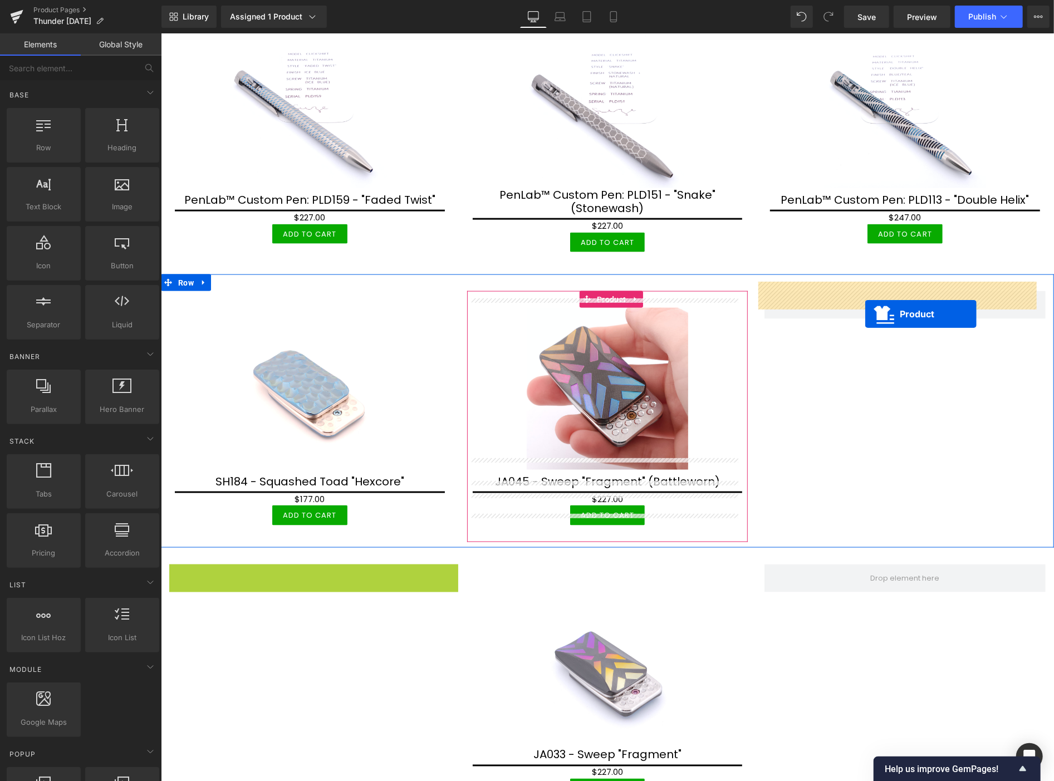
drag, startPoint x: 316, startPoint y: 562, endPoint x: 865, endPoint y: 313, distance: 601.9
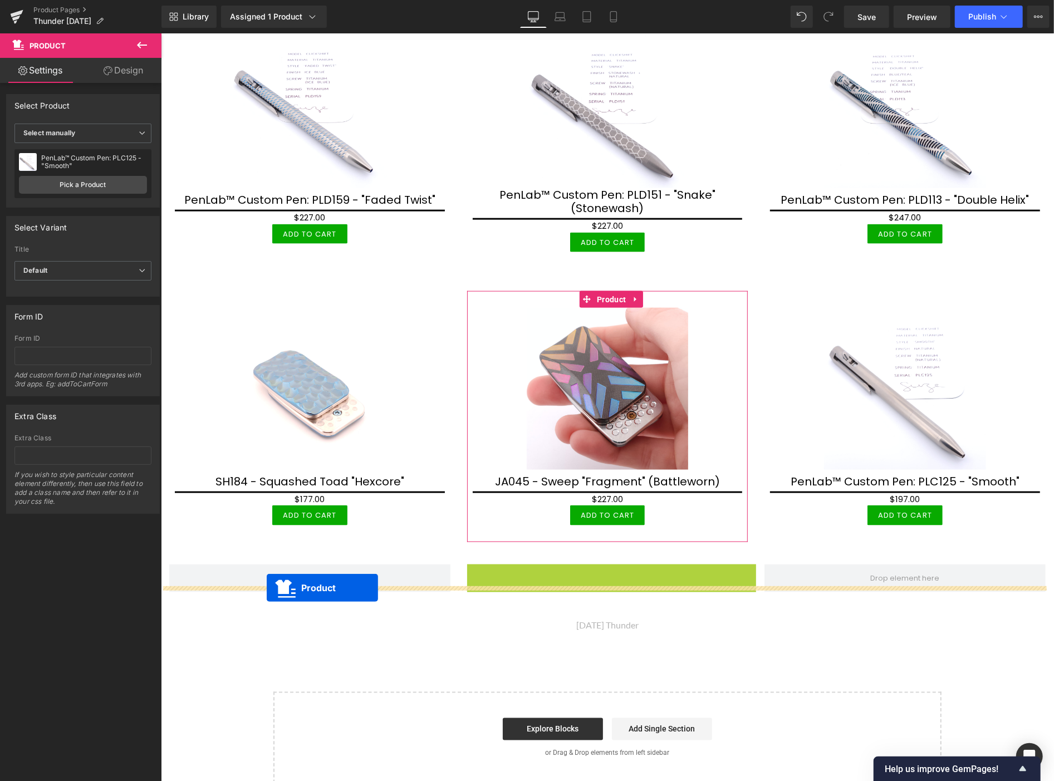
drag, startPoint x: 607, startPoint y: 559, endPoint x: 266, endPoint y: 587, distance: 341.8
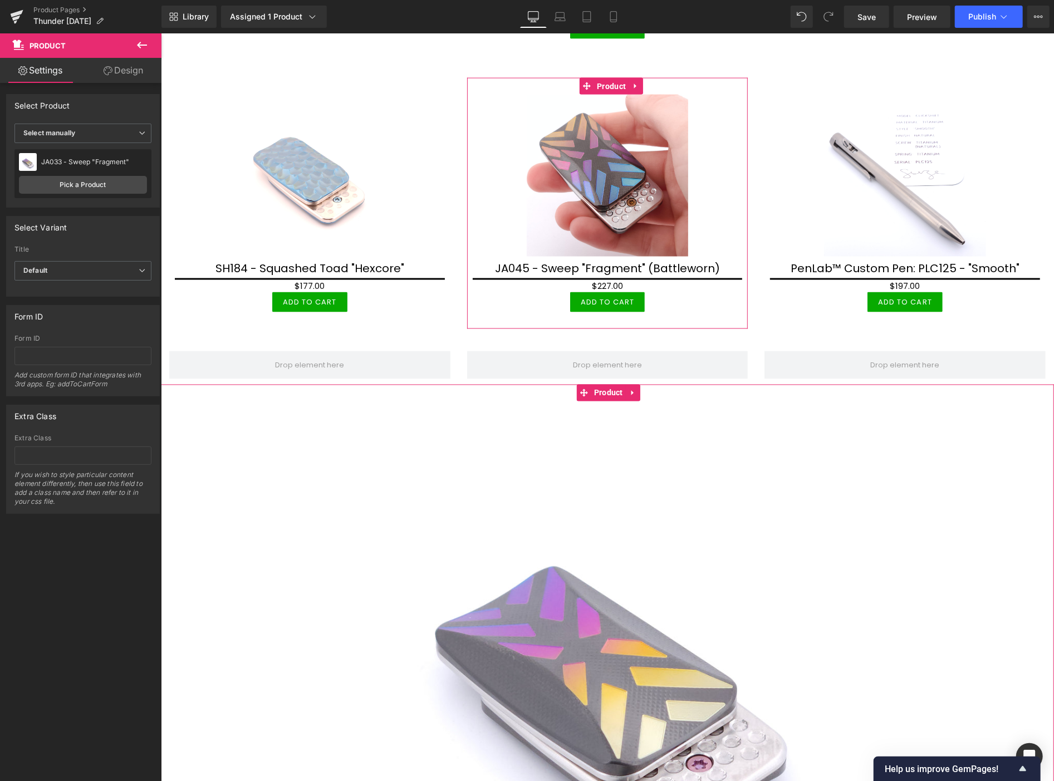
scroll to position [1299, 0]
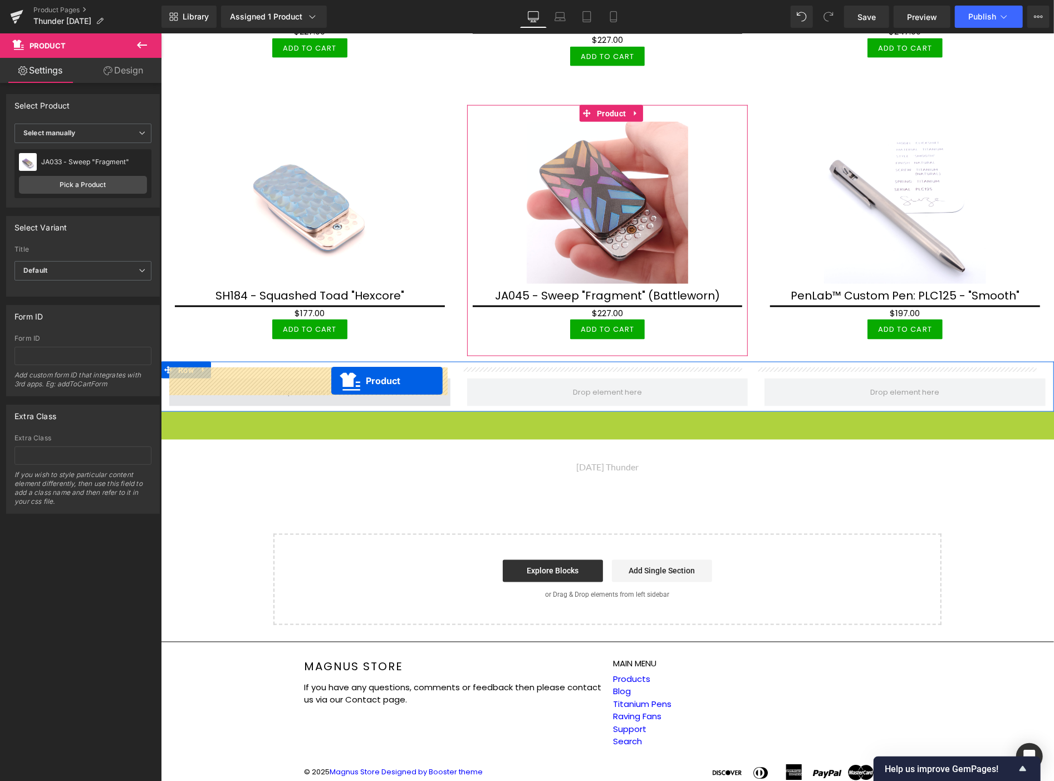
drag, startPoint x: 607, startPoint y: 347, endPoint x: 331, endPoint y: 380, distance: 278.1
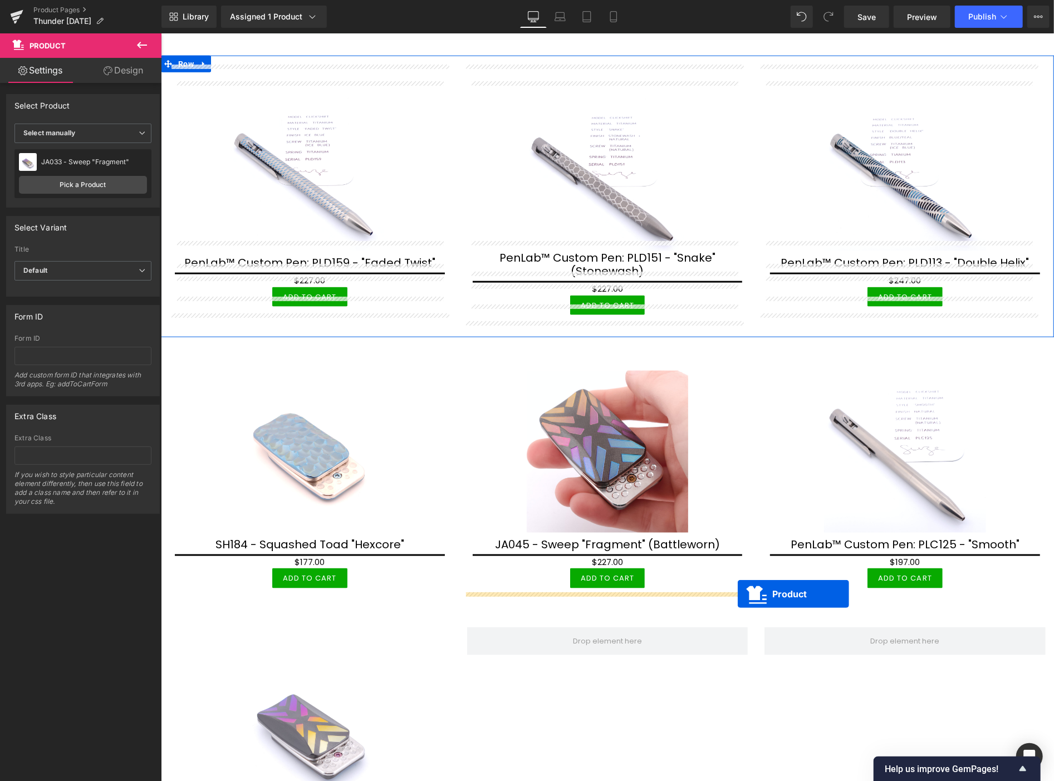
scroll to position [989, 0]
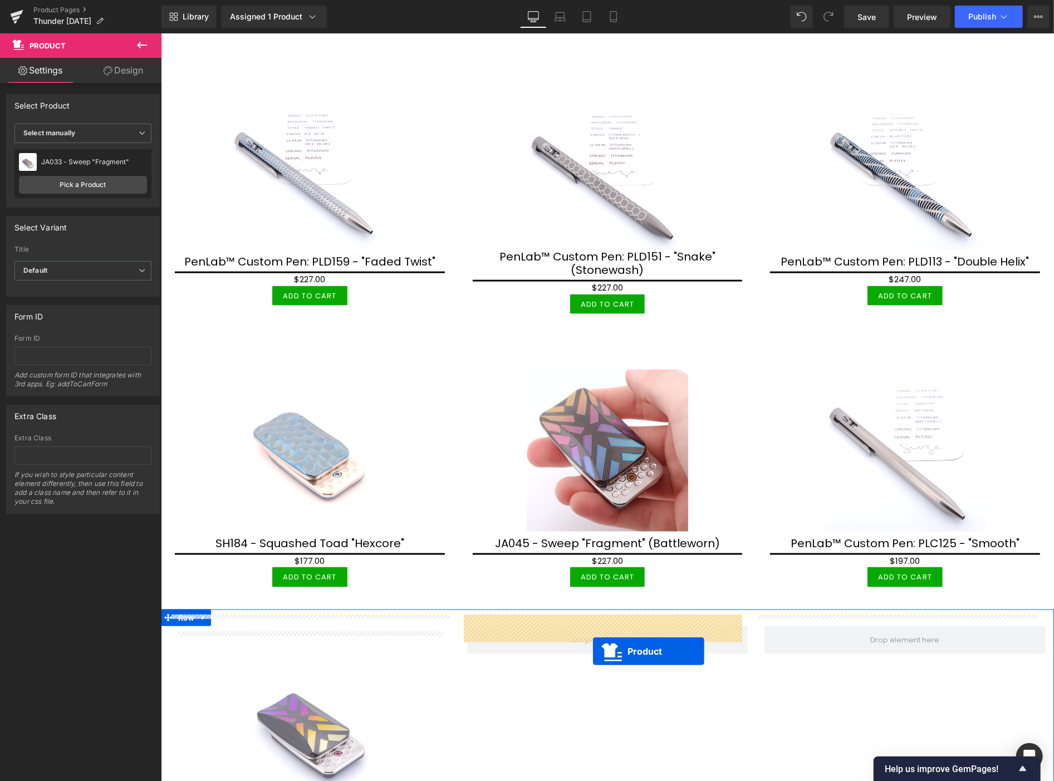
drag, startPoint x: 901, startPoint y: 208, endPoint x: 592, endPoint y: 651, distance: 540.2
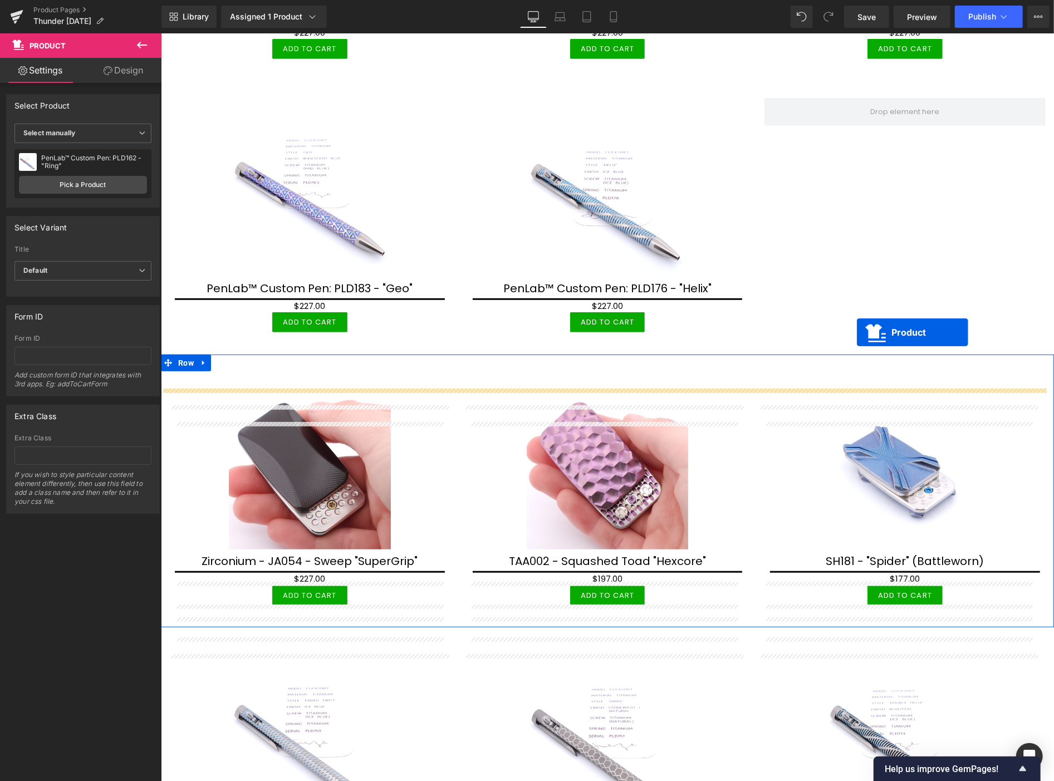
scroll to position [371, 0]
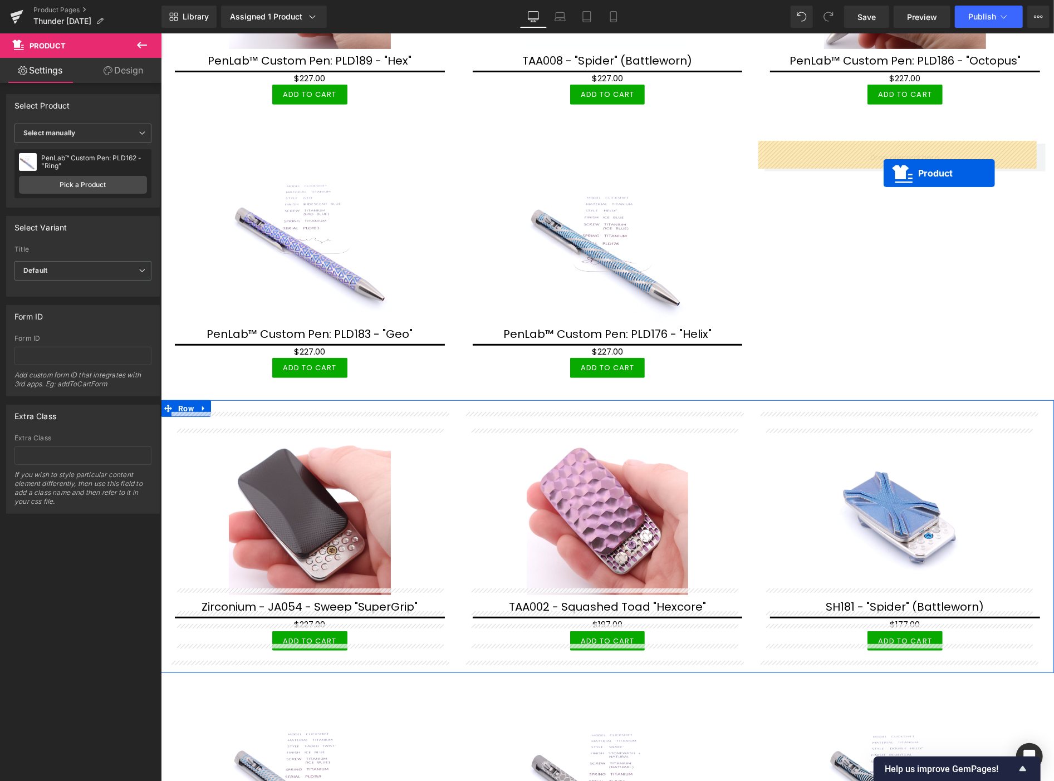
drag, startPoint x: 315, startPoint y: 626, endPoint x: 882, endPoint y: 175, distance: 725.1
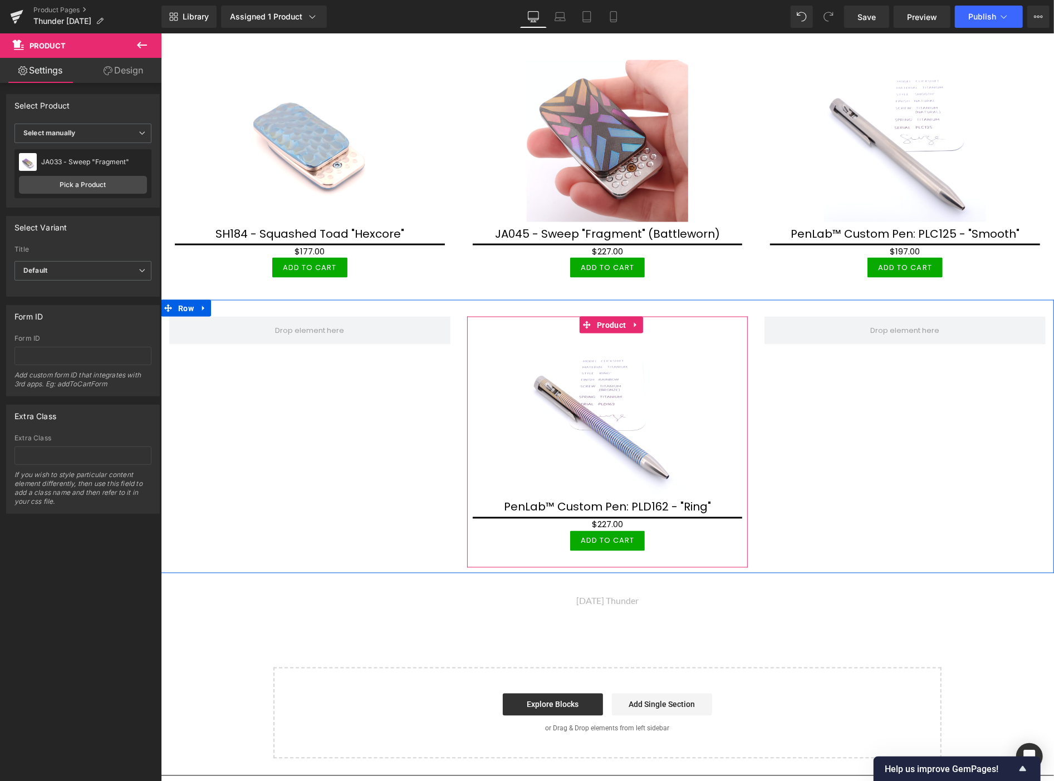
scroll to position [1209, 0]
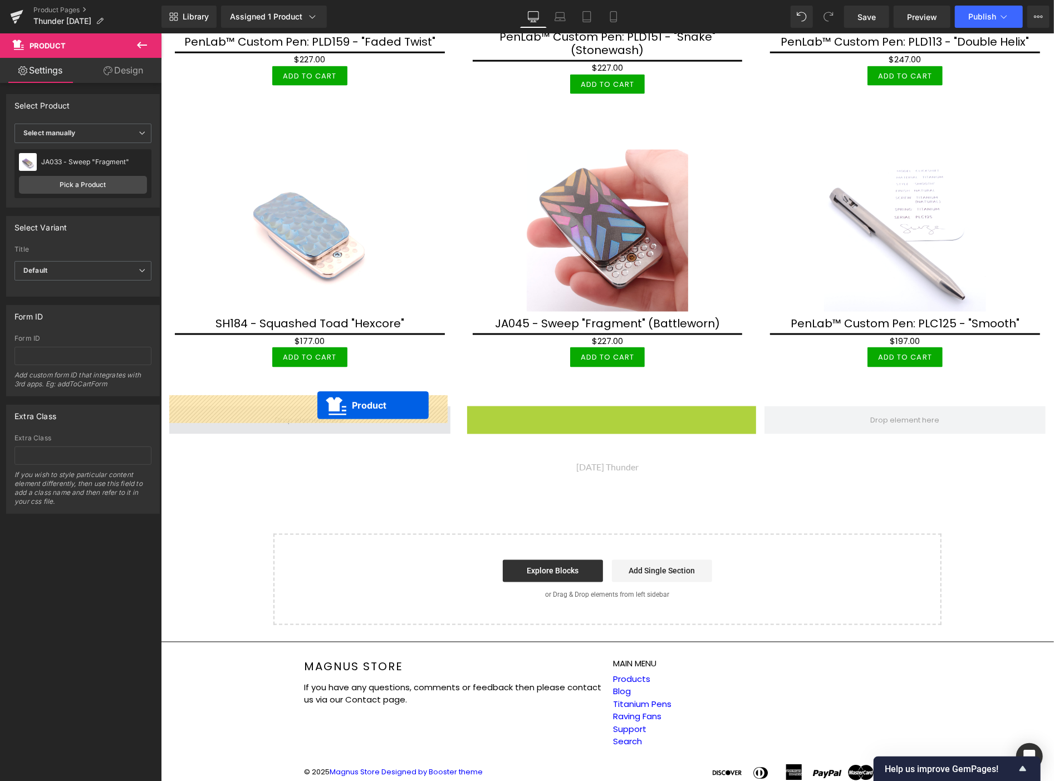
drag, startPoint x: 607, startPoint y: 312, endPoint x: 317, endPoint y: 404, distance: 304.8
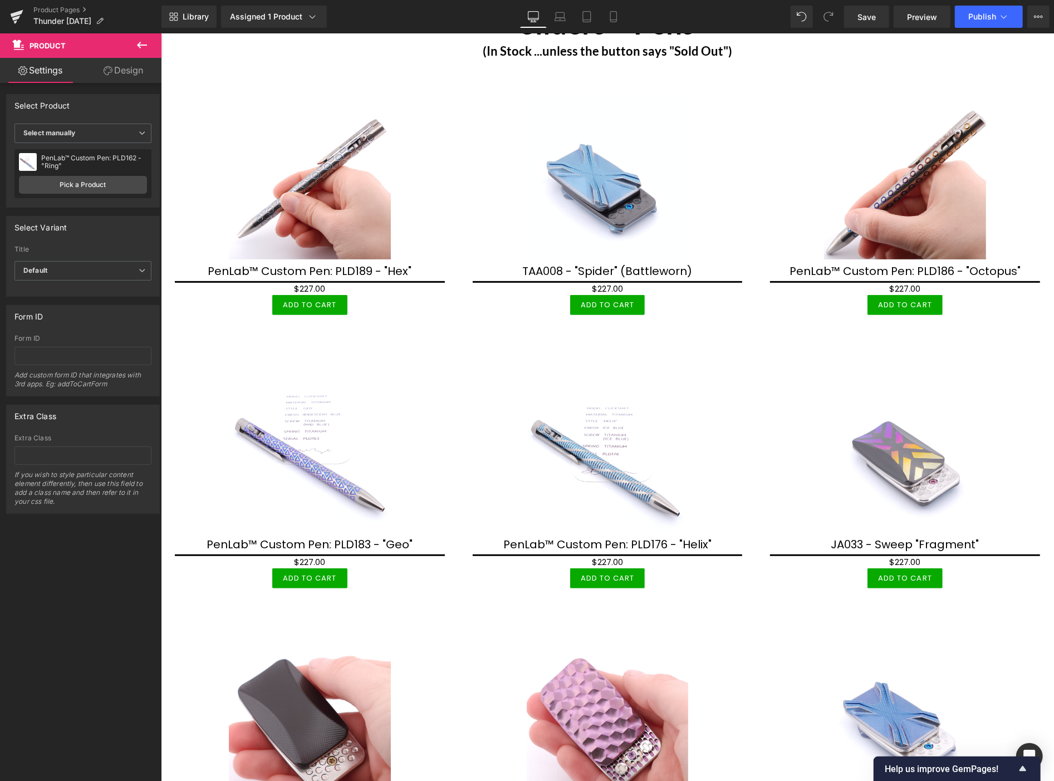
scroll to position [124, 0]
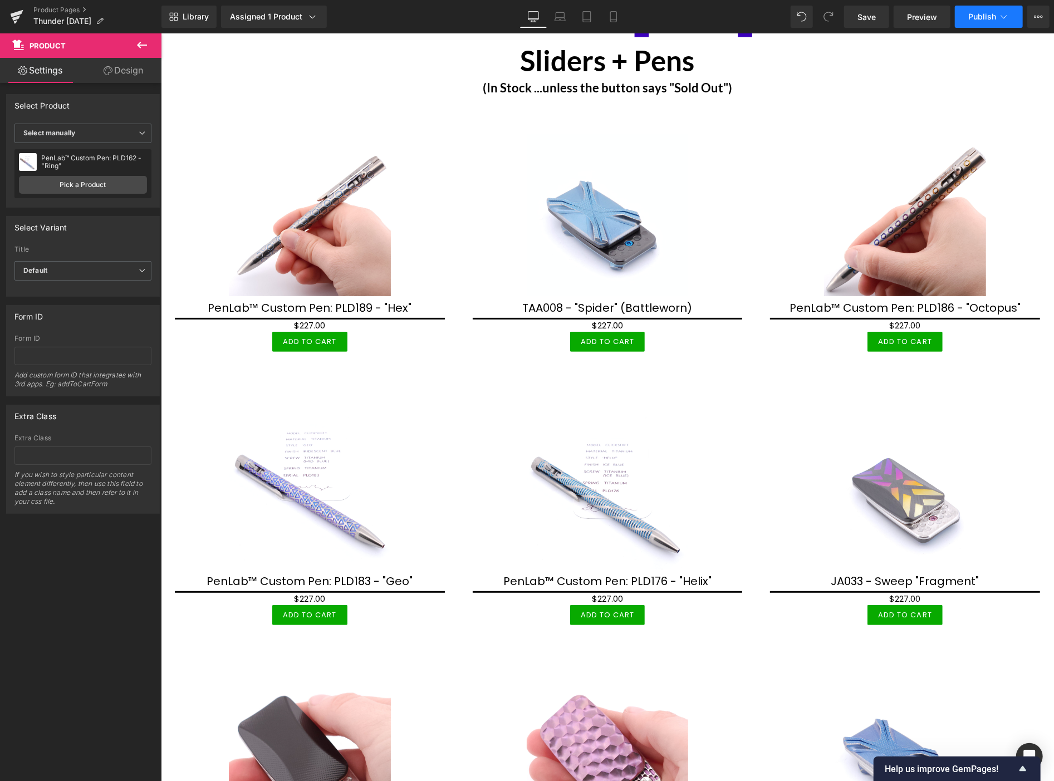
click at [981, 16] on span "Publish" at bounding box center [982, 16] width 28 height 9
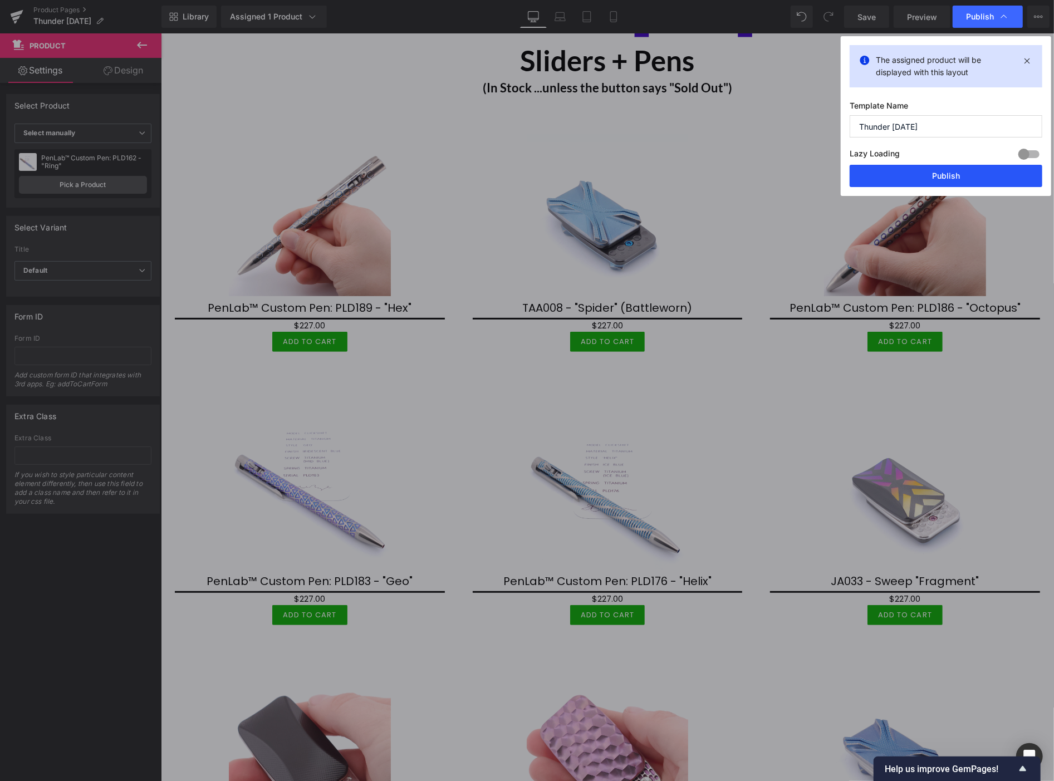
drag, startPoint x: 960, startPoint y: 176, endPoint x: 672, endPoint y: 276, distance: 304.6
click at [960, 176] on button "Publish" at bounding box center [945, 176] width 193 height 22
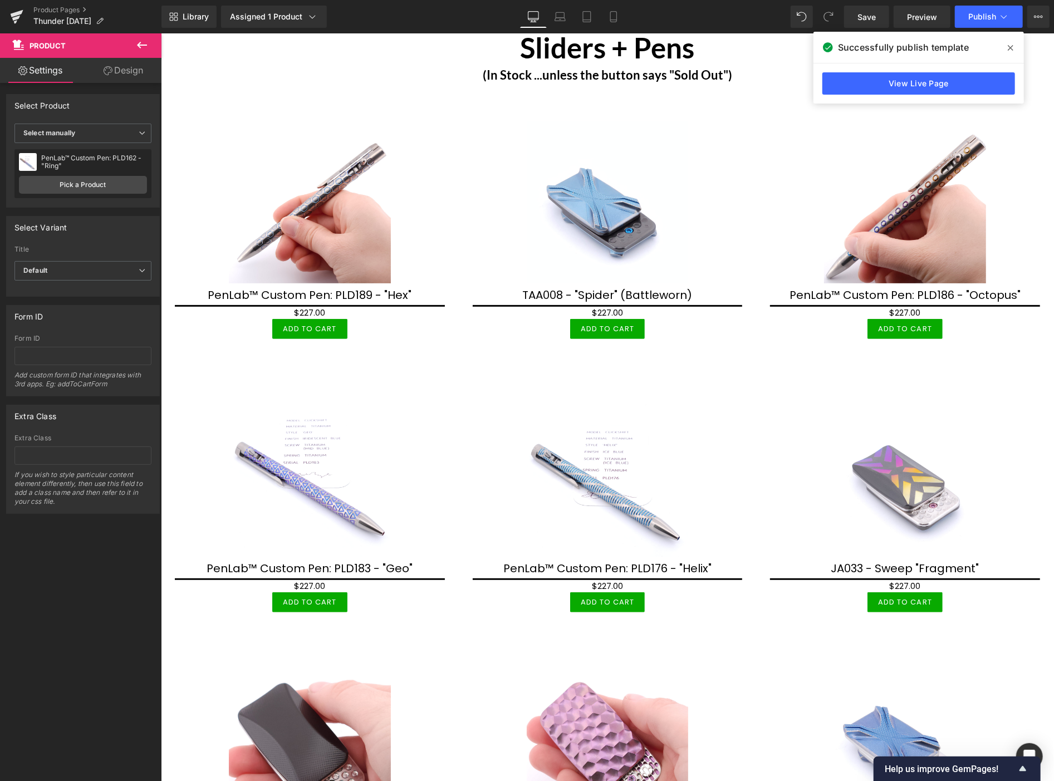
scroll to position [62, 0]
